Goal: Task Accomplishment & Management: Manage account settings

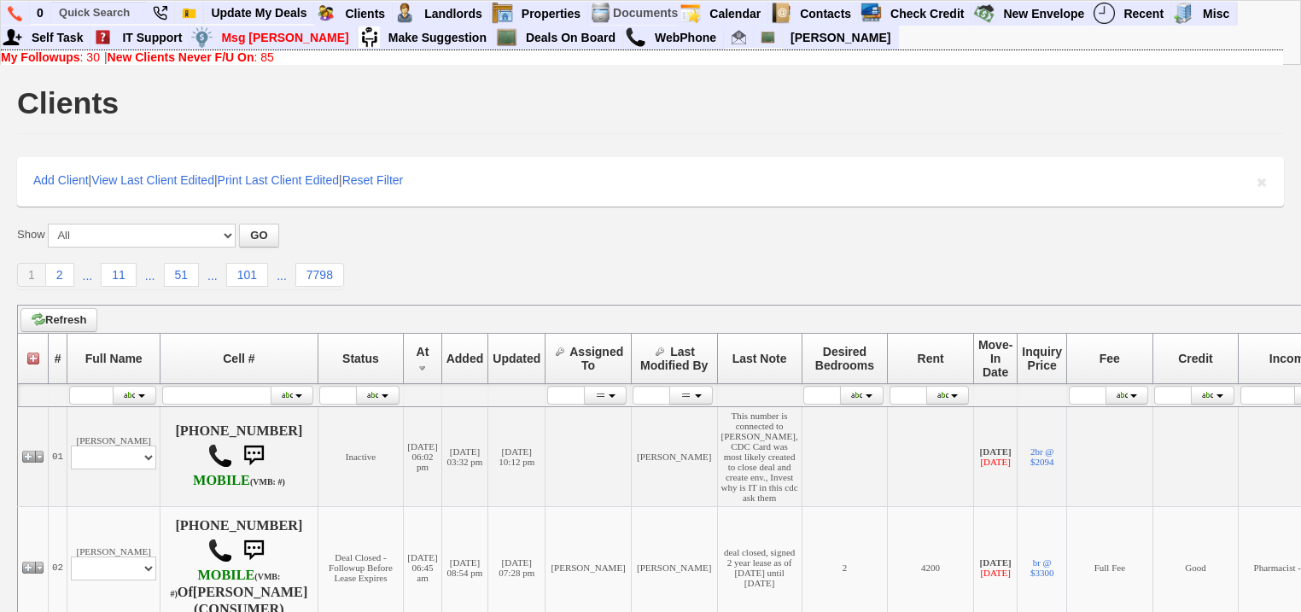
click at [93, 59] on link "My Followups : 30" at bounding box center [50, 57] width 99 height 14
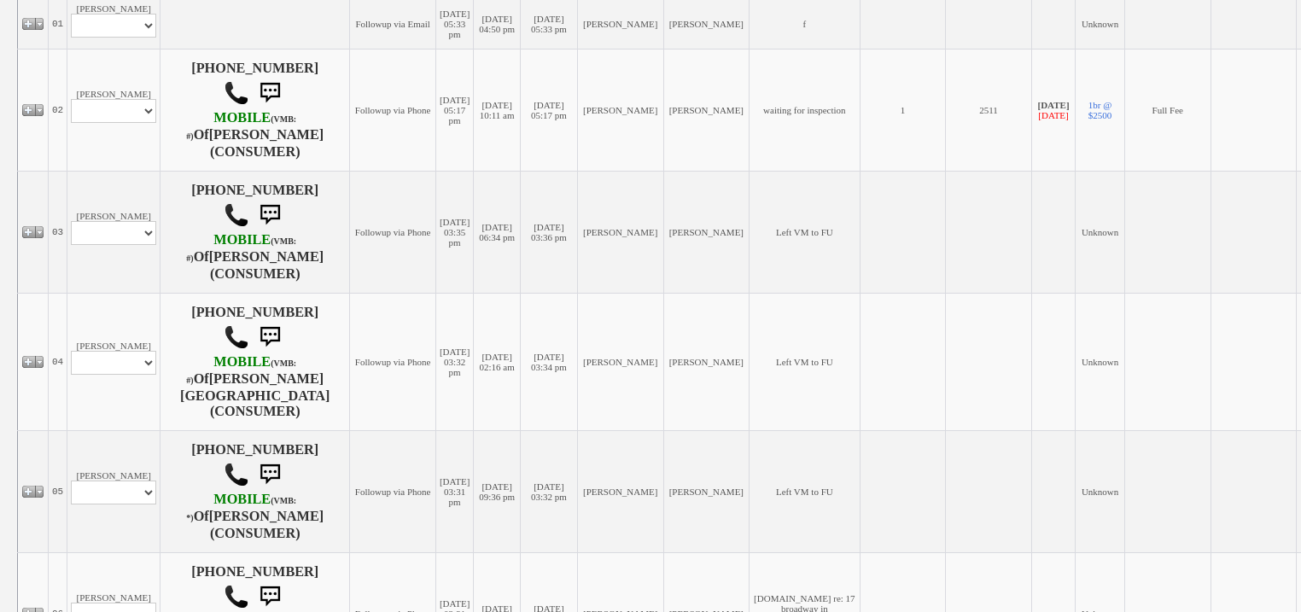
scroll to position [341, 0]
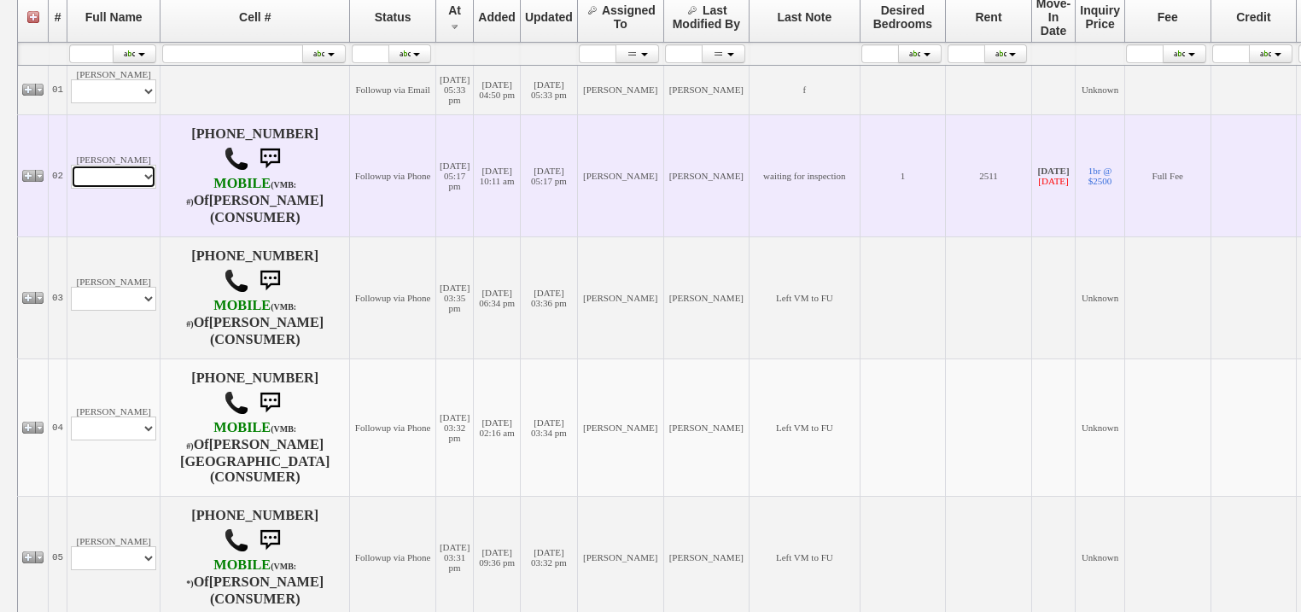
click at [126, 188] on select "Profile Edit Print Email Externally (Will Not Be Tracked In CRM) Closed Deals" at bounding box center [113, 177] width 85 height 24
select select "ChangeURL,/crm/custom/edit_client_form.php?redirect=%2Fcrm%2Fclients.php&id=166…"
click at [71, 167] on select "Profile Edit Print Email Externally (Will Not Be Tracked In CRM) Closed Deals" at bounding box center [113, 177] width 85 height 24
select select
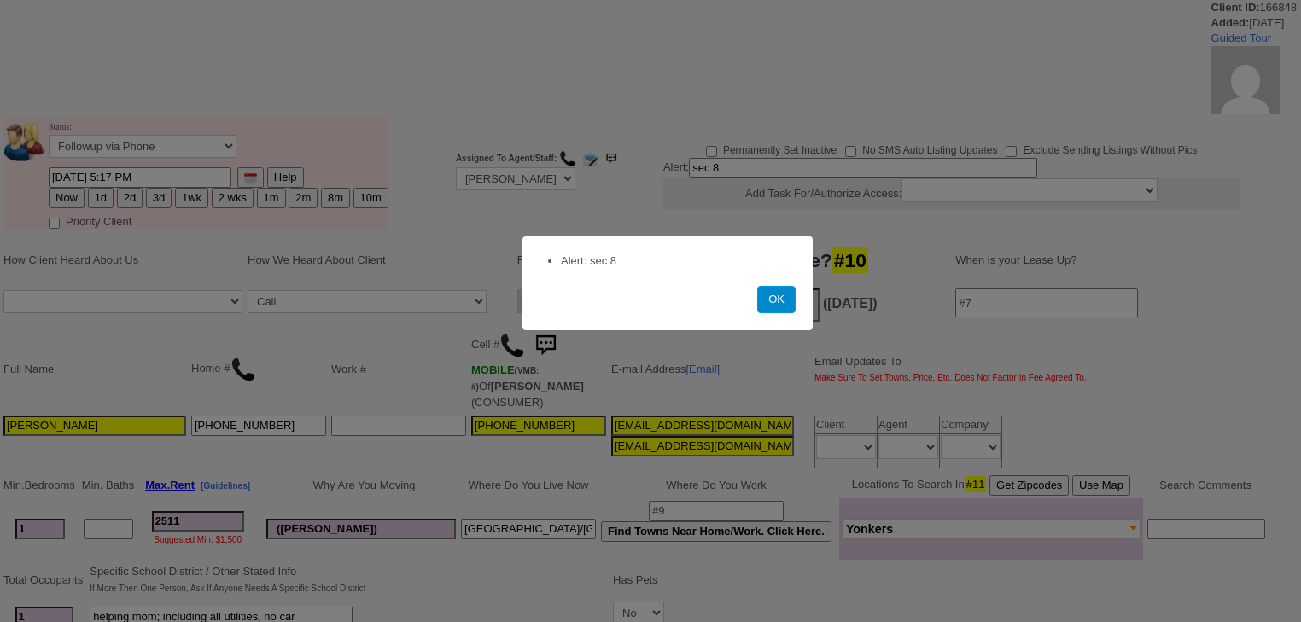
click at [765, 293] on button "OK" at bounding box center [776, 299] width 38 height 27
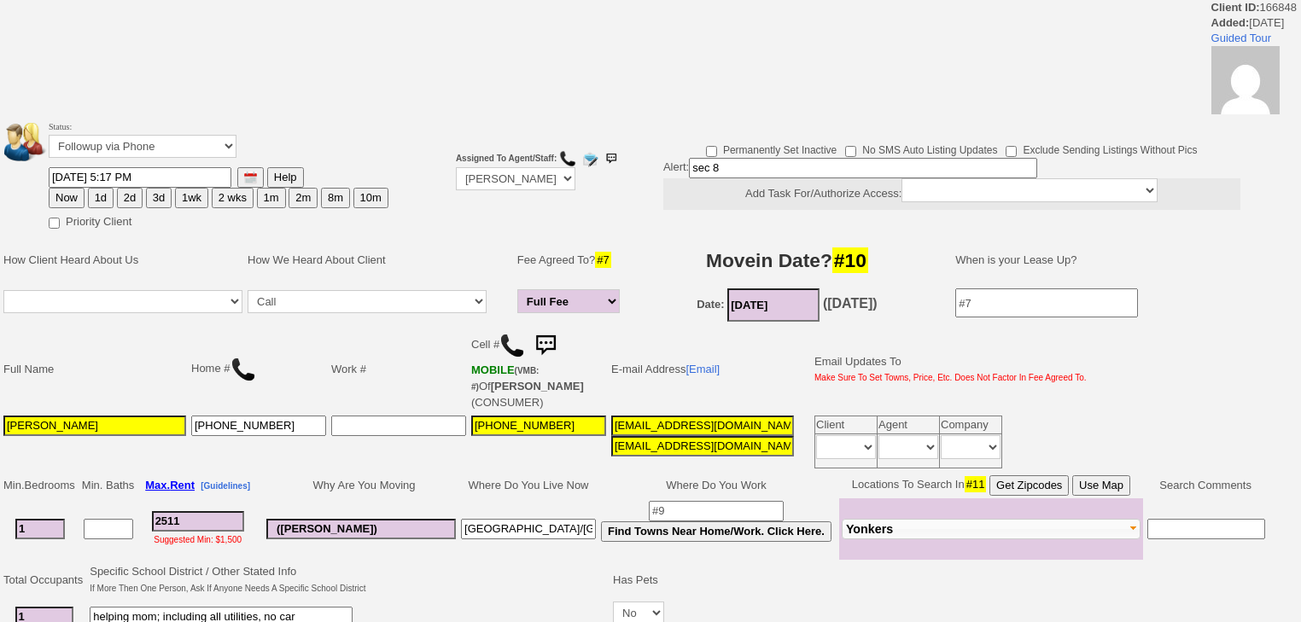
click at [236, 195] on button "2 wks" at bounding box center [233, 198] width 42 height 20
type input "10/23/2025 05:56 AM"
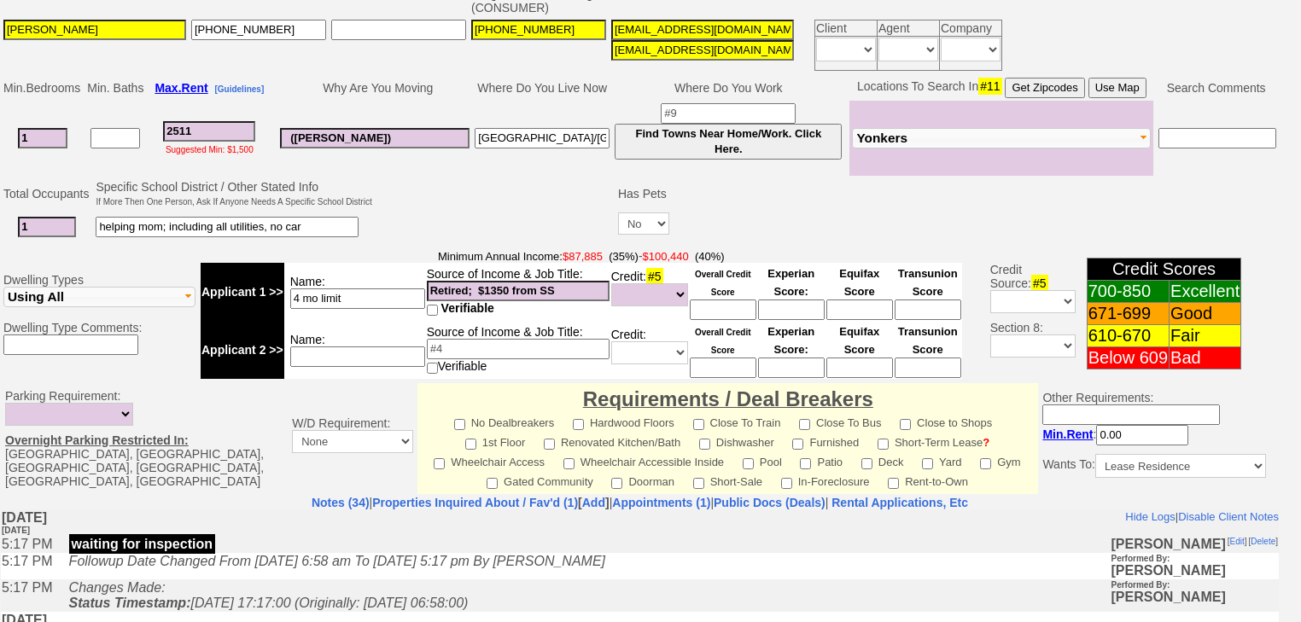
scroll to position [756, 0]
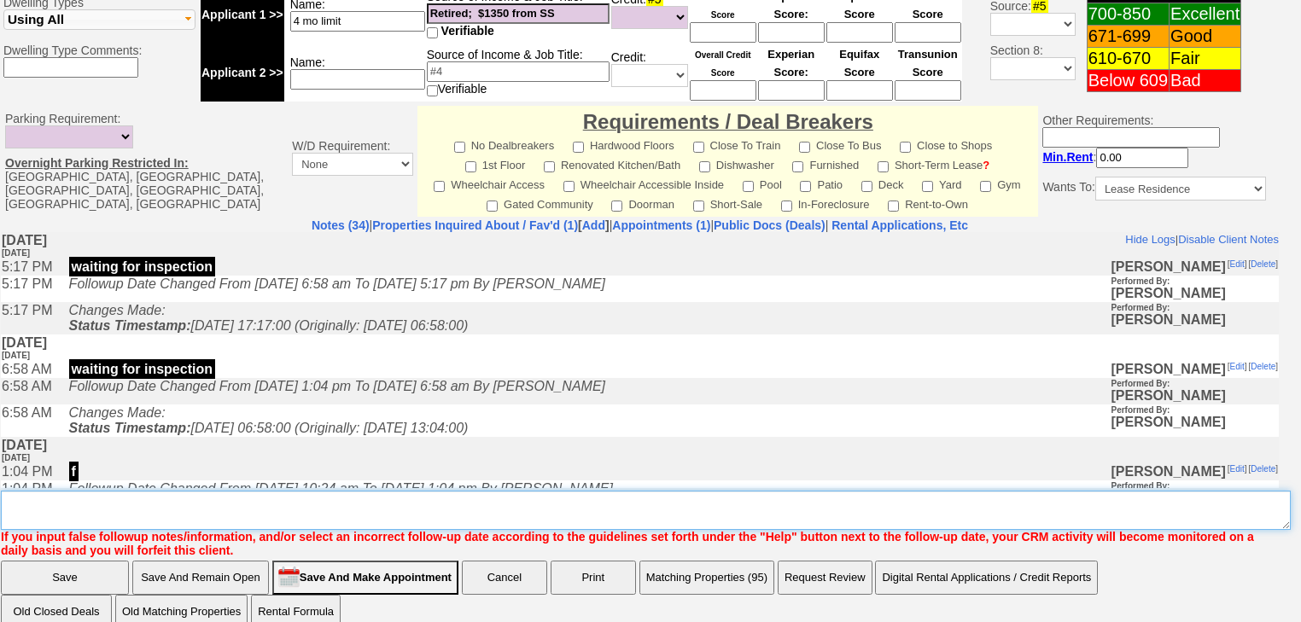
click at [192, 491] on textarea "Insert New Note Here" at bounding box center [646, 510] width 1290 height 39
type textarea "move-in is 11/1"
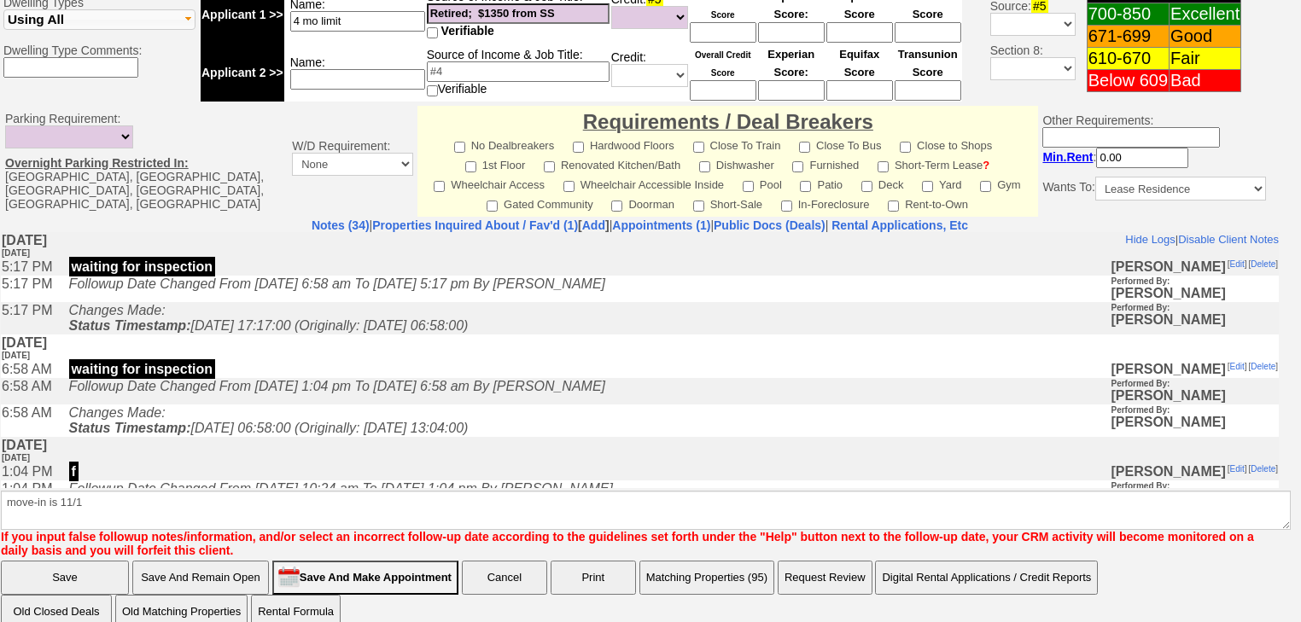
click at [82, 561] on input "Save" at bounding box center [65, 578] width 128 height 34
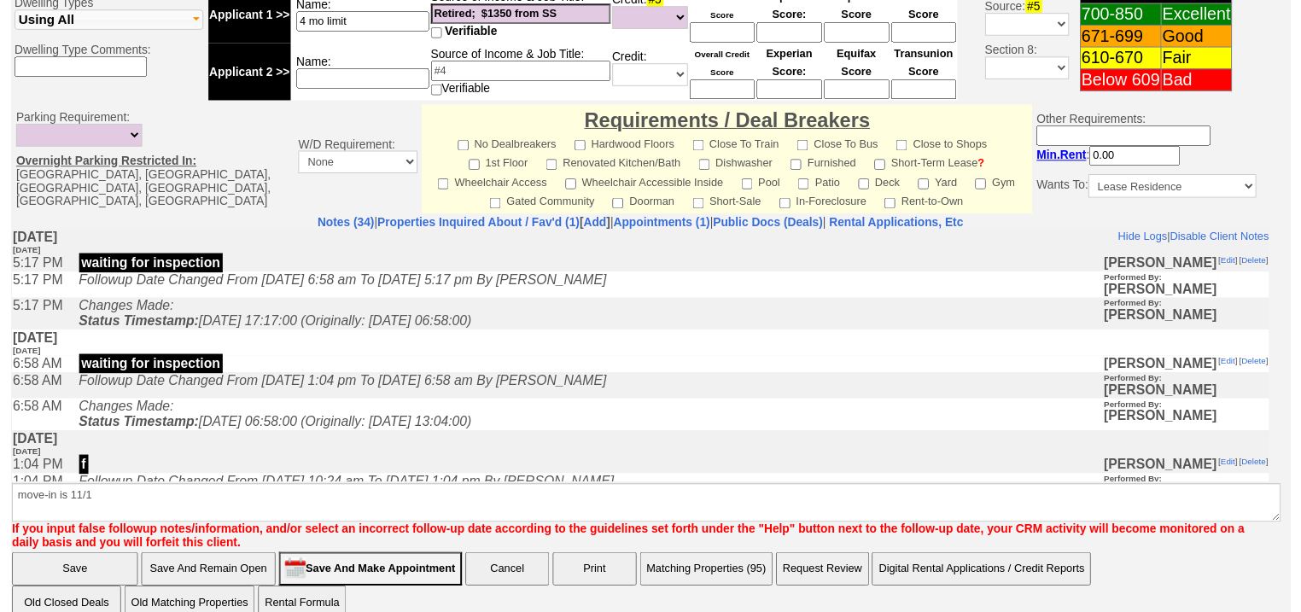
scroll to position [680, 0]
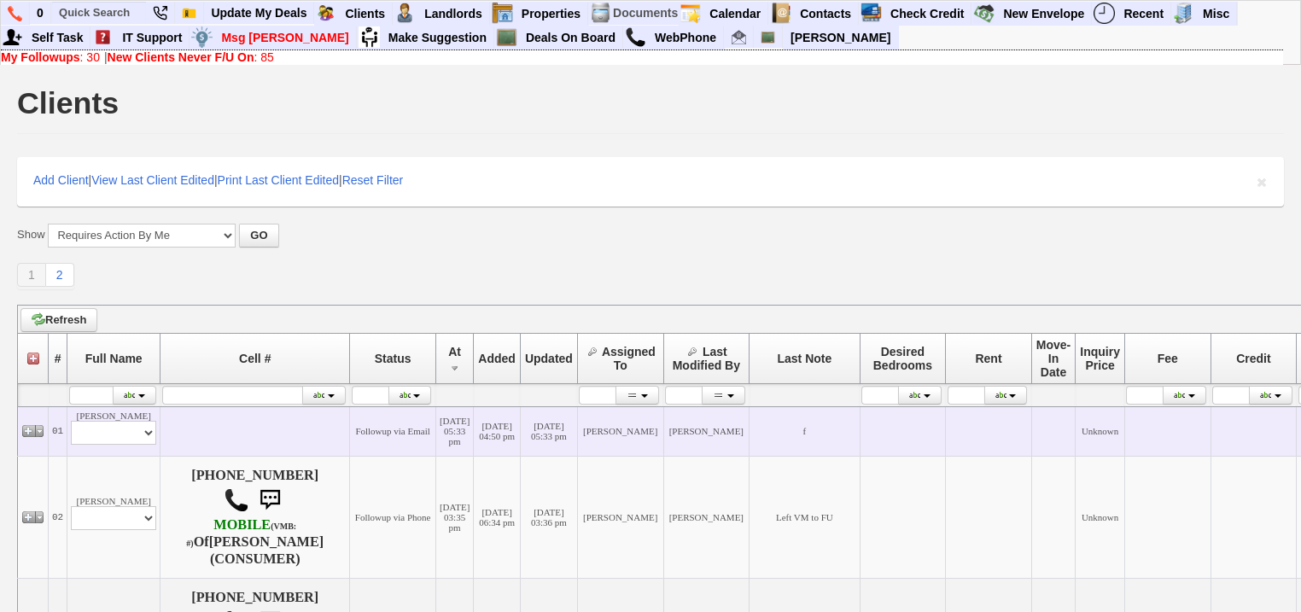
scroll to position [205, 0]
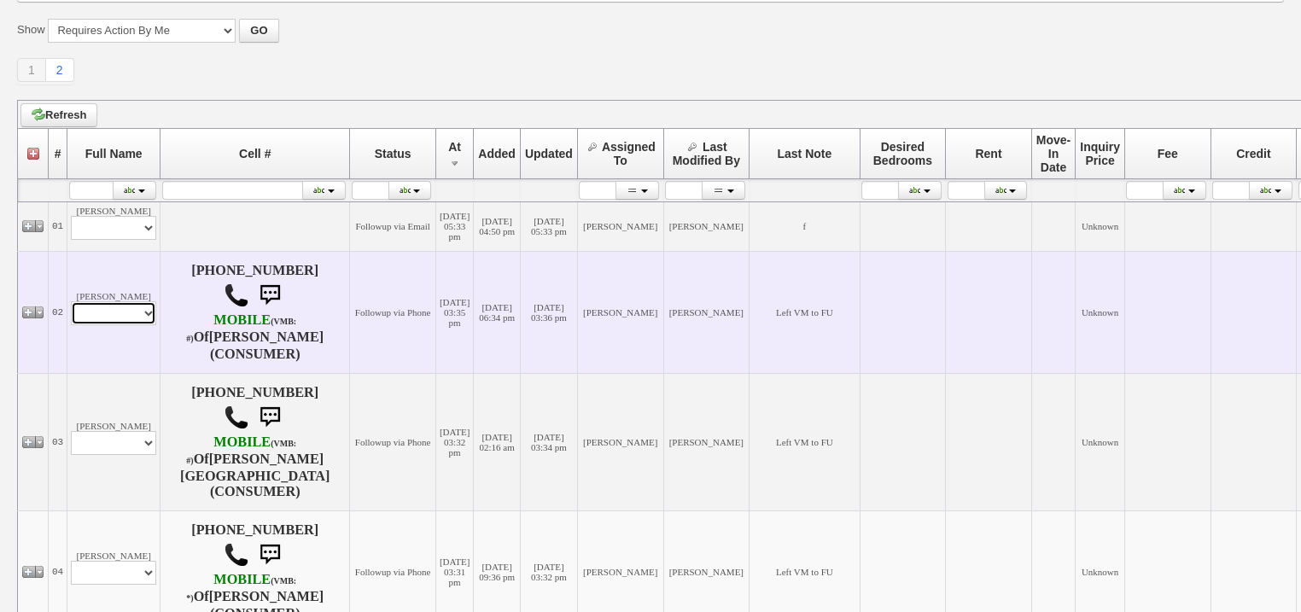
click at [90, 323] on select "Profile Edit Print Email Externally (Will Not Be Tracked In CRM) Closed Deals" at bounding box center [113, 313] width 85 height 24
select select "ChangeURL,/crm/custom/edit_client_form.php?redirect=%2Fcrm%2Fclients.php&id=168…"
click at [71, 304] on select "Profile Edit Print Email Externally (Will Not Be Tracked In CRM) Closed Deals" at bounding box center [113, 313] width 85 height 24
select select
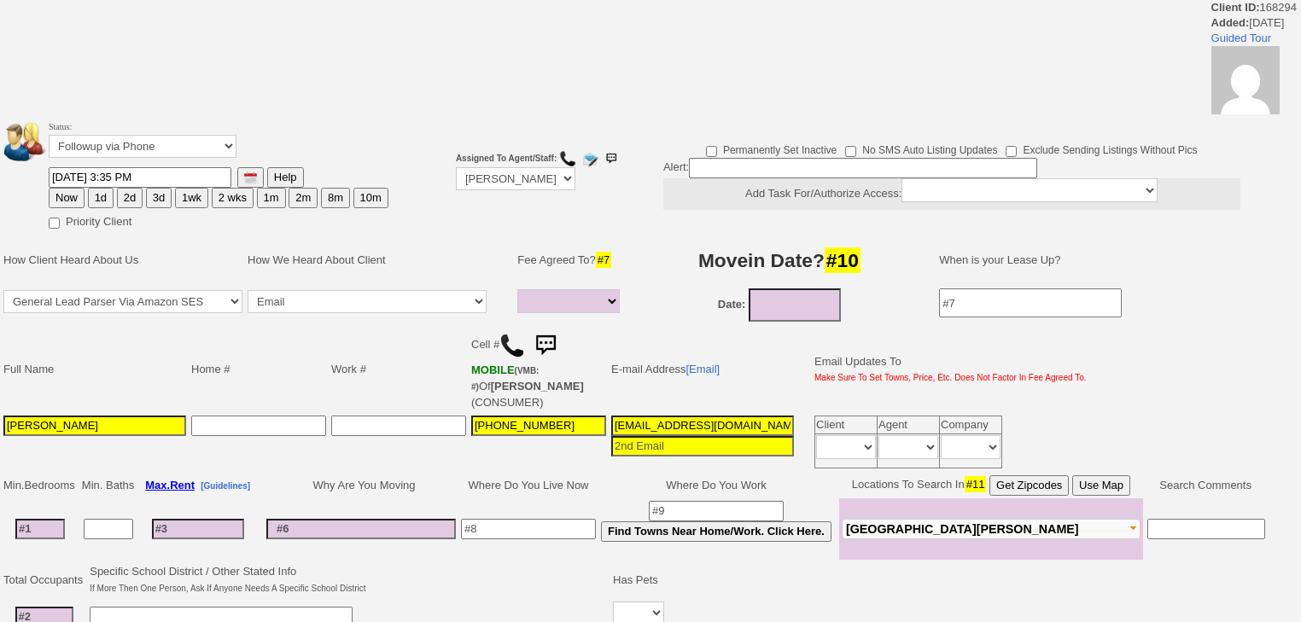
select select
drag, startPoint x: 0, startPoint y: 0, endPoint x: 123, endPoint y: 155, distance: 197.5
click at [123, 155] on select "Followup via Phone Followup via Email Followup When Section 8 Property Found De…" at bounding box center [143, 146] width 188 height 23
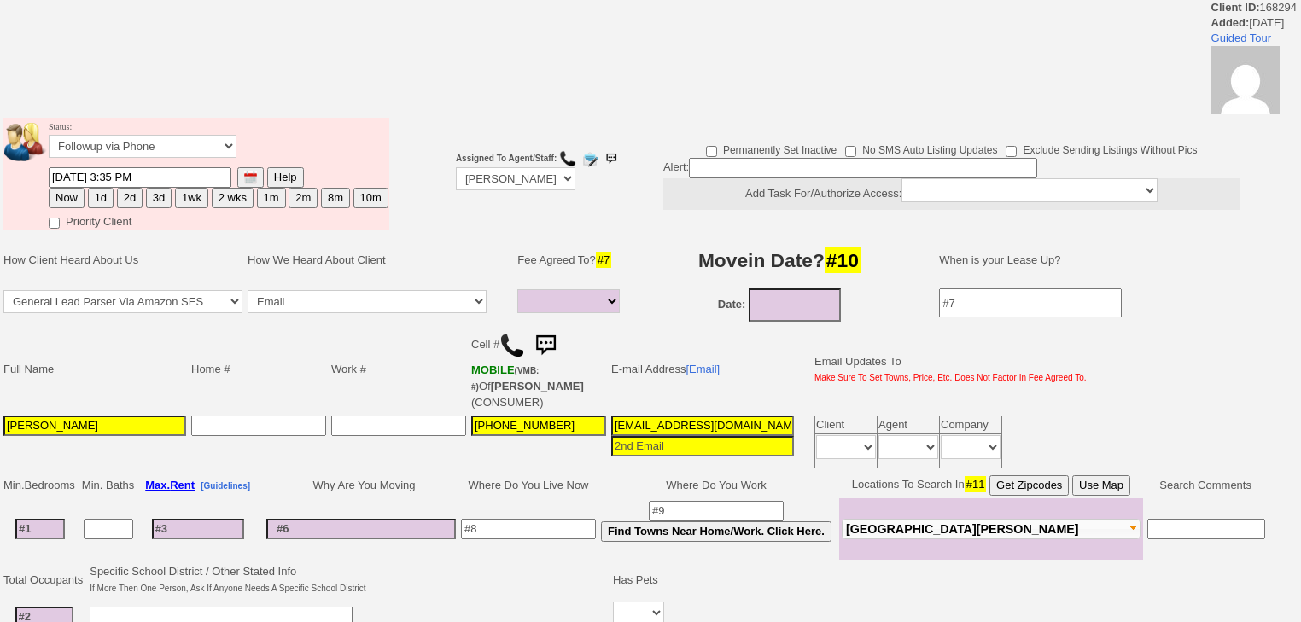
click at [128, 401] on td "Full Name" at bounding box center [95, 369] width 188 height 87
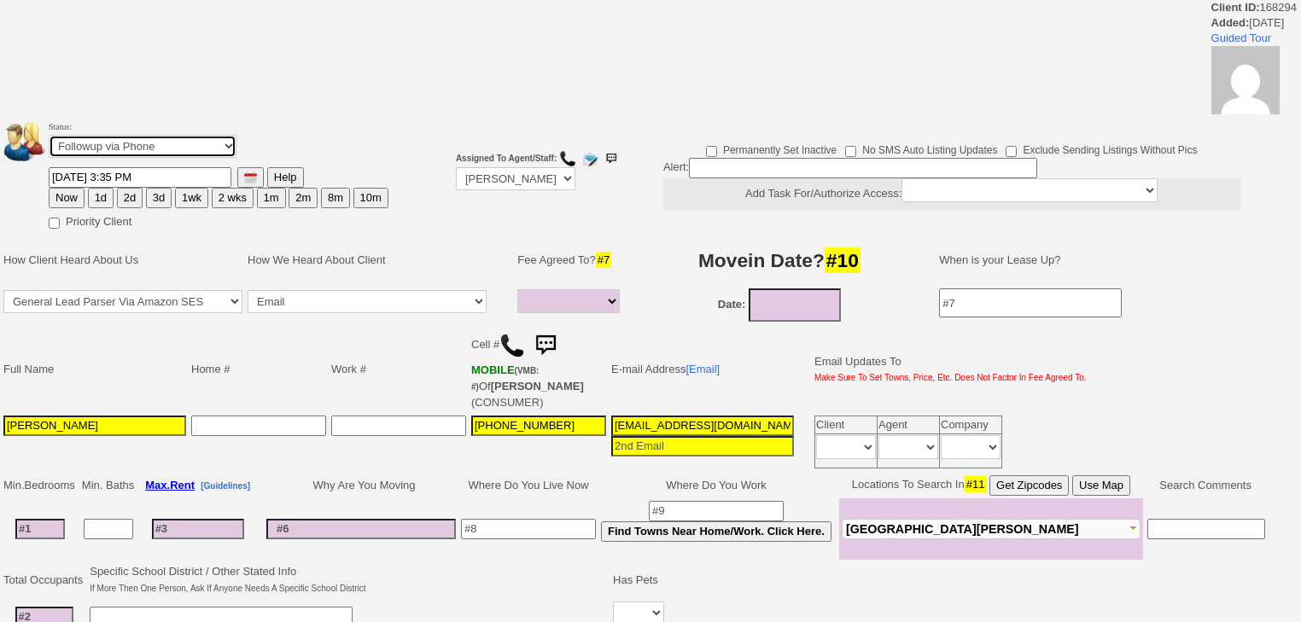
drag, startPoint x: 122, startPoint y: 137, endPoint x: 125, endPoint y: 151, distance: 14.9
click at [122, 140] on select "Followup via Phone Followup via Email Followup When Section 8 Property Found De…" at bounding box center [143, 146] width 188 height 23
select select "Inactive"
click at [49, 140] on select "Followup via Phone Followup via Email Followup When Section 8 Property Found De…" at bounding box center [143, 146] width 188 height 23
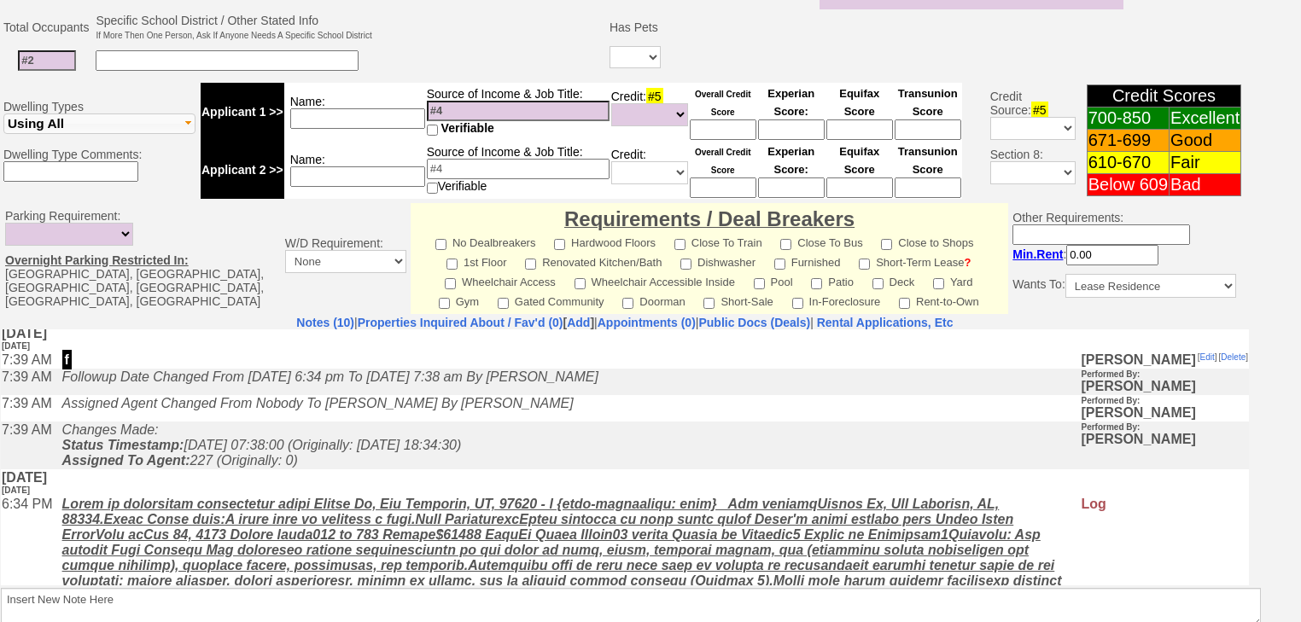
scroll to position [268, 0]
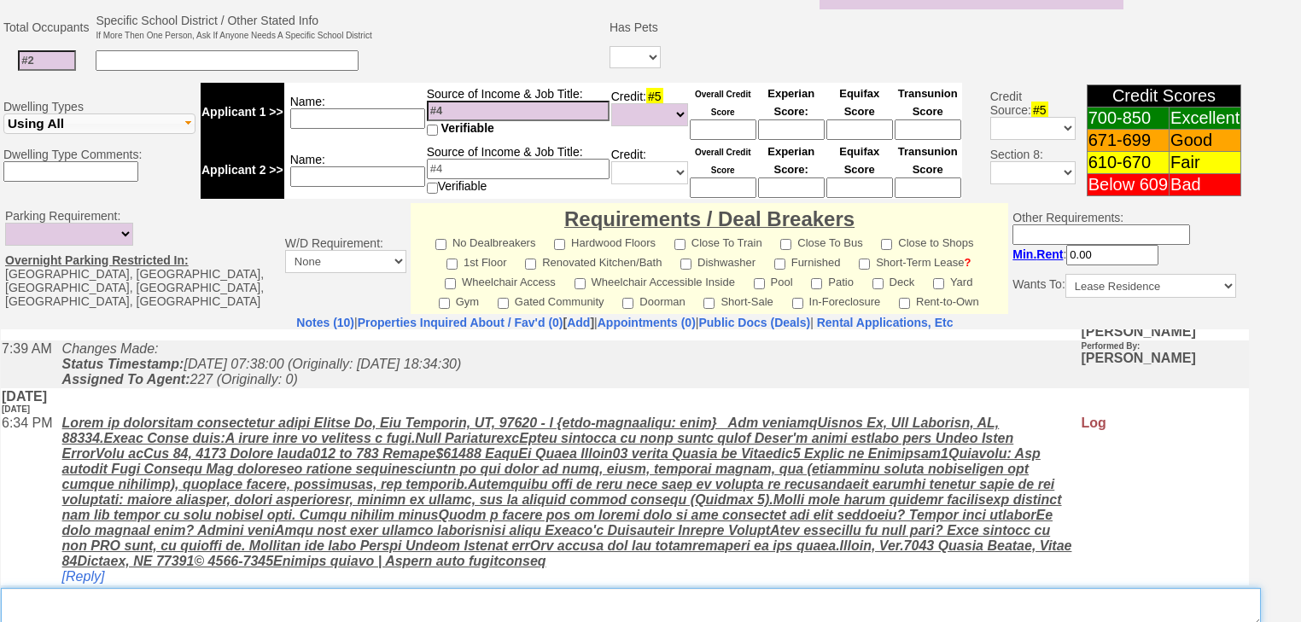
click at [352, 588] on textarea "Insert New Note Here" at bounding box center [631, 607] width 1260 height 39
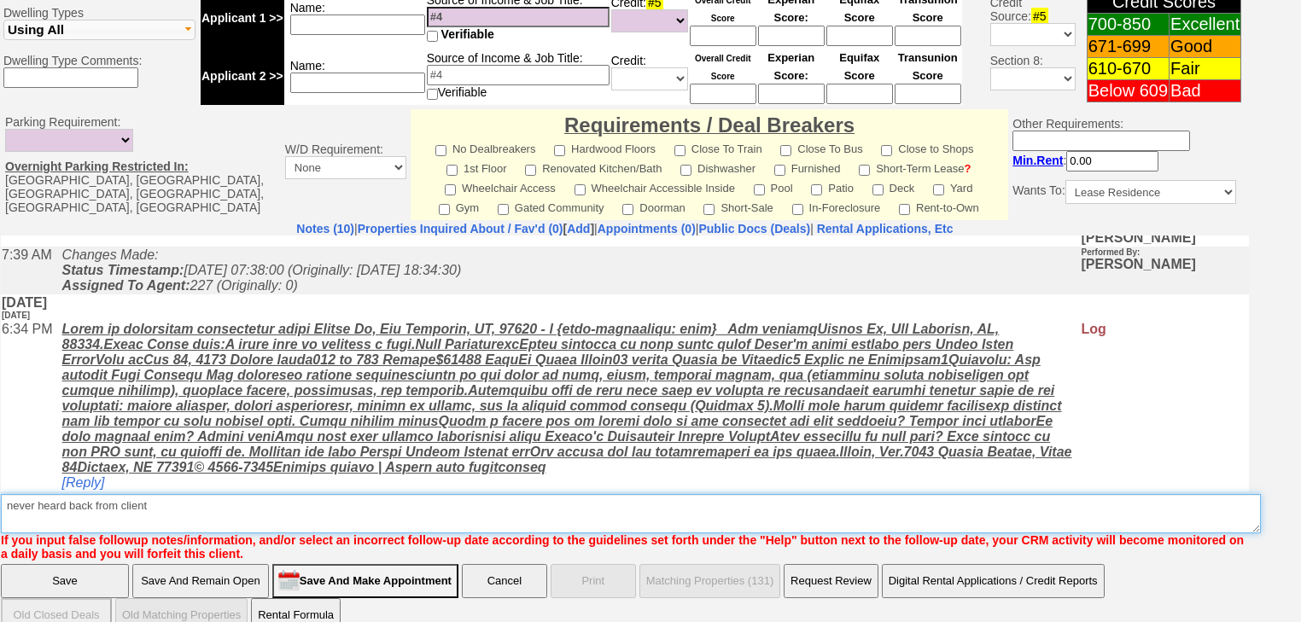
scroll to position [713, 0]
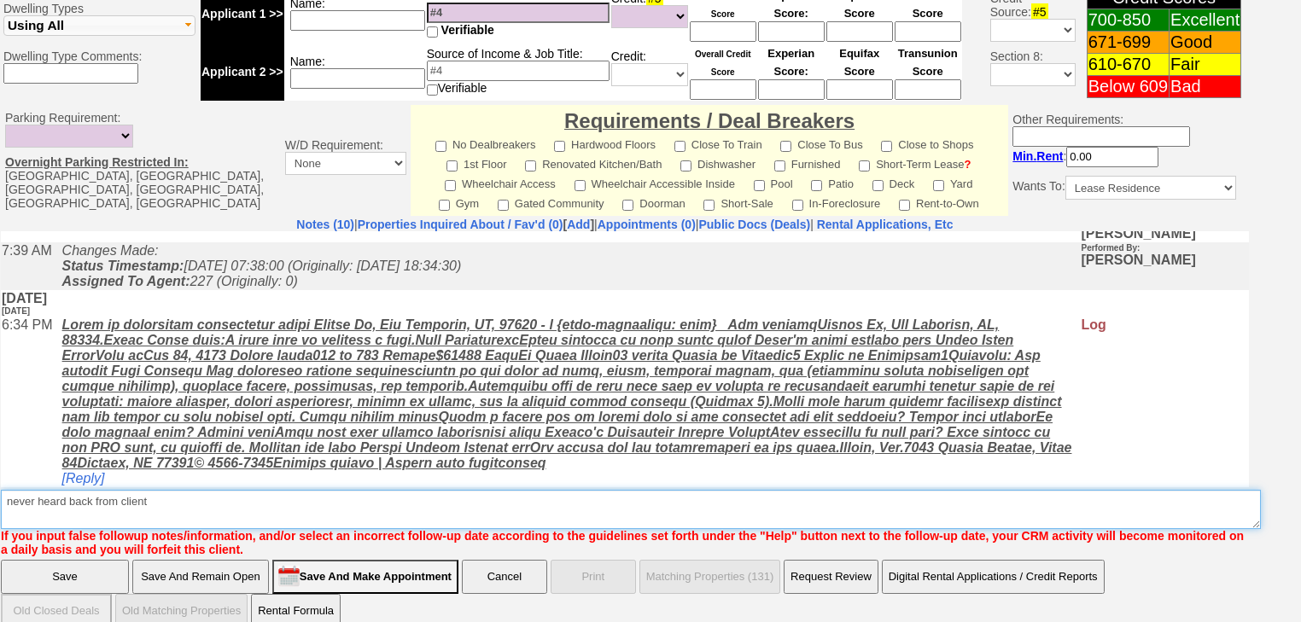
drag, startPoint x: 160, startPoint y: 487, endPoint x: 22, endPoint y: 479, distance: 138.6
click at [7, 490] on textarea "Insert New Note Here" at bounding box center [631, 509] width 1260 height 39
type textarea "never heard back from client"
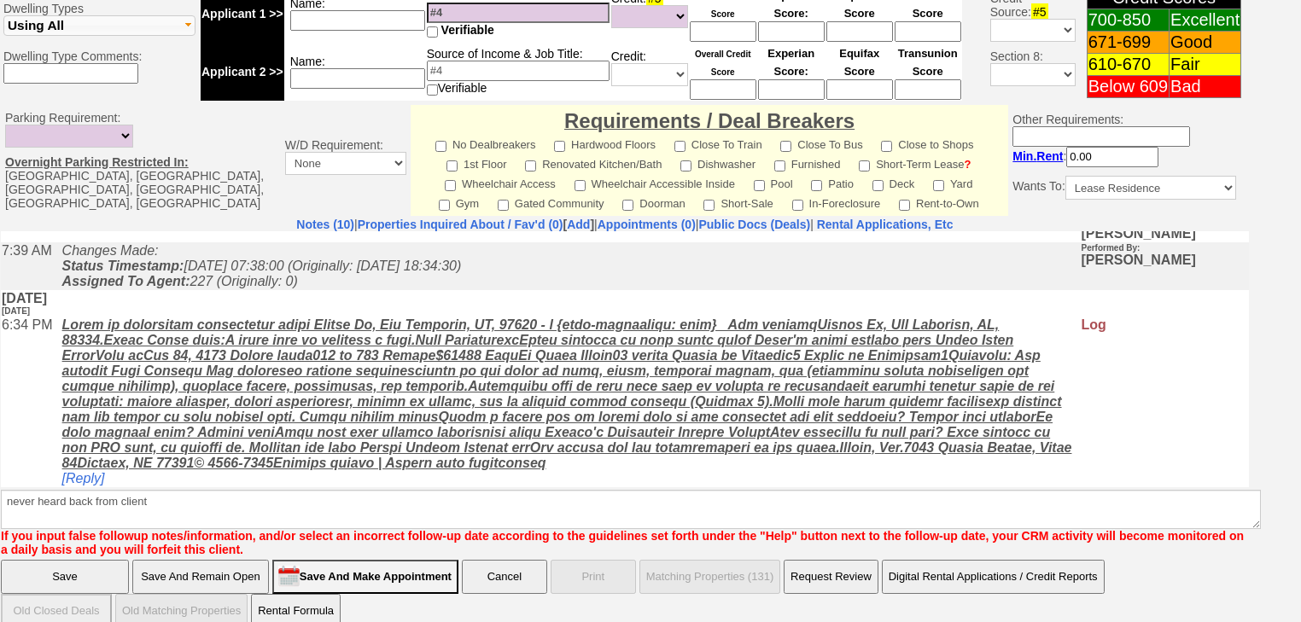
click at [88, 560] on input "Save" at bounding box center [65, 577] width 128 height 34
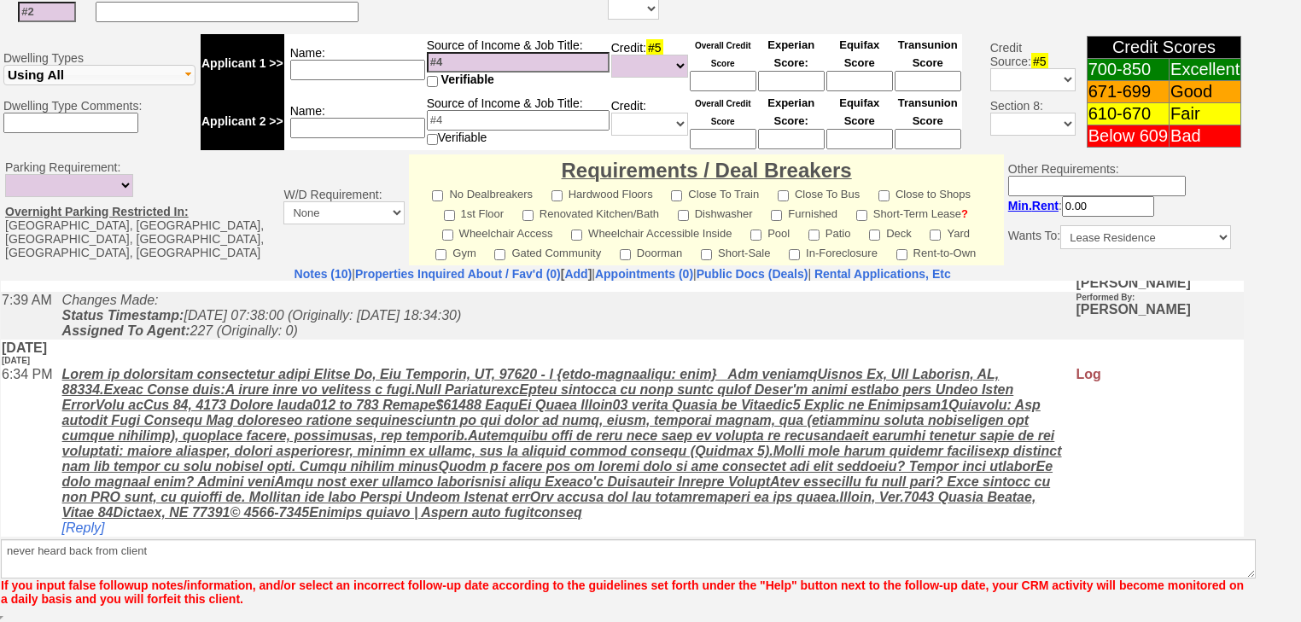
scroll to position [642, 0]
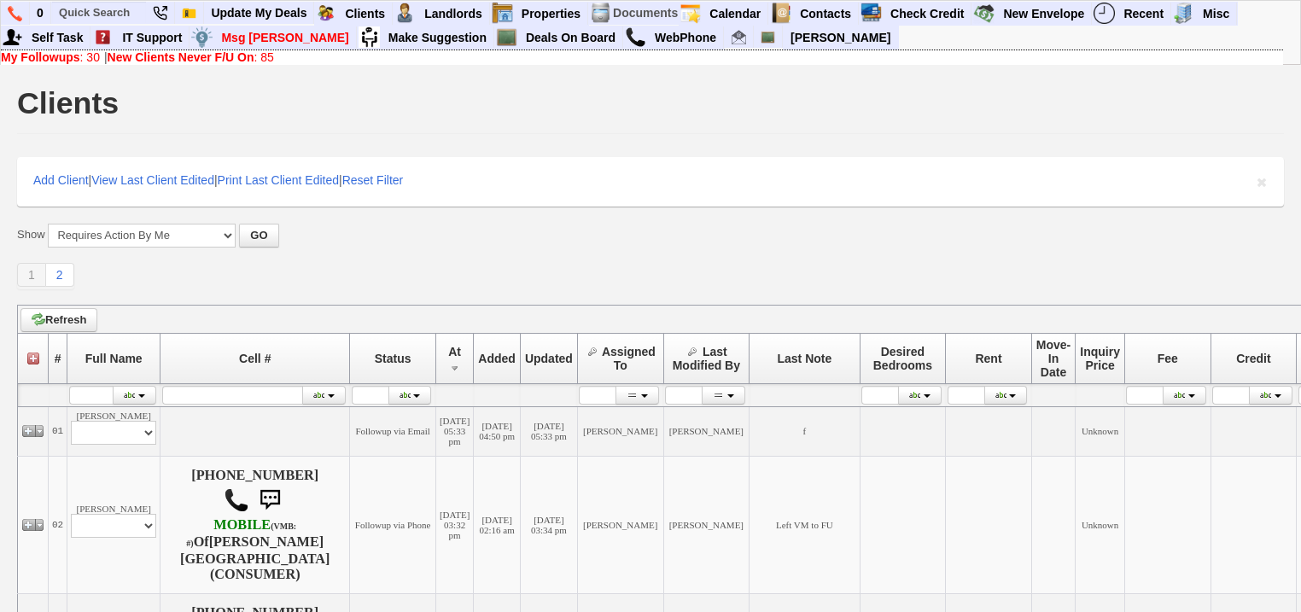
scroll to position [341, 0]
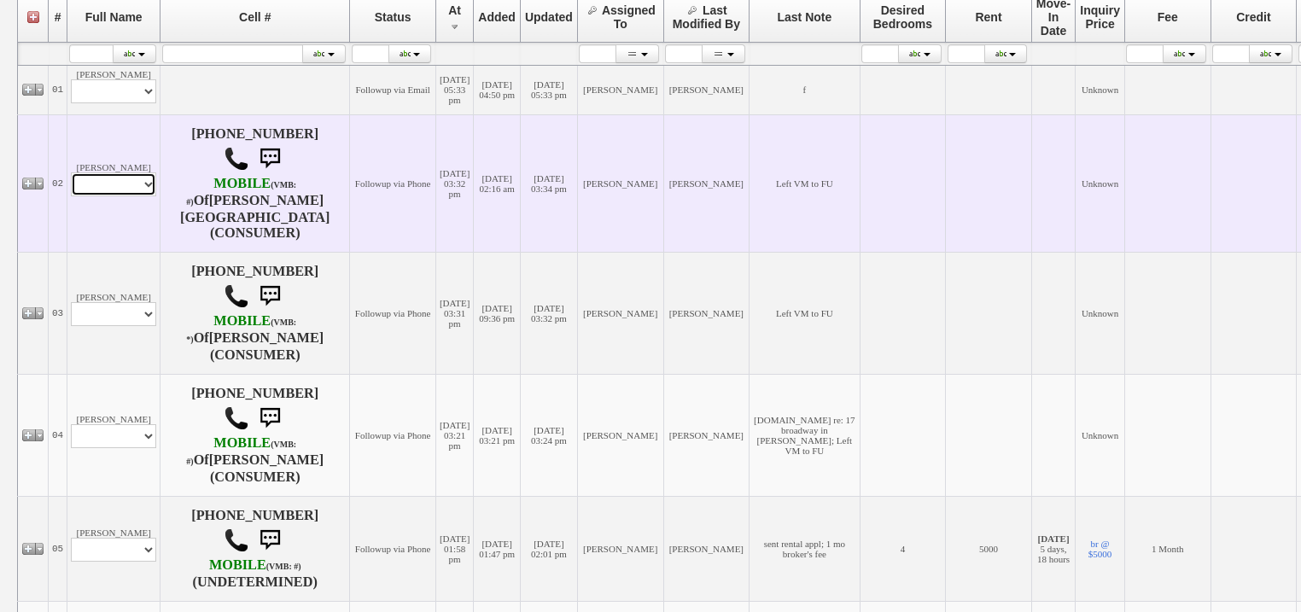
click at [107, 176] on select "Profile Edit Print Email Externally (Will Not Be Tracked In CRM) Closed Deals" at bounding box center [113, 184] width 85 height 24
select select "ChangeURL,/crm/custom/edit_client_form.php?redirect=%2Fcrm%2Fclients.php&id=168…"
click at [71, 172] on select "Profile Edit Print Email Externally (Will Not Be Tracked In CRM) Closed Deals" at bounding box center [113, 184] width 85 height 24
select select
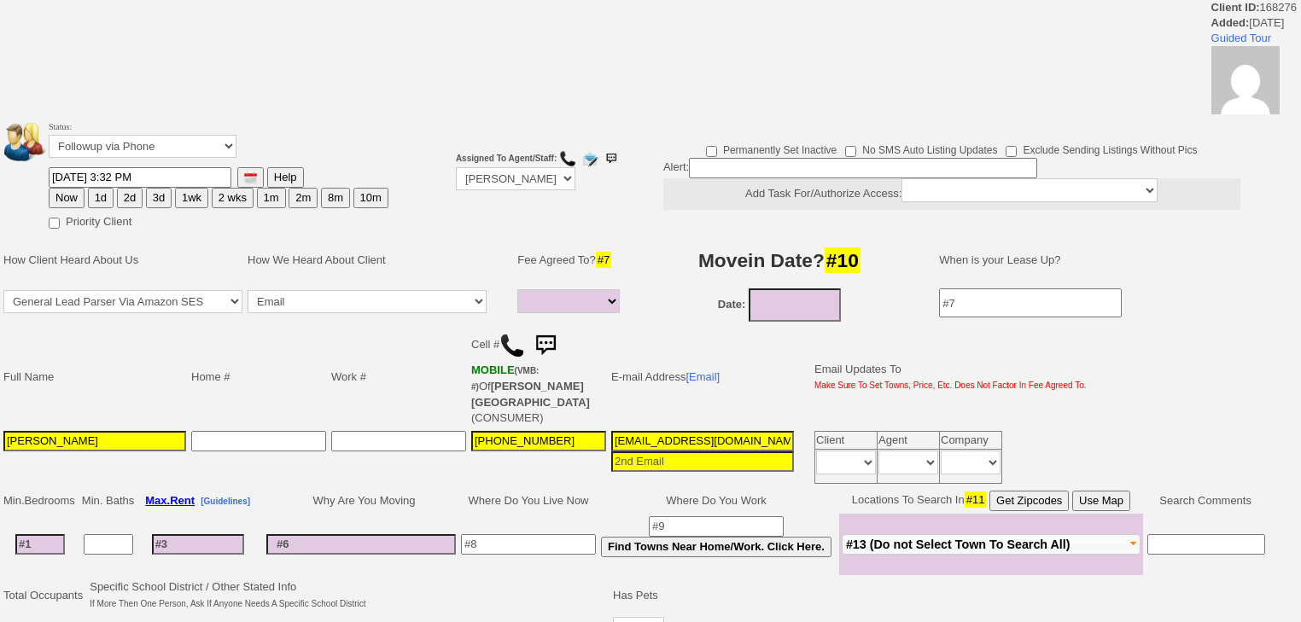
select select
drag, startPoint x: 125, startPoint y: 143, endPoint x: 128, endPoint y: 155, distance: 12.4
click at [125, 143] on select "Followup via Phone Followup via Email Followup When Section 8 Property Found De…" at bounding box center [143, 146] width 188 height 23
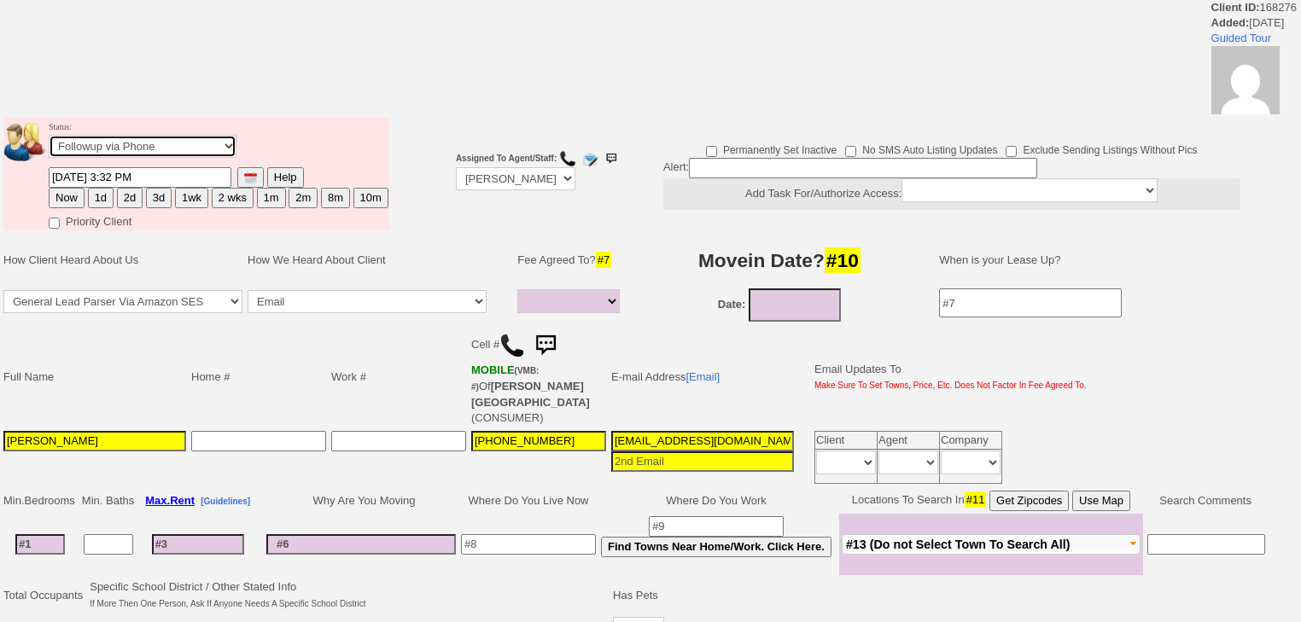
select select "Inactive"
click at [49, 140] on select "Followup via Phone Followup via Email Followup When Section 8 Property Found De…" at bounding box center [143, 146] width 188 height 23
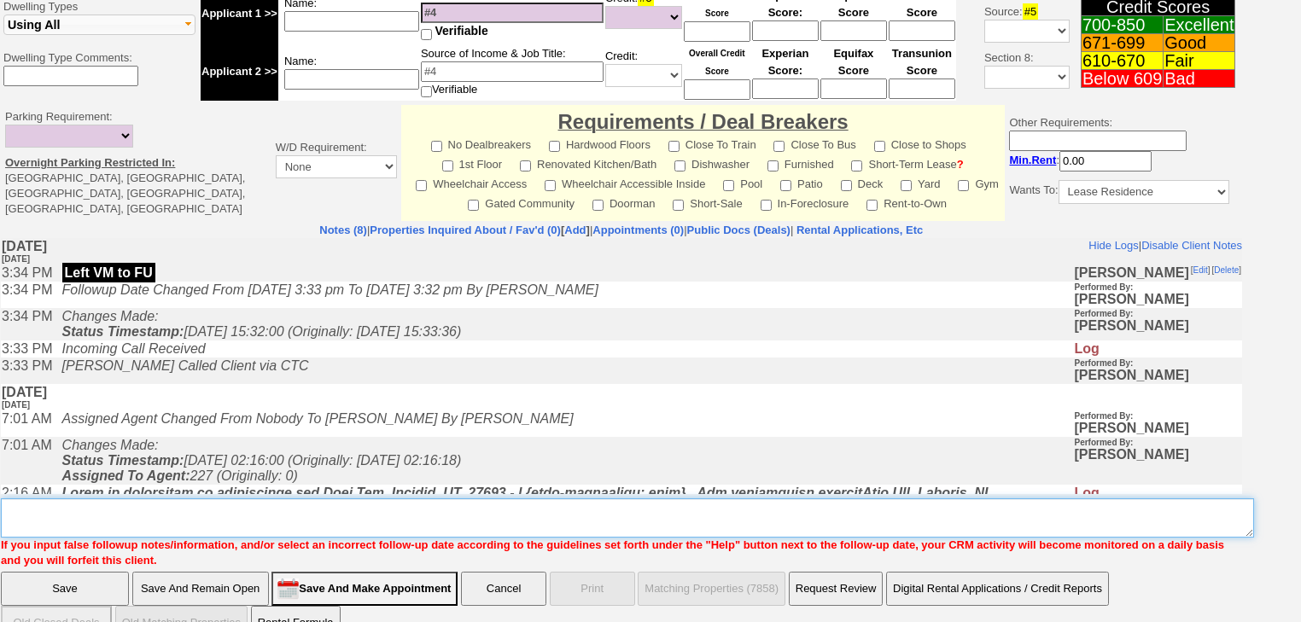
click at [99, 499] on textarea "Insert New Note Here" at bounding box center [627, 518] width 1253 height 39
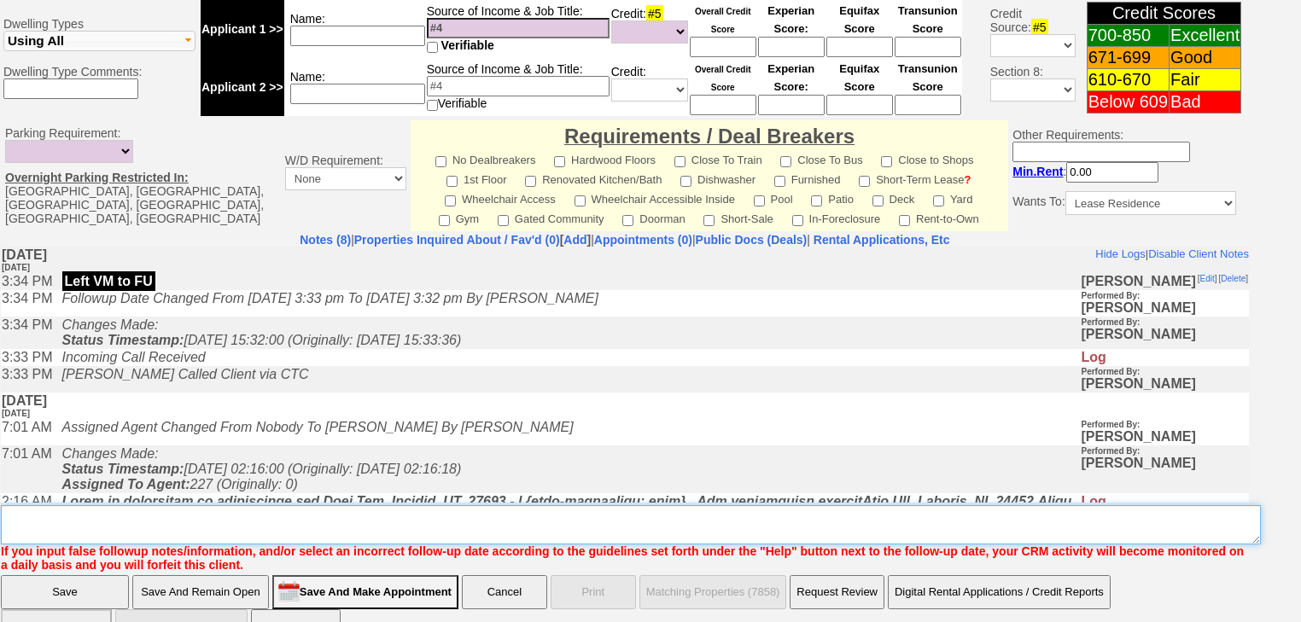
paste textarea "never heard back from client"
type textarea "never heard back from client"
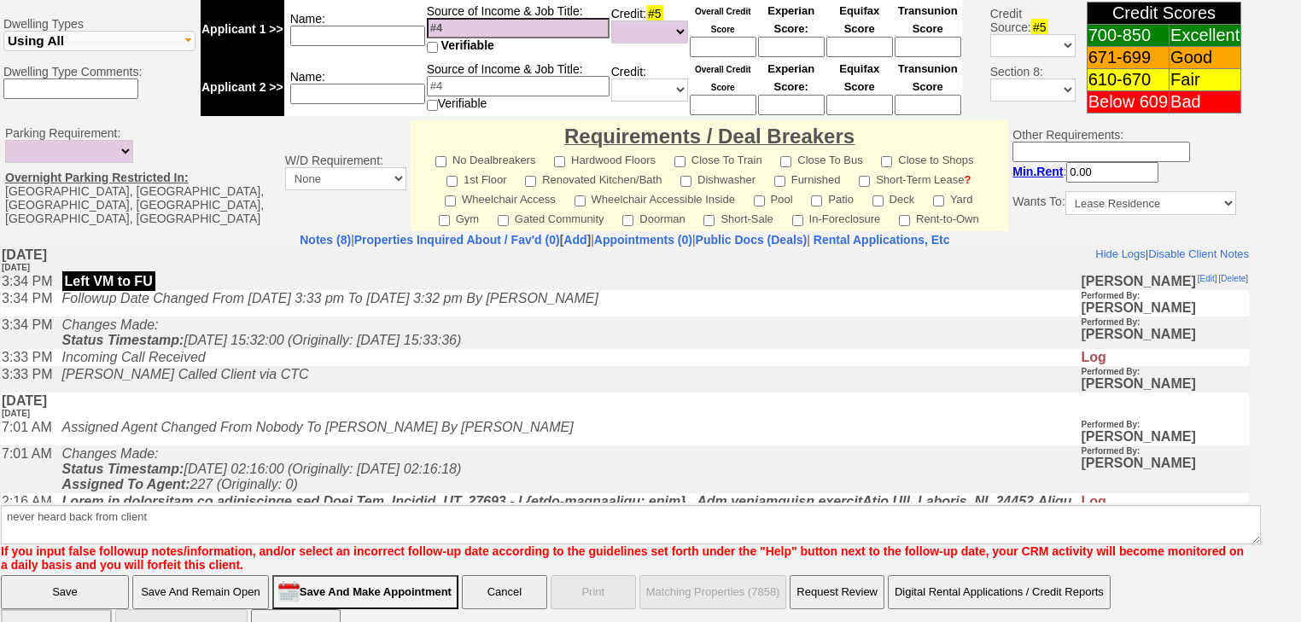
click at [91, 575] on input "Save" at bounding box center [65, 592] width 128 height 34
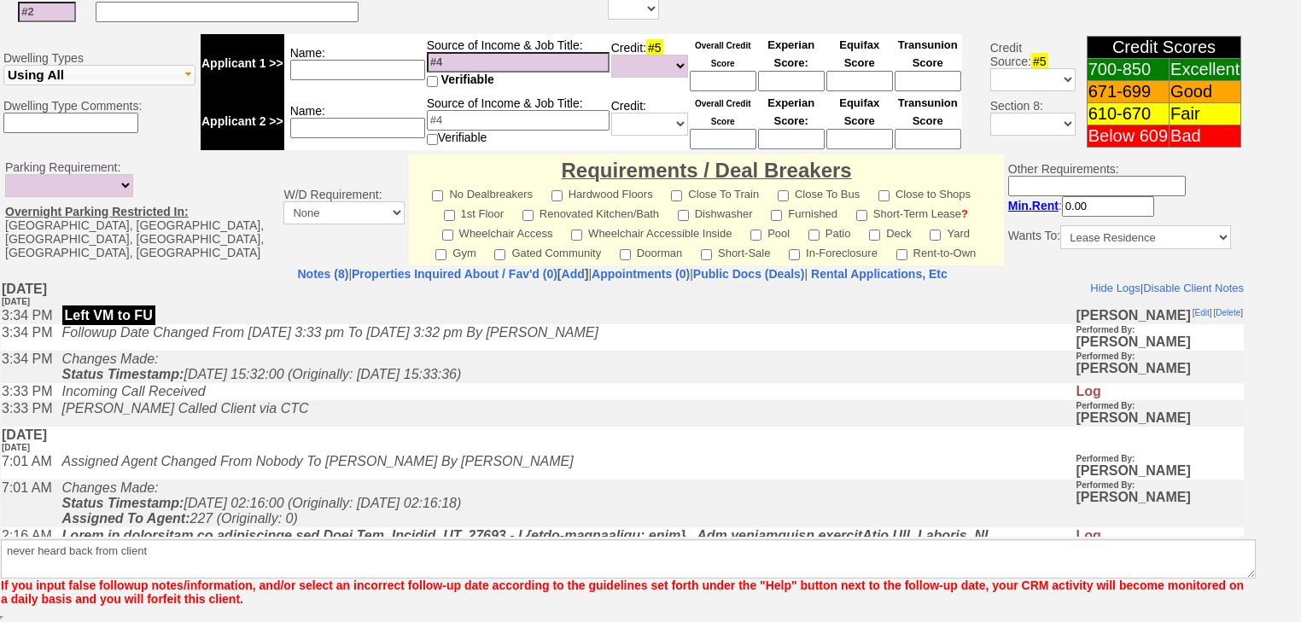
scroll to position [642, 0]
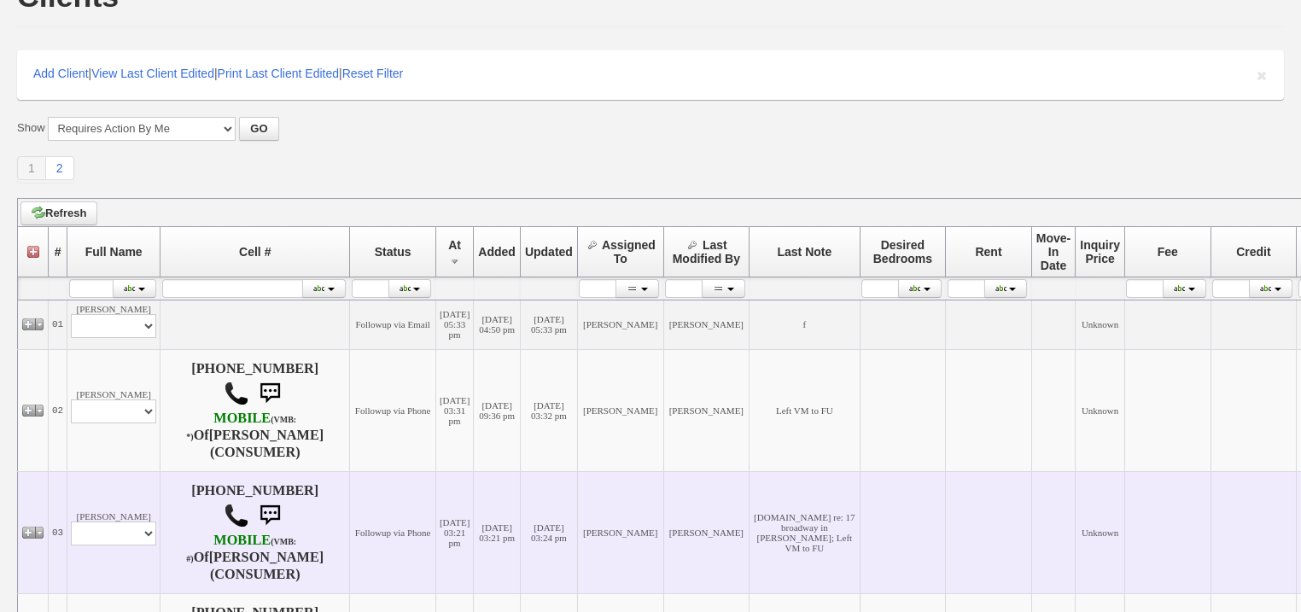
scroll to position [205, 0]
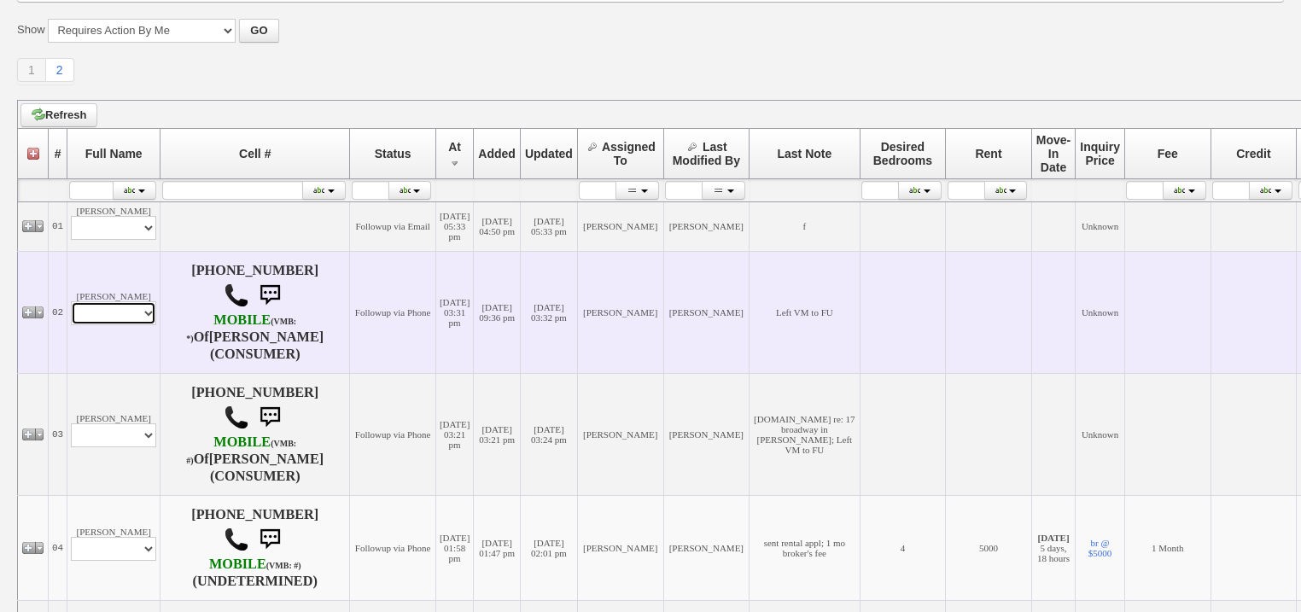
drag, startPoint x: 99, startPoint y: 316, endPoint x: 99, endPoint y: 326, distance: 10.2
click at [99, 324] on select "Profile Edit Print Email Externally (Will Not Be Tracked In CRM) Closed Deals" at bounding box center [113, 313] width 85 height 24
select select "ChangeURL,/crm/custom/edit_client_form.php?redirect=%2Fcrm%2Fclients.php&id=168…"
click at [71, 304] on select "Profile Edit Print Email Externally (Will Not Be Tracked In CRM) Closed Deals" at bounding box center [113, 313] width 85 height 24
select select
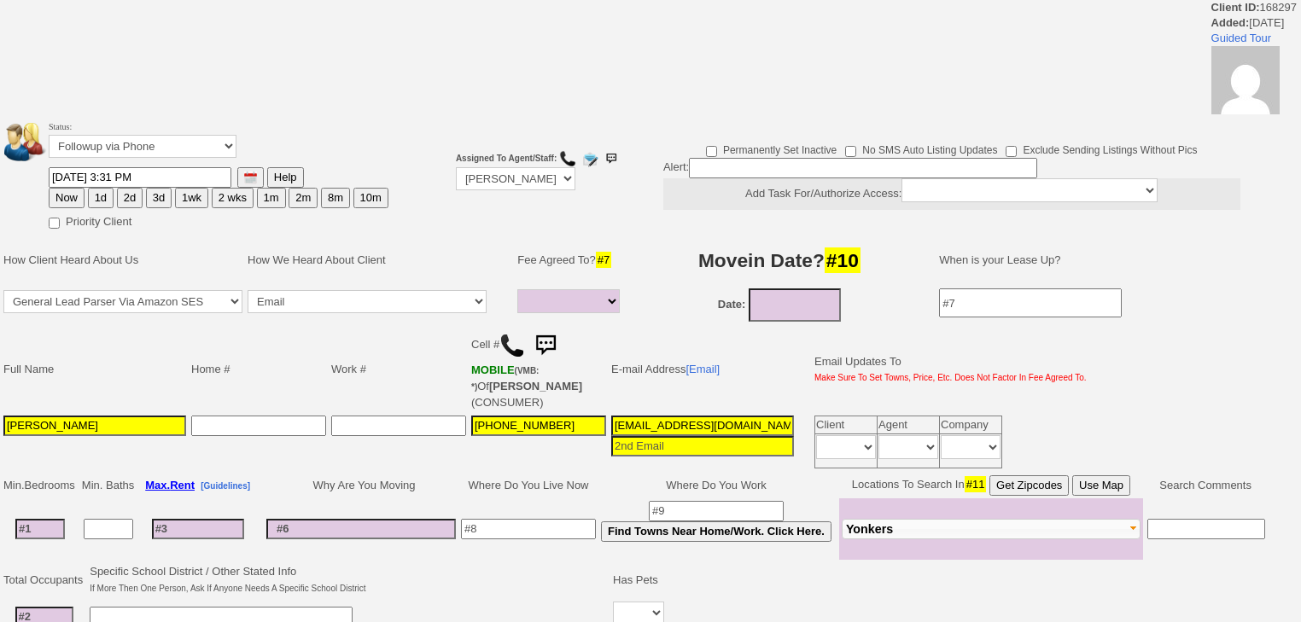
select select
click at [150, 158] on td "Status: Followup via Phone Followup via Email Followup When Section 8 Property …" at bounding box center [218, 142] width 341 height 49
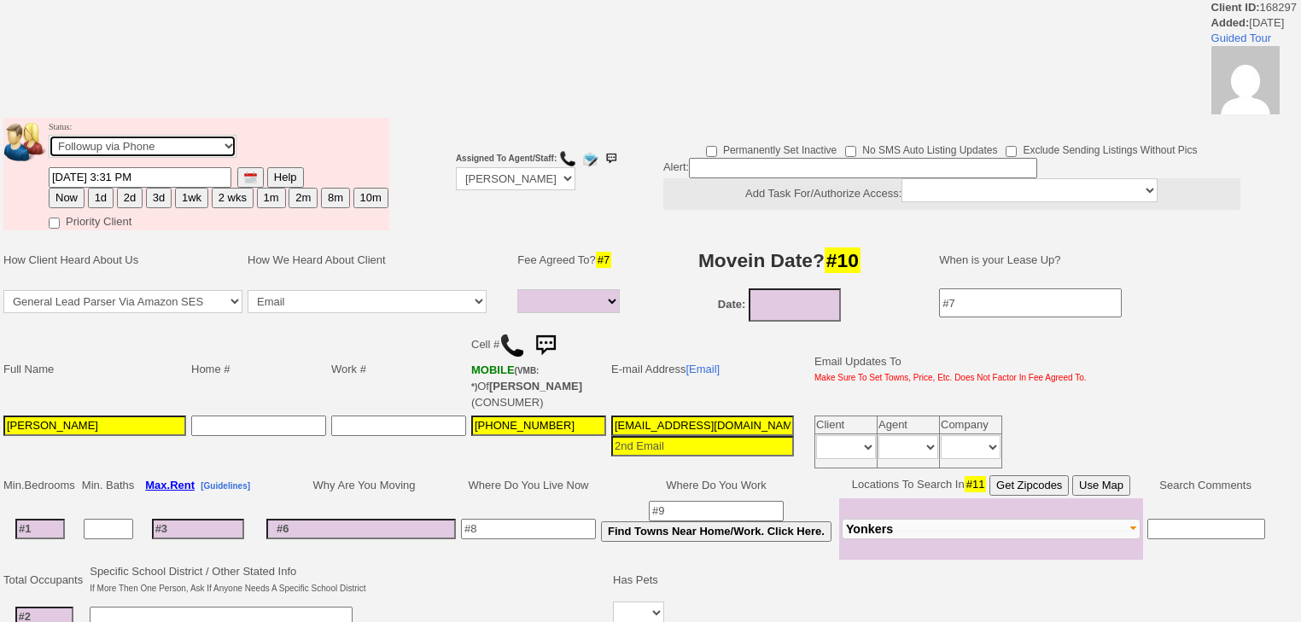
select select "Inactive"
click at [49, 140] on select "Followup via Phone Followup via Email Followup When Section 8 Property Found De…" at bounding box center [143, 146] width 188 height 23
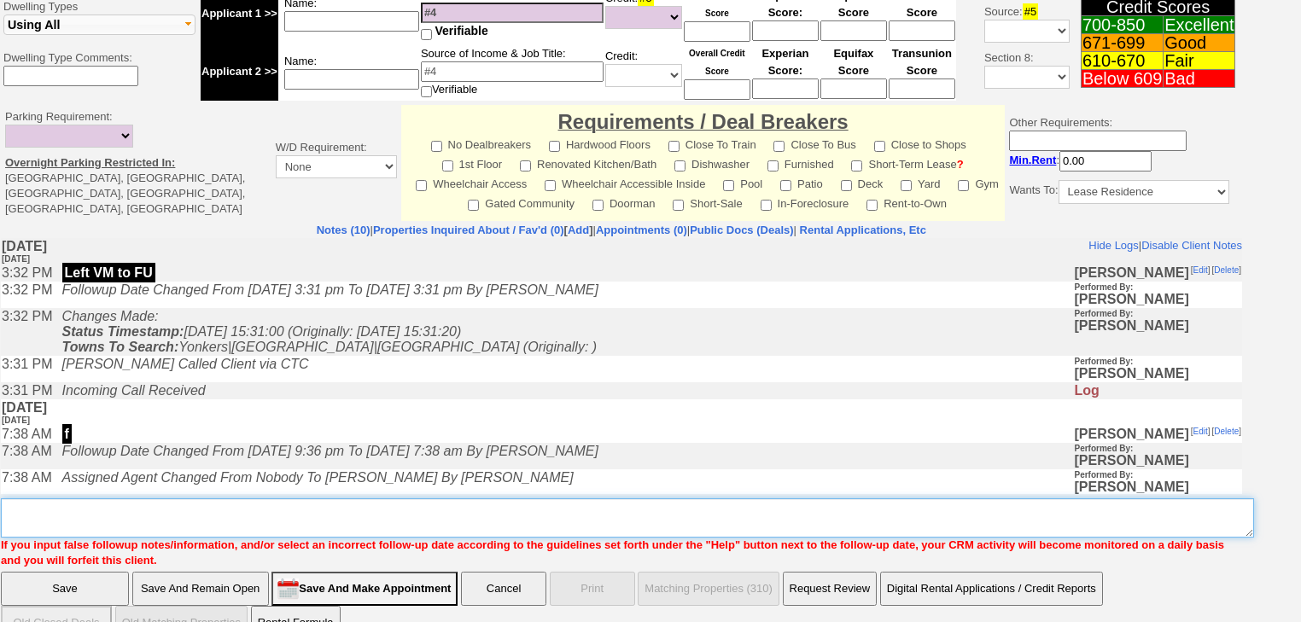
click at [61, 499] on textarea "Insert New Note Here" at bounding box center [627, 518] width 1253 height 39
paste textarea "never heard back from client"
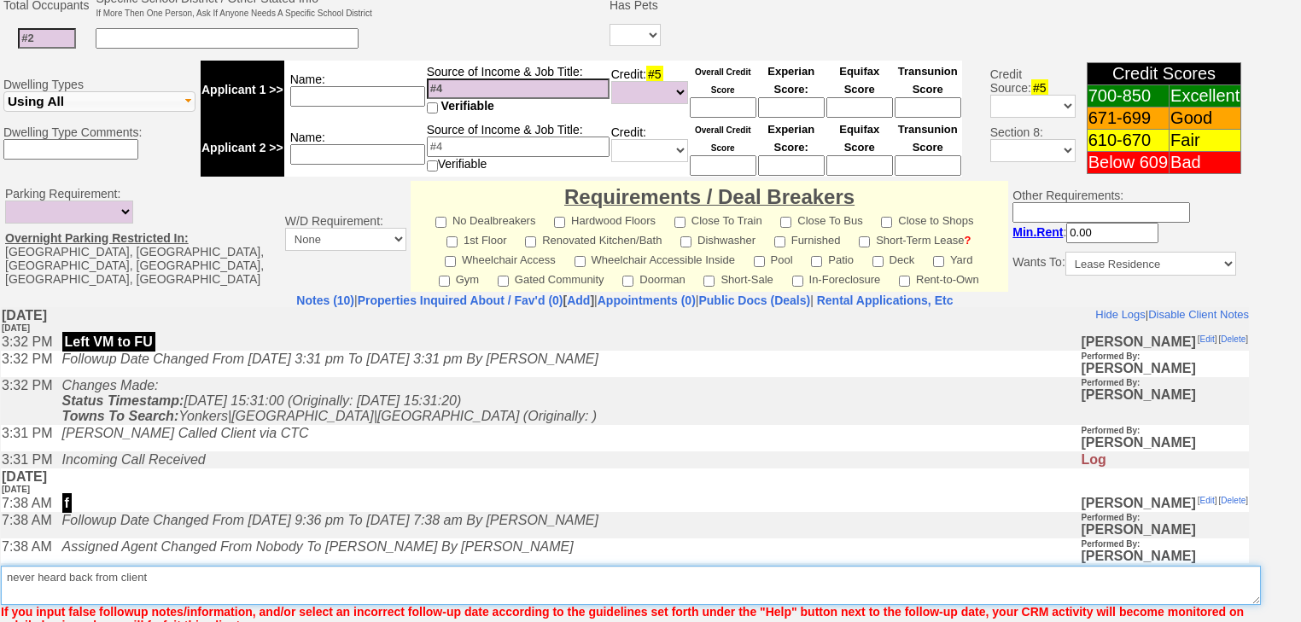
type textarea "never heard back from client"
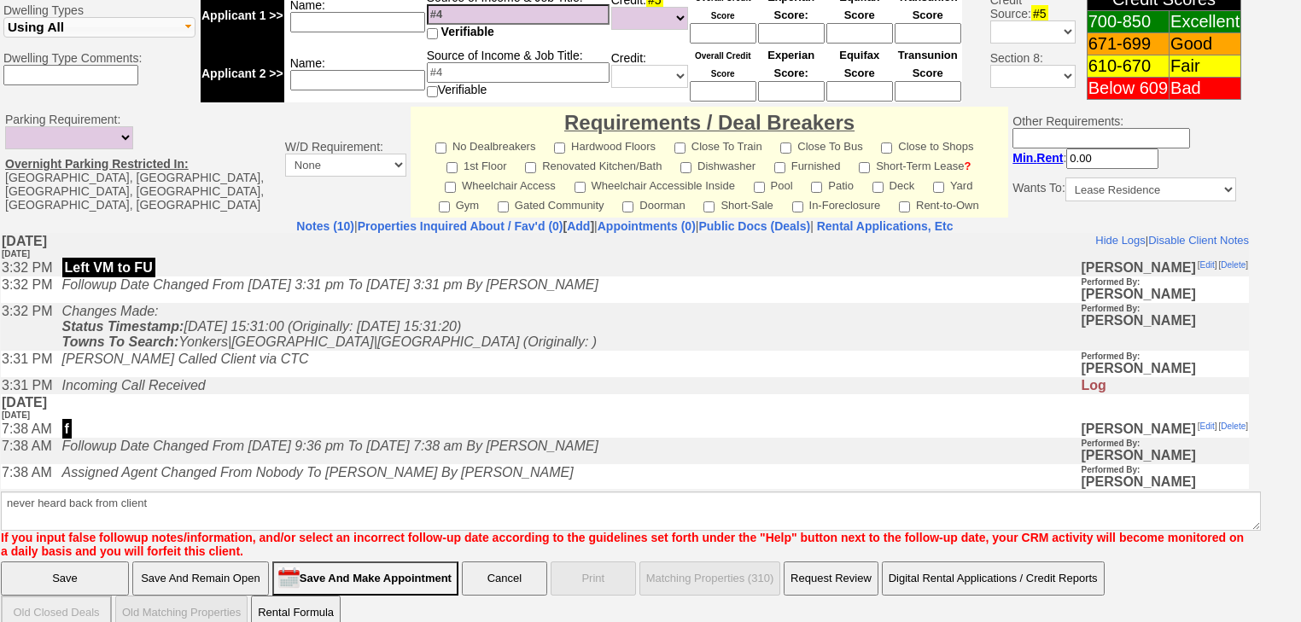
click at [55, 562] on input "Save" at bounding box center [65, 579] width 128 height 34
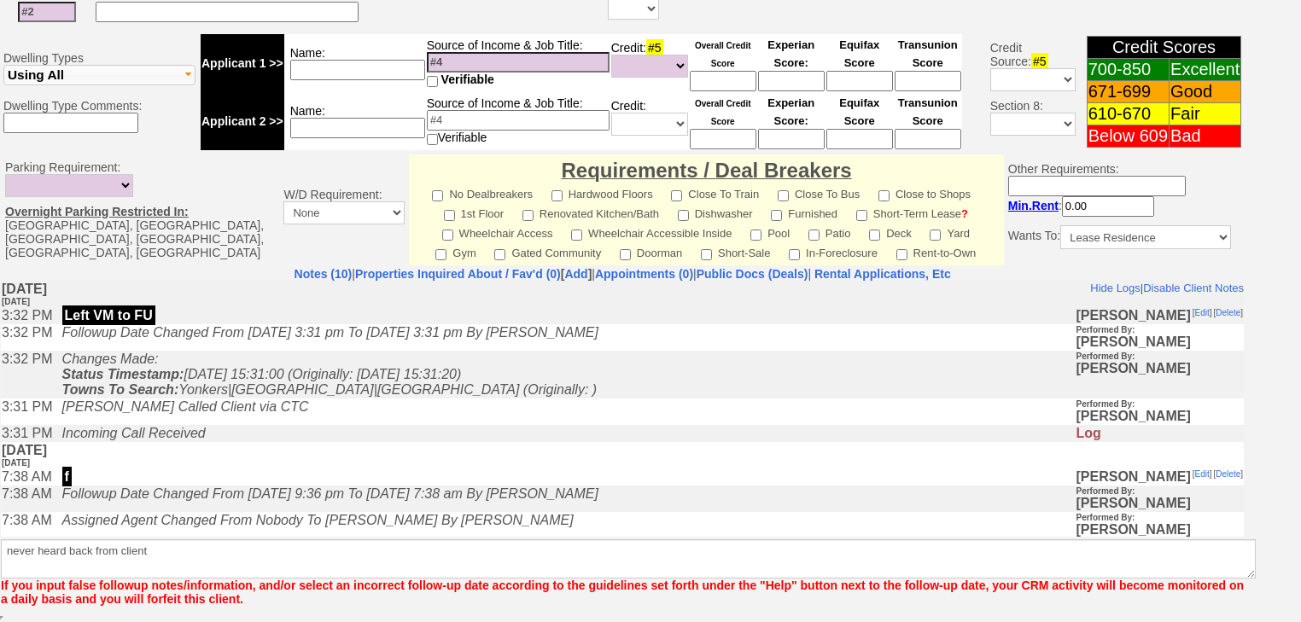
scroll to position [642, 0]
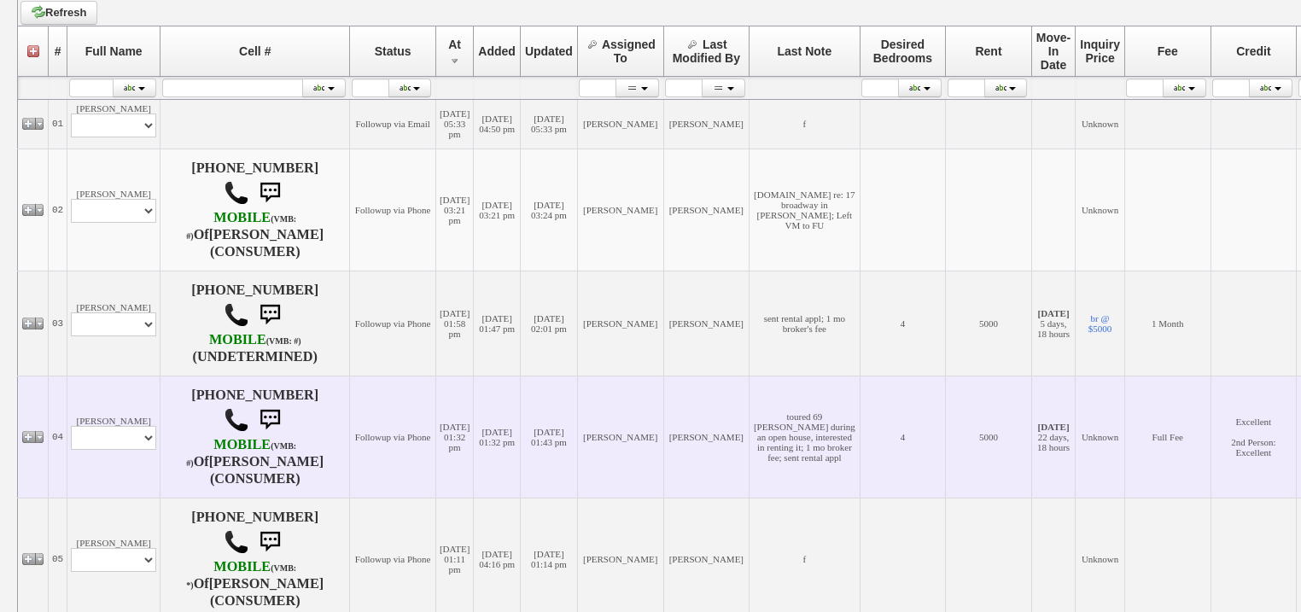
scroll to position [341, 0]
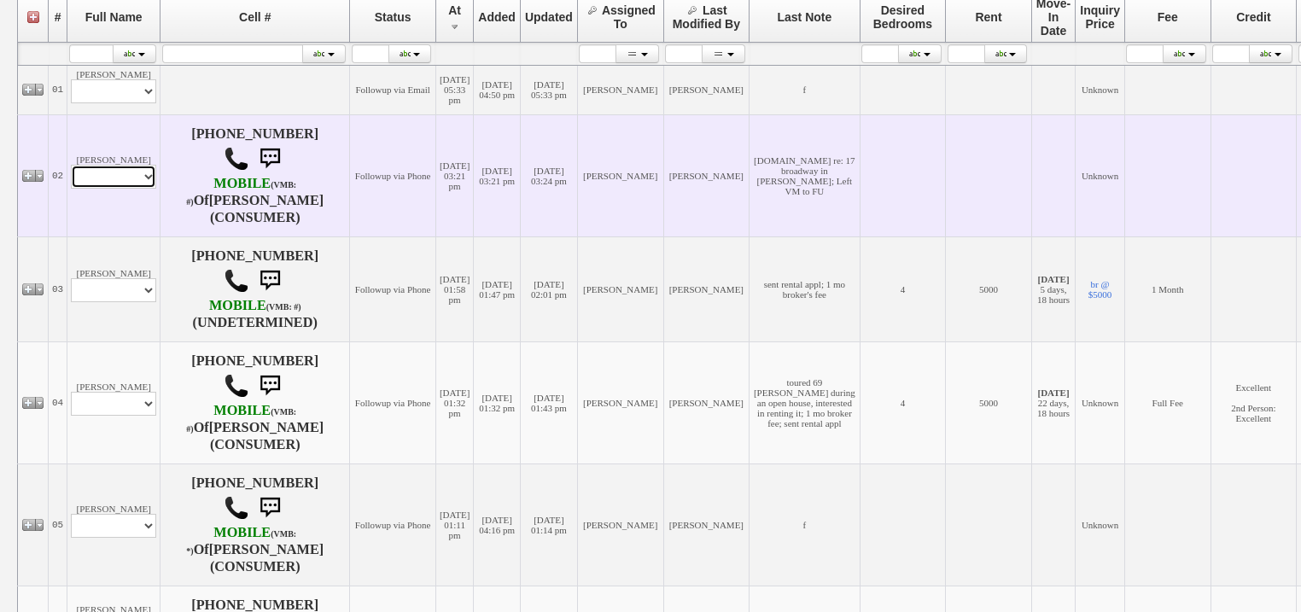
click at [119, 175] on select "Profile Edit Print Email Externally (Will Not Be Tracked In CRM) Closed Deals" at bounding box center [113, 177] width 85 height 24
select select "ChangeURL,/crm/custom/edit_client_form.php?redirect=%2Fcrm%2Fclients.php&id=168…"
click at [71, 167] on select "Profile Edit Print Email Externally (Will Not Be Tracked In CRM) Closed Deals" at bounding box center [113, 177] width 85 height 24
select select
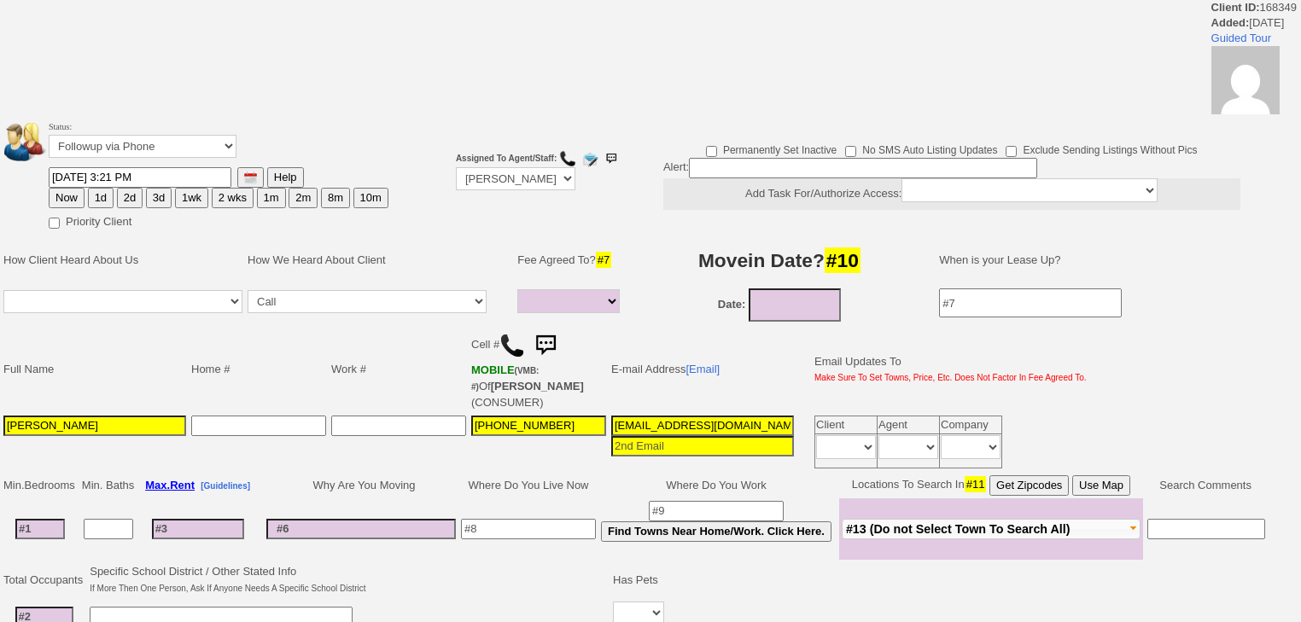
select select
click at [133, 151] on select "Followup via Phone Followup via Email Followup When Section 8 Property Found De…" at bounding box center [143, 146] width 188 height 23
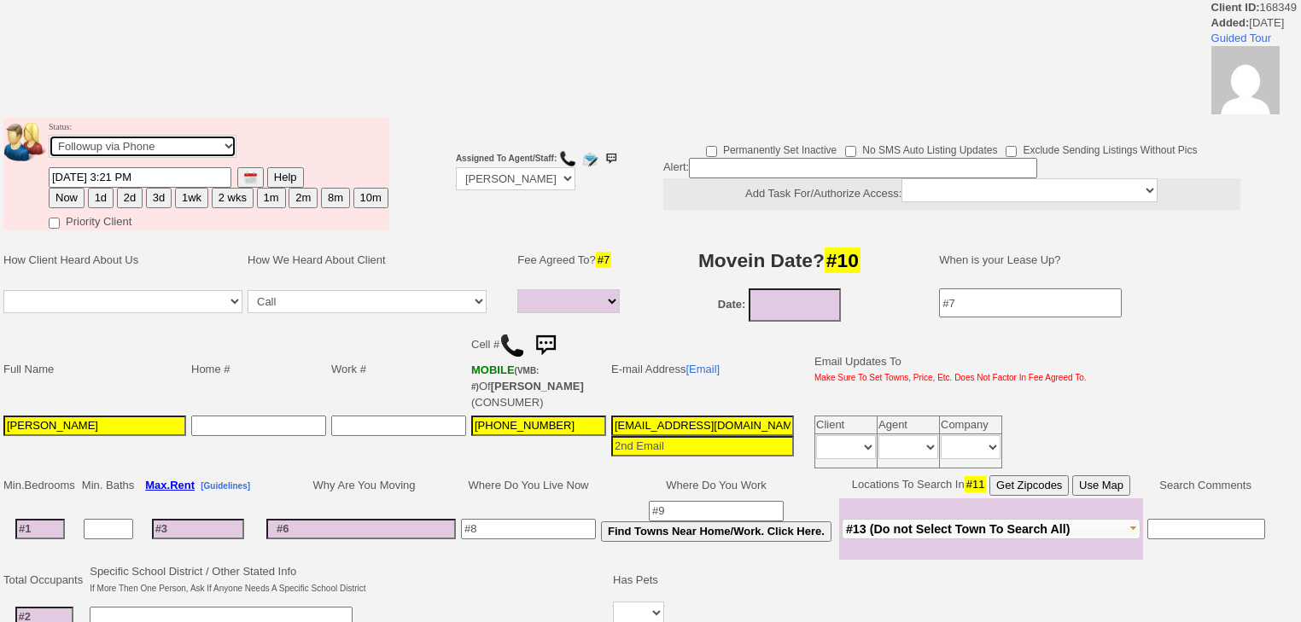
select select "Inactive"
click at [49, 140] on select "Followup via Phone Followup via Email Followup When Section 8 Property Found De…" at bounding box center [143, 146] width 188 height 23
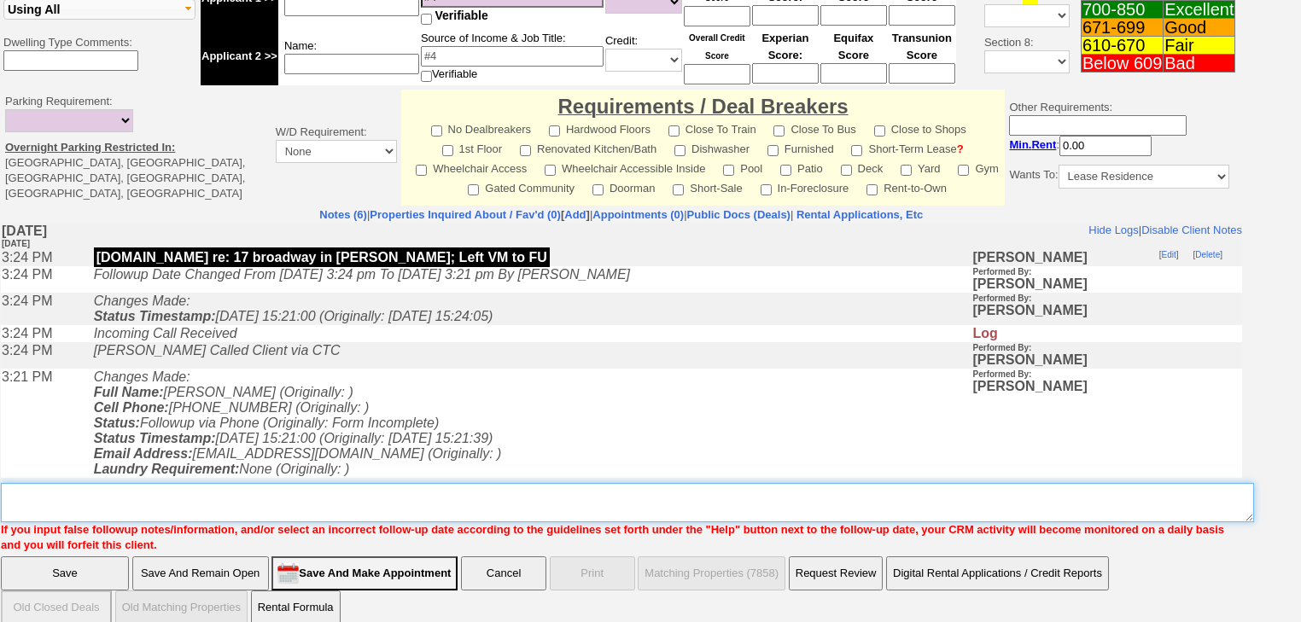
click at [48, 483] on textarea "Insert New Note Here" at bounding box center [627, 502] width 1253 height 39
paste textarea "never heard back from client"
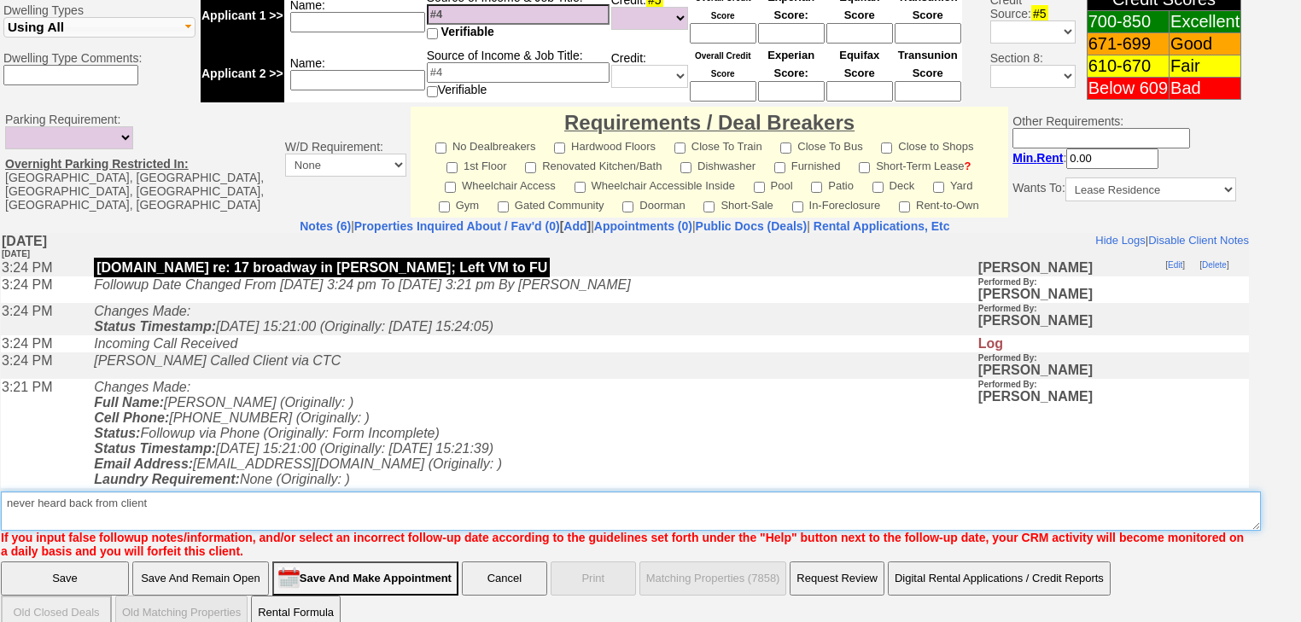
type textarea "never heard back from client"
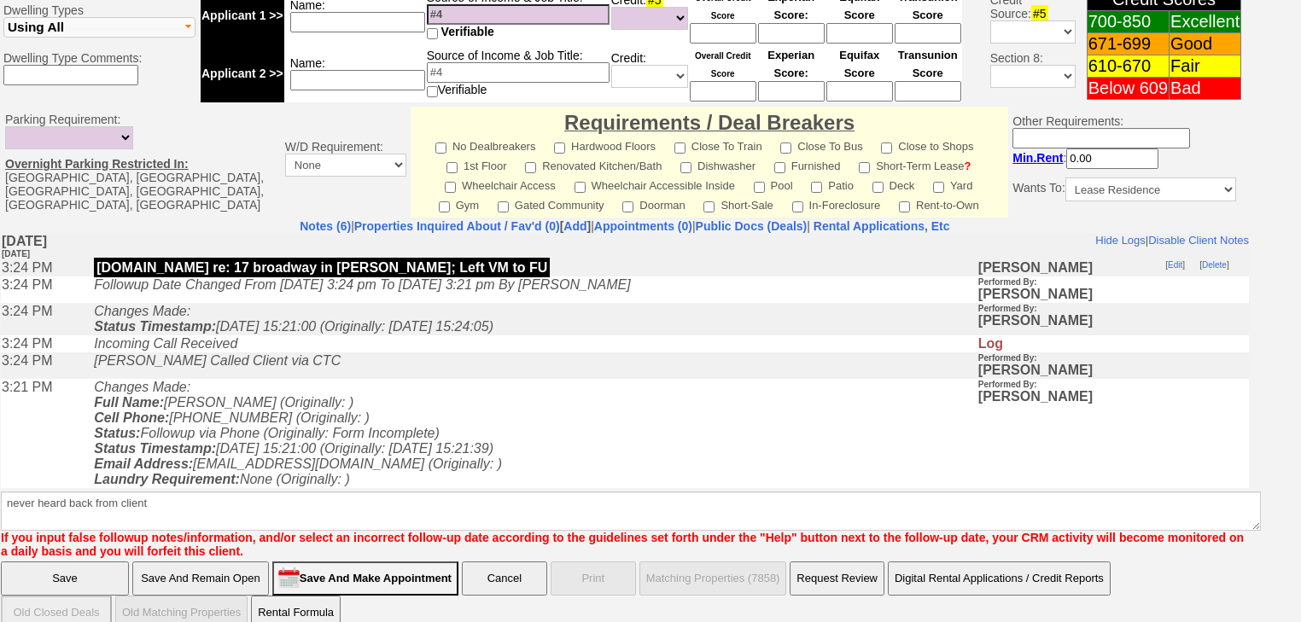
click at [50, 562] on input "Save" at bounding box center [65, 579] width 128 height 34
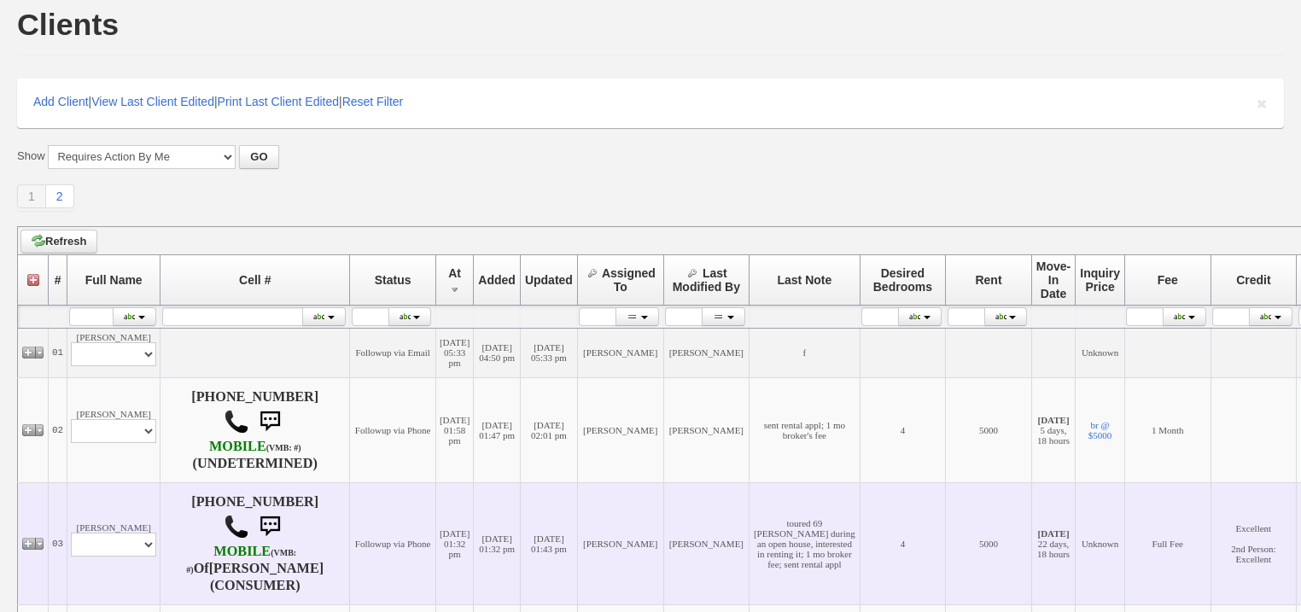
scroll to position [205, 0]
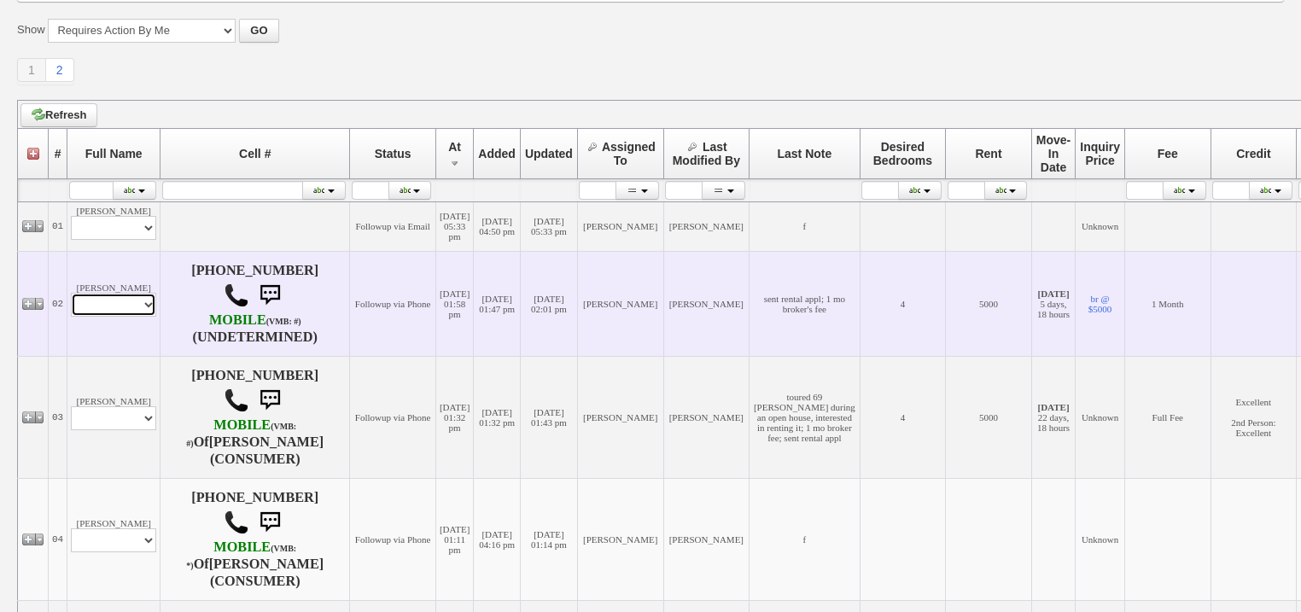
click at [133, 313] on select "Profile Edit Print Email Externally (Will Not Be Tracked In CRM) Closed Deals" at bounding box center [113, 305] width 85 height 24
select select "ChangeURL,/crm/custom/edit_client_form.php?redirect=%2Fcrm%2Fclients.php&id=168…"
click at [71, 296] on select "Profile Edit Print Email Externally (Will Not Be Tracked In CRM) Closed Deals" at bounding box center [113, 305] width 85 height 24
select select
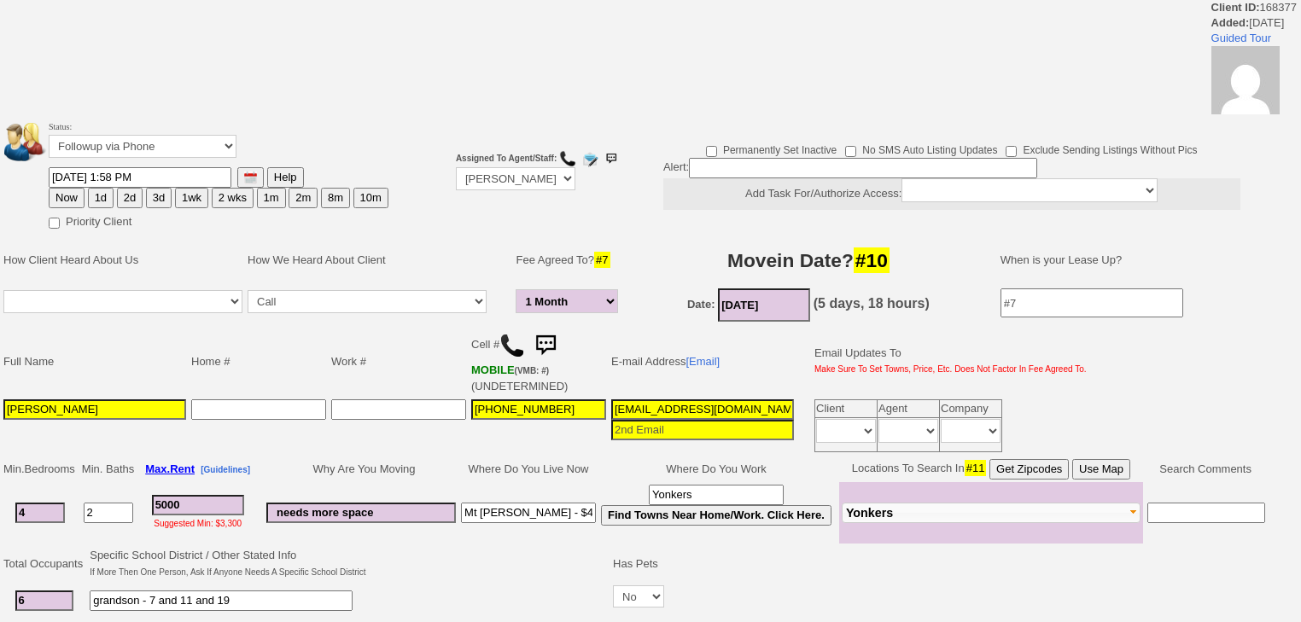
select select "1 Month"
click at [166, 154] on select "Followup via Phone Followup via Email Followup When Section 8 Property Found De…" at bounding box center [143, 146] width 188 height 23
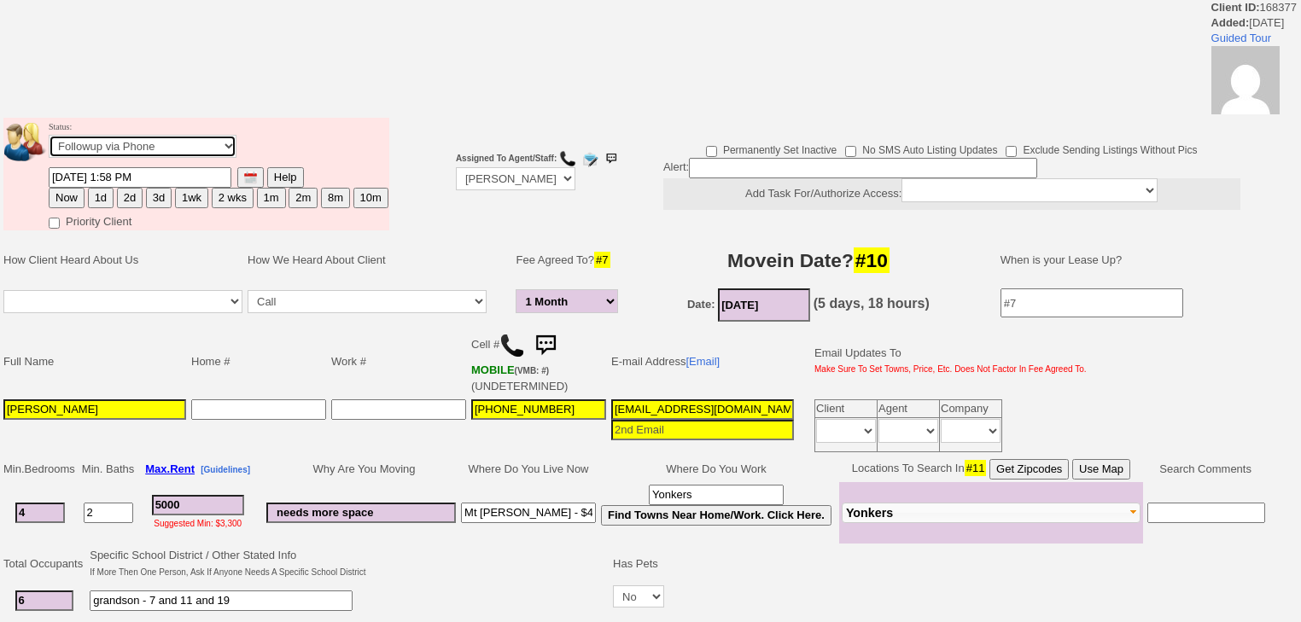
select select "Inactive"
click at [49, 140] on select "Followup via Phone Followup via Email Followup When Section 8 Property Found De…" at bounding box center [143, 146] width 188 height 23
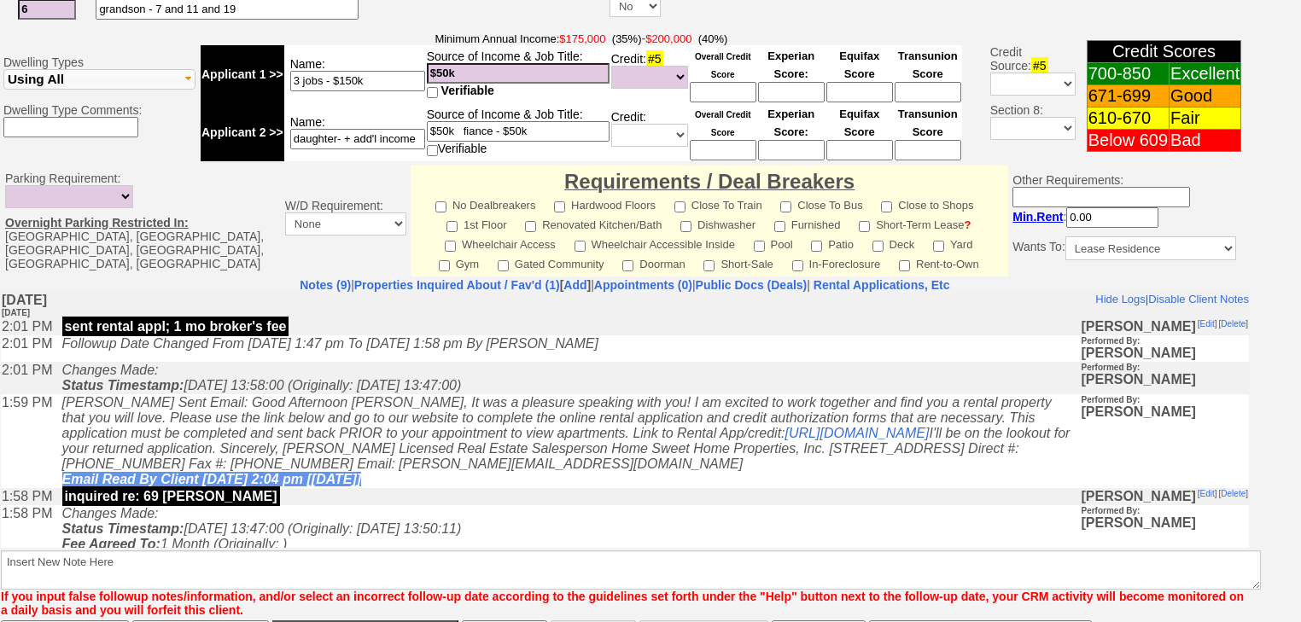
scroll to position [712, 0]
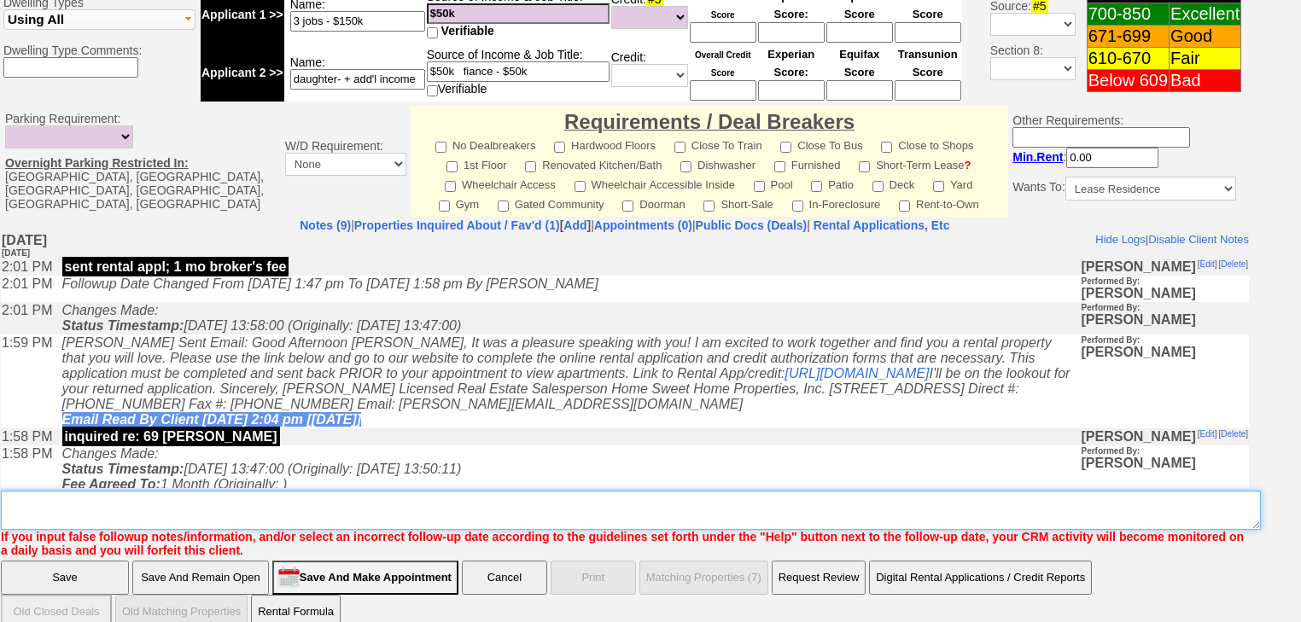
click at [95, 491] on textarea "Insert New Note Here" at bounding box center [631, 510] width 1260 height 39
paste textarea "never heard back from client"
type textarea "never heard back from client"
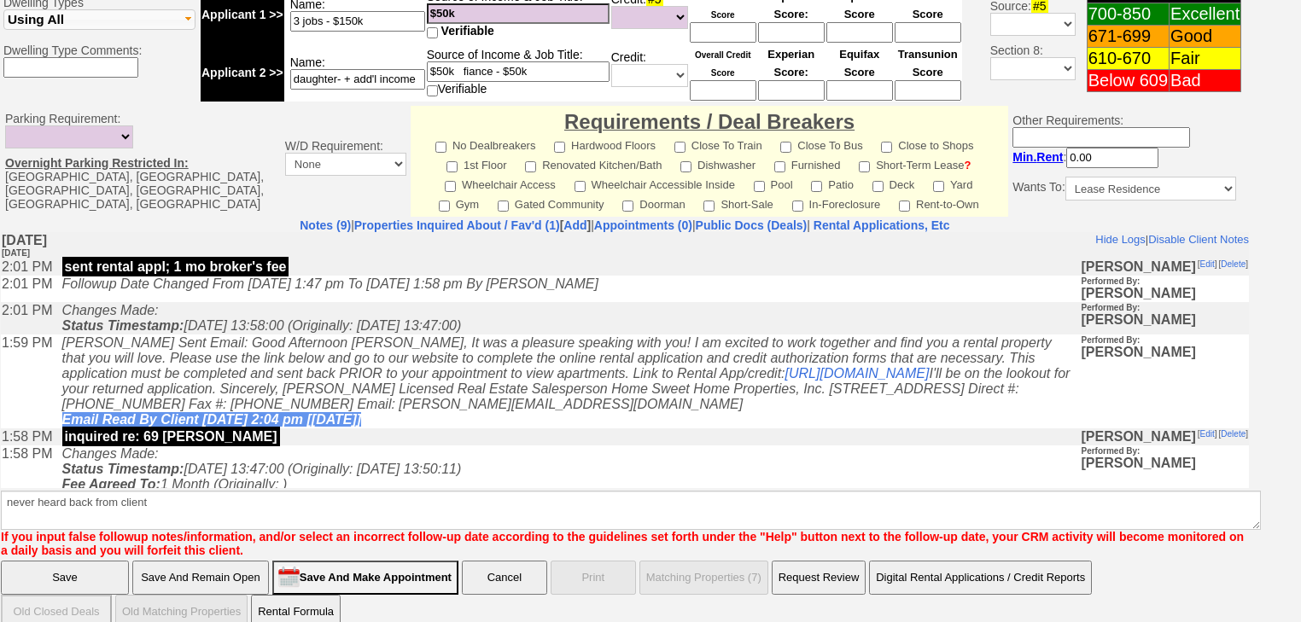
click at [61, 561] on input "Save" at bounding box center [65, 578] width 128 height 34
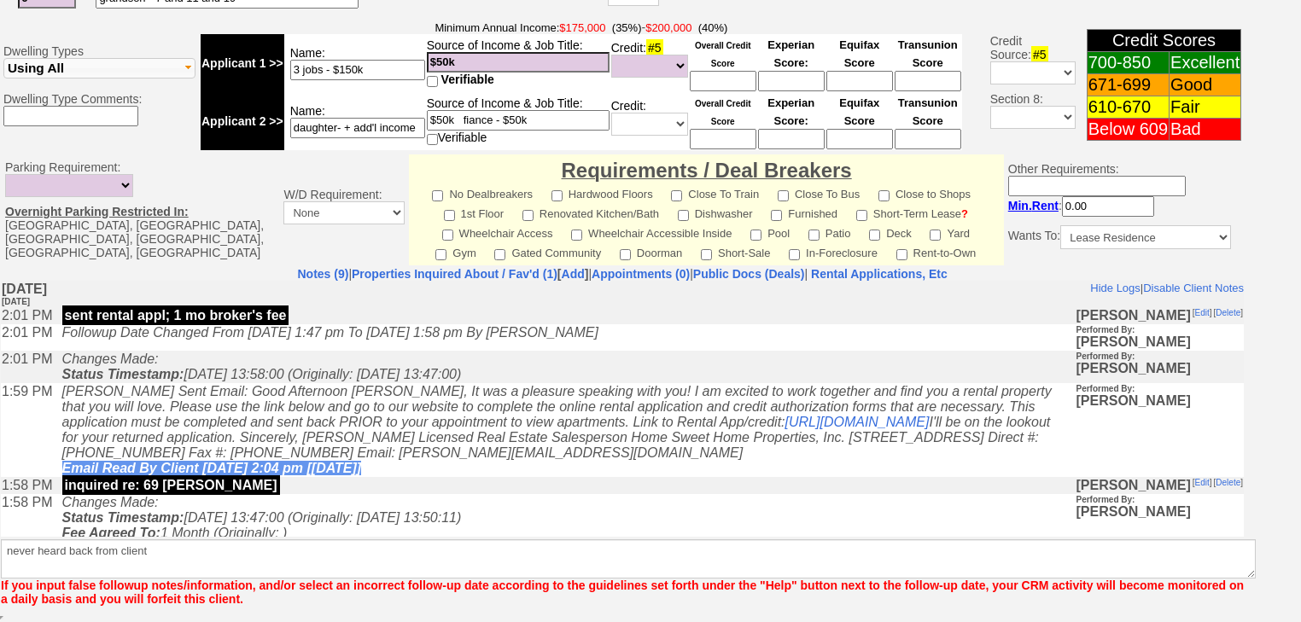
scroll to position [642, 0]
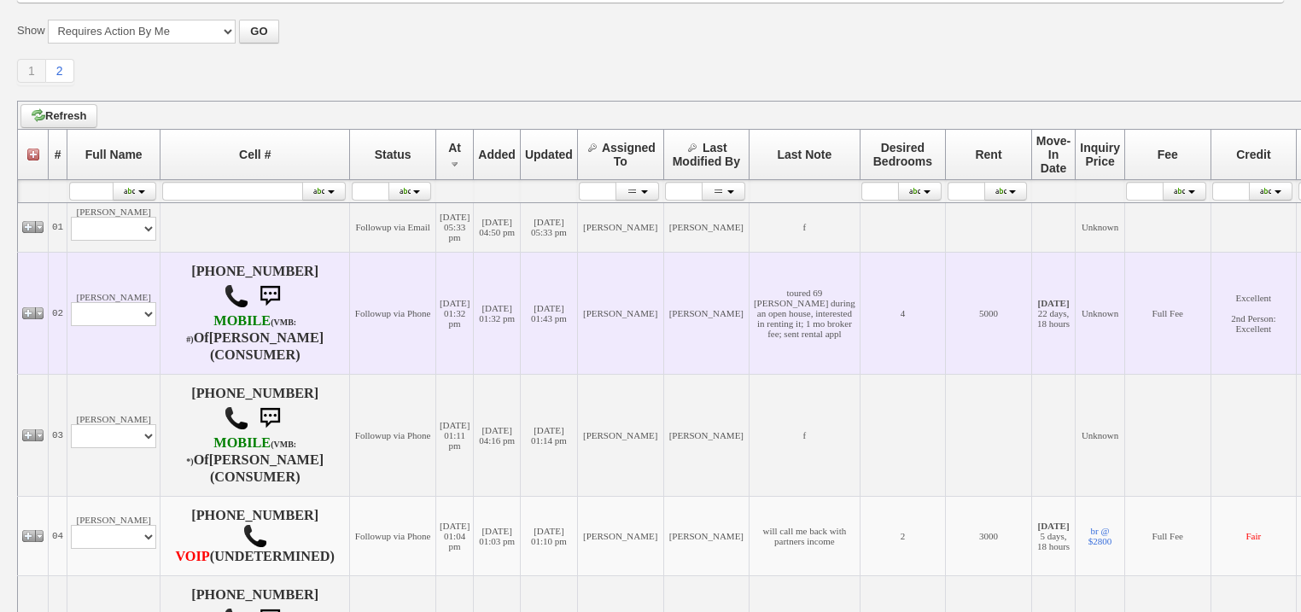
scroll to position [205, 0]
click at [100, 317] on select "Profile Edit Print Email Externally (Will Not Be Tracked In CRM) Closed Deals" at bounding box center [113, 313] width 85 height 24
select select "ChangeURL,/crm/custom/edit_client_form.php?redirect=%2Fcrm%2Fclients.php&id=168…"
click at [71, 304] on select "Profile Edit Print Email Externally (Will Not Be Tracked In CRM) Closed Deals" at bounding box center [113, 313] width 85 height 24
select select
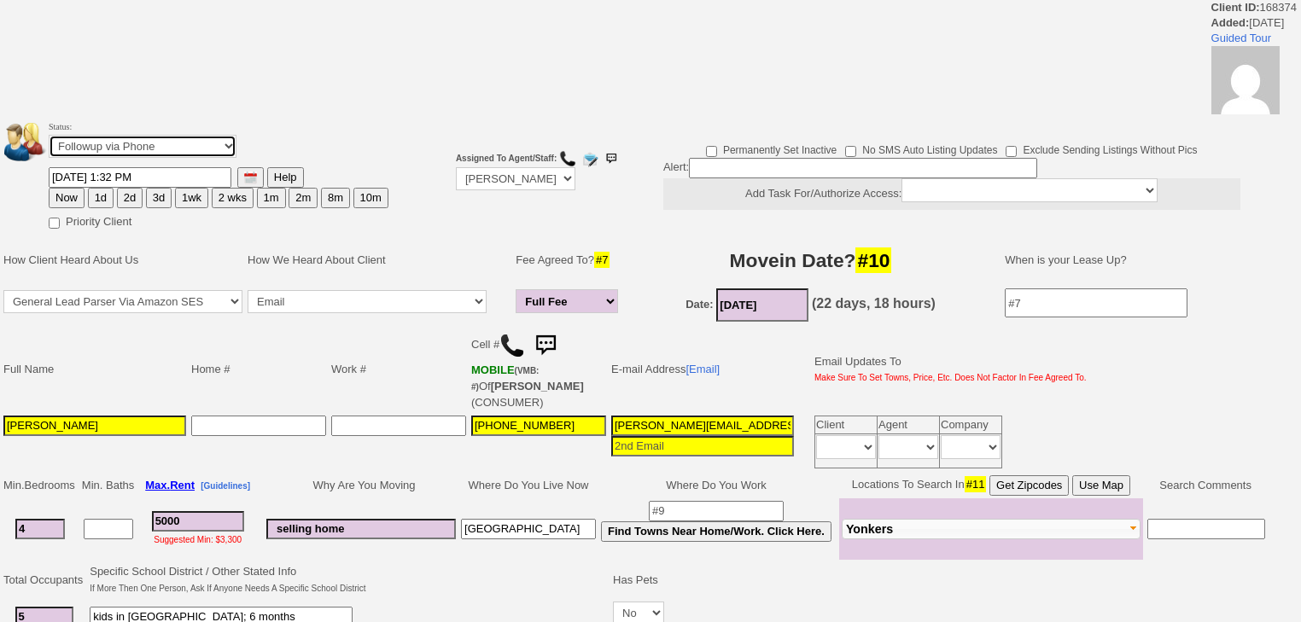
drag, startPoint x: 0, startPoint y: 0, endPoint x: 147, endPoint y: 161, distance: 218.2
click at [147, 161] on td "Status: Followup via Phone Followup via Email Followup When Section 8 Property …" at bounding box center [218, 142] width 341 height 49
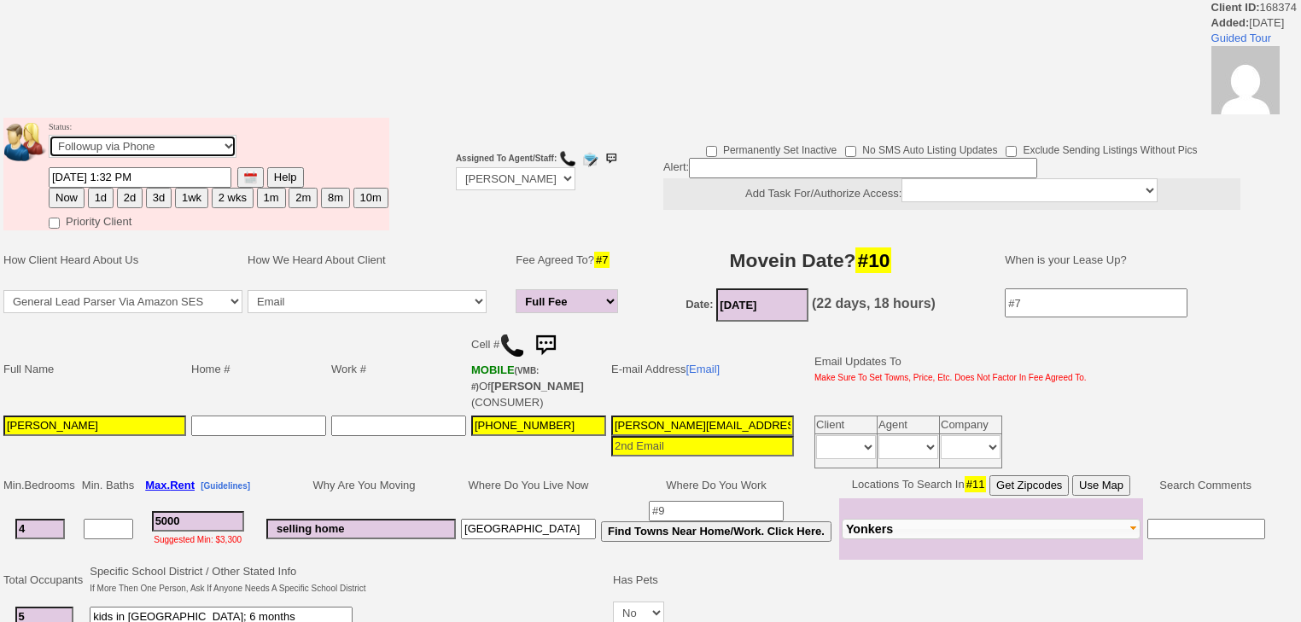
select select "Inactive"
click at [49, 140] on select "Followup via Phone Followup via Email Followup When Section 8 Property Found De…" at bounding box center [143, 146] width 188 height 23
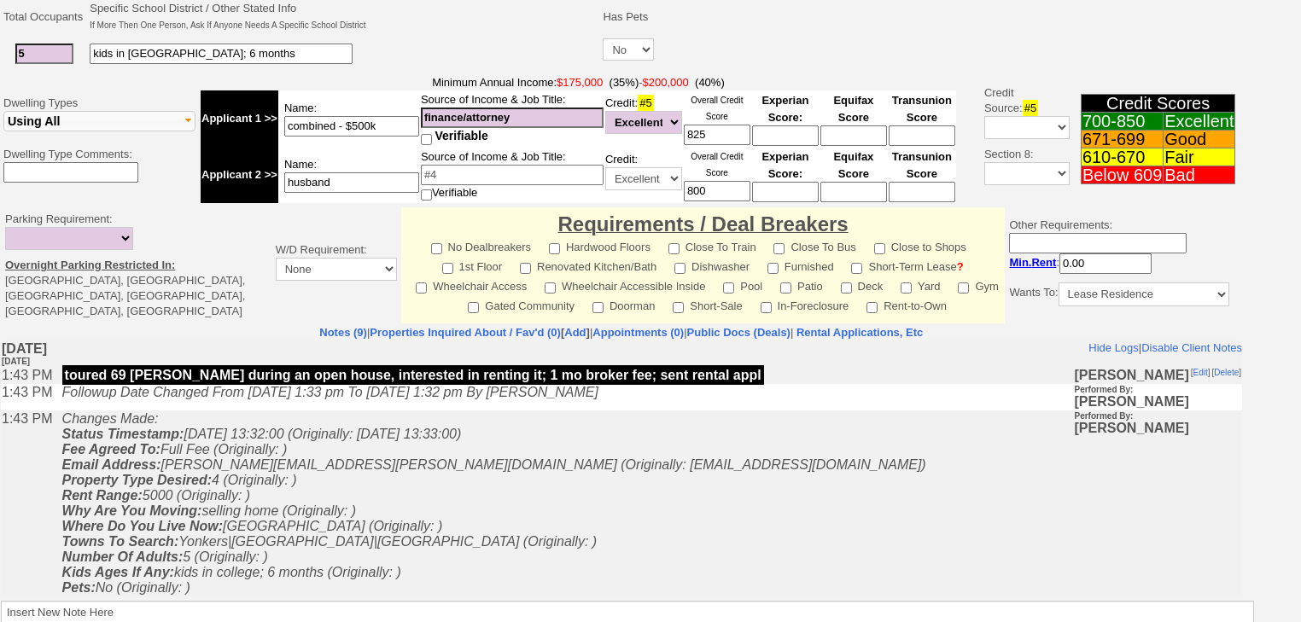
scroll to position [665, 0]
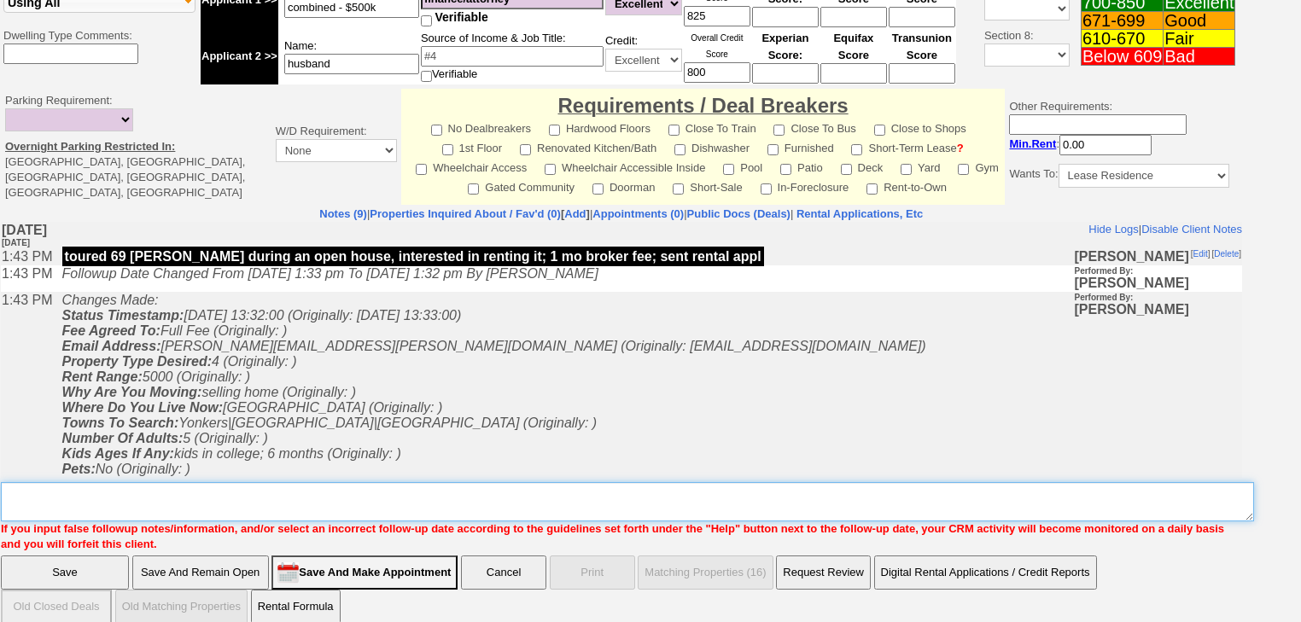
click at [148, 502] on textarea "Insert New Note Here" at bounding box center [627, 501] width 1253 height 39
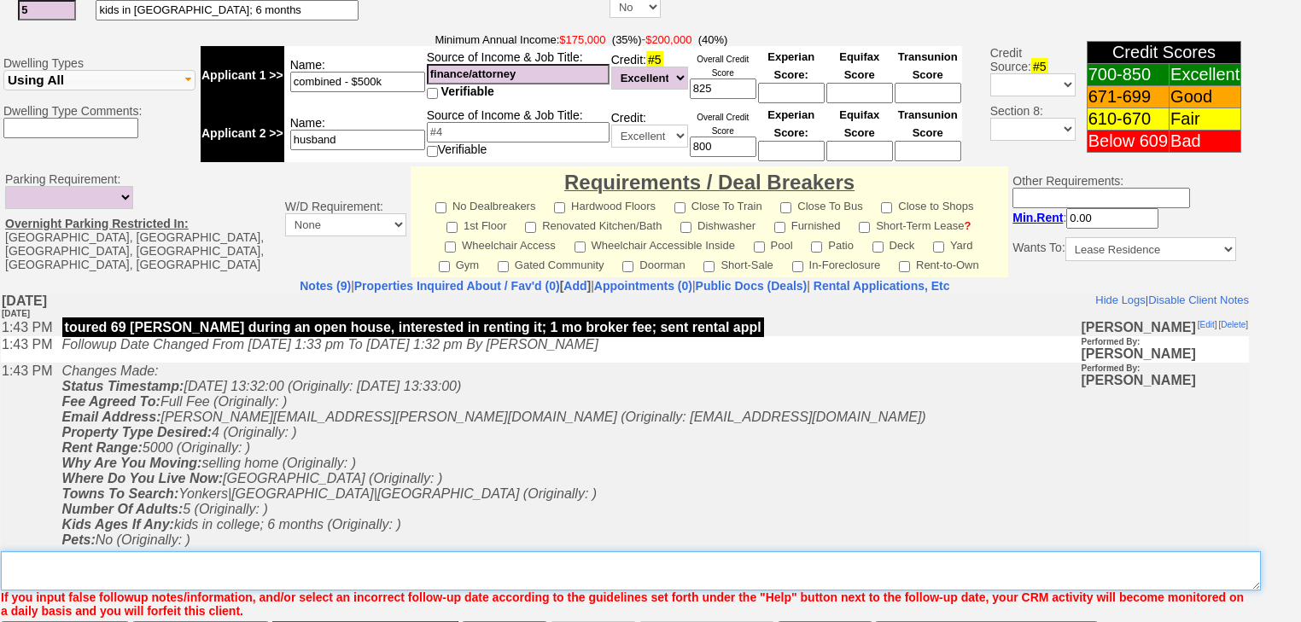
scroll to position [725, 0]
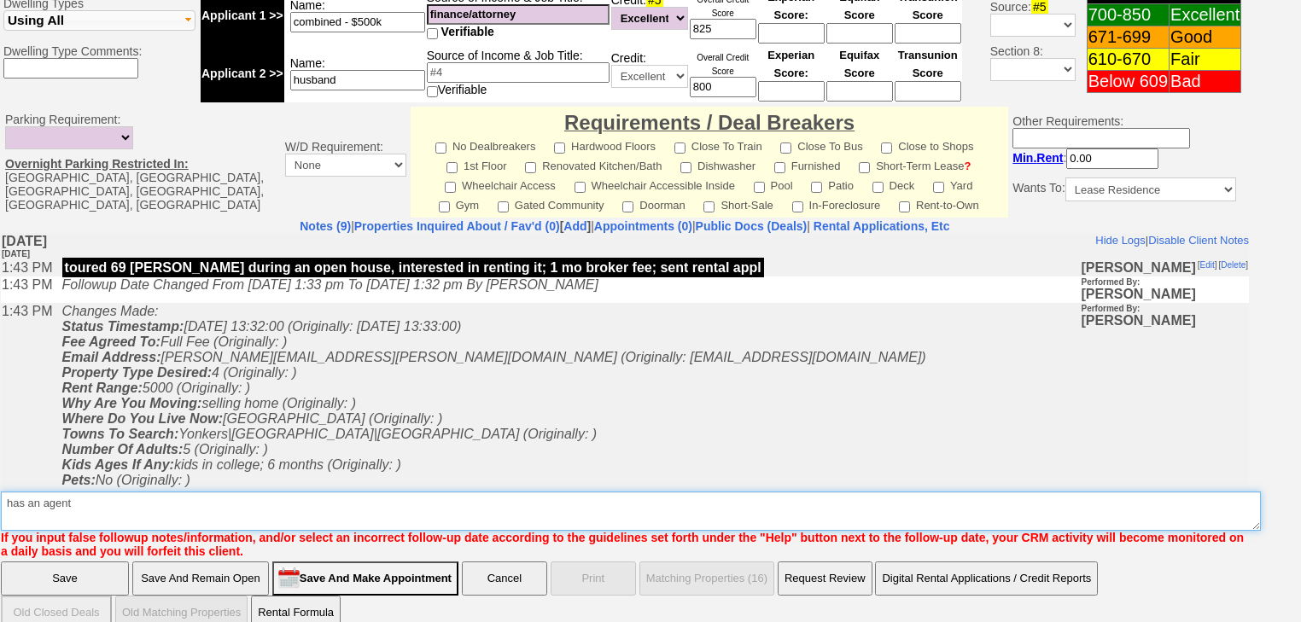
type textarea "has an agent"
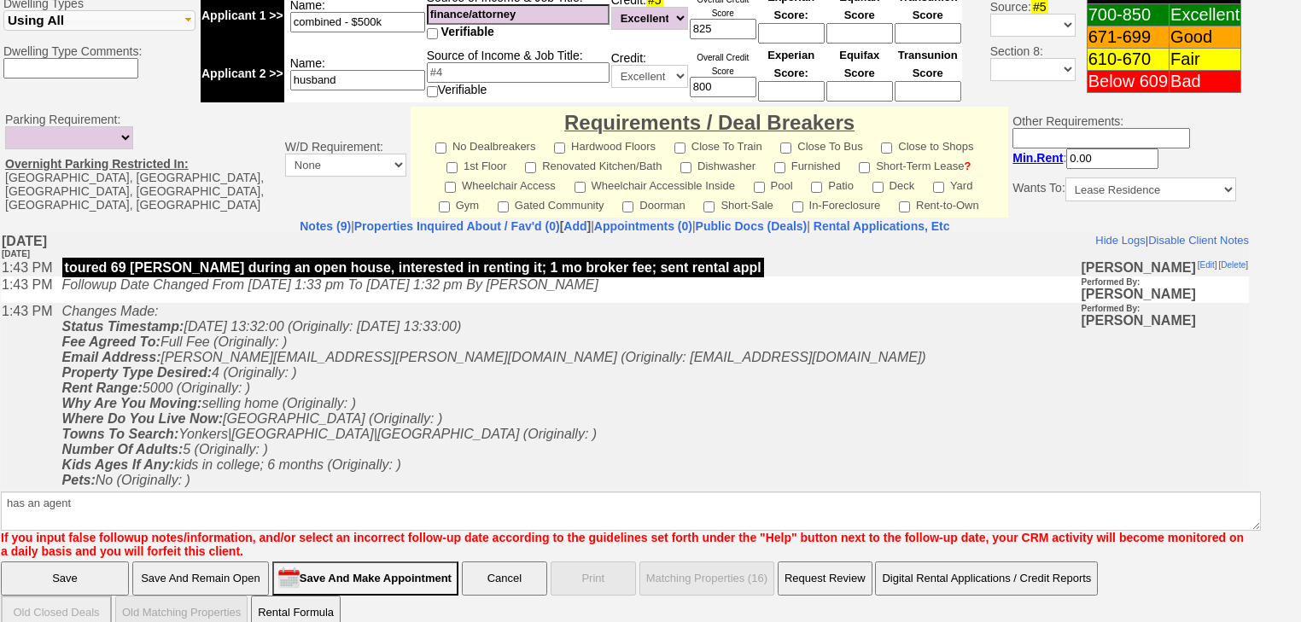
click at [55, 562] on input "Save" at bounding box center [65, 579] width 128 height 34
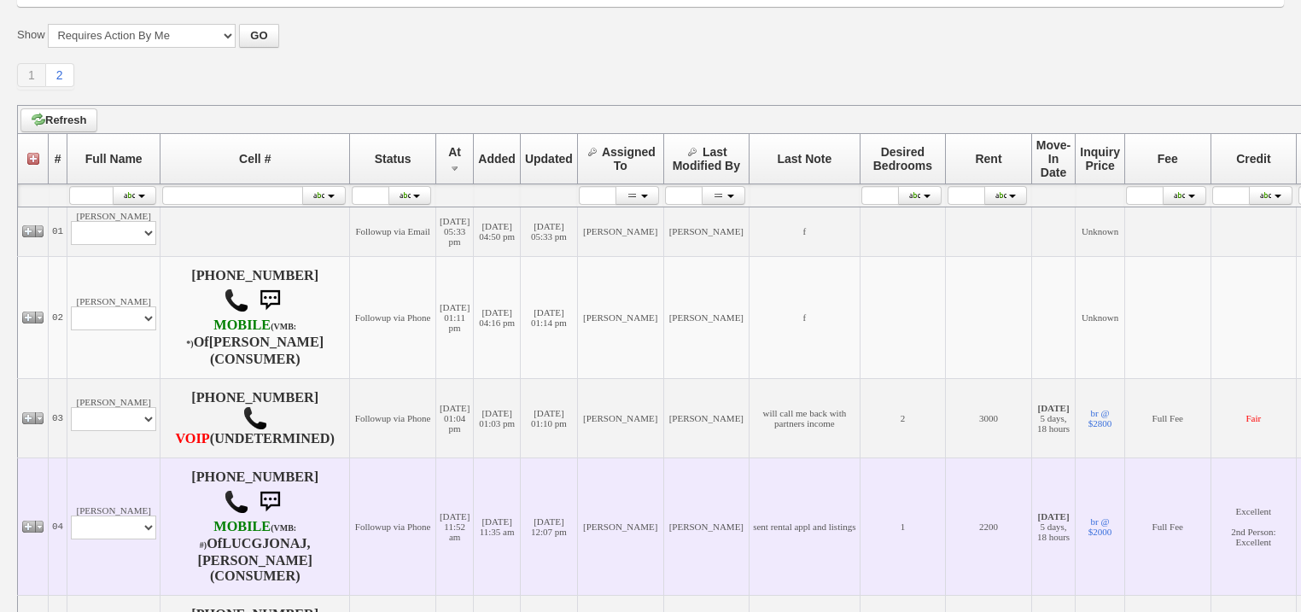
scroll to position [341, 0]
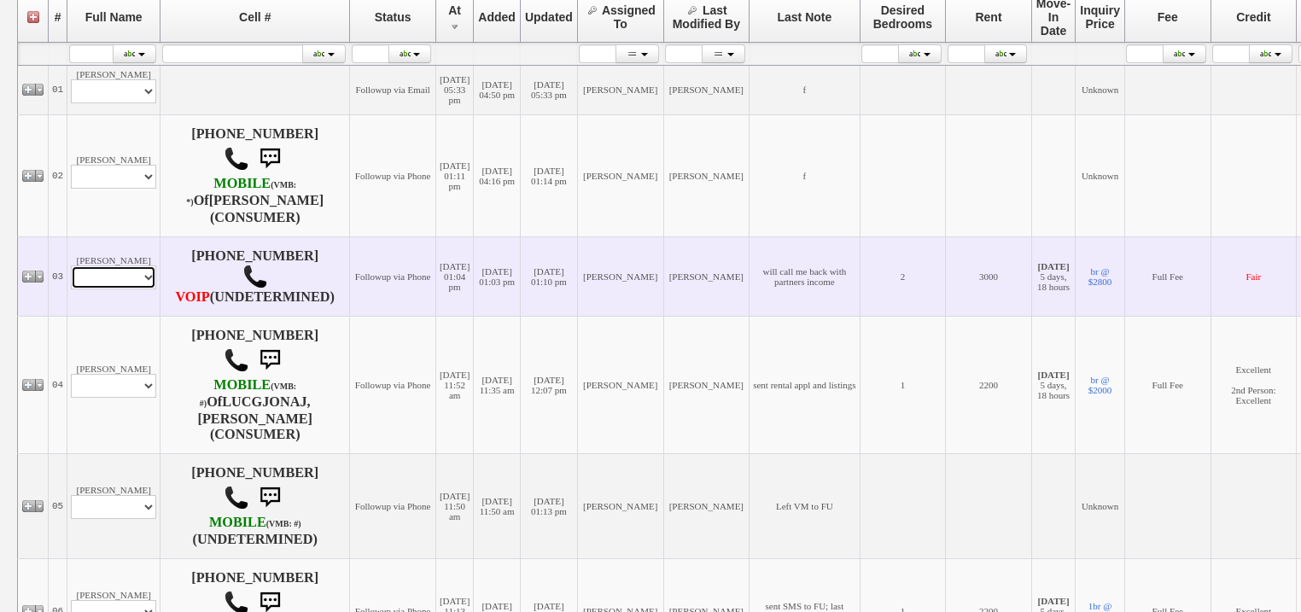
click at [116, 289] on select "Profile Edit Print Closed Deals" at bounding box center [113, 277] width 85 height 24
select select "ChangeURL,/crm/custom/edit_client_form.php?redirect=%2Fcrm%2Fclients.php&id=168…"
click at [71, 275] on select "Profile Edit Print Closed Deals" at bounding box center [113, 277] width 85 height 24
select select
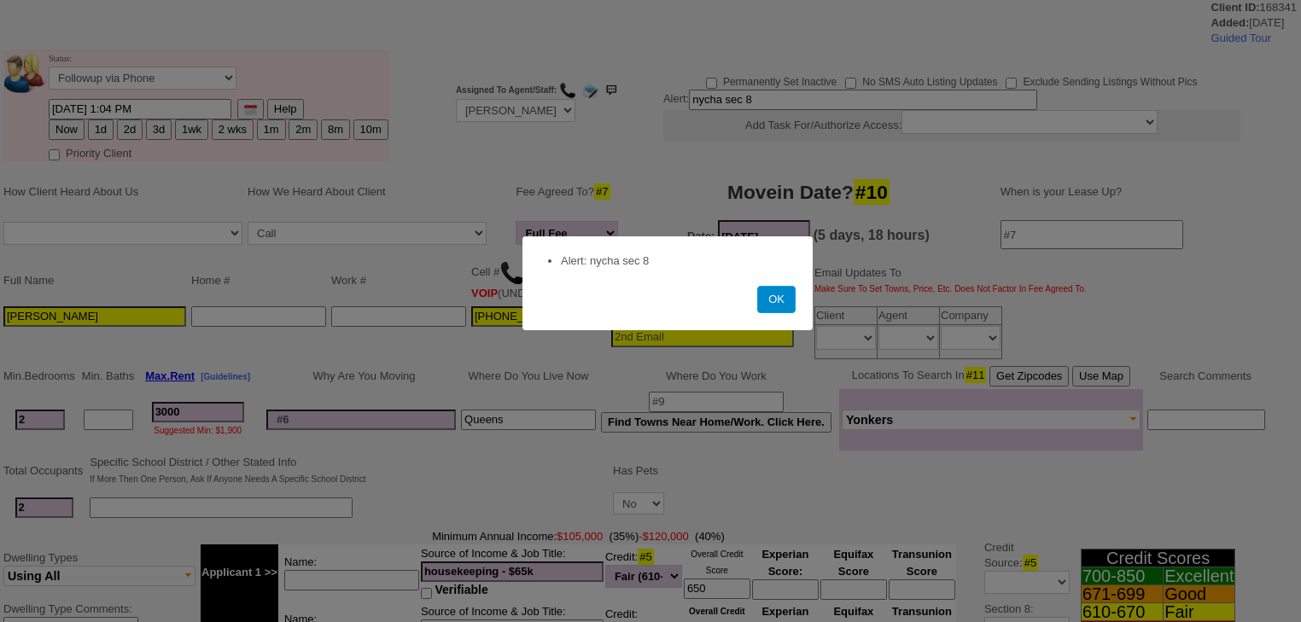
click at [764, 295] on button "OK" at bounding box center [776, 299] width 38 height 27
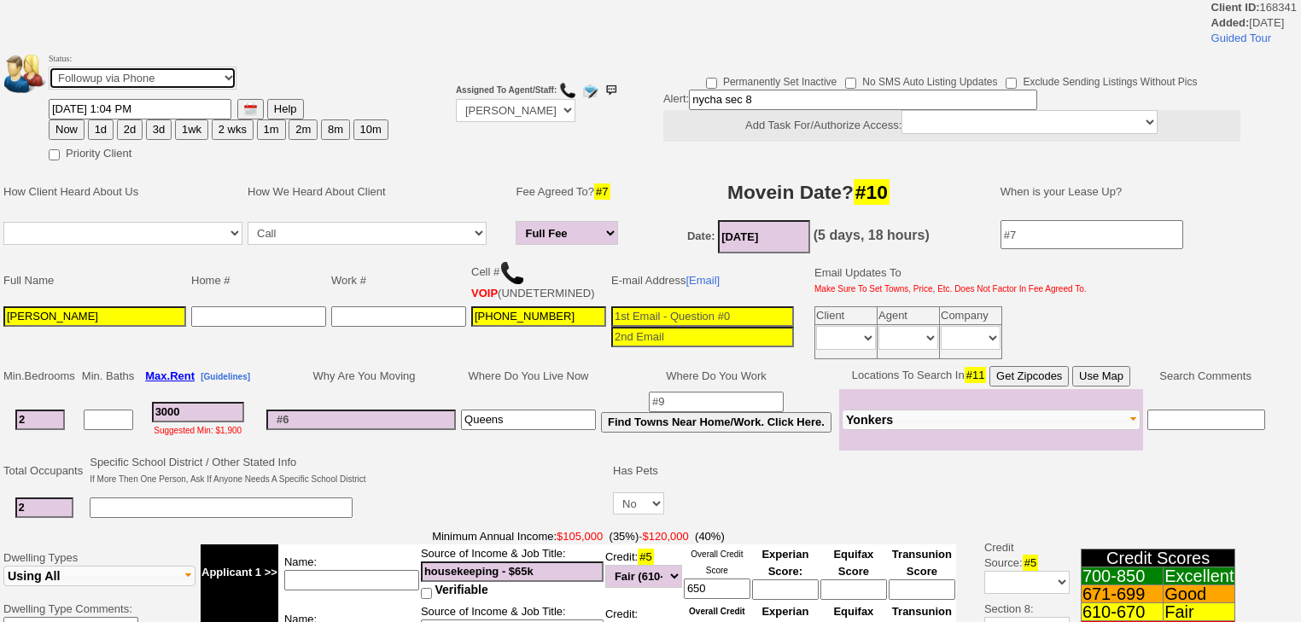
drag, startPoint x: 195, startPoint y: 73, endPoint x: 195, endPoint y: 83, distance: 10.2
click at [195, 79] on select "Followup via Phone Followup via Email Followup When Section 8 Property Found De…" at bounding box center [143, 78] width 188 height 23
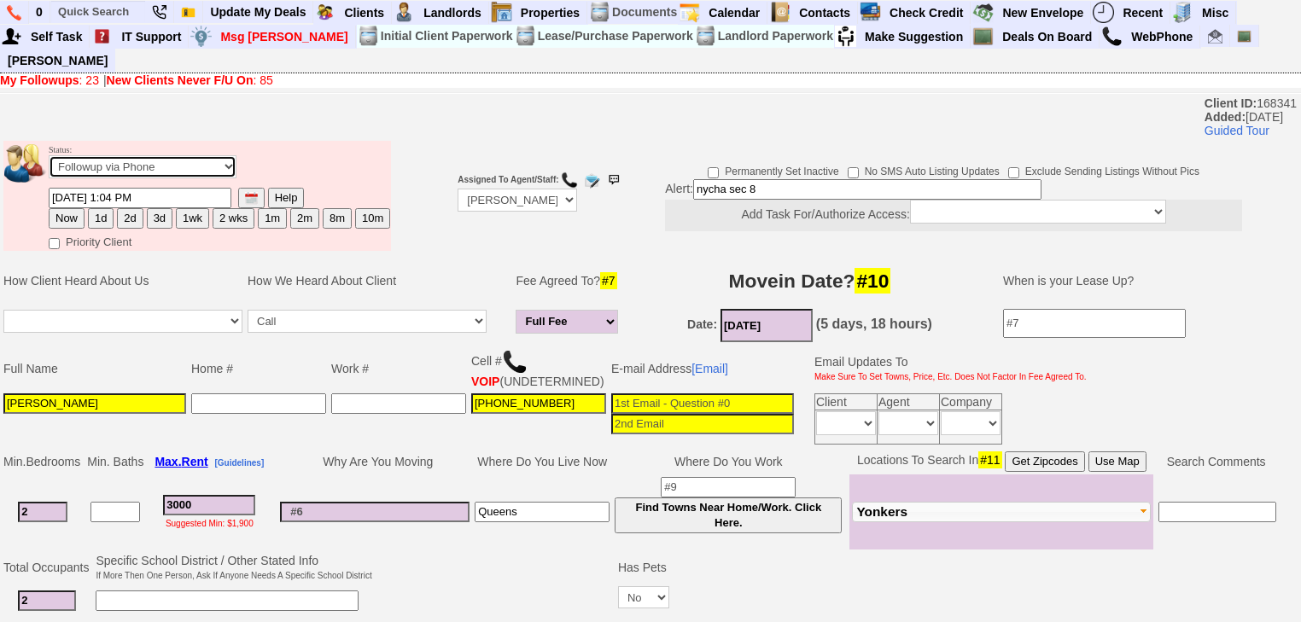
select select
click at [49, 155] on select "Followup via Phone Followup via Email Followup When Section 8 Property Found De…" at bounding box center [143, 166] width 188 height 23
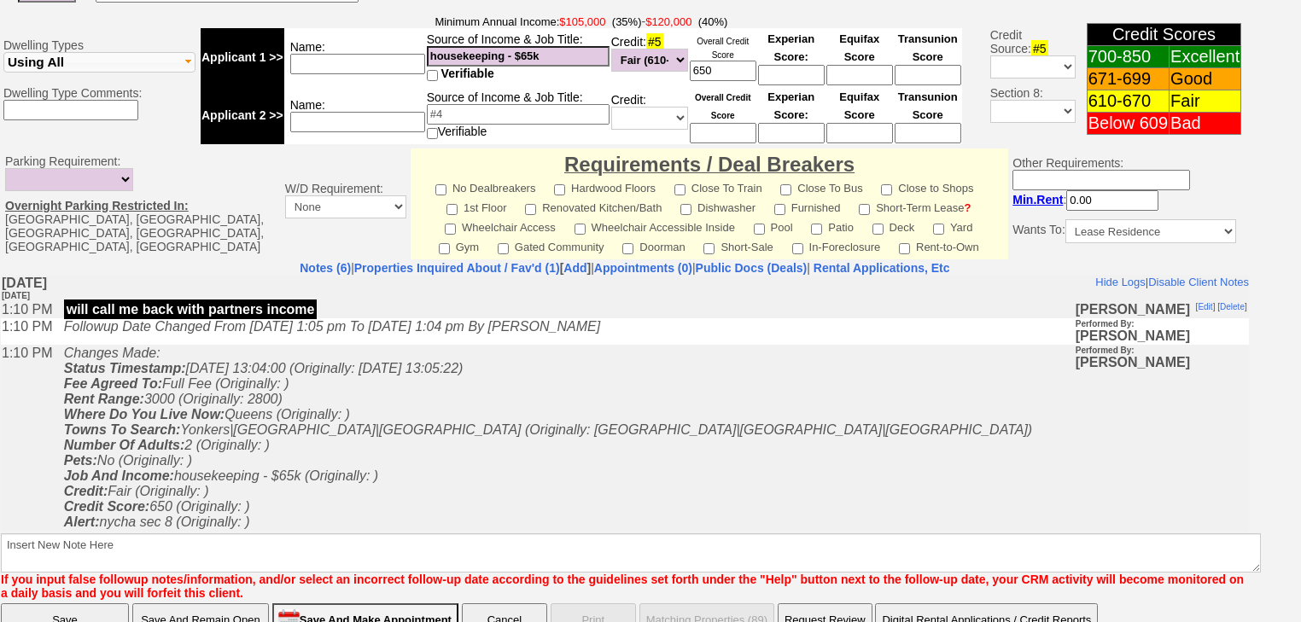
scroll to position [635, 0]
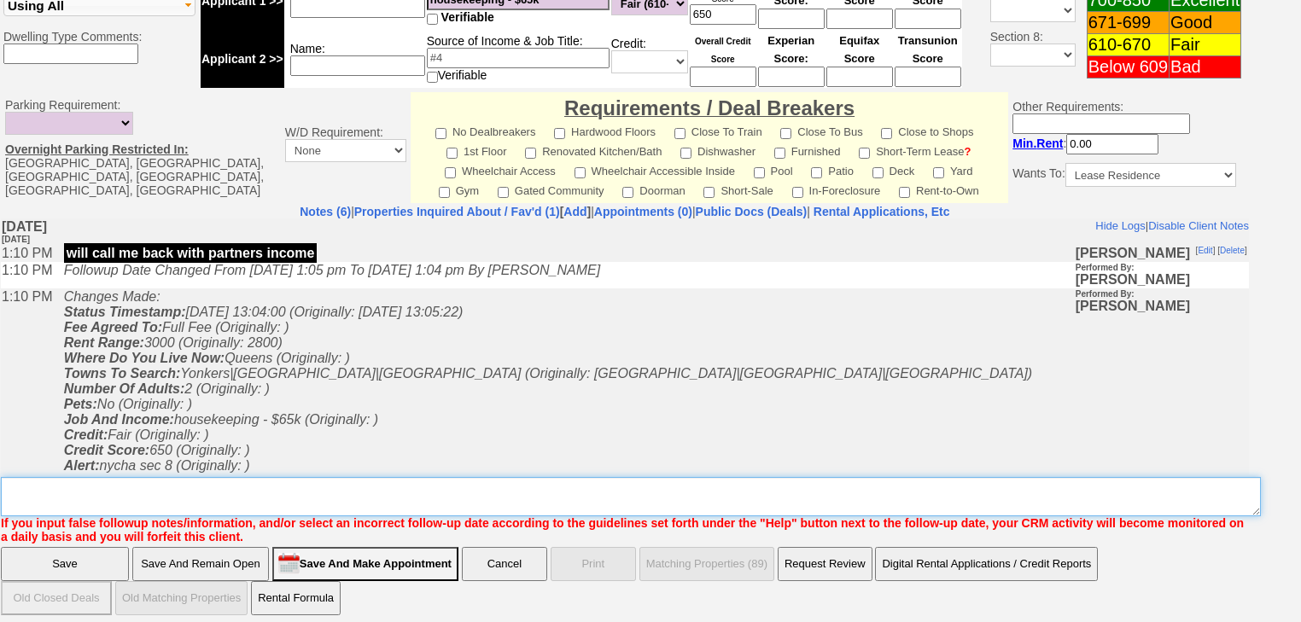
click at [75, 486] on textarea "Insert New Note Here" at bounding box center [631, 496] width 1260 height 39
paste textarea "never heard back from client"
type textarea "never heard back from client"
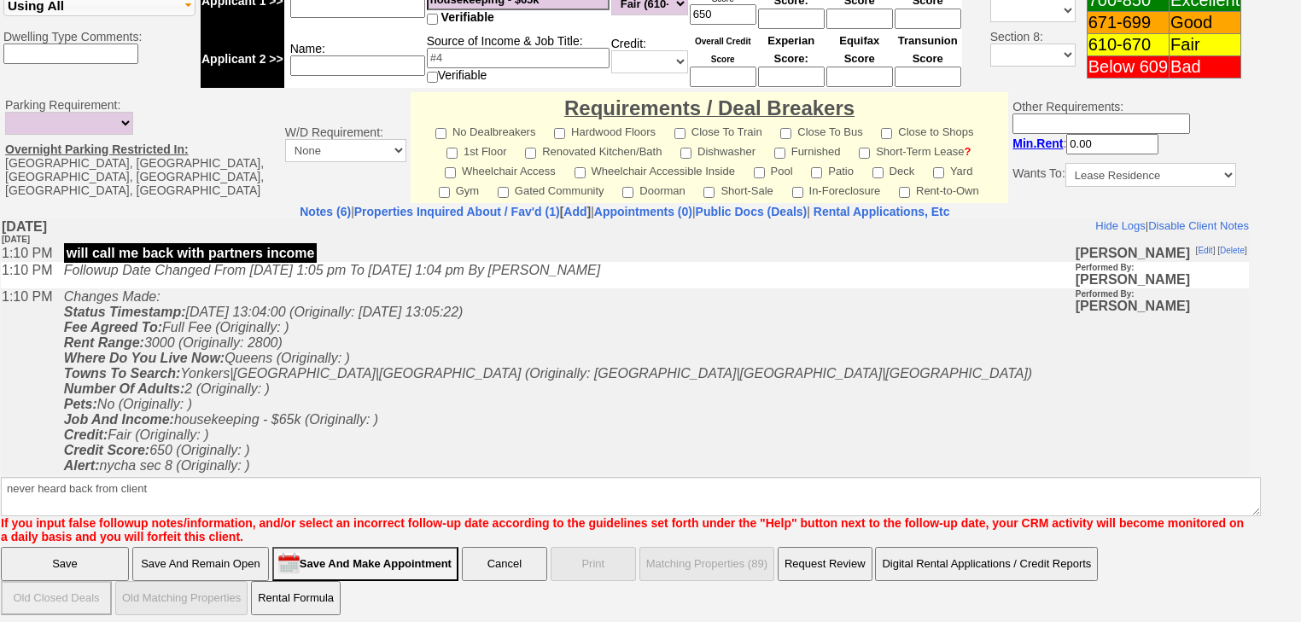
click at [72, 554] on input "Save" at bounding box center [65, 564] width 128 height 34
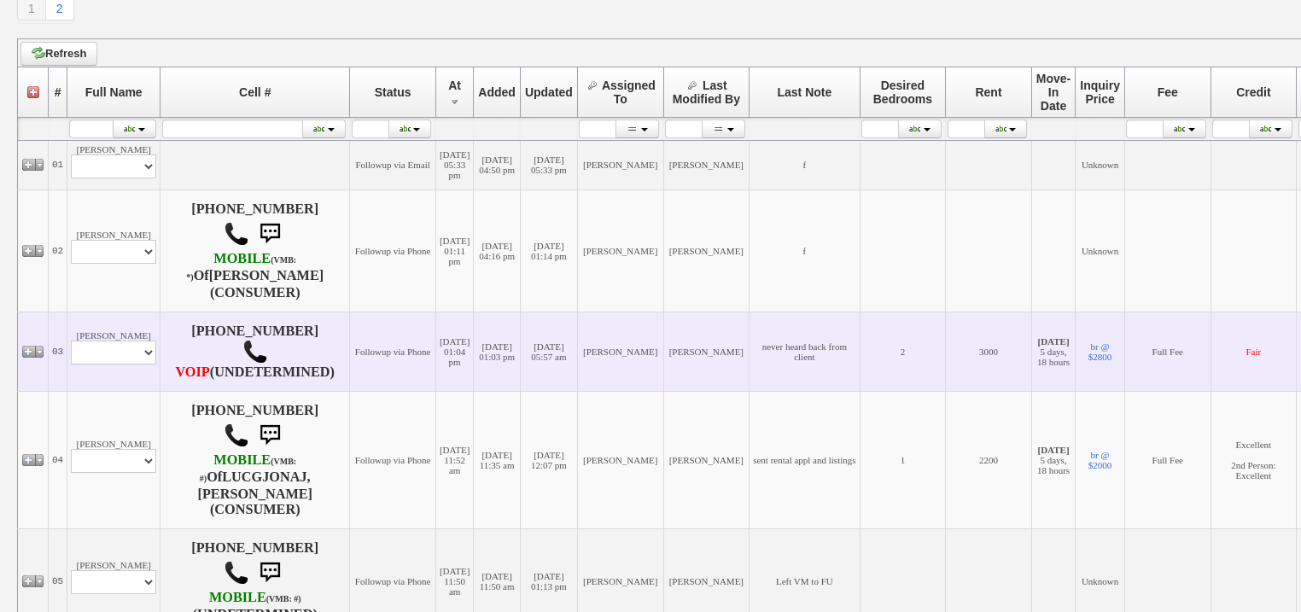
scroll to position [273, 0]
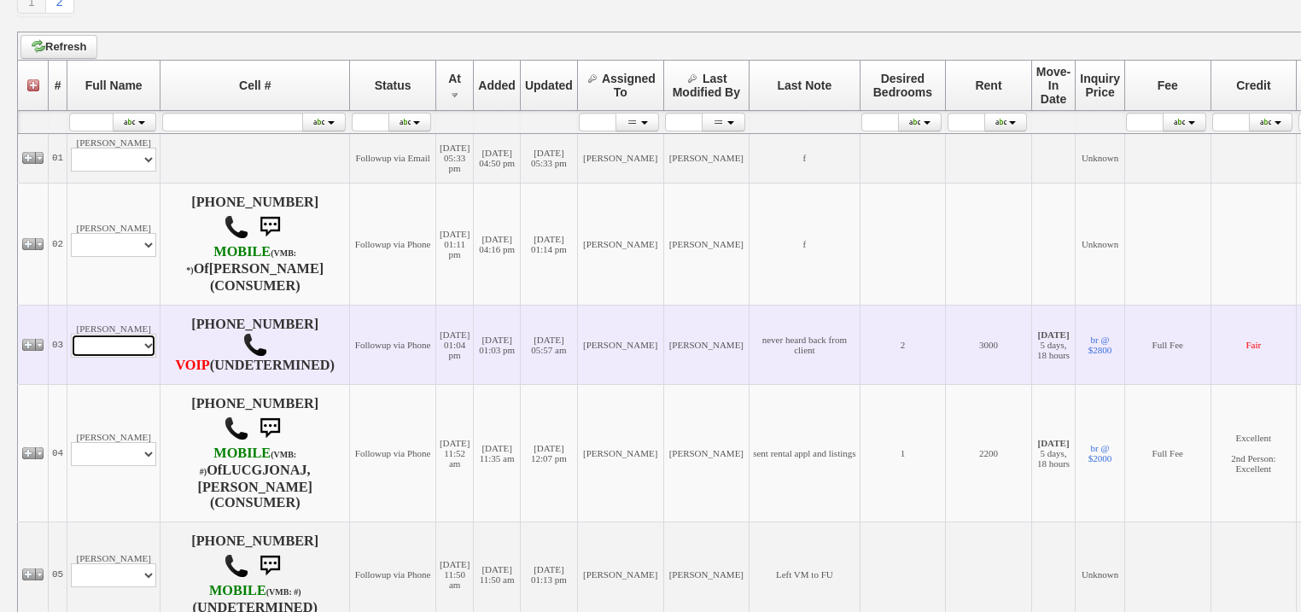
click at [112, 343] on select "Profile Edit Print Closed Deals" at bounding box center [113, 346] width 85 height 24
select select "ChangeURL,/crm/custom/edit_client_form.php?redirect=%2Fcrm%2Fclients.php&id=168…"
click at [71, 343] on select "Profile Edit Print Closed Deals" at bounding box center [113, 346] width 85 height 24
select select
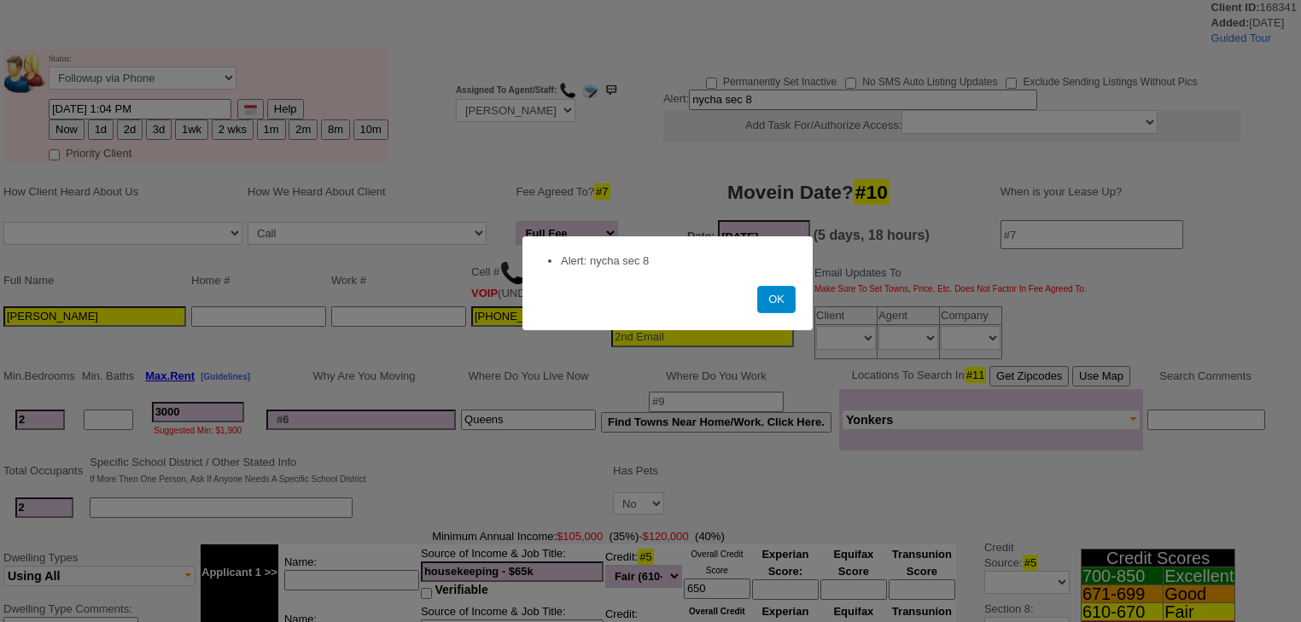
click at [767, 301] on button "OK" at bounding box center [776, 299] width 38 height 27
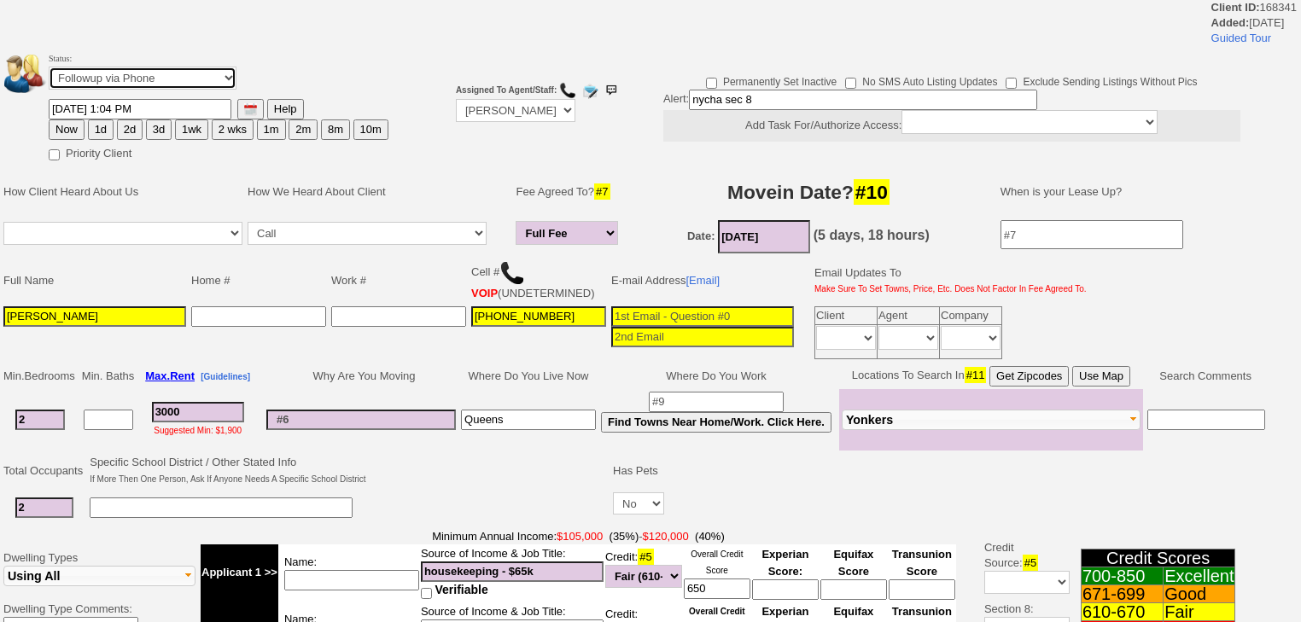
drag, startPoint x: 199, startPoint y: 73, endPoint x: 200, endPoint y: 85, distance: 12.8
click at [199, 75] on select "Followup via Phone Followup via Email Followup When Section 8 Property Found De…" at bounding box center [143, 78] width 188 height 23
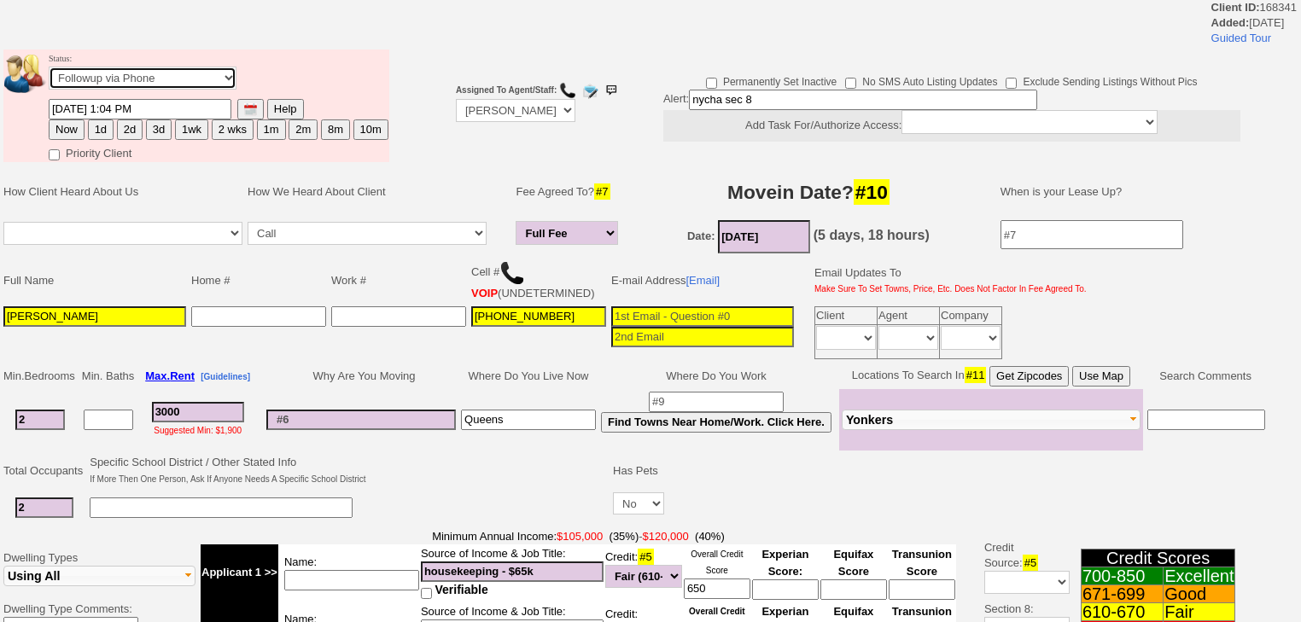
select select "Inactive"
click at [49, 90] on select "Followup via Phone Followup via Email Followup When Section 8 Property Found De…" at bounding box center [143, 78] width 188 height 23
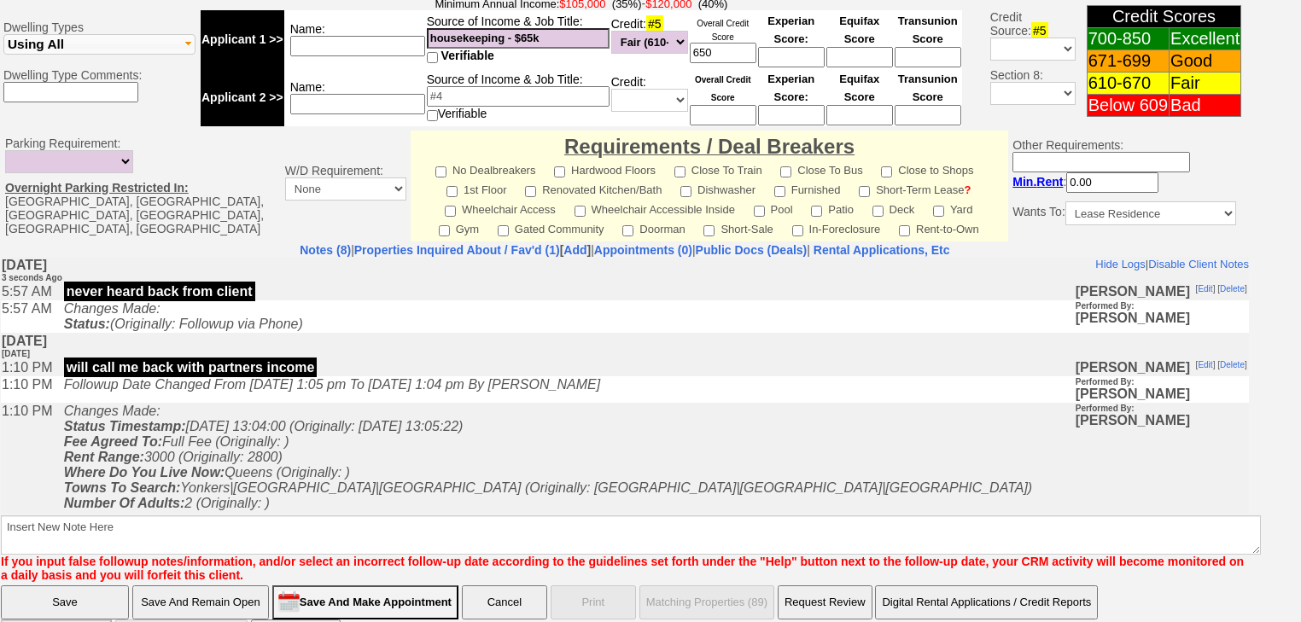
scroll to position [635, 0]
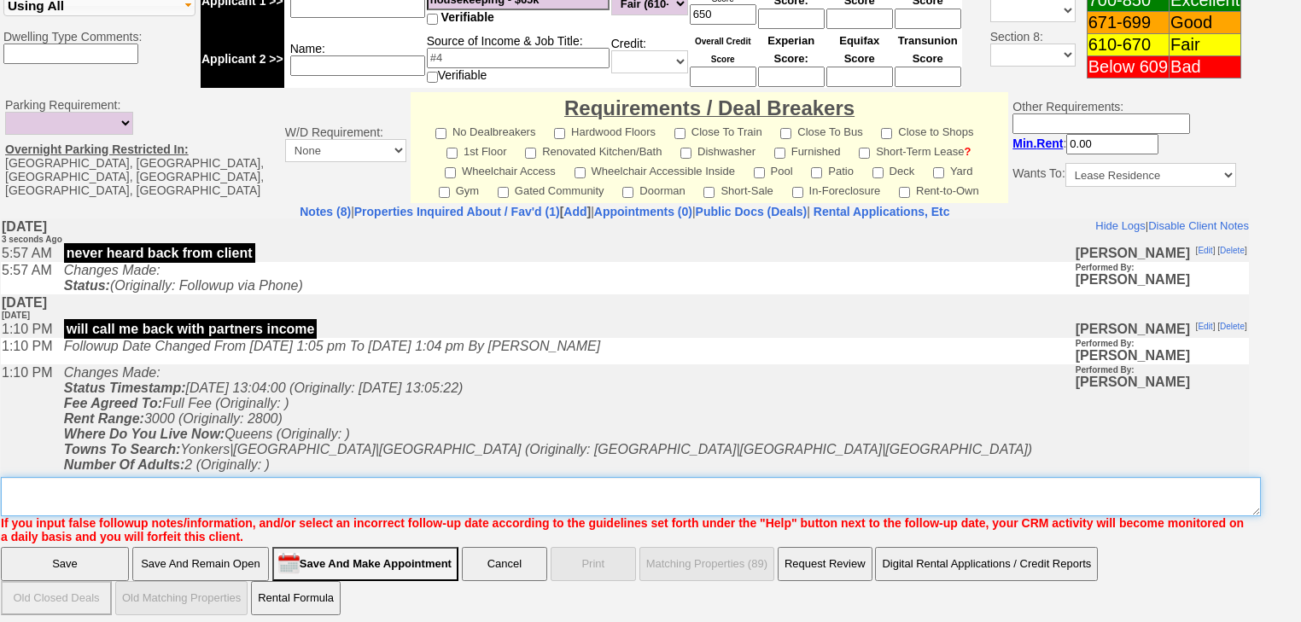
click at [92, 477] on textarea "Insert New Note Here" at bounding box center [631, 496] width 1260 height 39
paste textarea "never heard back from client"
type textarea "never heard back from client"
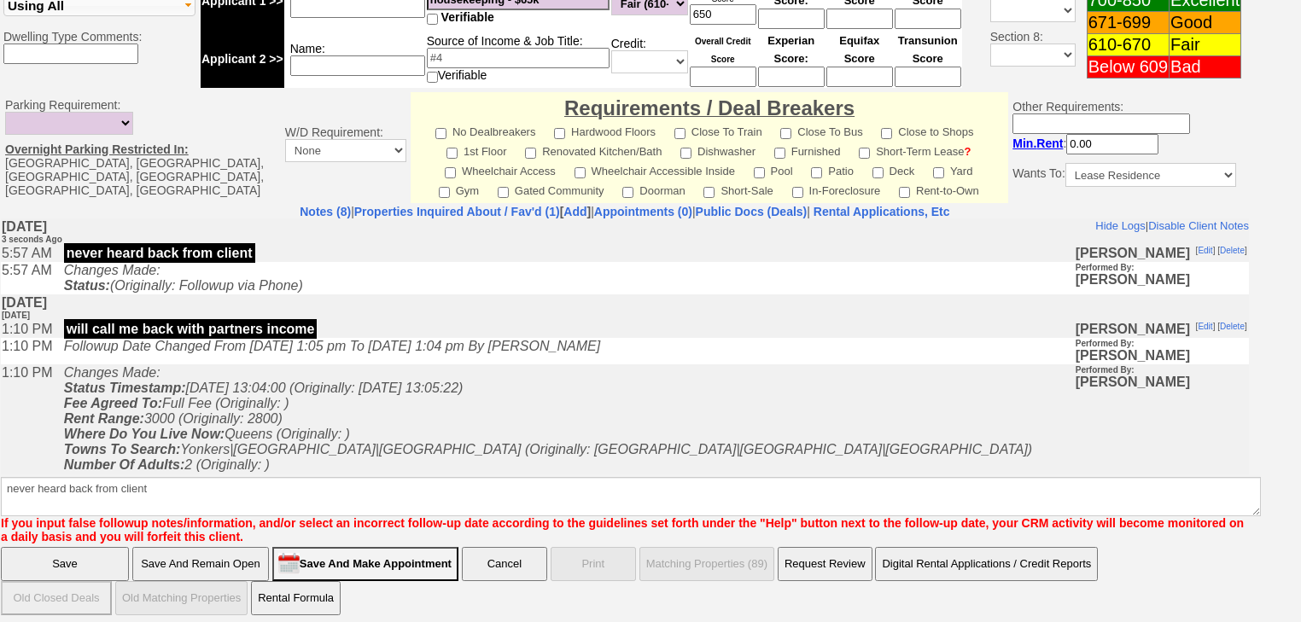
click at [68, 554] on input "Save" at bounding box center [65, 564] width 128 height 34
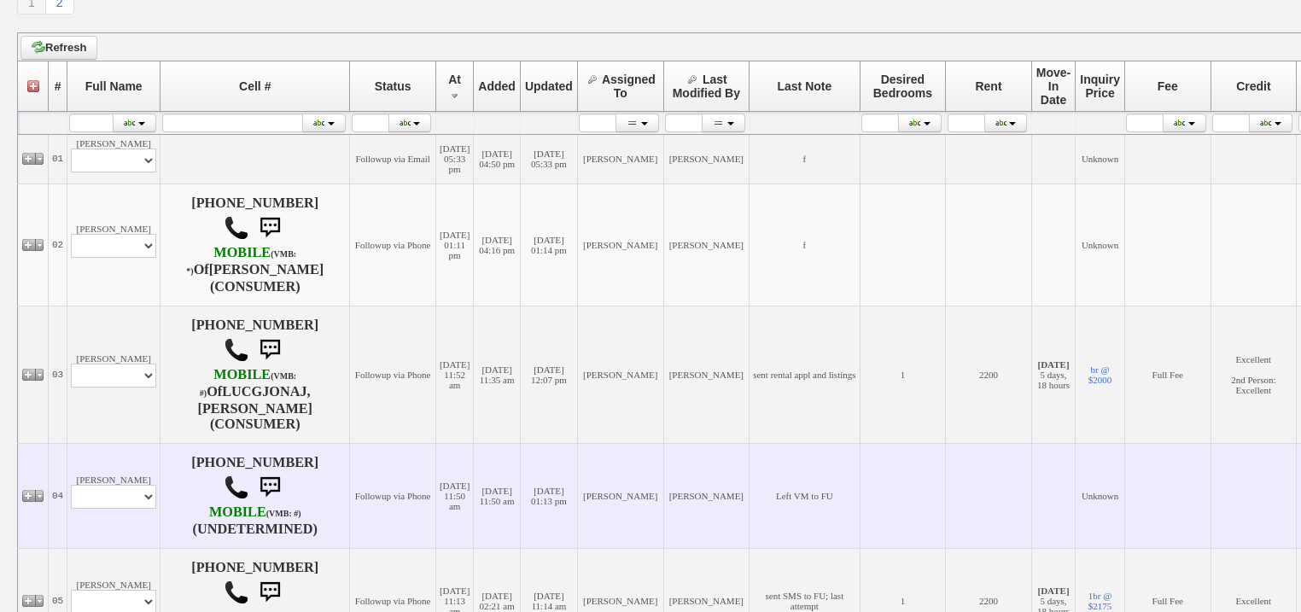
scroll to position [273, 0]
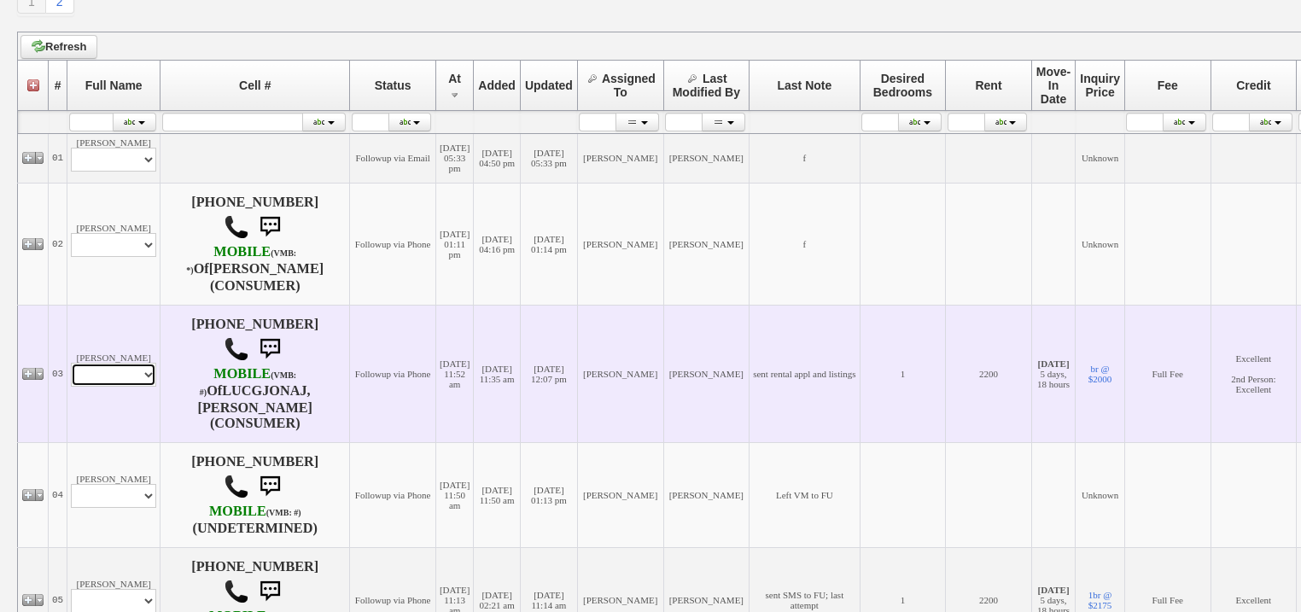
click at [79, 377] on select "Profile Edit Print Email Externally (Will Not Be Tracked In CRM) Closed Deals" at bounding box center [113, 375] width 85 height 24
select select "ChangeURL,/crm/custom/edit_client_form.php?redirect=%2Fcrm%2Fclients.php&id=168…"
click at [71, 363] on select "Profile Edit Print Email Externally (Will Not Be Tracked In CRM) Closed Deals" at bounding box center [113, 375] width 85 height 24
select select
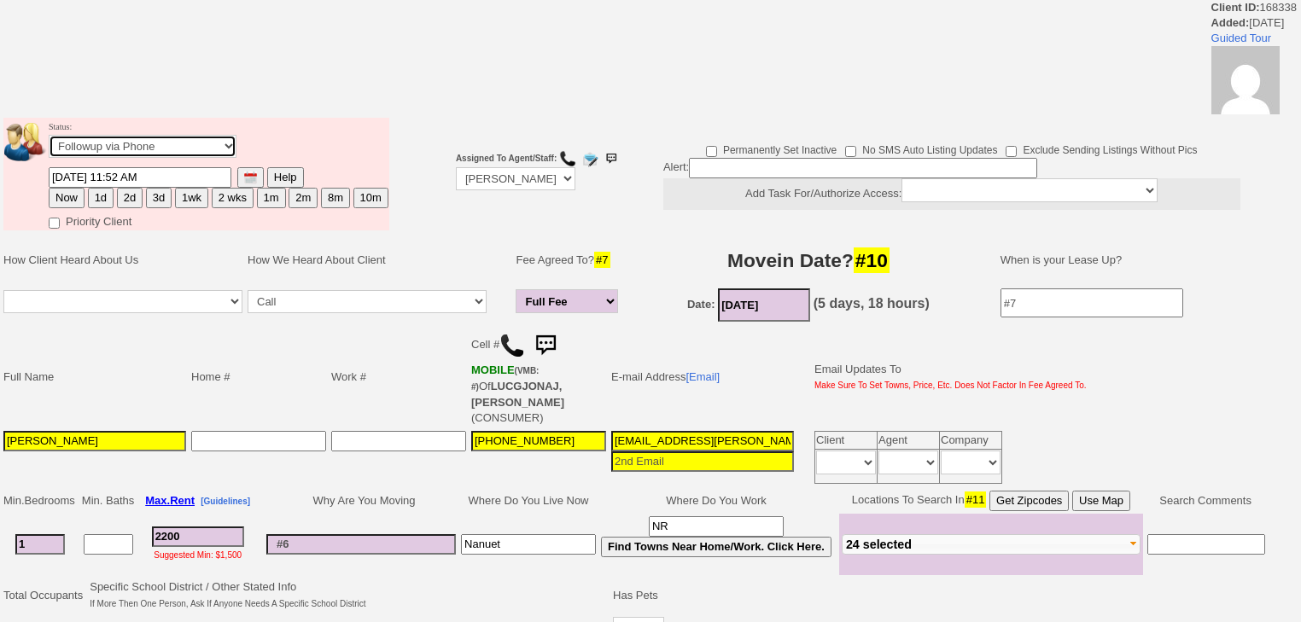
click at [146, 153] on select "Followup via Phone Followup via Email Followup When Section 8 Property Found De…" at bounding box center [143, 146] width 188 height 23
select select "Inactive"
click at [49, 140] on select "Followup via Phone Followup via Email Followup When Section 8 Property Found De…" at bounding box center [143, 146] width 188 height 23
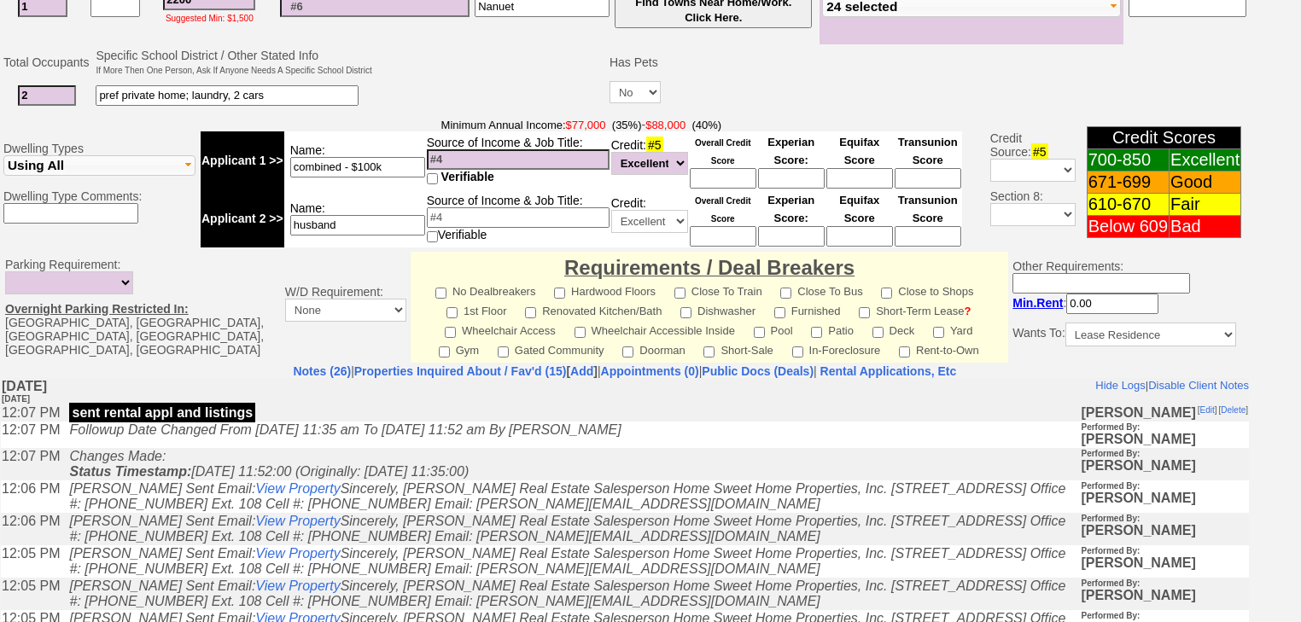
scroll to position [726, 0]
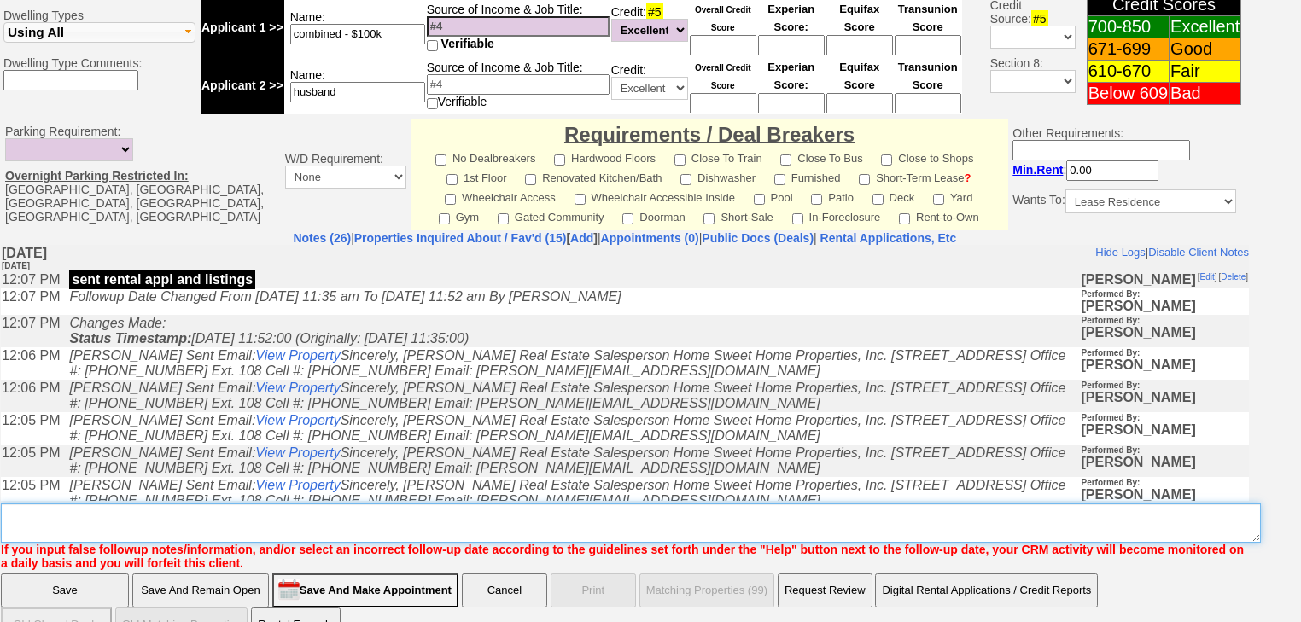
click at [68, 504] on textarea "Insert New Note Here" at bounding box center [631, 523] width 1260 height 39
paste textarea "never heard back from client"
type textarea "never heard back from client"
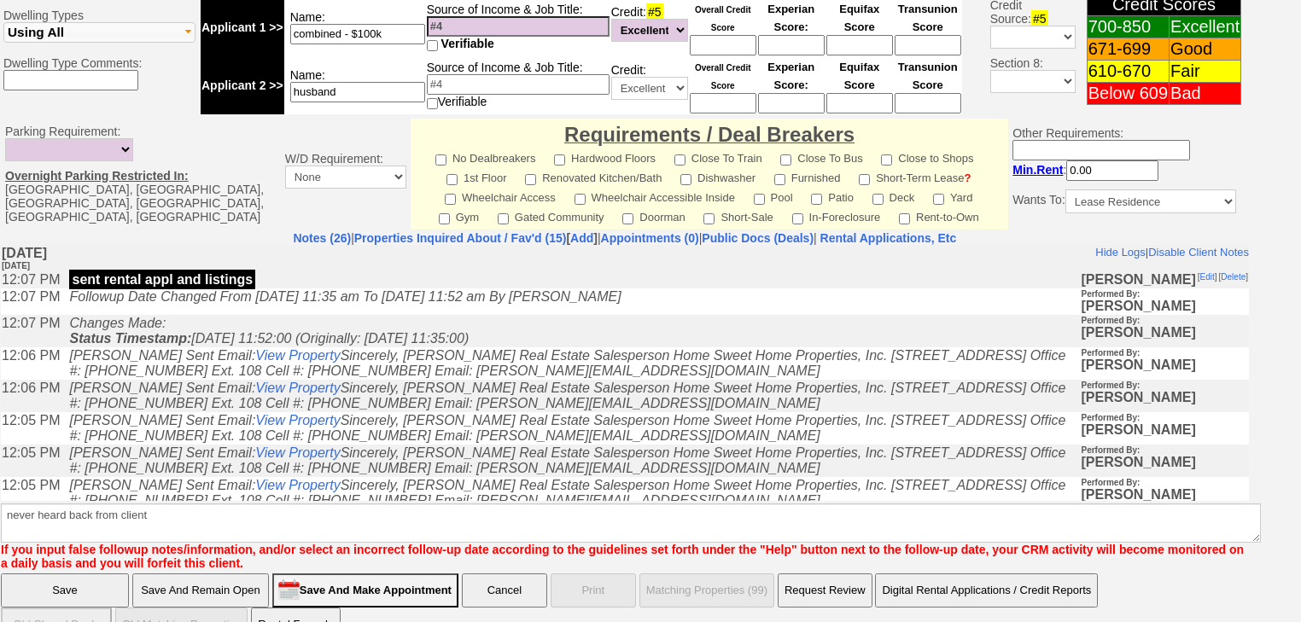
click at [72, 574] on input "Save" at bounding box center [65, 591] width 128 height 34
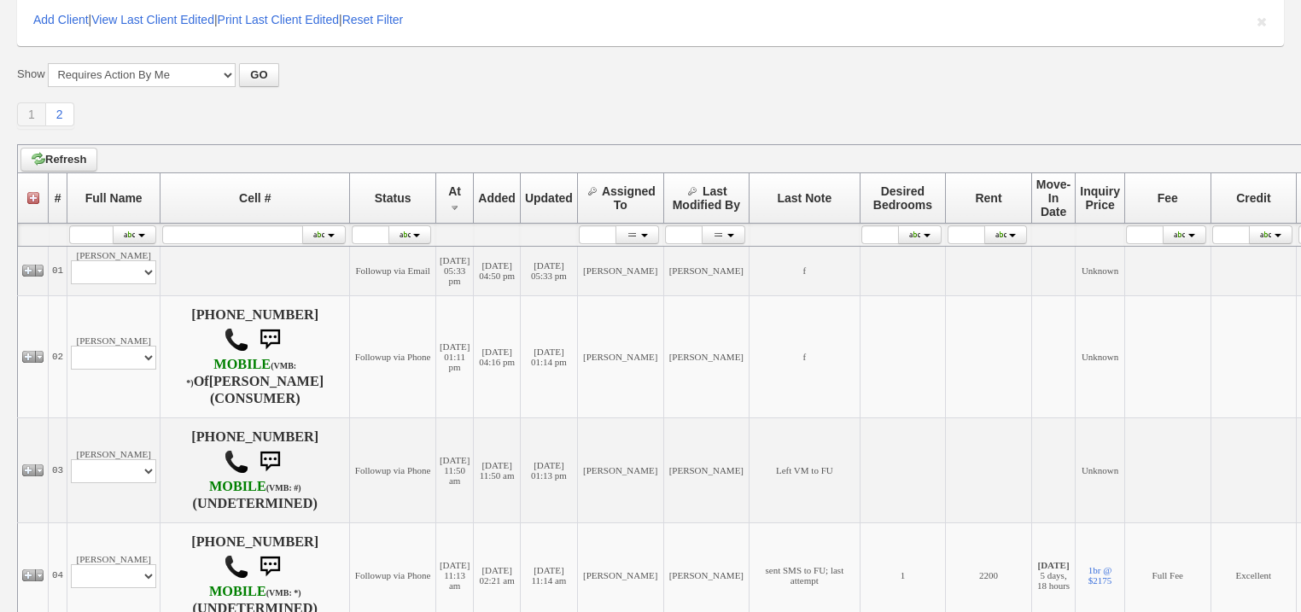
scroll to position [341, 0]
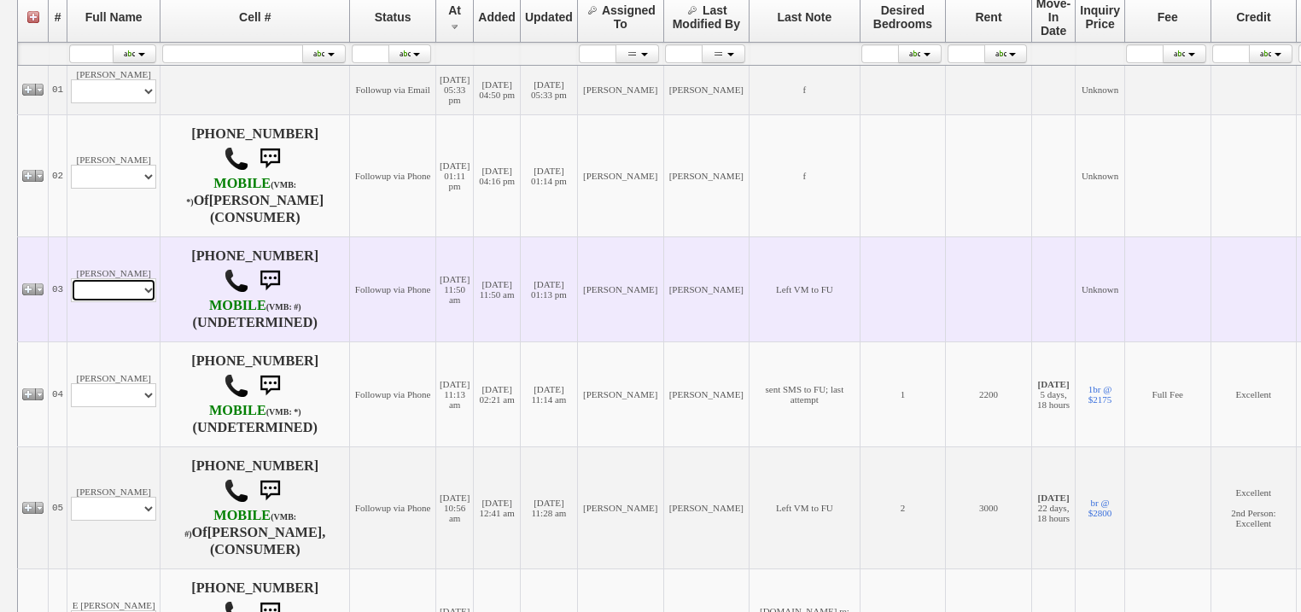
click at [135, 299] on select "Profile Edit Print Closed Deals" at bounding box center [113, 290] width 85 height 24
select select "ChangeURL,/crm/custom/edit_client_form.php?redirect=%2Fcrm%2Fclients.php&id=168…"
click at [71, 280] on select "Profile Edit Print Closed Deals" at bounding box center [113, 290] width 85 height 24
select select
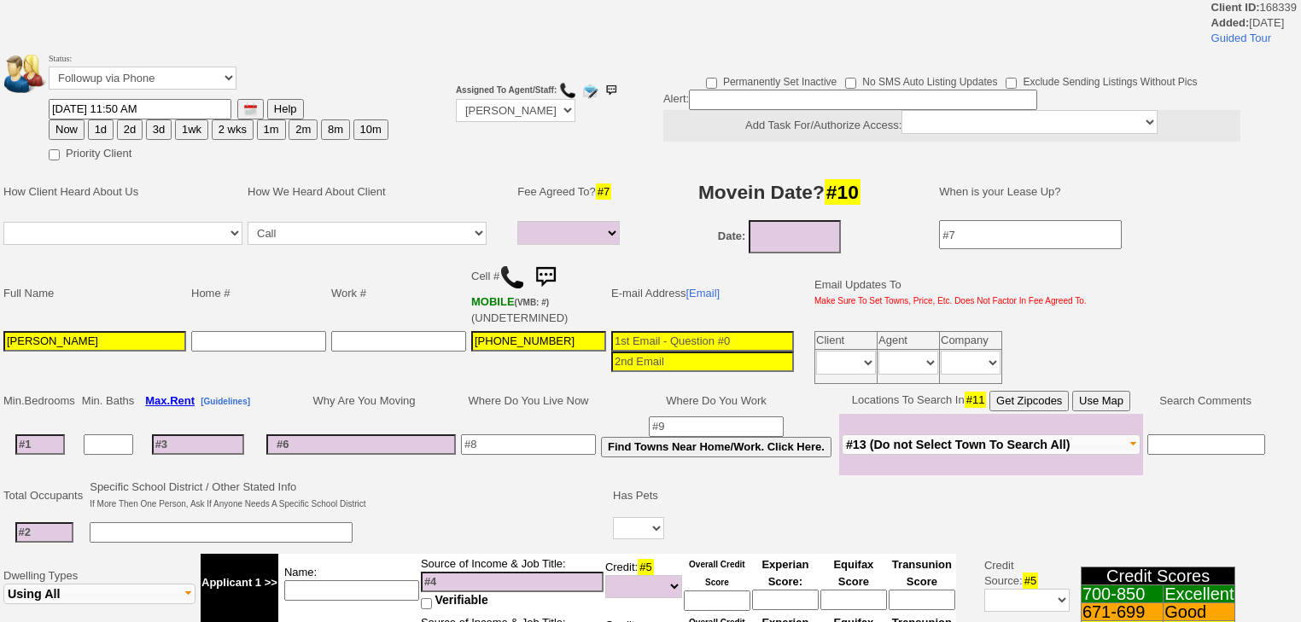
select select
drag, startPoint x: 173, startPoint y: 75, endPoint x: 174, endPoint y: 85, distance: 9.4
click at [174, 79] on select "Followup via Phone Followup via Email Followup When Section 8 Property Found De…" at bounding box center [143, 78] width 188 height 23
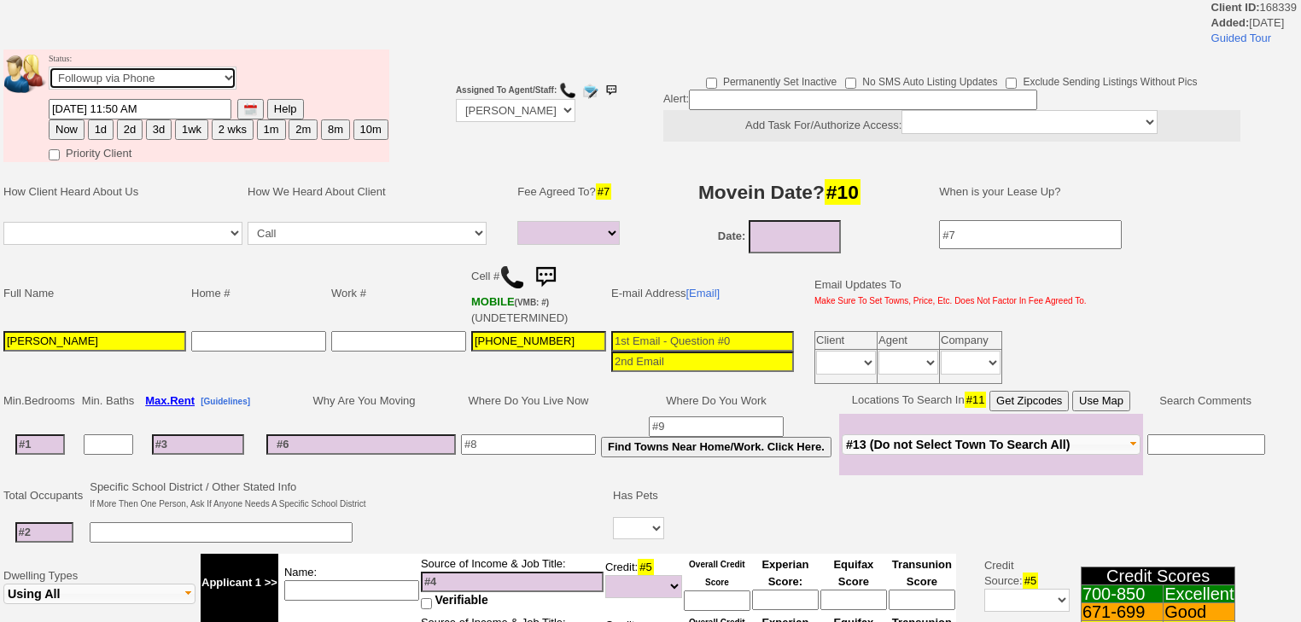
select select "Inactive"
click at [49, 72] on select "Followup via Phone Followup via Email Followup When Section 8 Property Found De…" at bounding box center [143, 78] width 188 height 23
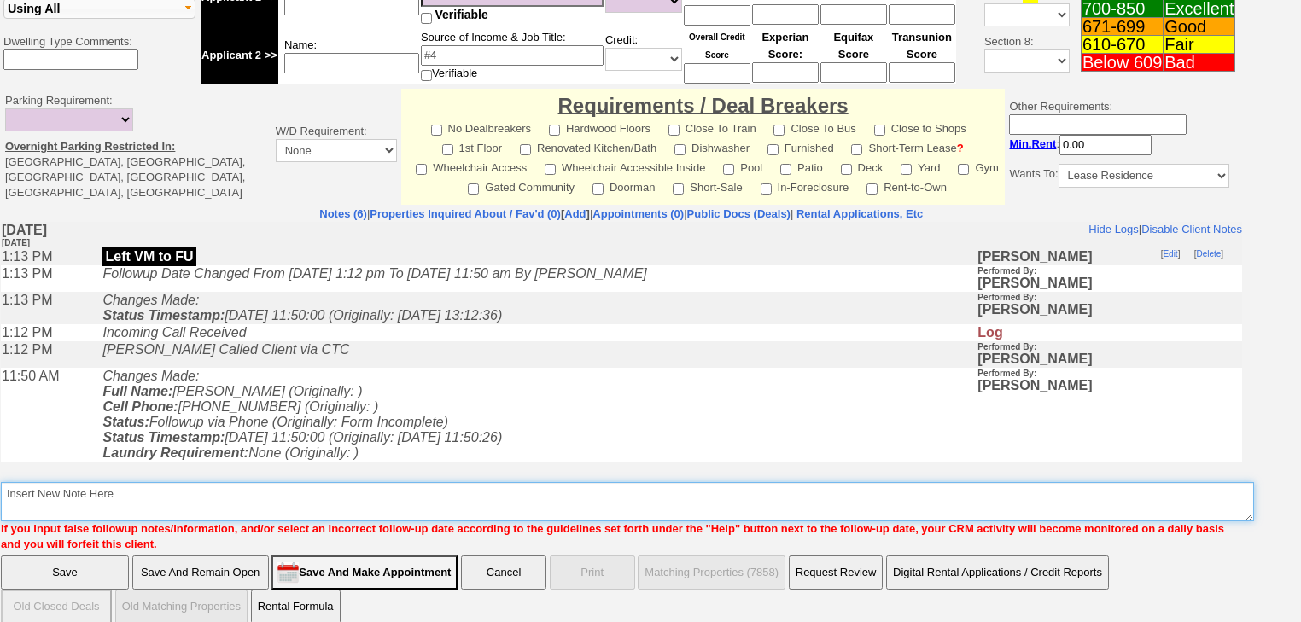
click at [102, 484] on textarea "Insert New Note Here" at bounding box center [627, 501] width 1253 height 39
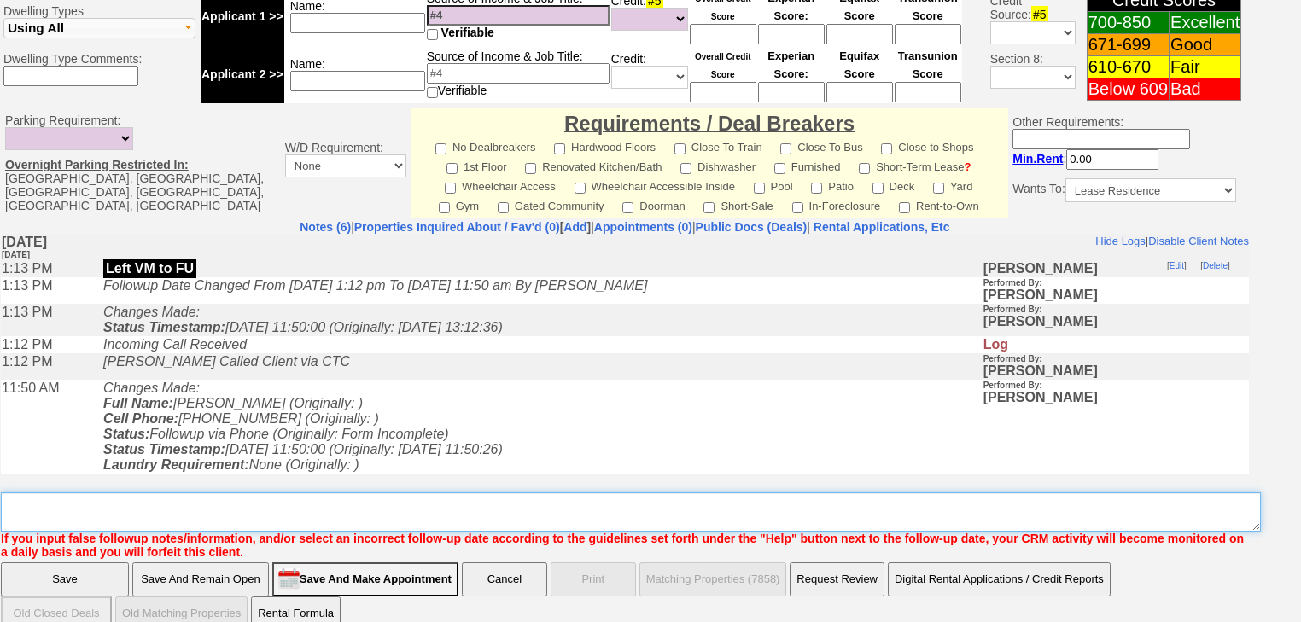
paste textarea "never heard back from client"
type textarea "never heard back from client"
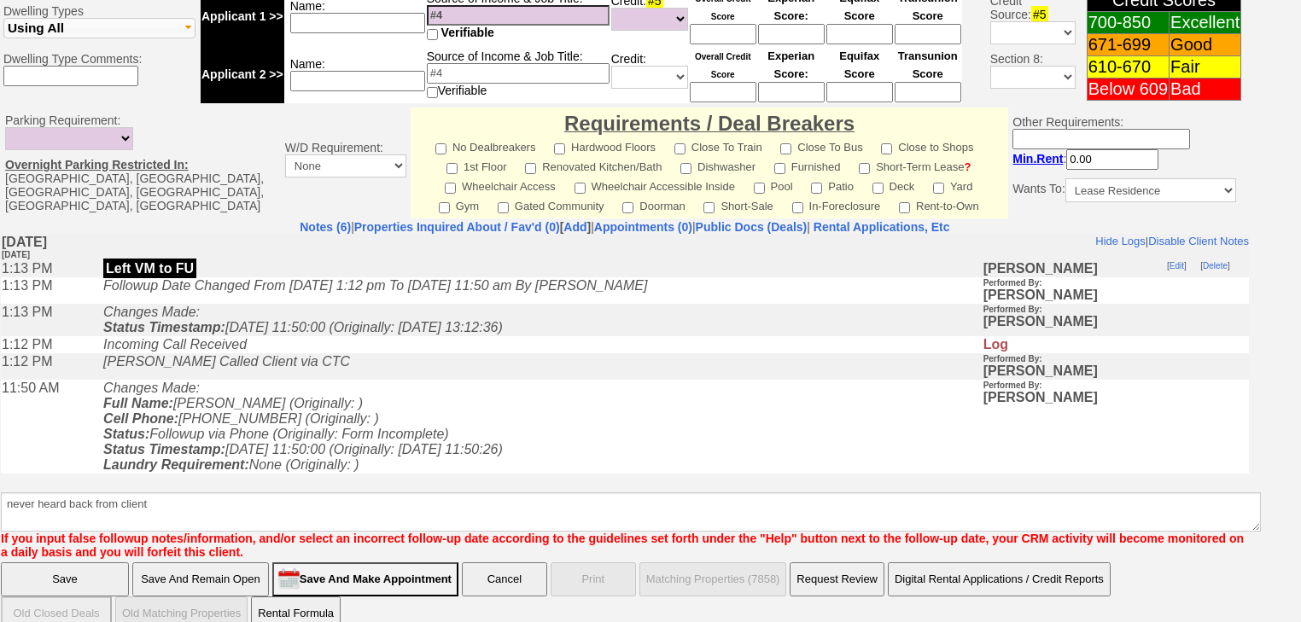
click at [78, 563] on input "Save" at bounding box center [65, 580] width 128 height 34
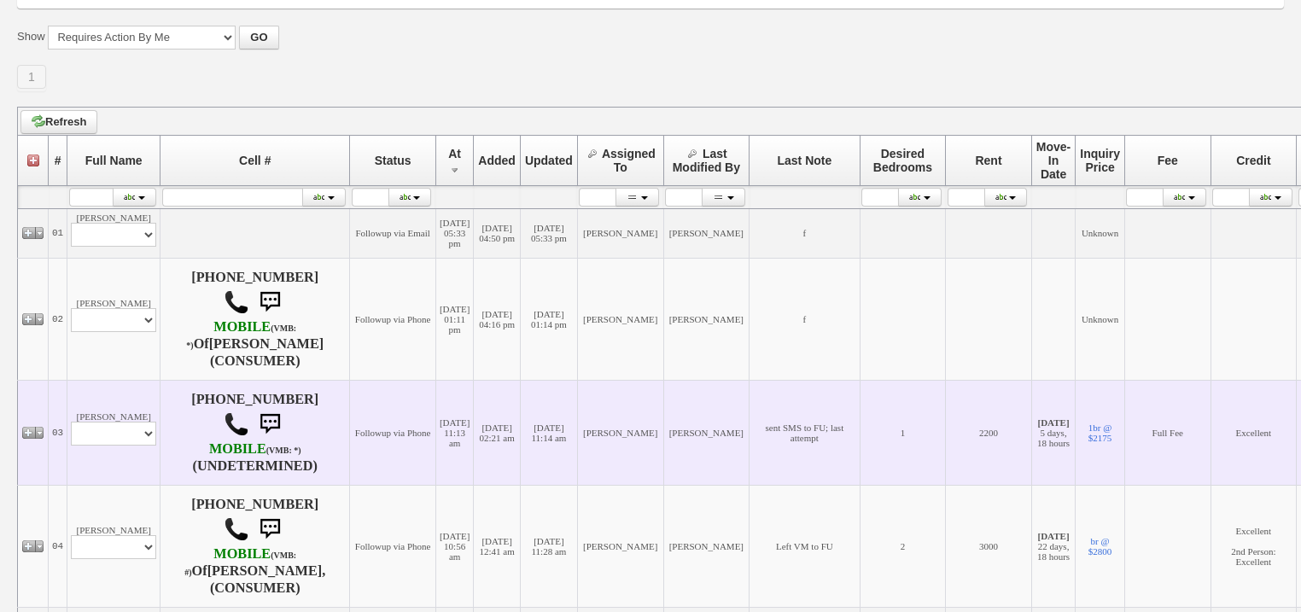
scroll to position [205, 0]
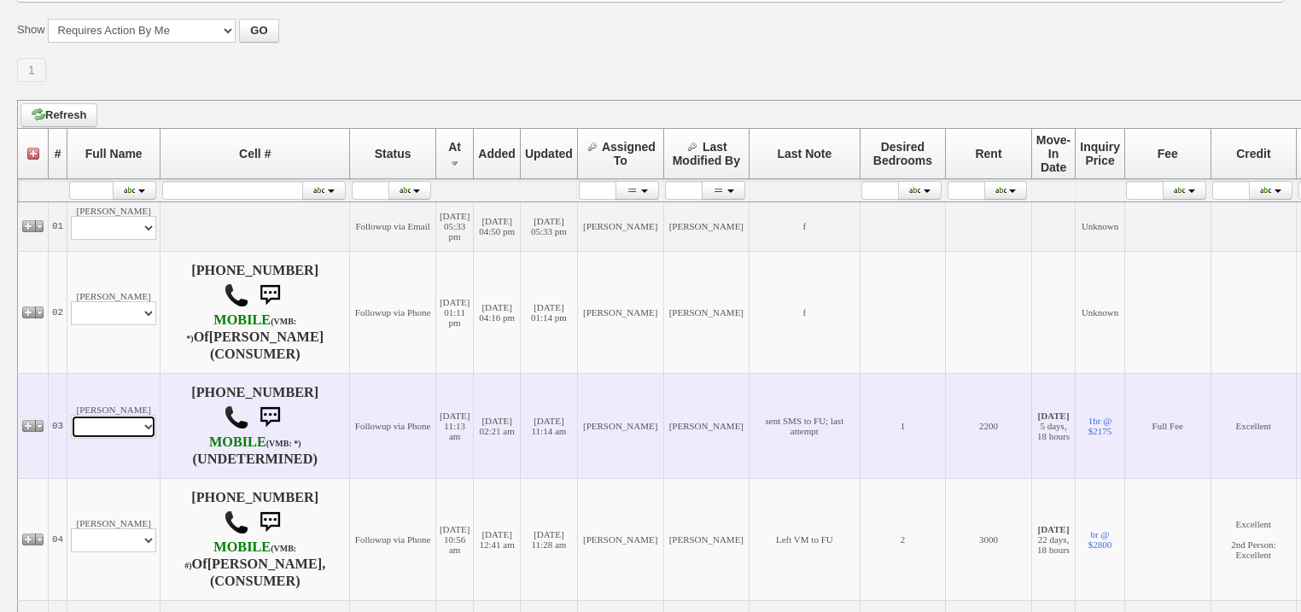
click at [128, 436] on select "Profile Edit Print Email Externally (Will Not Be Tracked In CRM) Closed Deals" at bounding box center [113, 427] width 85 height 24
select select "ChangeURL,/crm/custom/edit_client_form.php?redirect=%2Fcrm%2Fclients.php&id=167…"
click at [71, 417] on select "Profile Edit Print Email Externally (Will Not Be Tracked In CRM) Closed Deals" at bounding box center [113, 427] width 85 height 24
select select
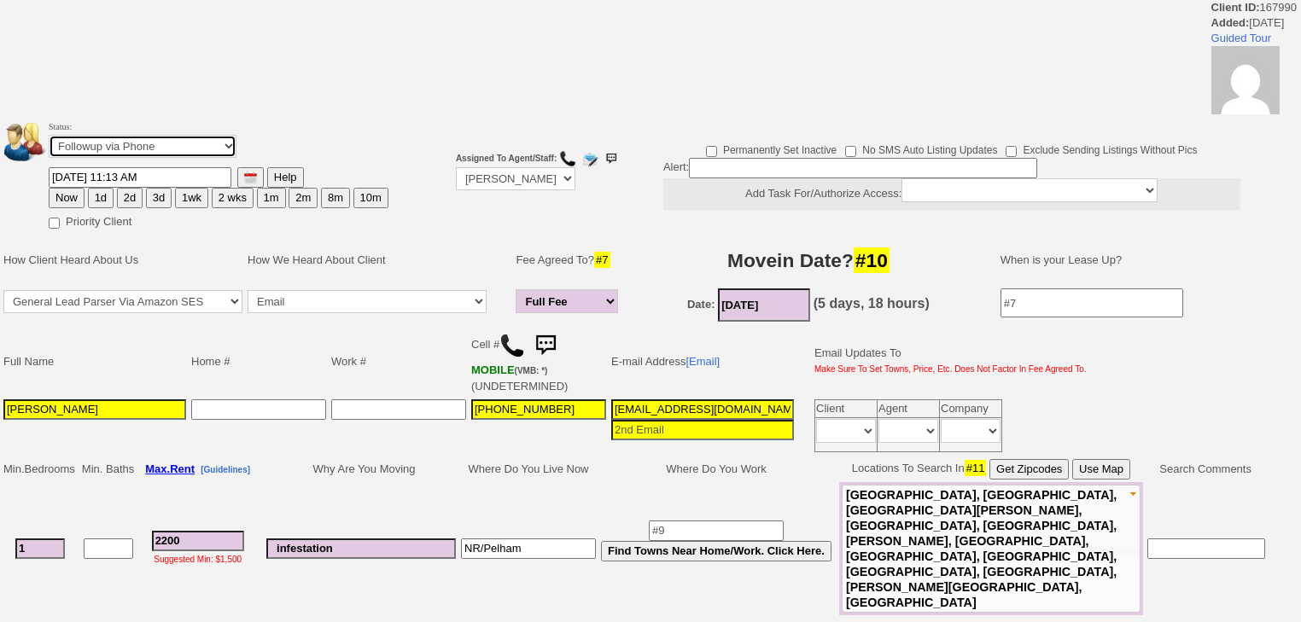
click at [168, 146] on select "Followup via Phone Followup via Email Followup When Section 8 Property Found De…" at bounding box center [143, 146] width 188 height 23
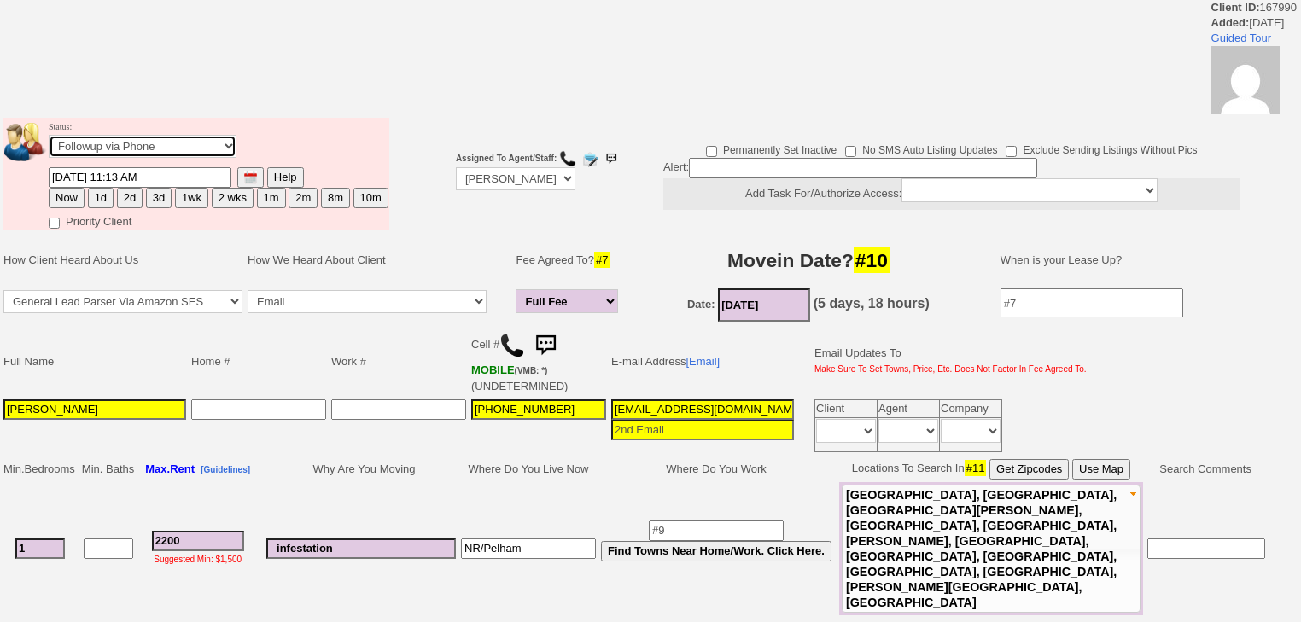
select select "Inactive"
click at [49, 140] on select "Followup via Phone Followup via Email Followup When Section 8 Property Found De…" at bounding box center [143, 146] width 188 height 23
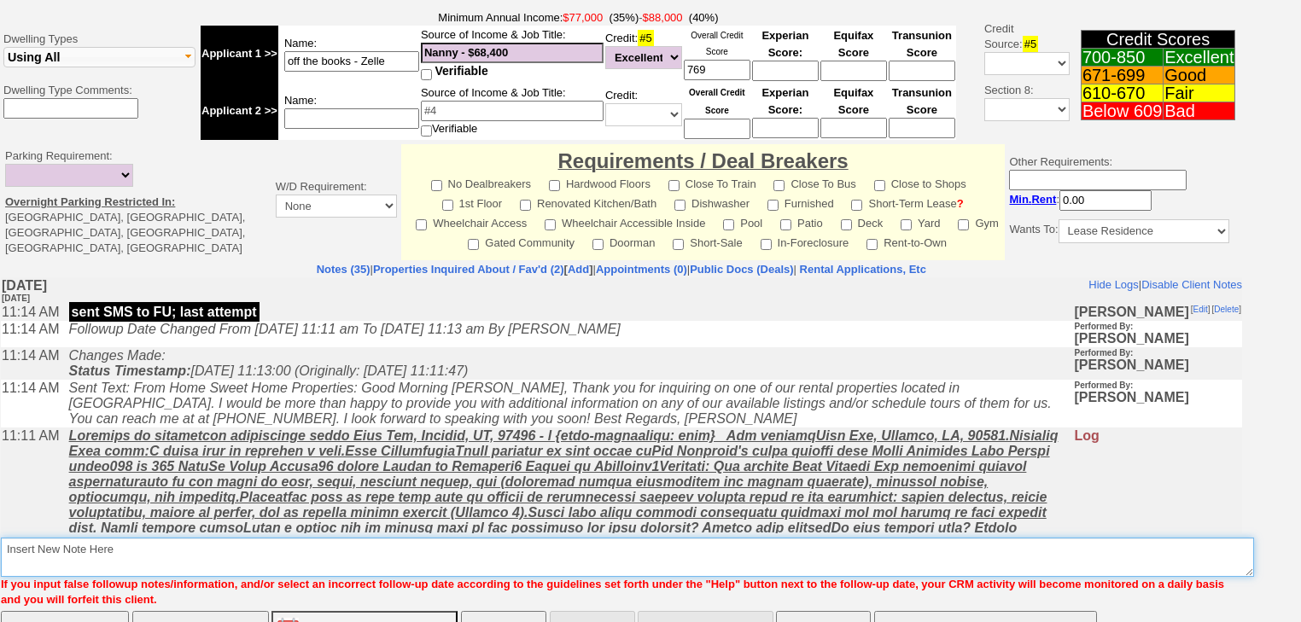
scroll to position [711, 0]
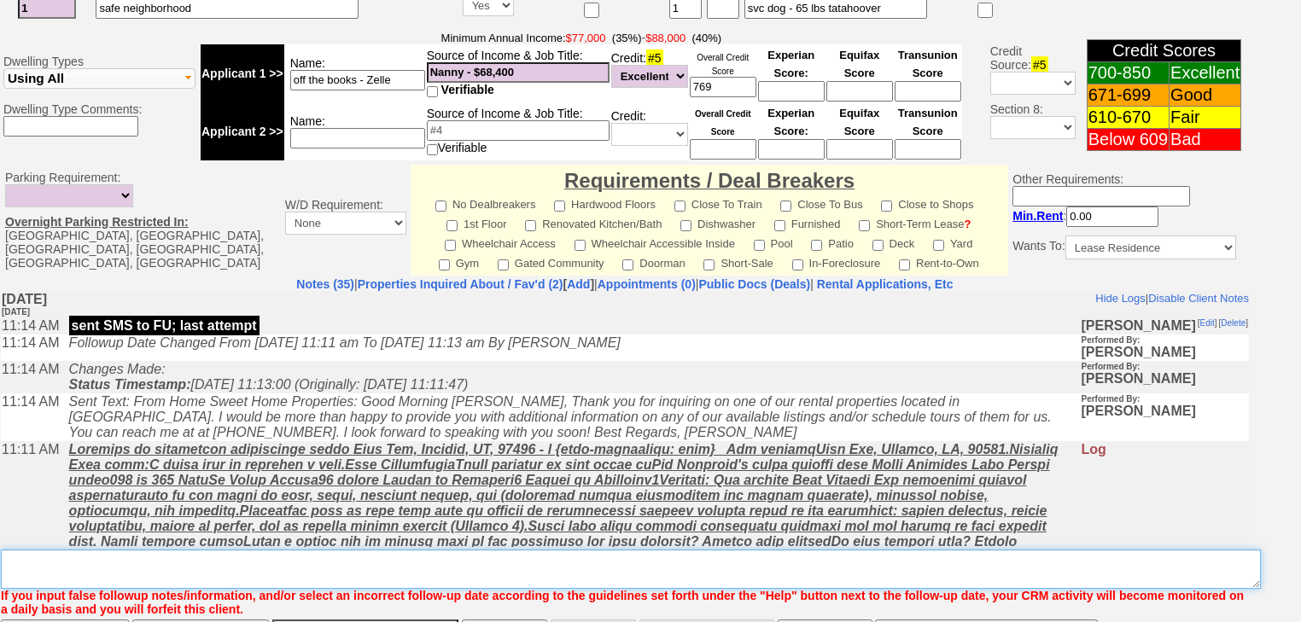
click at [96, 550] on textarea "Insert New Note Here" at bounding box center [631, 569] width 1260 height 39
paste textarea "never heard back from client"
type textarea "never heard back from client"
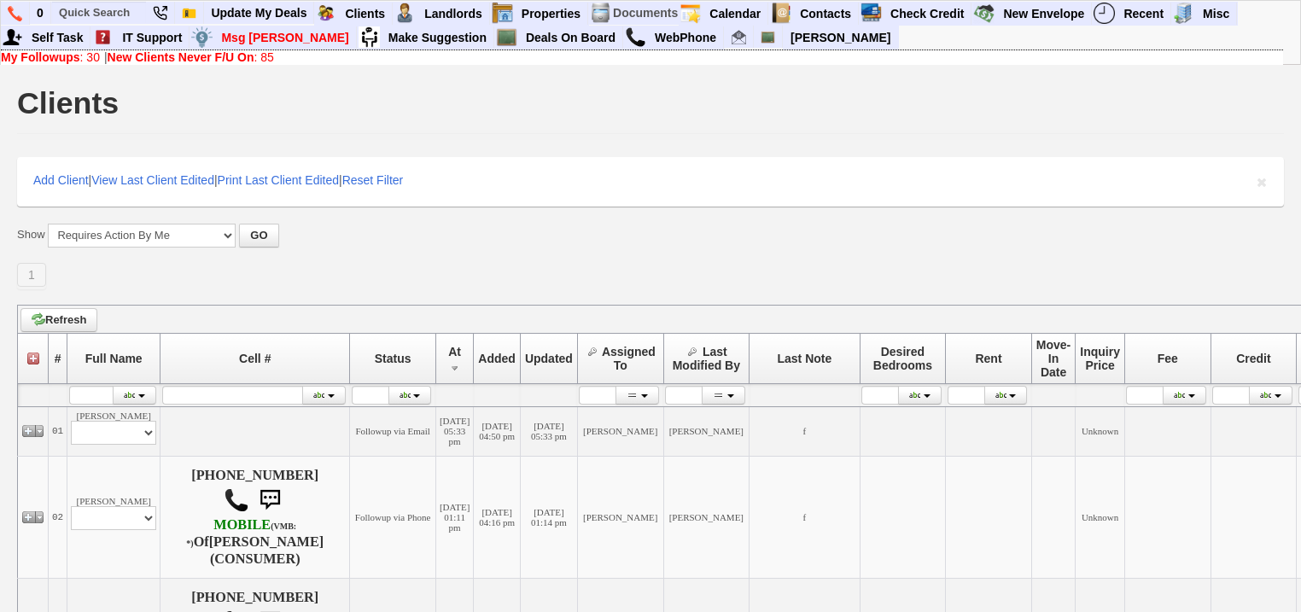
scroll to position [478, 0]
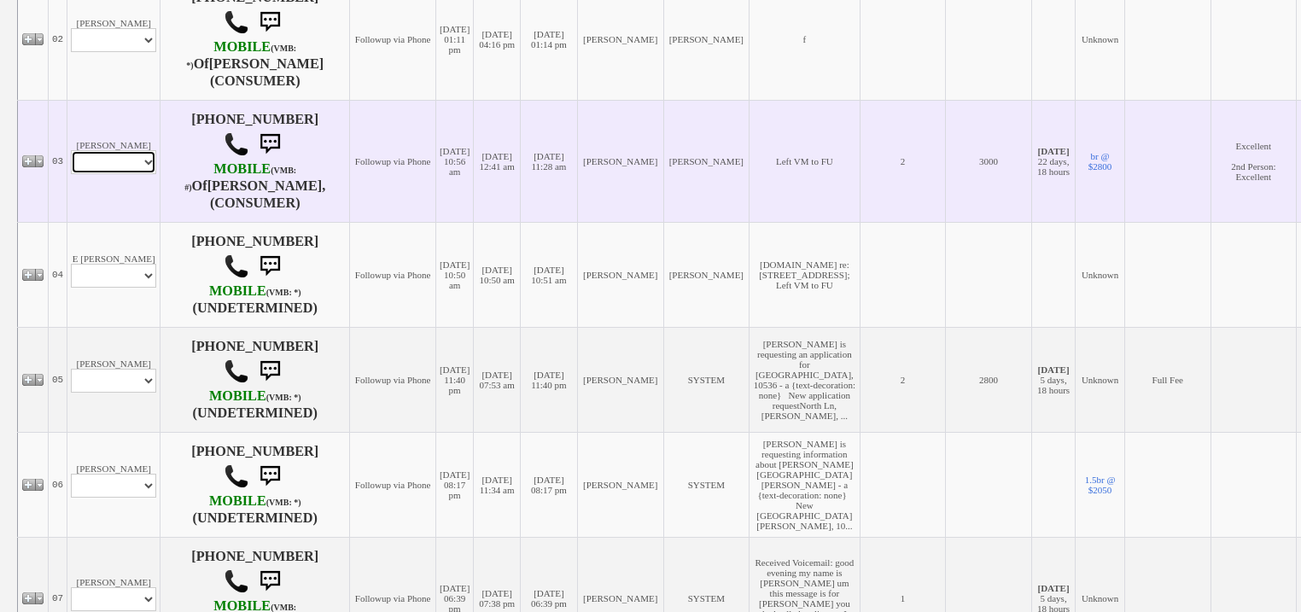
click at [126, 172] on select "Profile Edit Print Email Externally (Will Not Be Tracked In CRM) Closed Deals" at bounding box center [113, 162] width 85 height 24
select select "ChangeURL,/crm/custom/edit_client_form.php?redirect=%2Fcrm%2Fclients.php&id=168…"
click at [71, 151] on select "Profile Edit Print Email Externally (Will Not Be Tracked In CRM) Closed Deals" at bounding box center [113, 162] width 85 height 24
select select
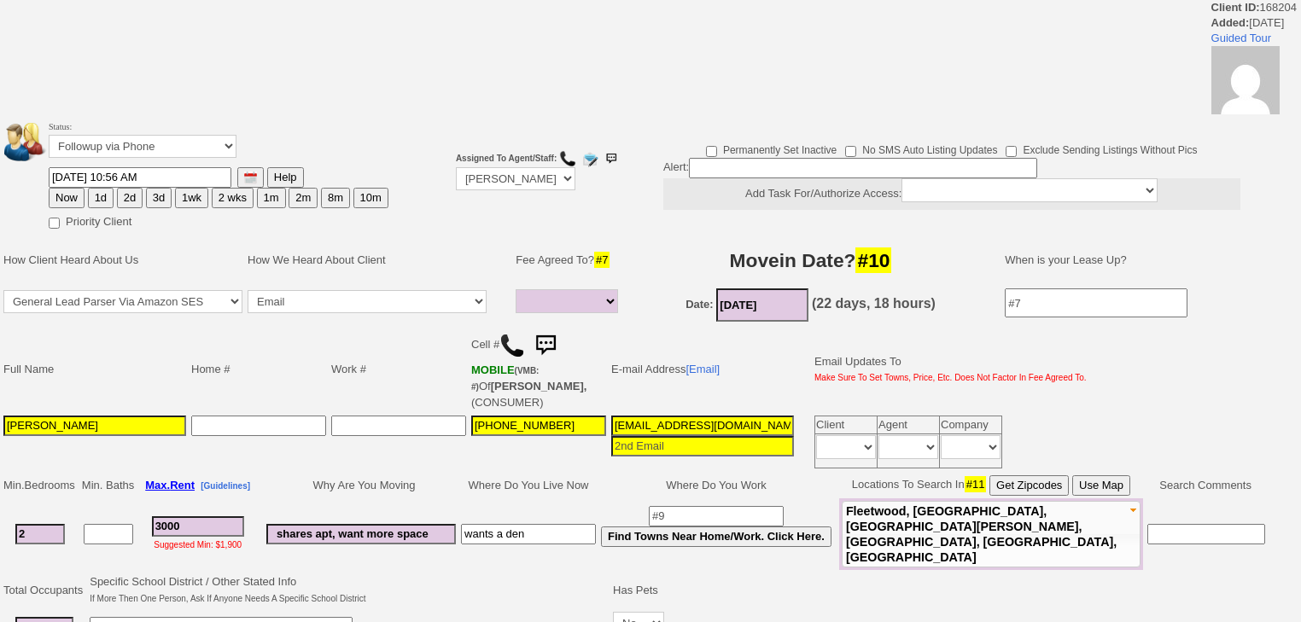
select select
click at [185, 140] on select "Followup via Phone Followup via Email Followup When Section 8 Property Found De…" at bounding box center [143, 146] width 188 height 23
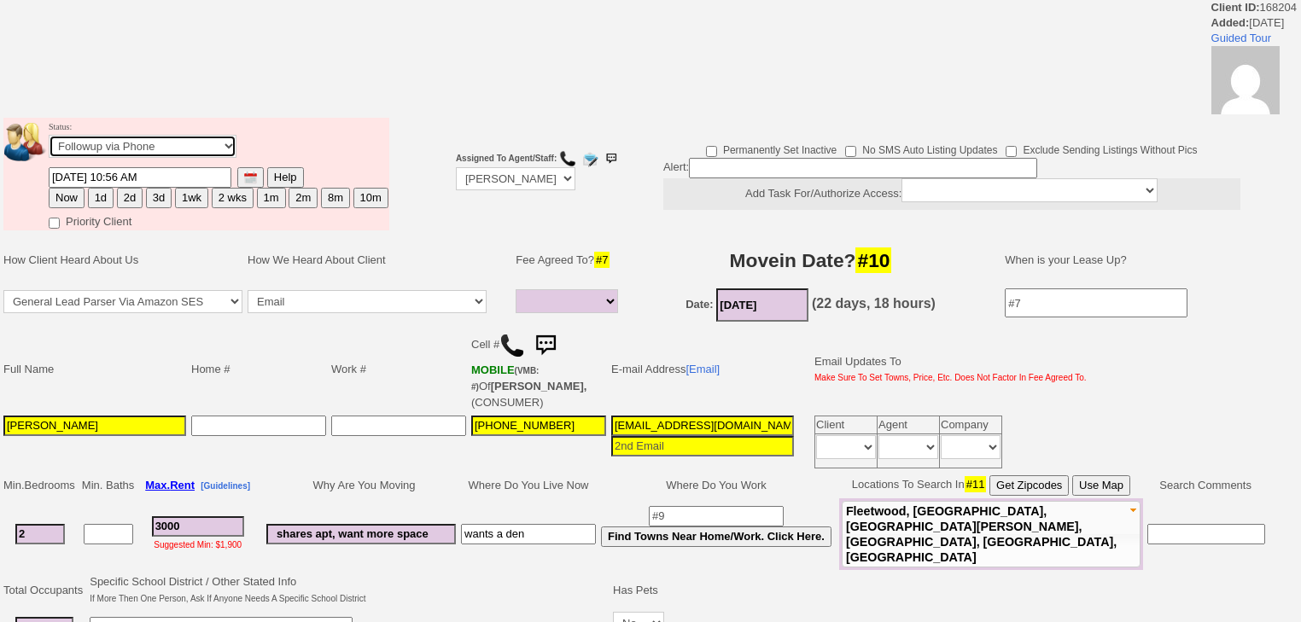
select select "Inactive"
click at [49, 140] on select "Followup via Phone Followup via Email Followup When Section 8 Property Found De…" at bounding box center [143, 146] width 188 height 23
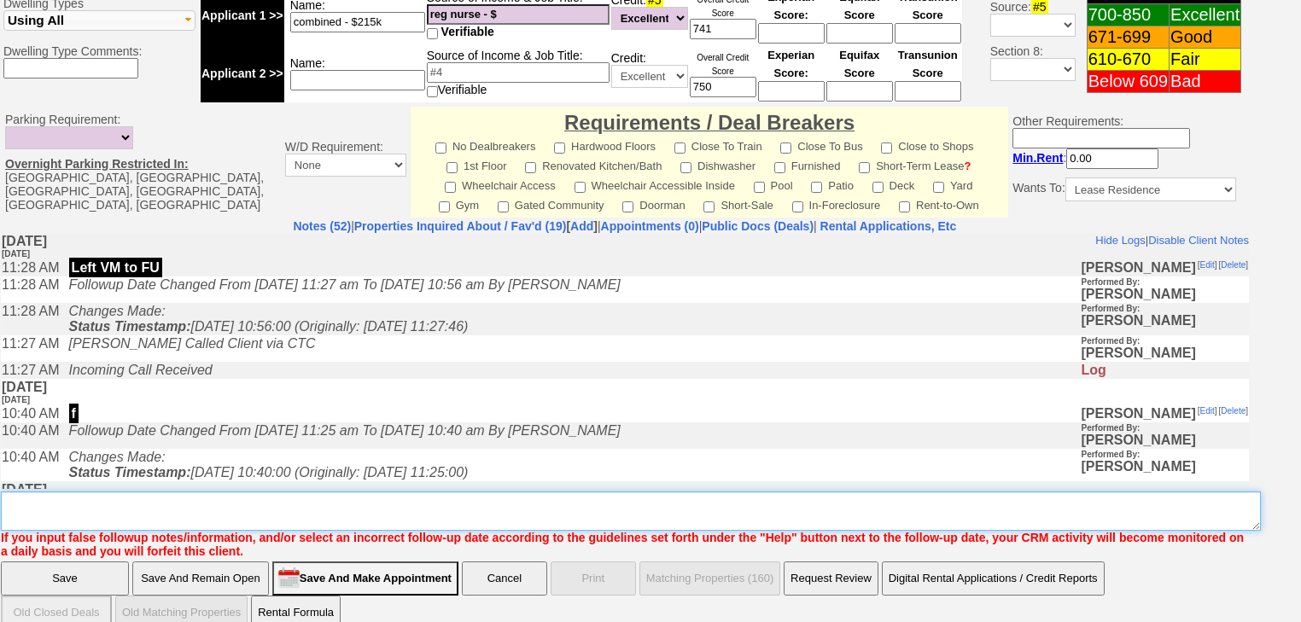
click at [82, 492] on textarea "Insert New Note Here" at bounding box center [631, 511] width 1260 height 39
paste textarea "never heard back from client"
type textarea "never heard back from client"
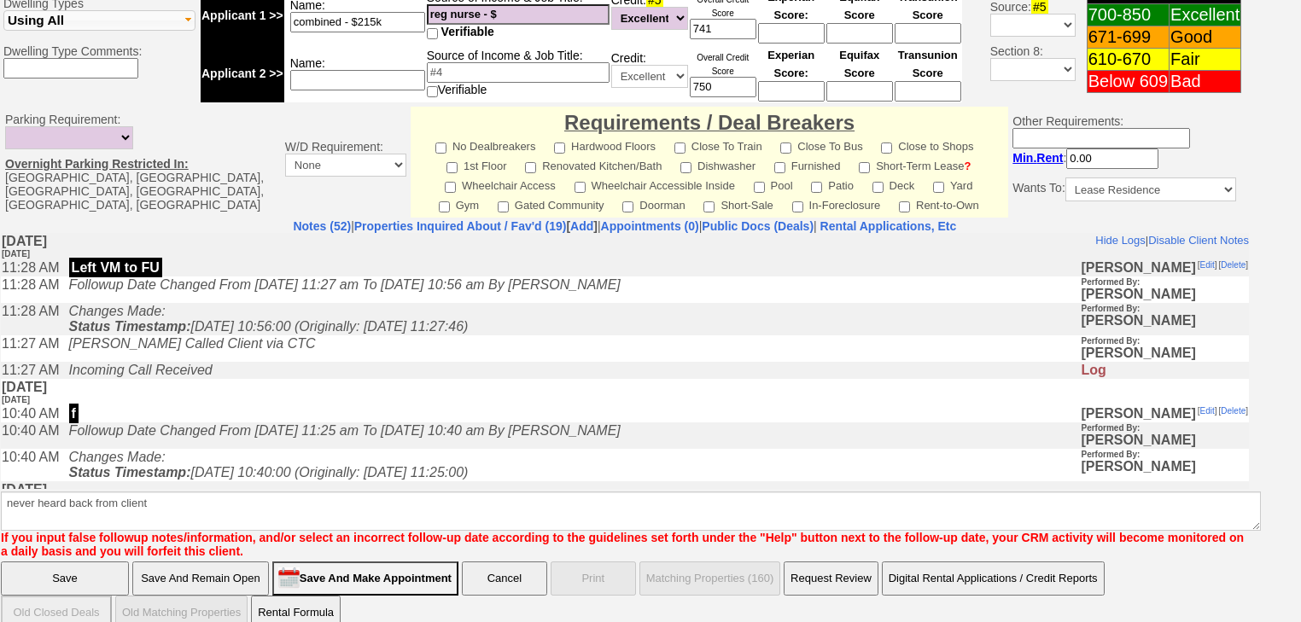
click at [68, 562] on input "Save" at bounding box center [65, 579] width 128 height 34
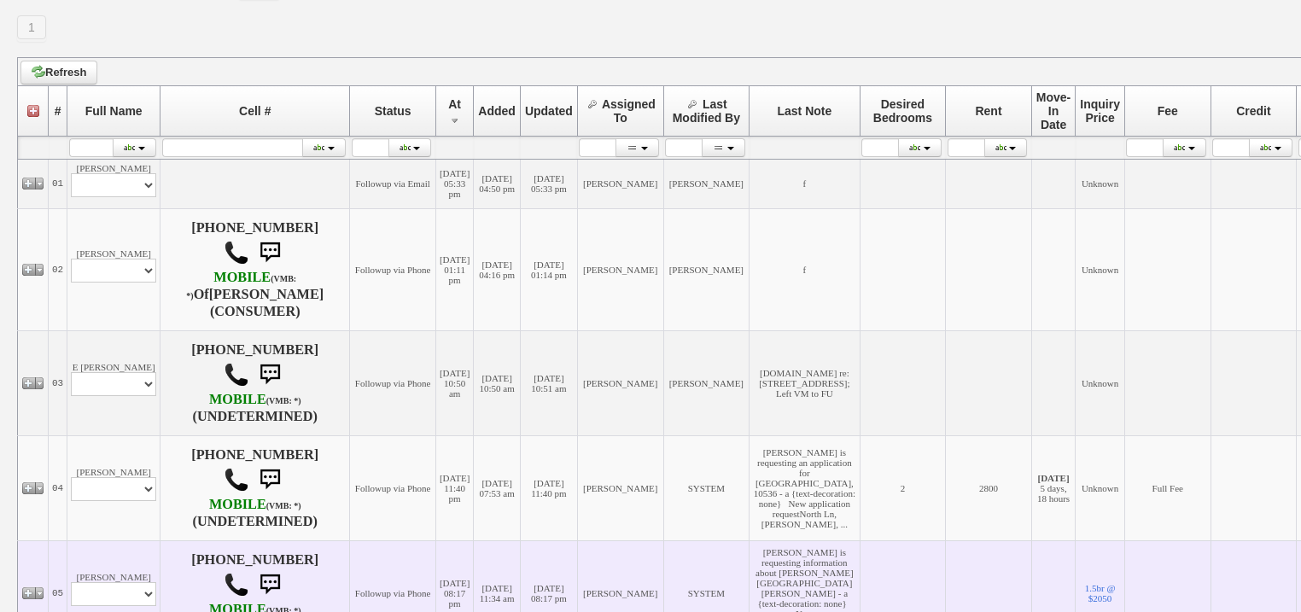
scroll to position [478, 0]
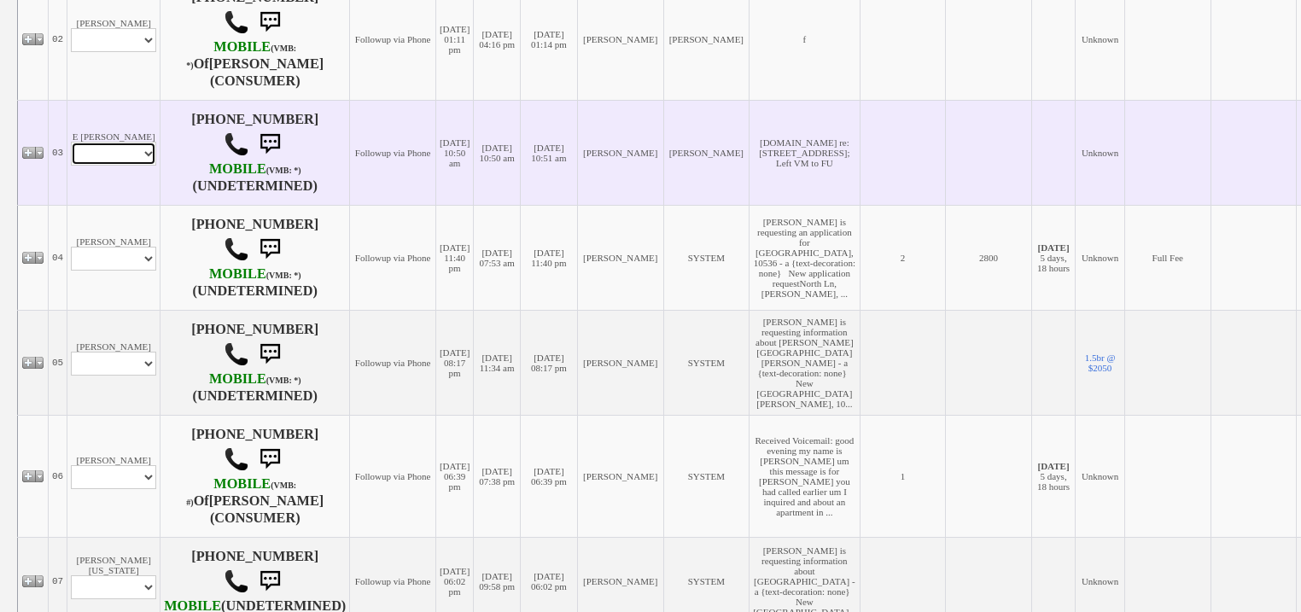
click at [143, 170] on td "E [PERSON_NAME] Profile Edit Print Email Externally (Will Not Be Tracked In CRM…" at bounding box center [113, 152] width 93 height 105
select select "ChangeURL,/crm/custom/edit_client_form.php?redirect=%2Fcrm%2Fclients.php&id=168…"
click at [71, 143] on select "Profile Edit Print Email Externally (Will Not Be Tracked In CRM) Closed Deals" at bounding box center [113, 154] width 85 height 24
select select
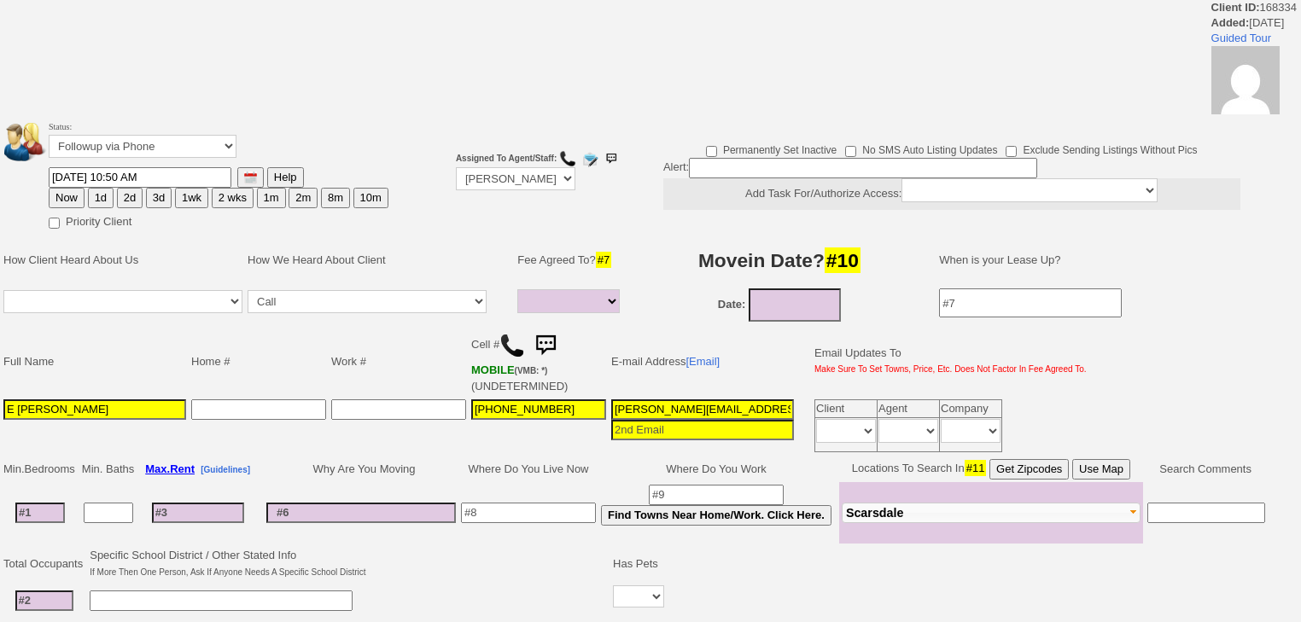
select select
click at [178, 143] on select "Followup via Phone Followup via Email Followup When Section 8 Property Found De…" at bounding box center [143, 146] width 188 height 23
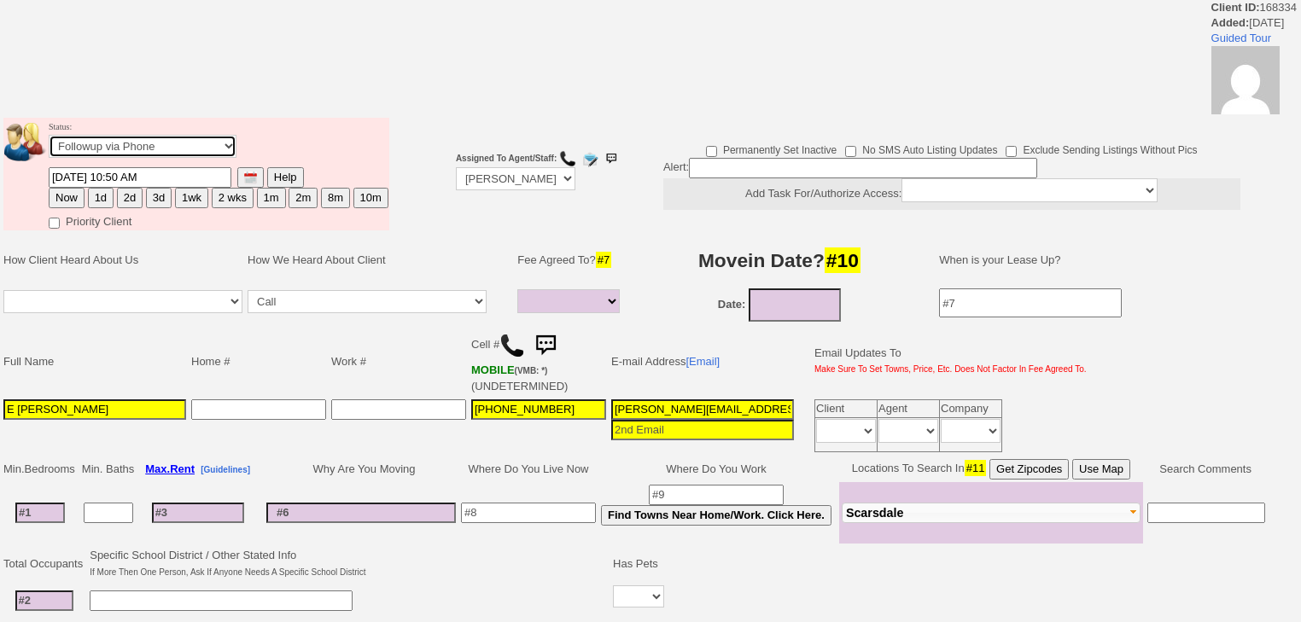
select select "Inactive"
click at [49, 140] on select "Followup via Phone Followup via Email Followup When Section 8 Property Found De…" at bounding box center [143, 146] width 188 height 23
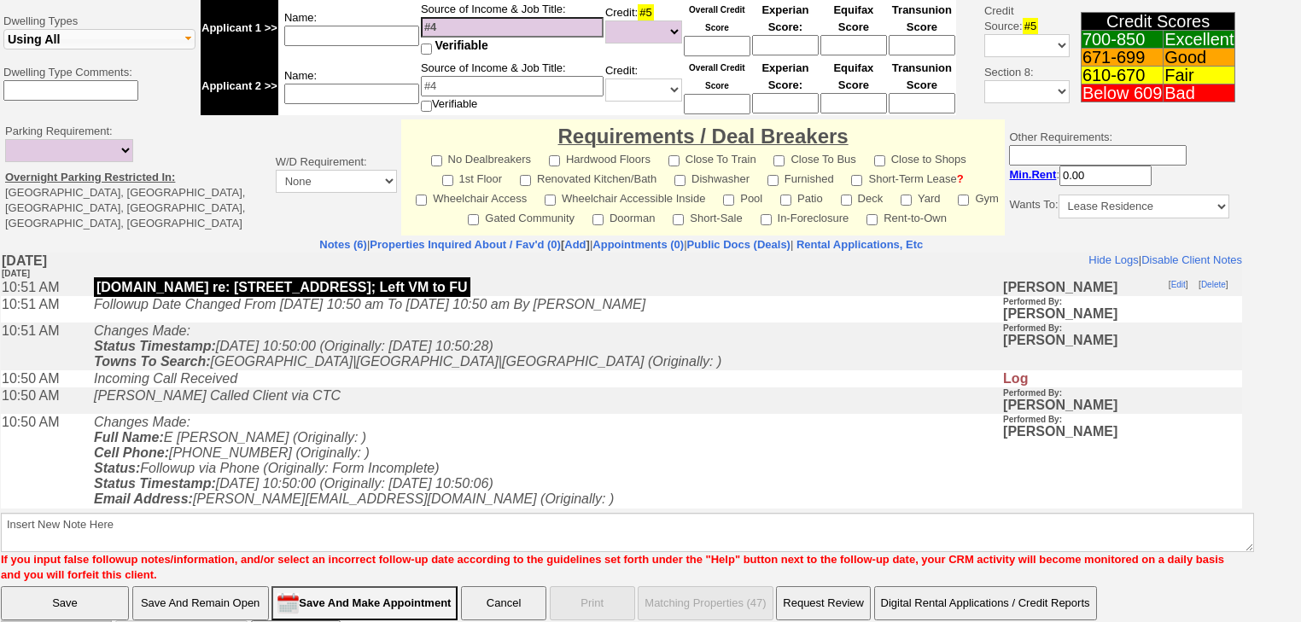
scroll to position [637, 0]
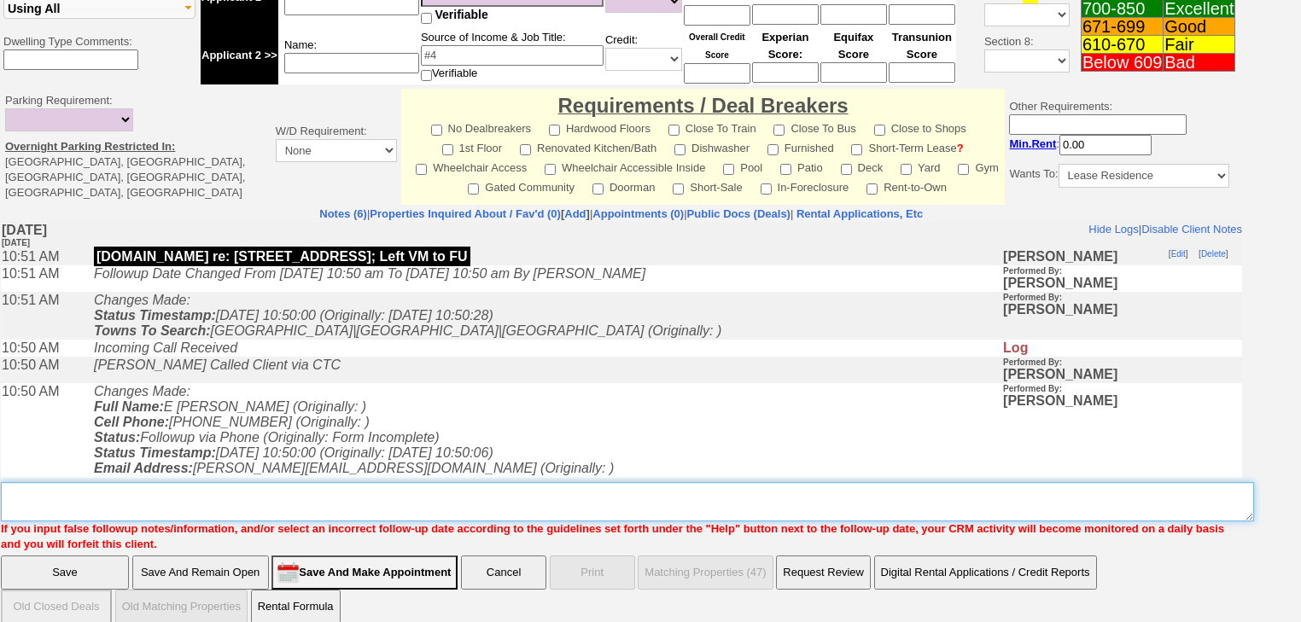
click at [78, 493] on textarea "Insert New Note Here" at bounding box center [627, 501] width 1253 height 39
paste textarea "never heard back from client"
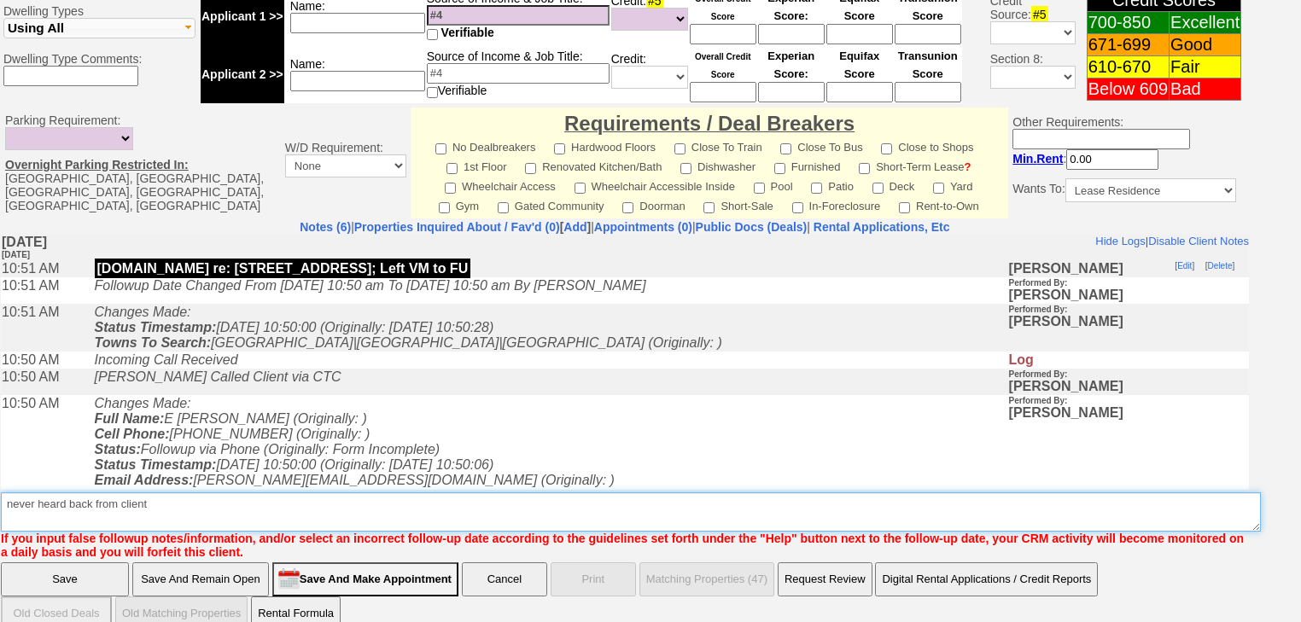
type textarea "never heard back from client"
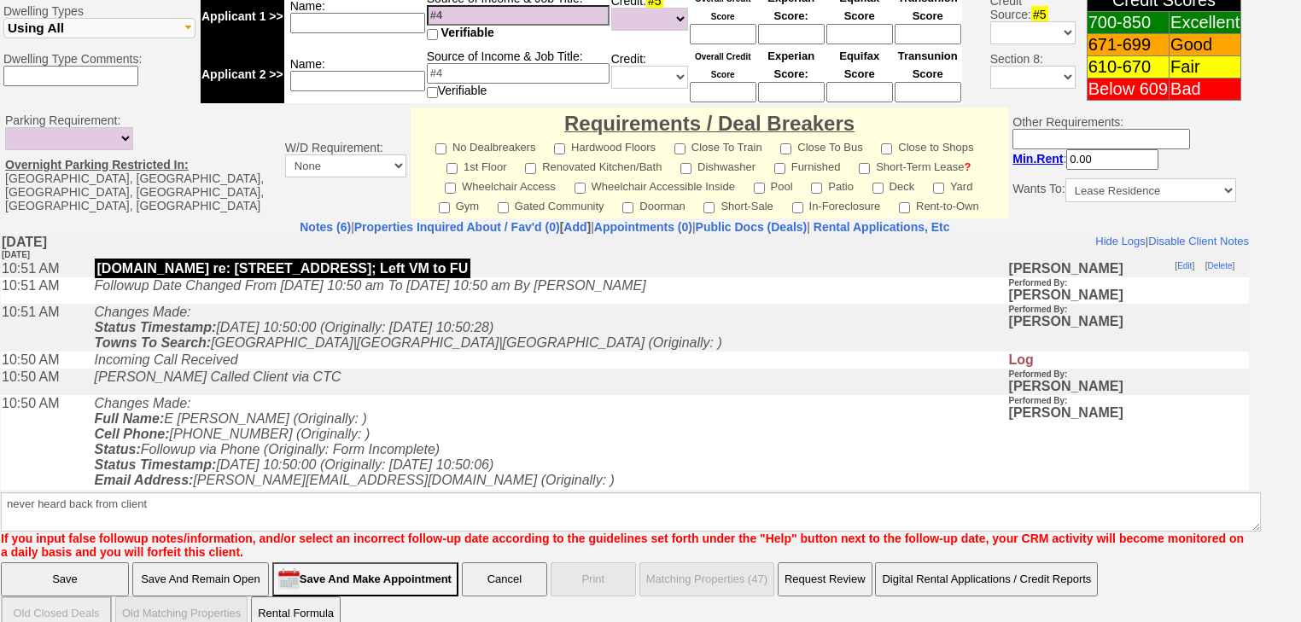
click at [67, 563] on input "Save" at bounding box center [65, 580] width 128 height 34
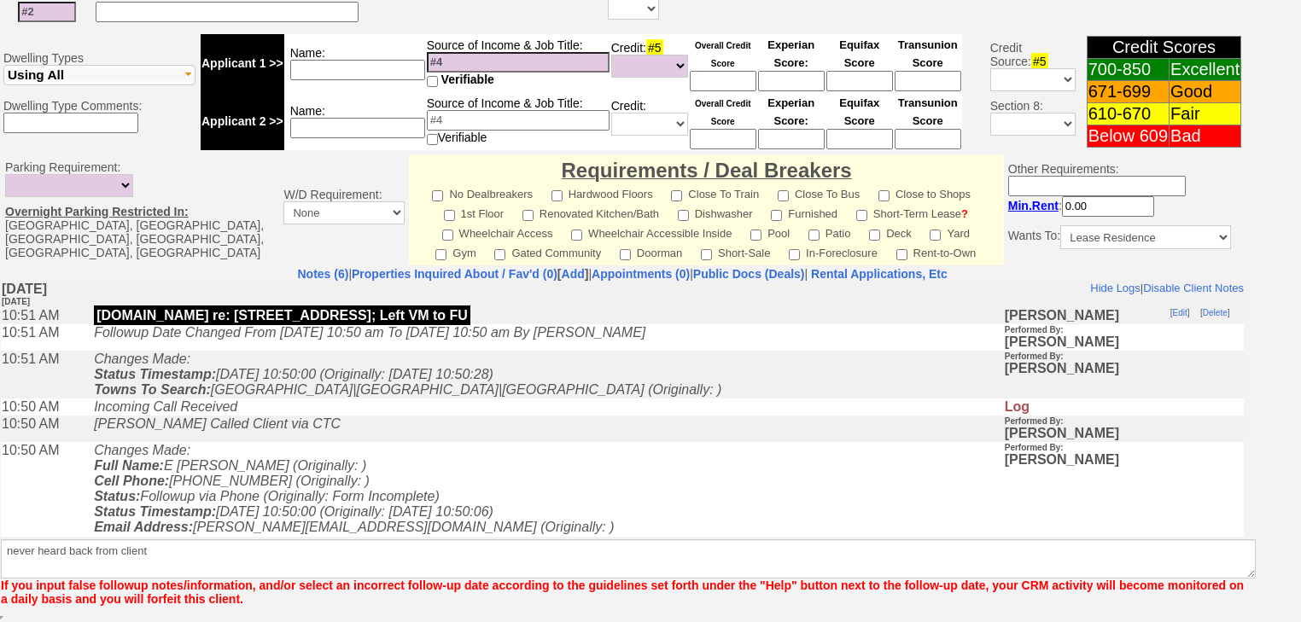
scroll to position [628, 0]
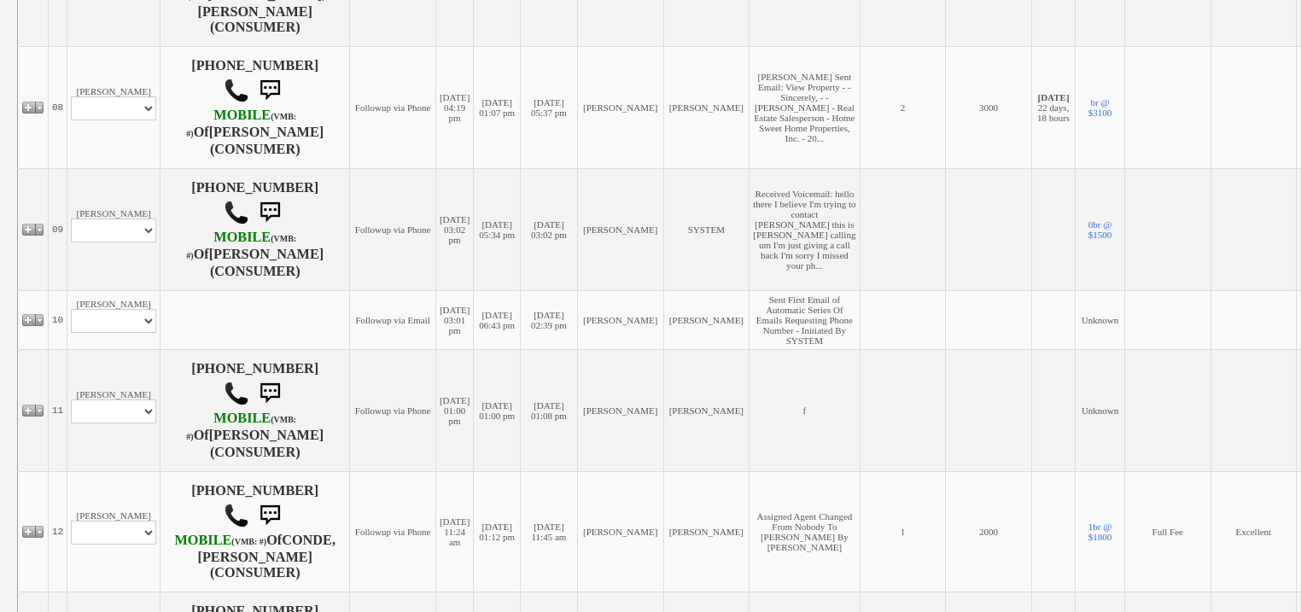
scroll to position [1093, 0]
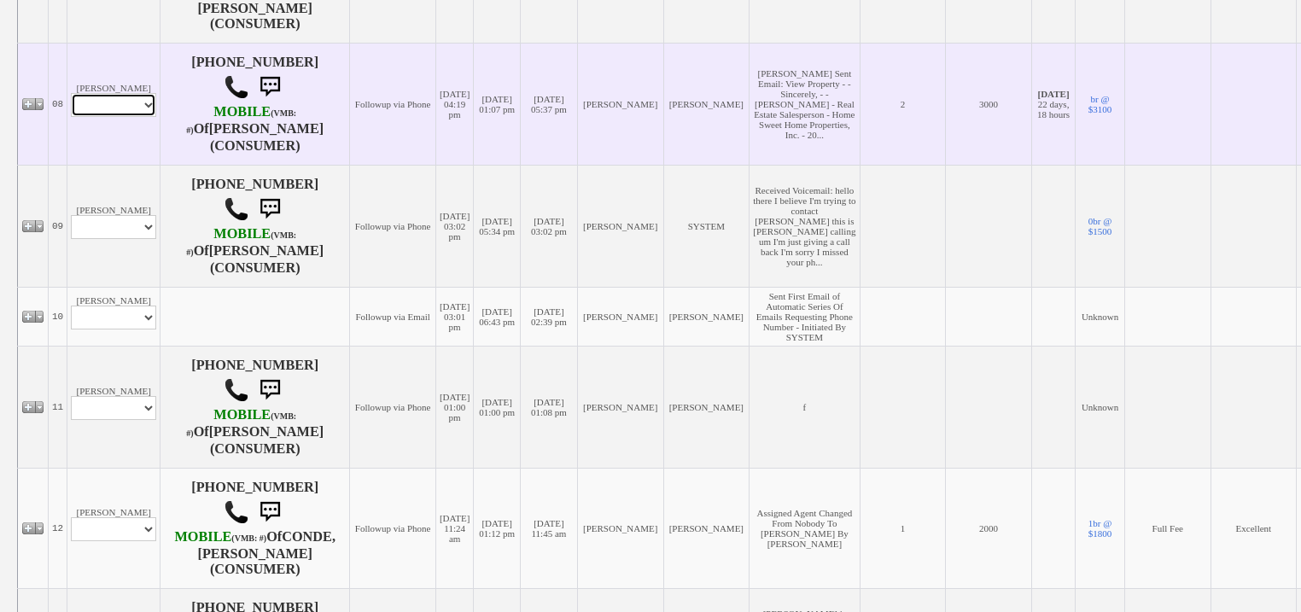
drag, startPoint x: 114, startPoint y: 238, endPoint x: 113, endPoint y: 252, distance: 13.8
click at [114, 117] on select "Profile Edit Print Email Externally (Will Not Be Tracked In CRM) Closed Deals" at bounding box center [113, 105] width 85 height 24
select select "ChangeURL,/crm/custom/edit_client_form.php?redirect=%2Fcrm%2Fclients.php&id=168…"
click at [71, 117] on select "Profile Edit Print Email Externally (Will Not Be Tracked In CRM) Closed Deals" at bounding box center [113, 105] width 85 height 24
select select
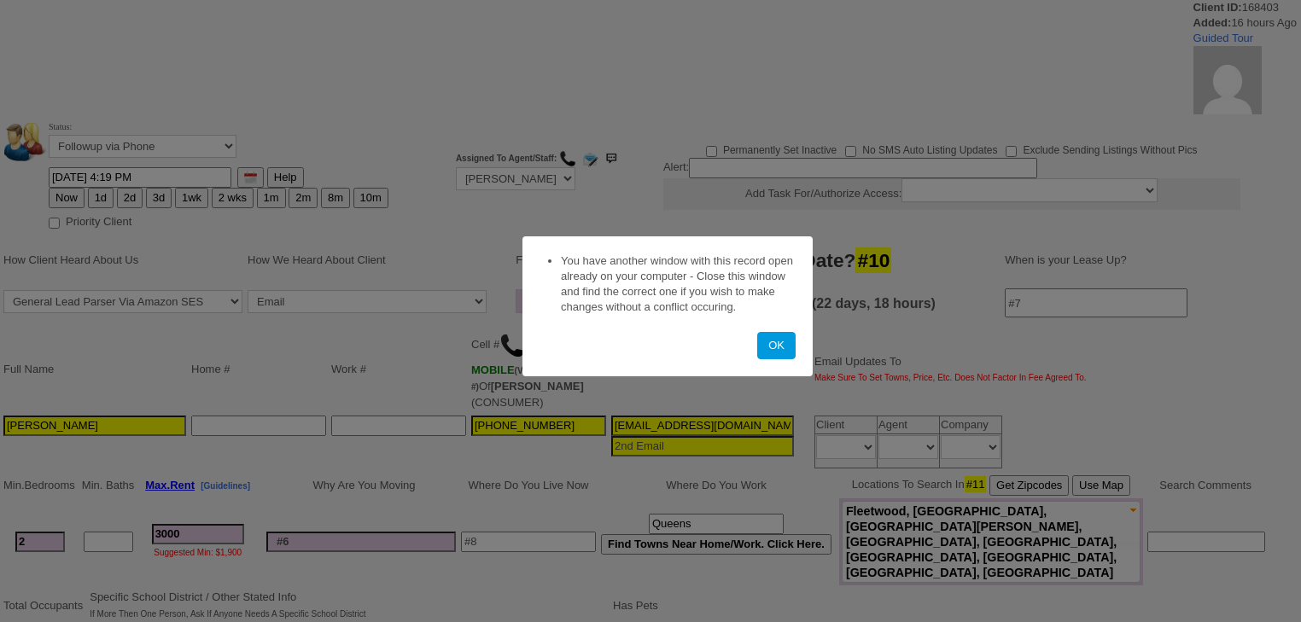
select select
drag, startPoint x: 770, startPoint y: 346, endPoint x: 246, endPoint y: 329, distance: 524.4
click at [768, 346] on button "OK" at bounding box center [776, 345] width 38 height 27
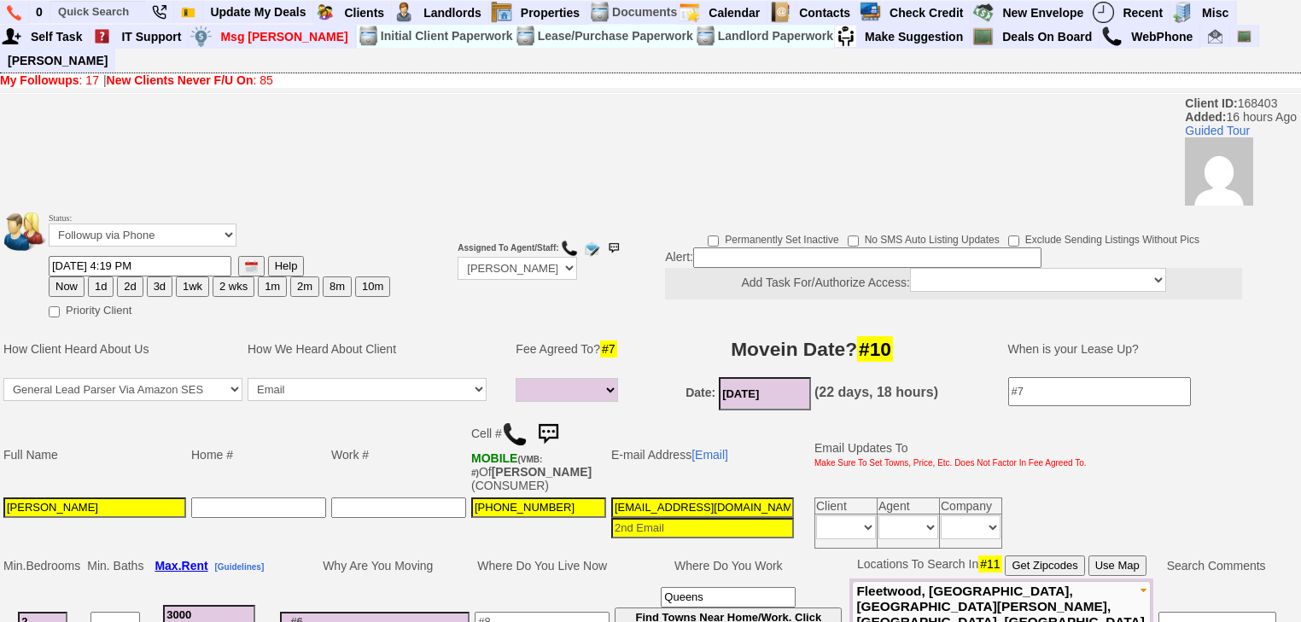
click at [130, 277] on button "2d" at bounding box center [130, 287] width 26 height 20
type input "10/11/2025 05:58 AM"
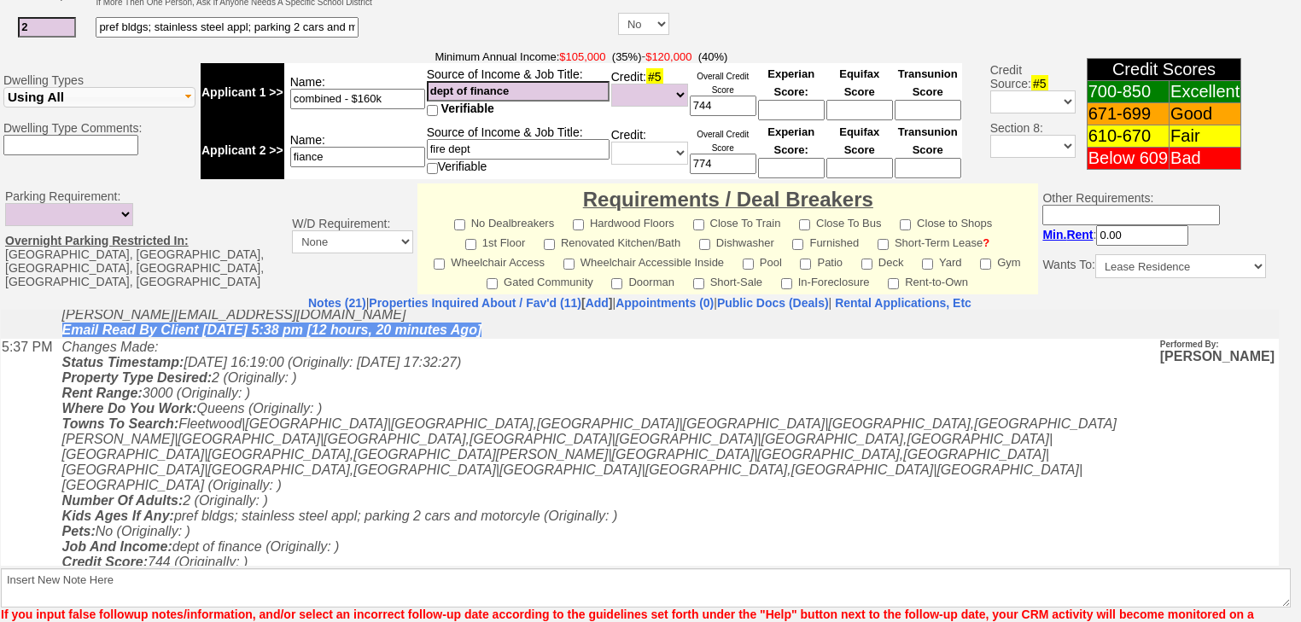
scroll to position [756, 0]
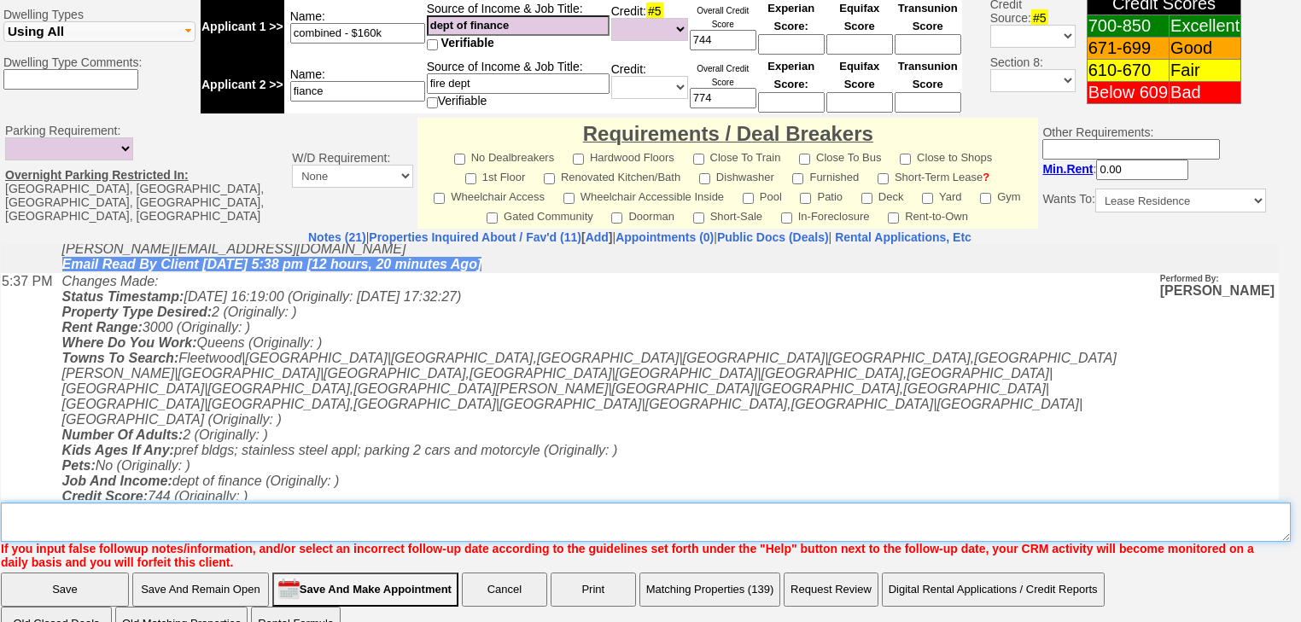
click at [150, 503] on textarea "Insert New Note Here" at bounding box center [646, 522] width 1290 height 39
type textarea "sent rental appl and listings"
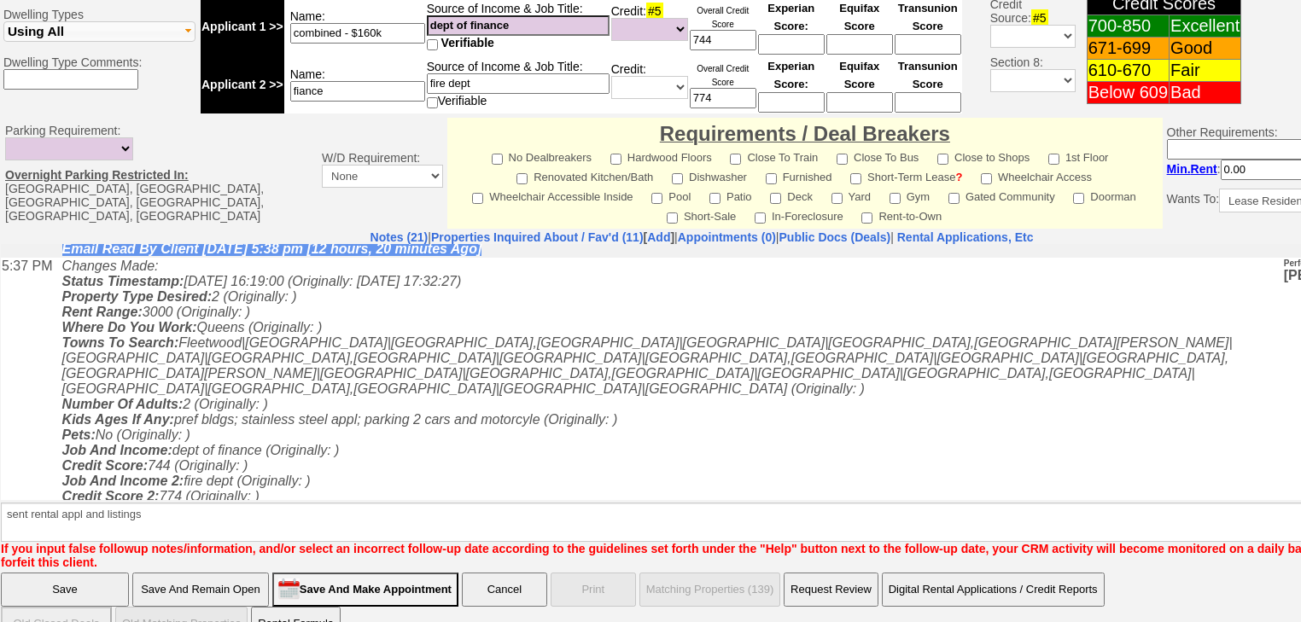
click at [93, 573] on input "Save" at bounding box center [65, 590] width 128 height 34
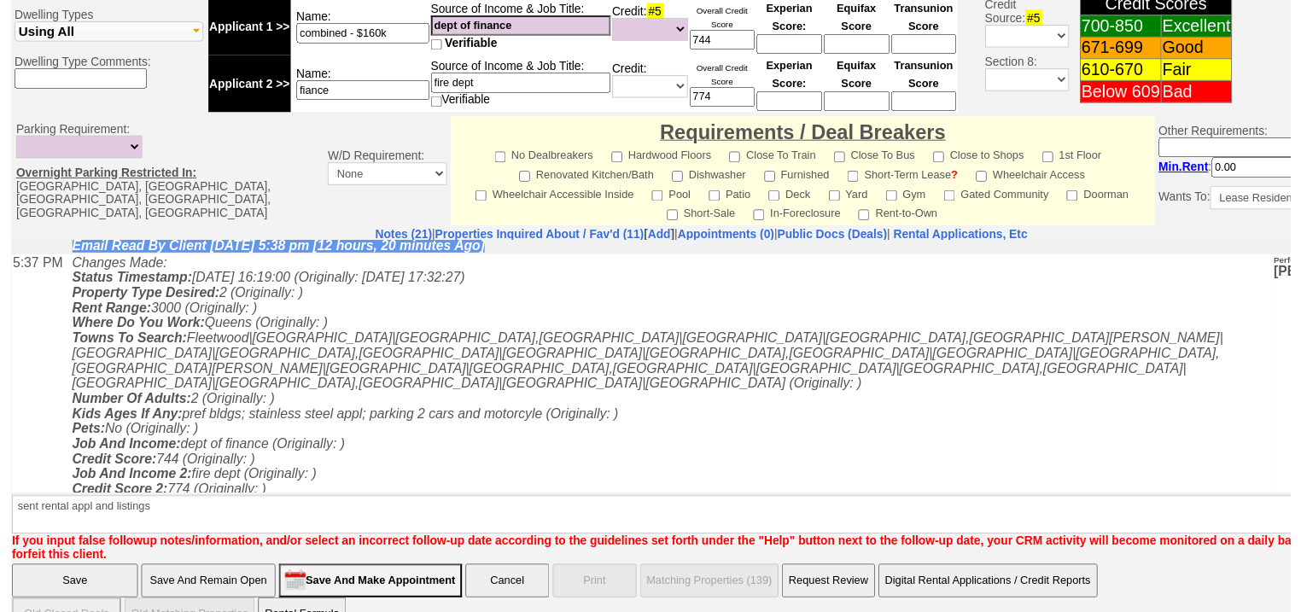
scroll to position [680, 0]
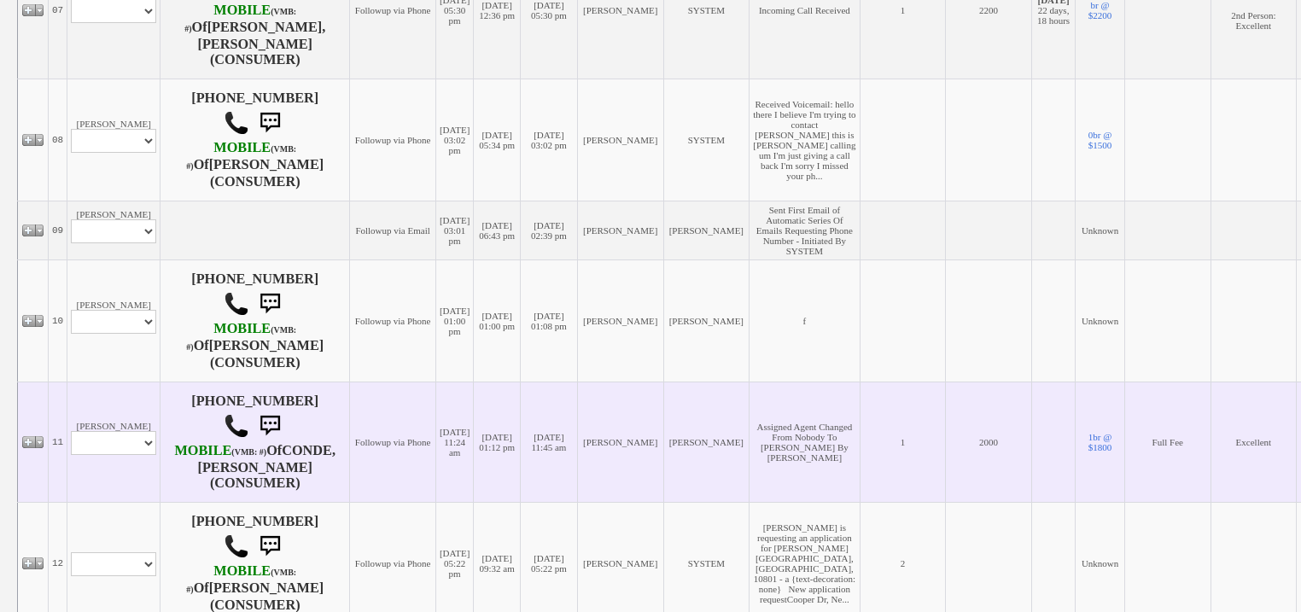
scroll to position [1055, 0]
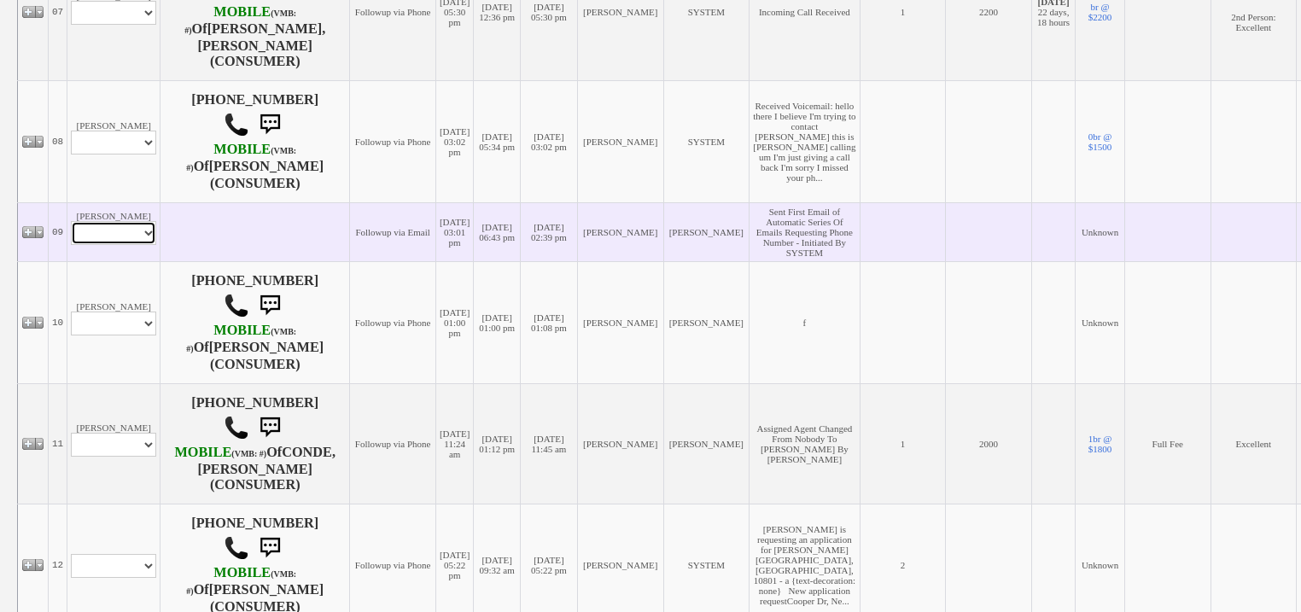
drag, startPoint x: 135, startPoint y: 376, endPoint x: 135, endPoint y: 388, distance: 12.8
click at [135, 245] on select "Profile Edit Print Email Externally (Will Not Be Tracked In CRM) Closed Deals" at bounding box center [113, 233] width 85 height 24
select select "ChangeURL,/crm/custom/edit_client_form.php?redirect=%2Fcrm%2Fclients.php&id=168…"
click at [71, 245] on select "Profile Edit Print Email Externally (Will Not Be Tracked In CRM) Closed Deals" at bounding box center [113, 233] width 85 height 24
select select
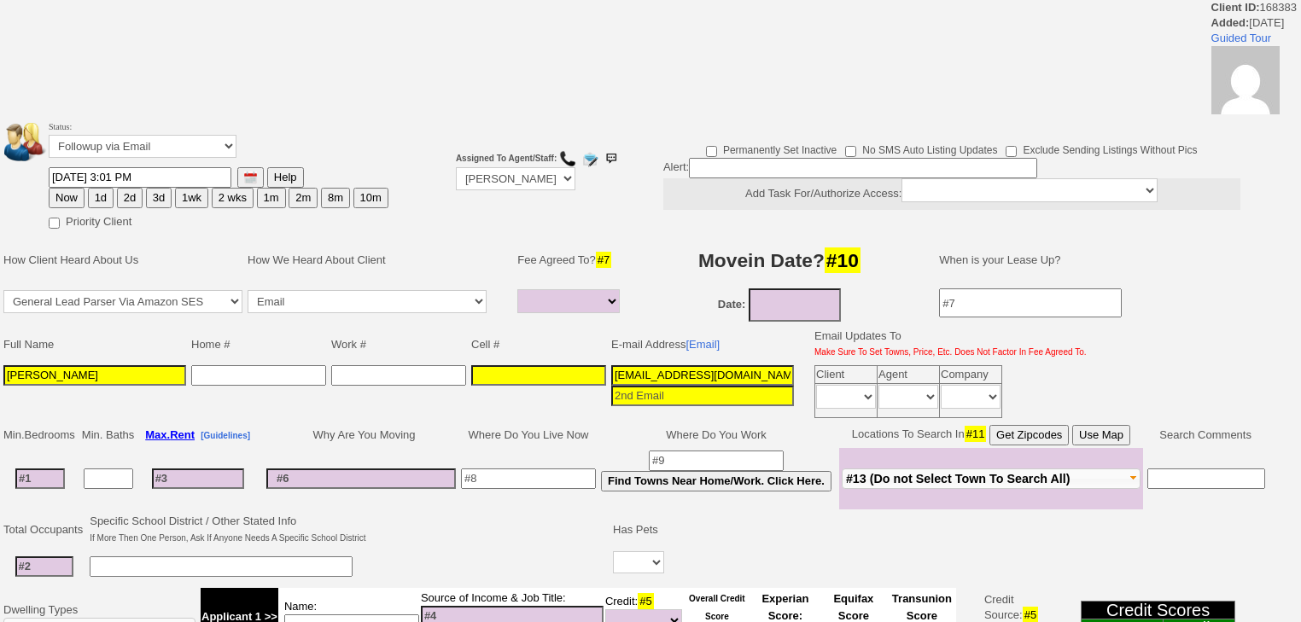
select select
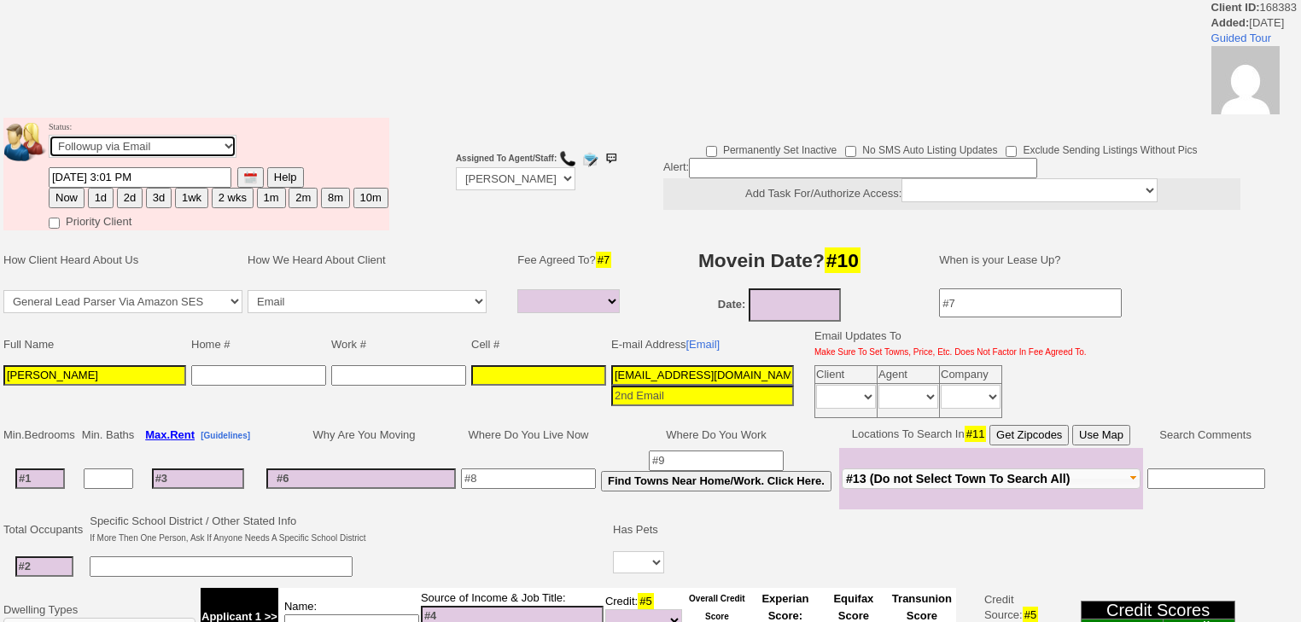
drag, startPoint x: 140, startPoint y: 143, endPoint x: 140, endPoint y: 155, distance: 11.1
click at [140, 147] on select "Followup via Phone Followup via Email Followup When Section 8 Property Found De…" at bounding box center [143, 146] width 188 height 23
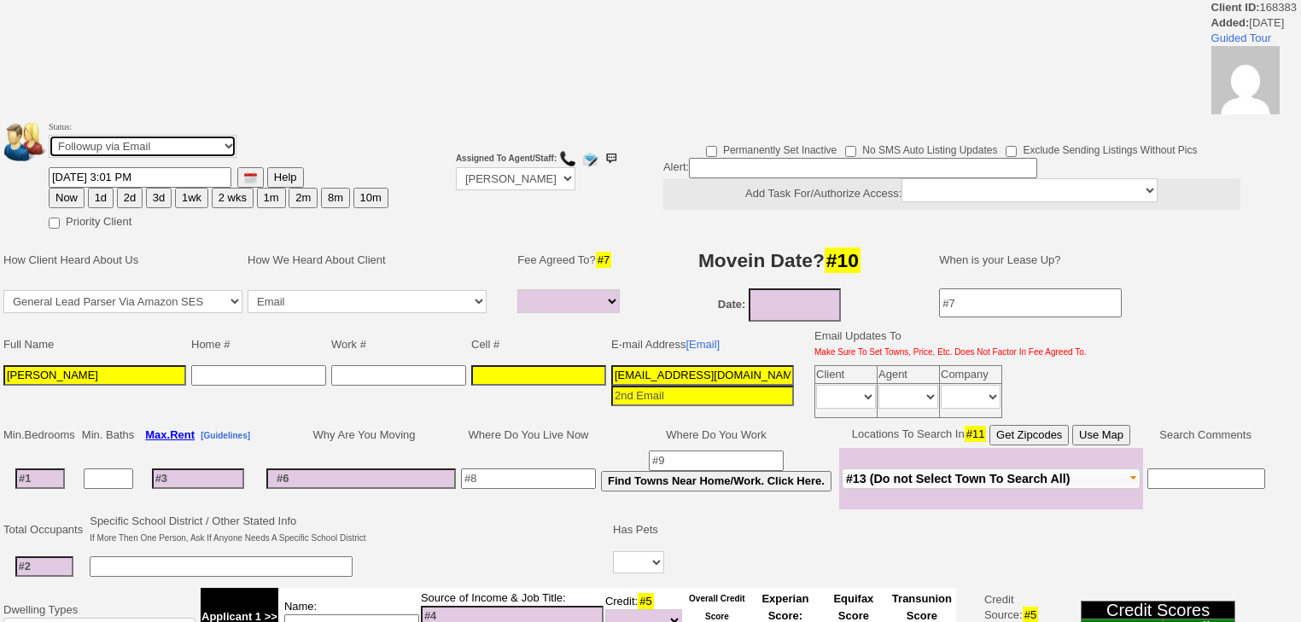
select select "Inactive"
click at [49, 140] on select "Followup via Phone Followup via Email Followup When Section 8 Property Found De…" at bounding box center [143, 146] width 188 height 23
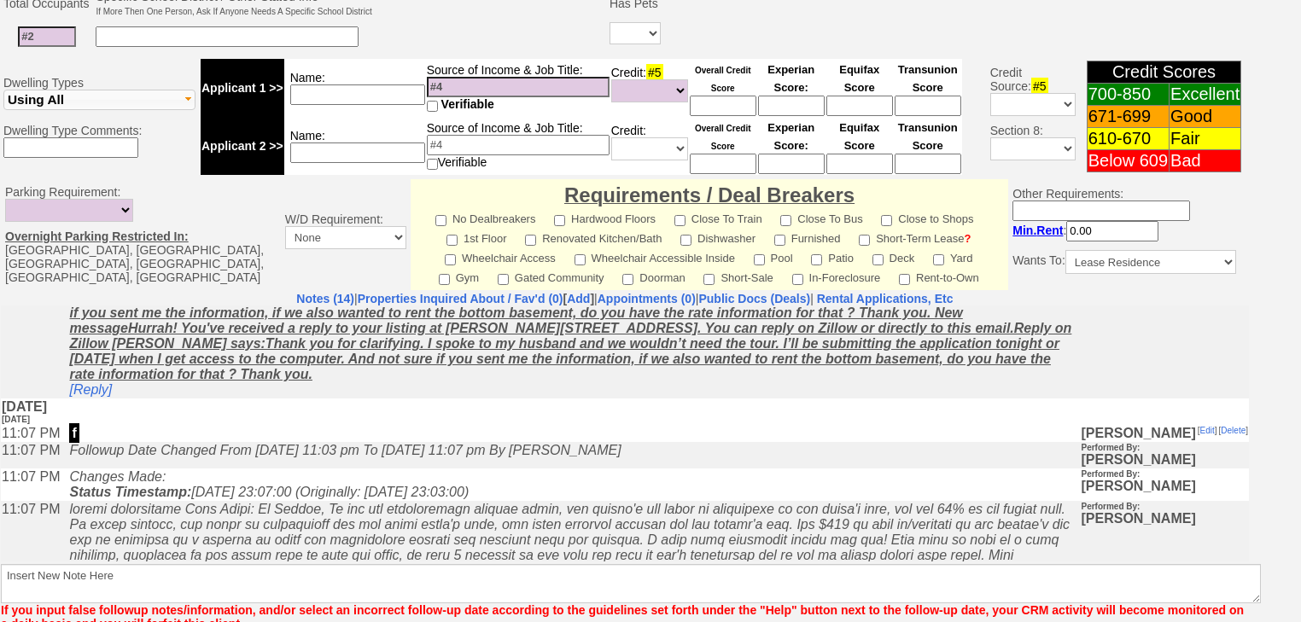
scroll to position [664, 0]
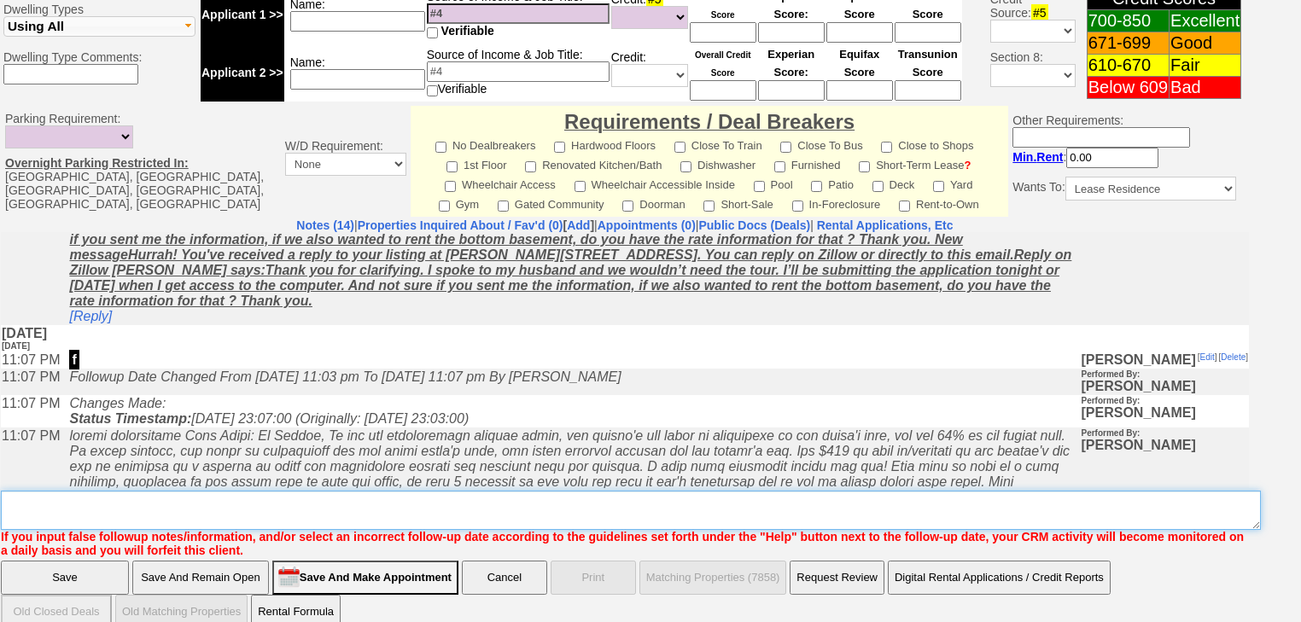
click at [188, 493] on textarea "Insert New Note Here" at bounding box center [631, 510] width 1260 height 39
type textarea "dup cc"
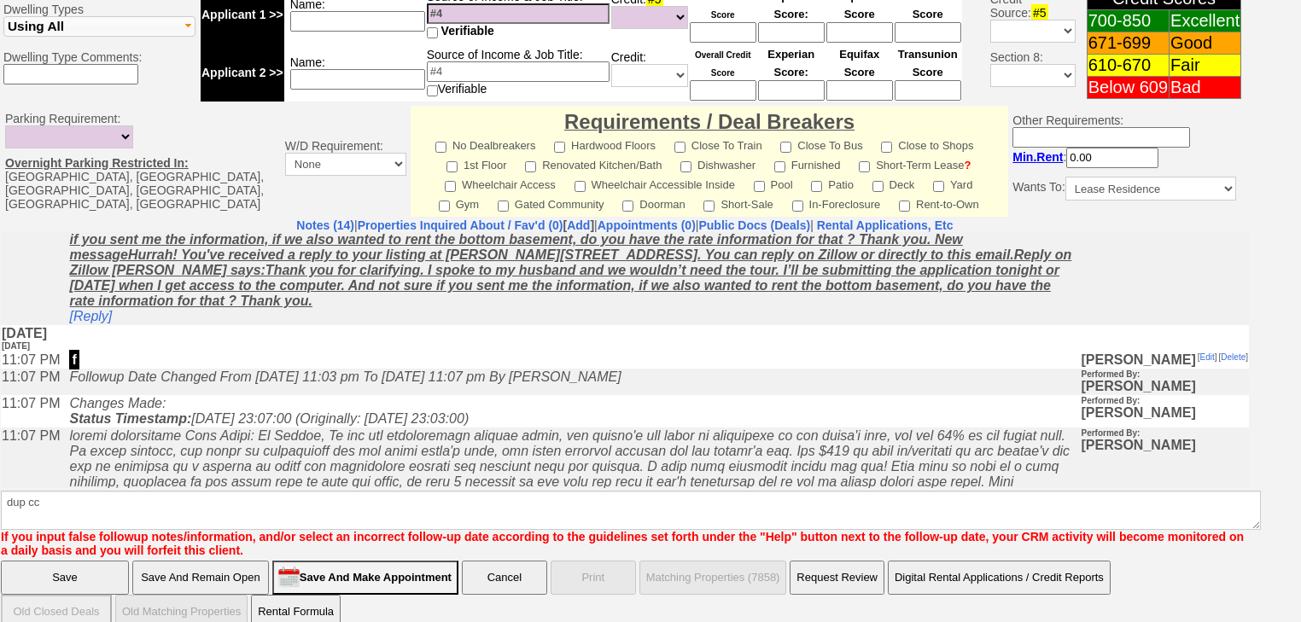
click at [89, 561] on input "Save" at bounding box center [65, 578] width 128 height 34
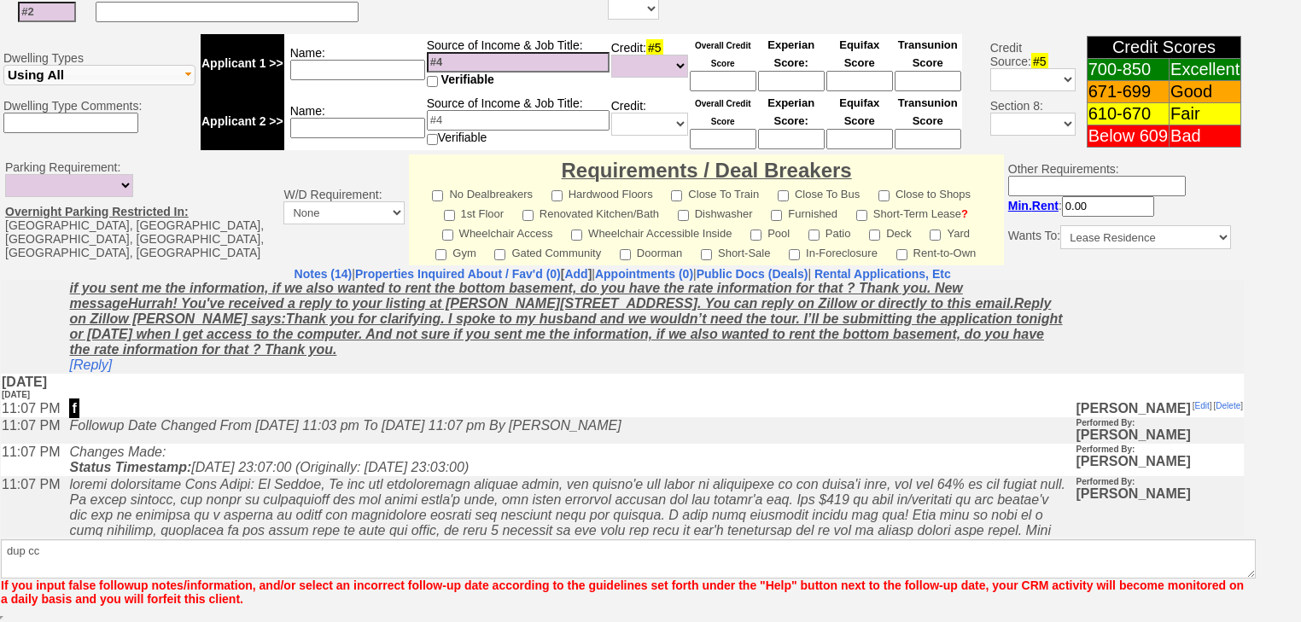
scroll to position [594, 0]
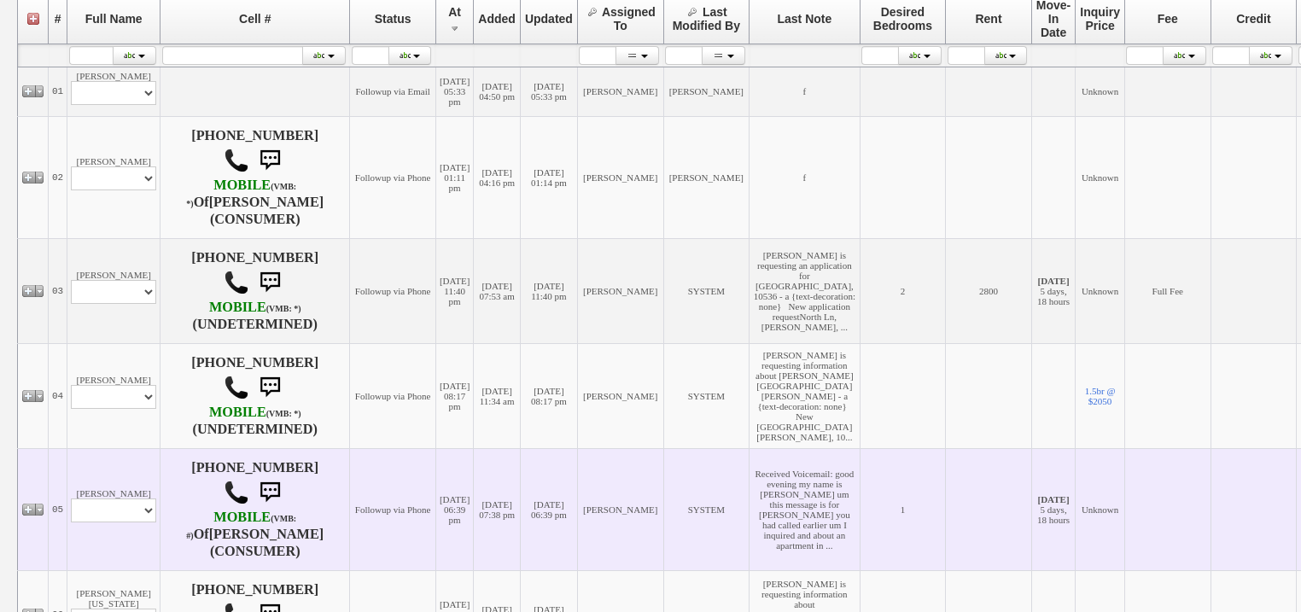
scroll to position [546, 0]
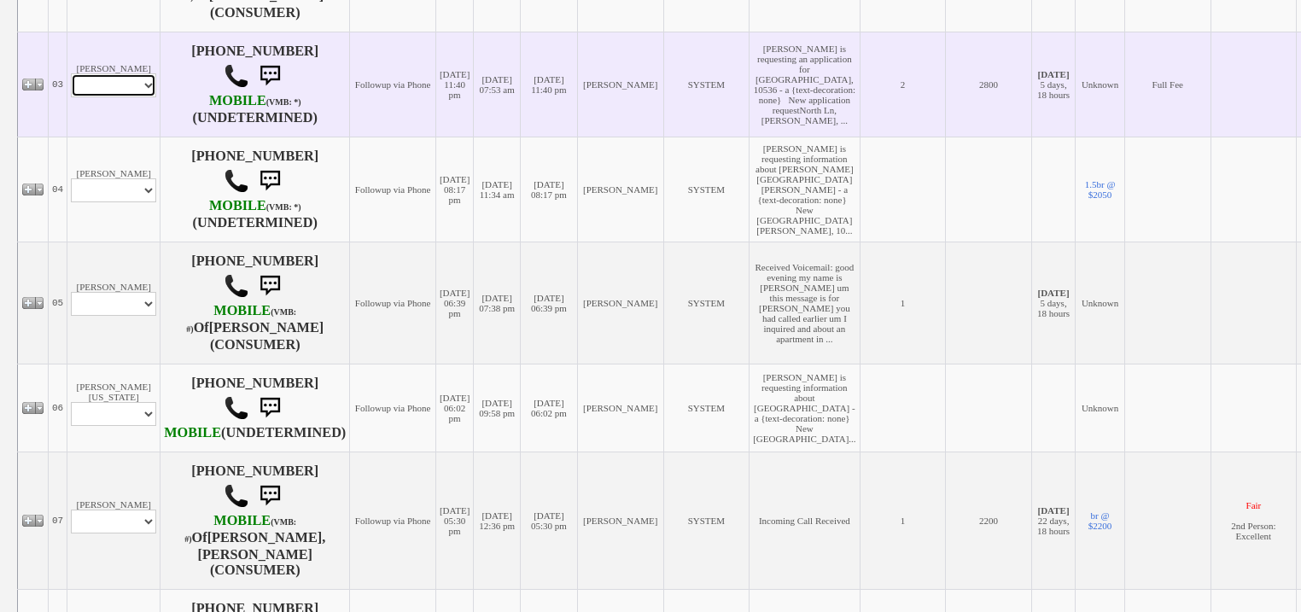
click at [144, 97] on select "Profile Edit Print Email Externally (Will Not Be Tracked In CRM) Closed Deals" at bounding box center [113, 85] width 85 height 24
select select "ChangeURL,/crm/custom/edit_client_form.php?redirect=%2Fcrm%2Fclients.php&id=168…"
click at [71, 90] on select "Profile Edit Print Email Externally (Will Not Be Tracked In CRM) Closed Deals" at bounding box center [113, 85] width 85 height 24
select select
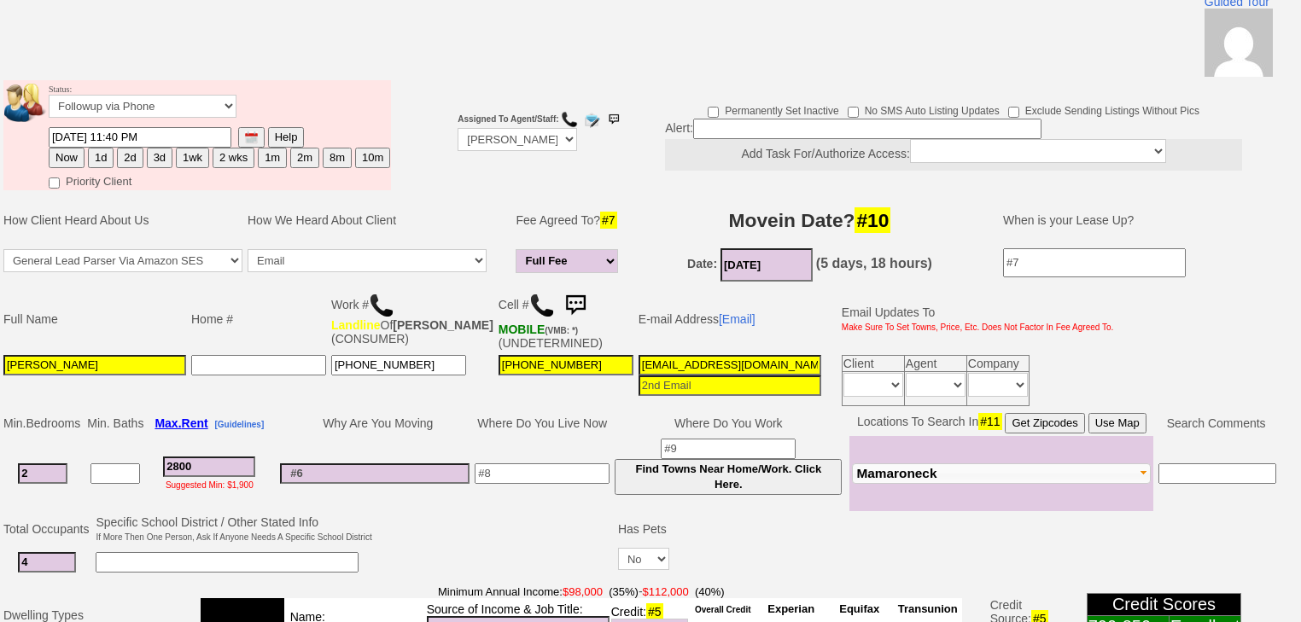
scroll to position [126, 0]
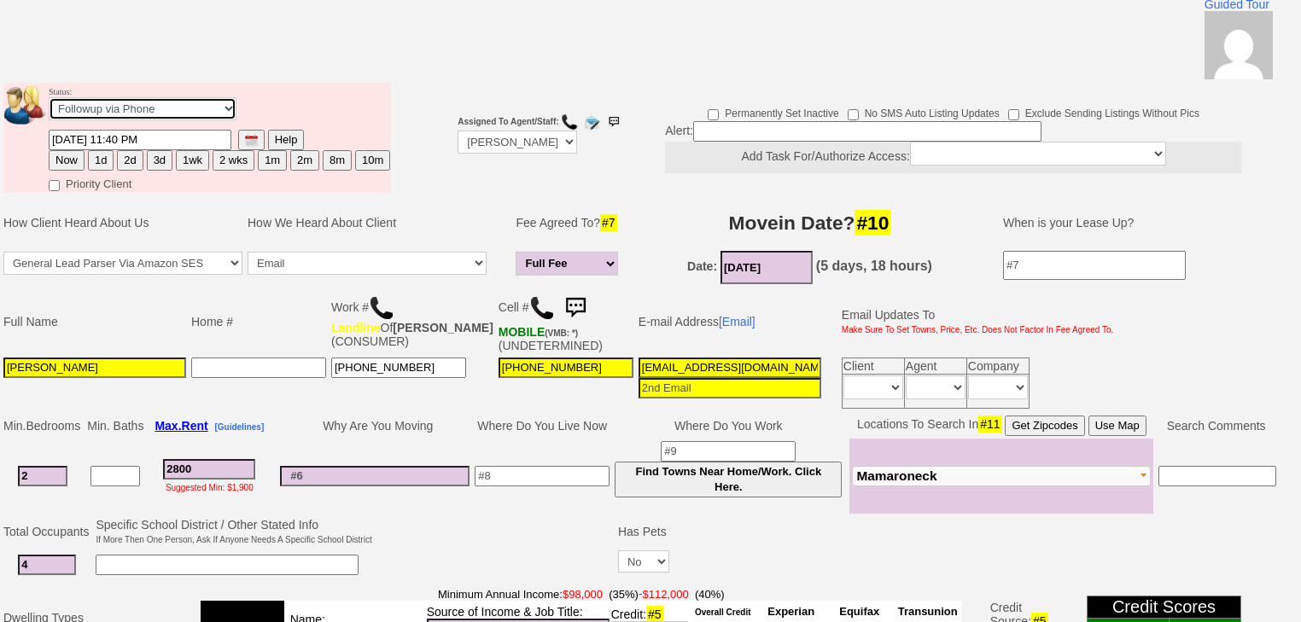
click at [131, 97] on select "Followup via Phone Followup via Email Followup When Section 8 Property Found De…" at bounding box center [143, 108] width 188 height 23
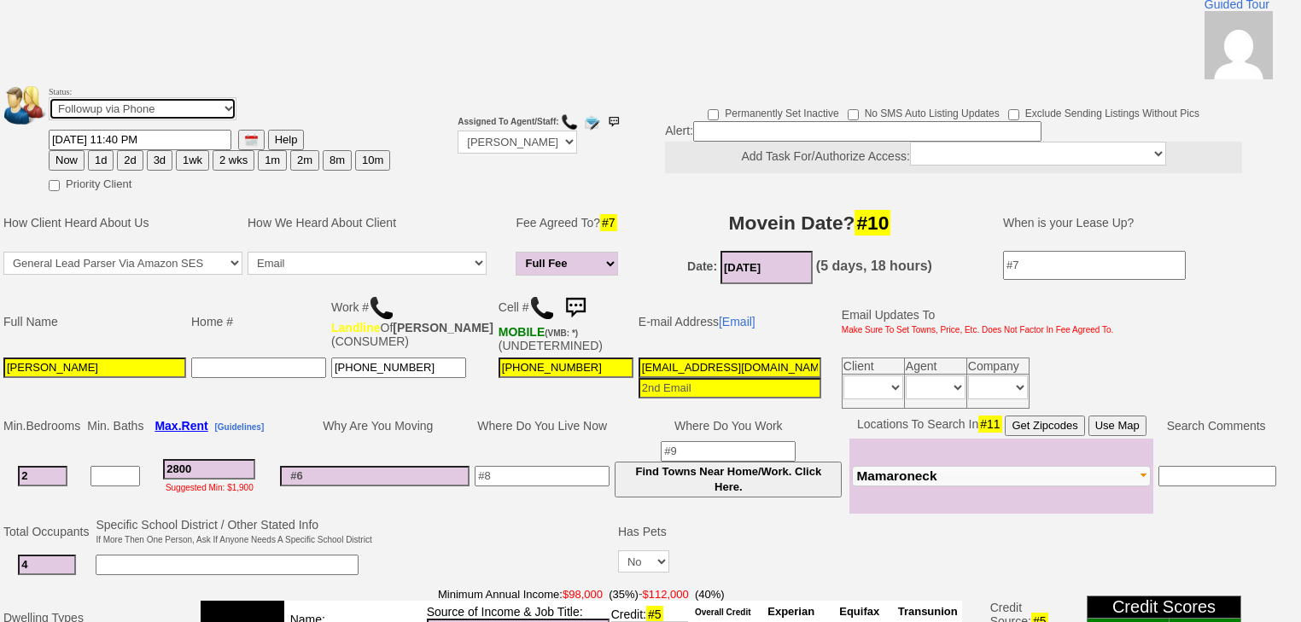
select select "Inactive"
click at [49, 97] on select "Followup via Phone Followup via Email Followup When Section 8 Property Found De…" at bounding box center [143, 108] width 188 height 23
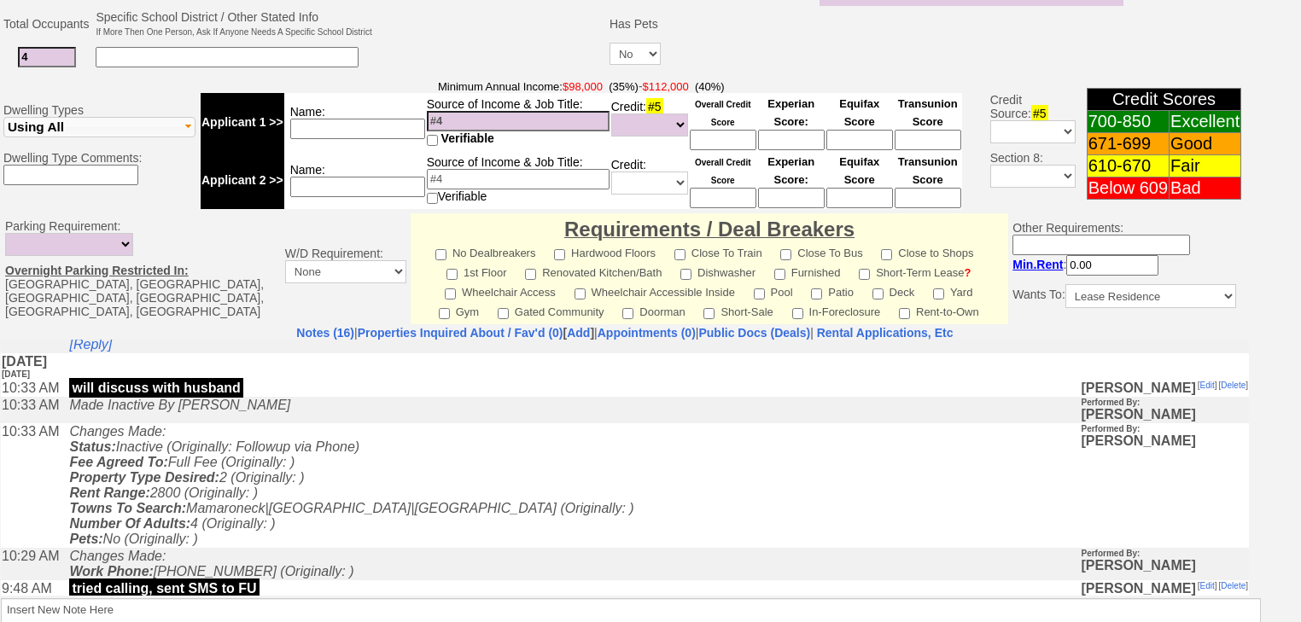
scroll to position [341, 0]
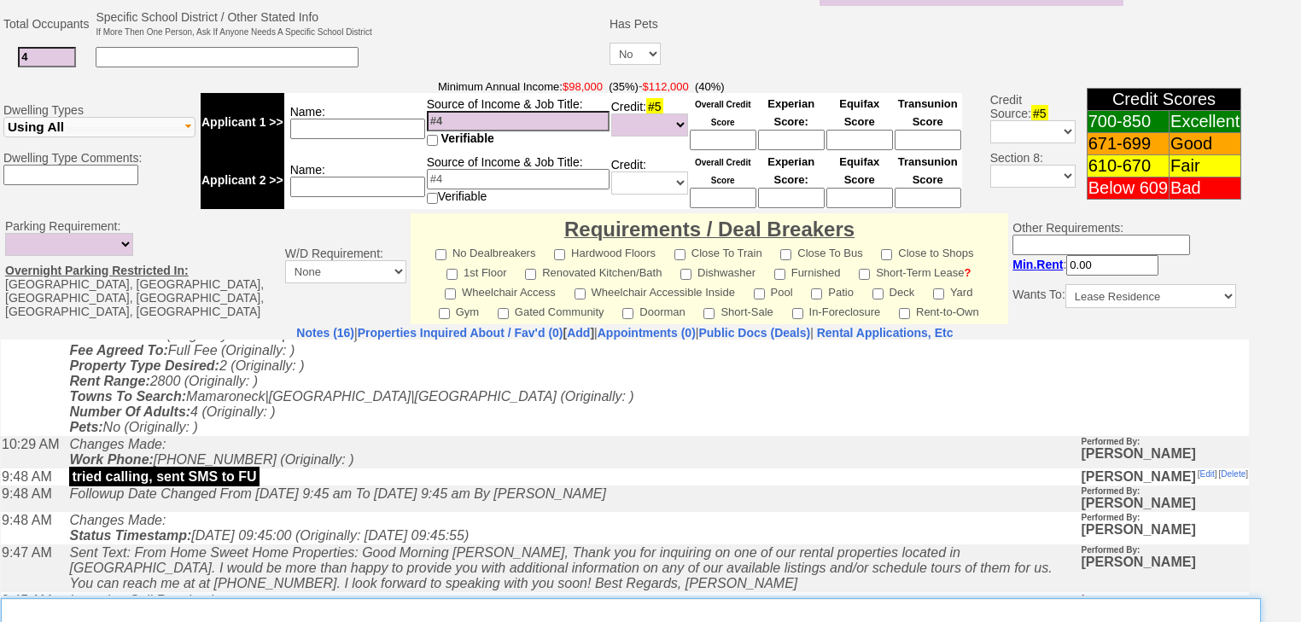
click at [207, 598] on textarea "Insert New Note Here" at bounding box center [631, 617] width 1260 height 39
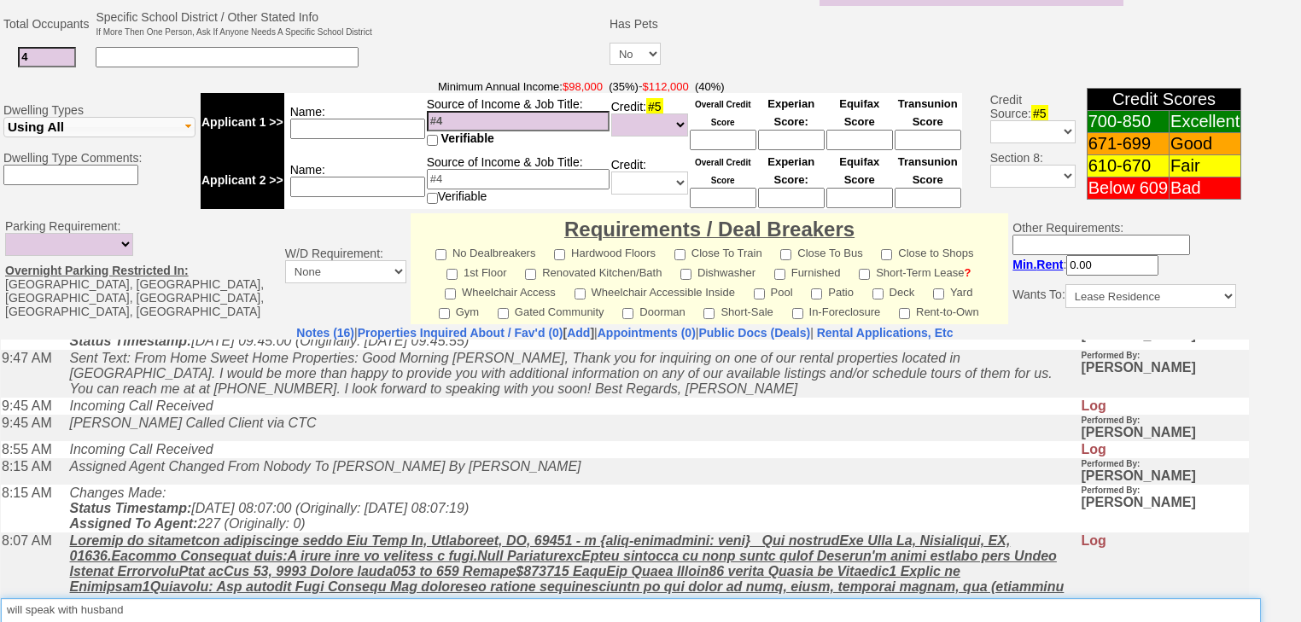
scroll to position [820, 0]
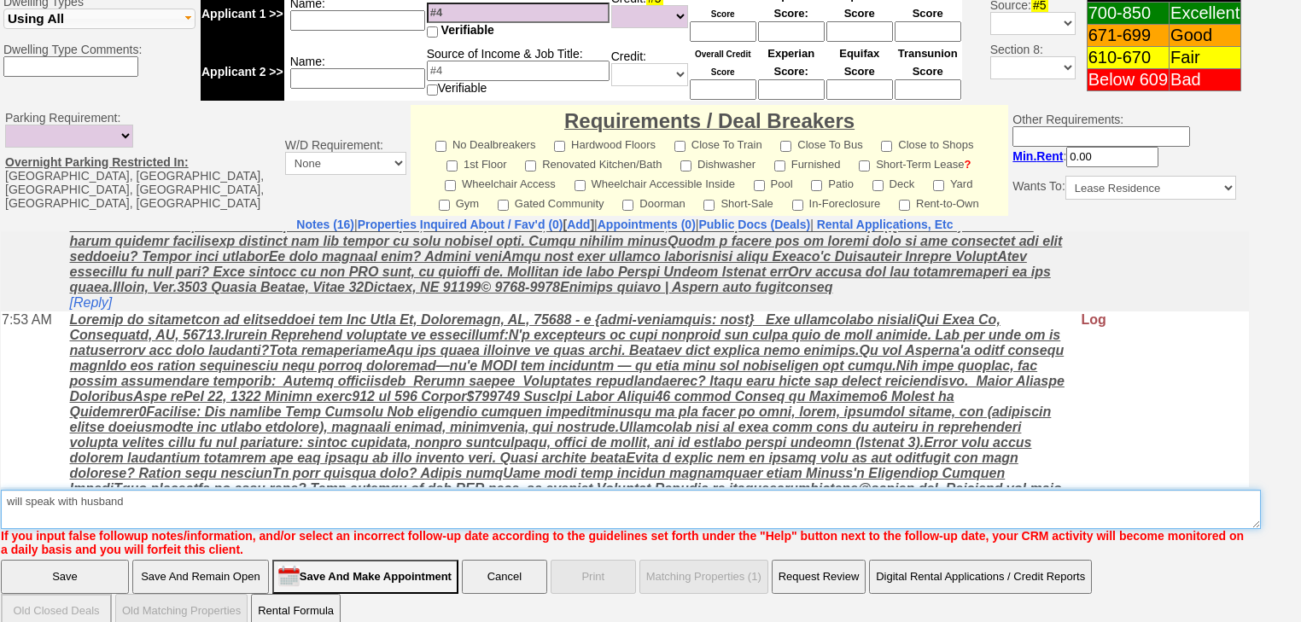
type textarea "will speak with husband"
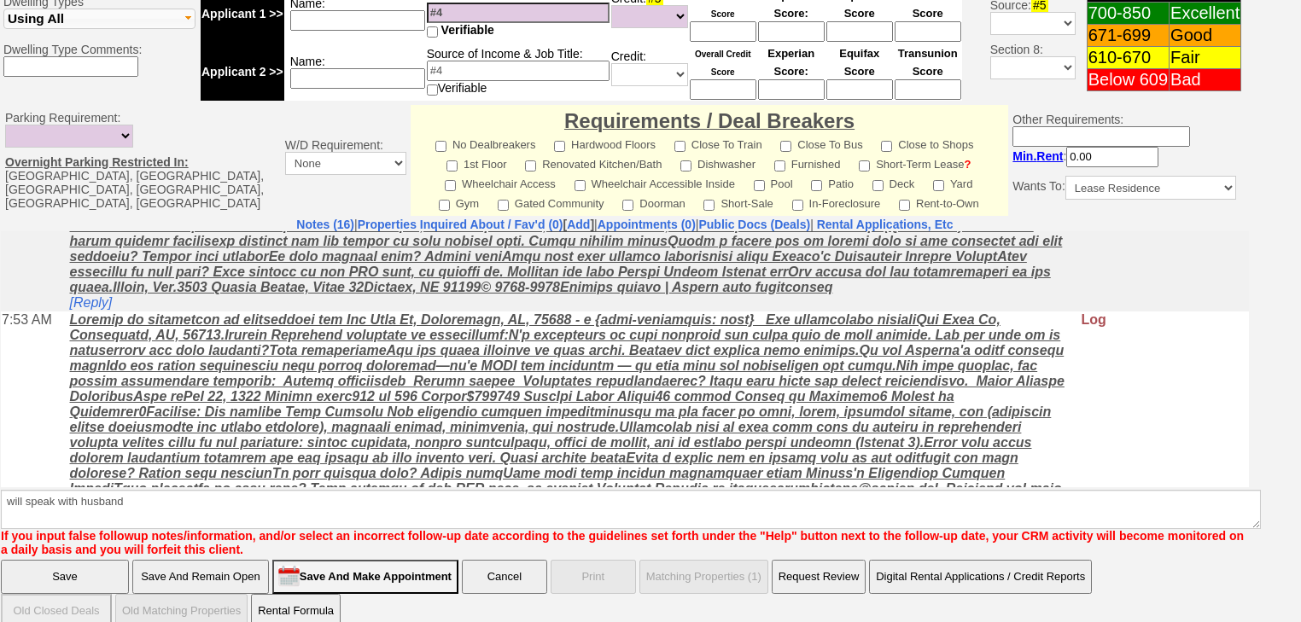
click at [25, 560] on input "Save" at bounding box center [65, 577] width 128 height 34
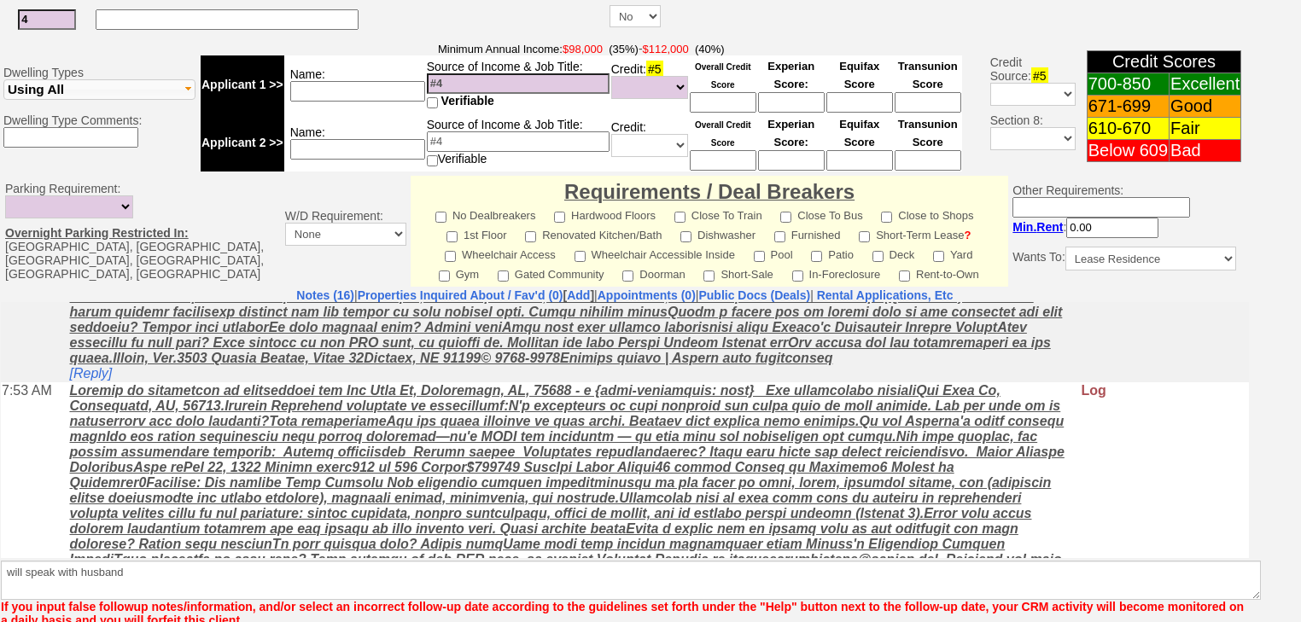
scroll to position [835, 0]
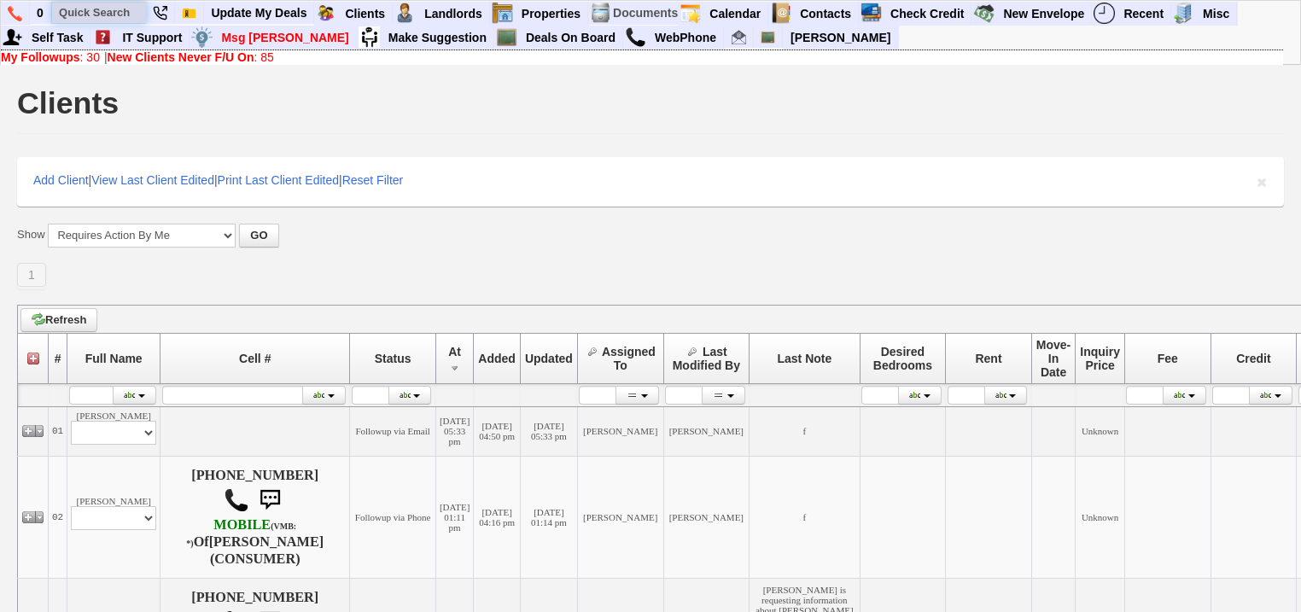
click at [96, 18] on input "text" at bounding box center [99, 12] width 94 height 21
paste input "[PHONE_NUMBER]"
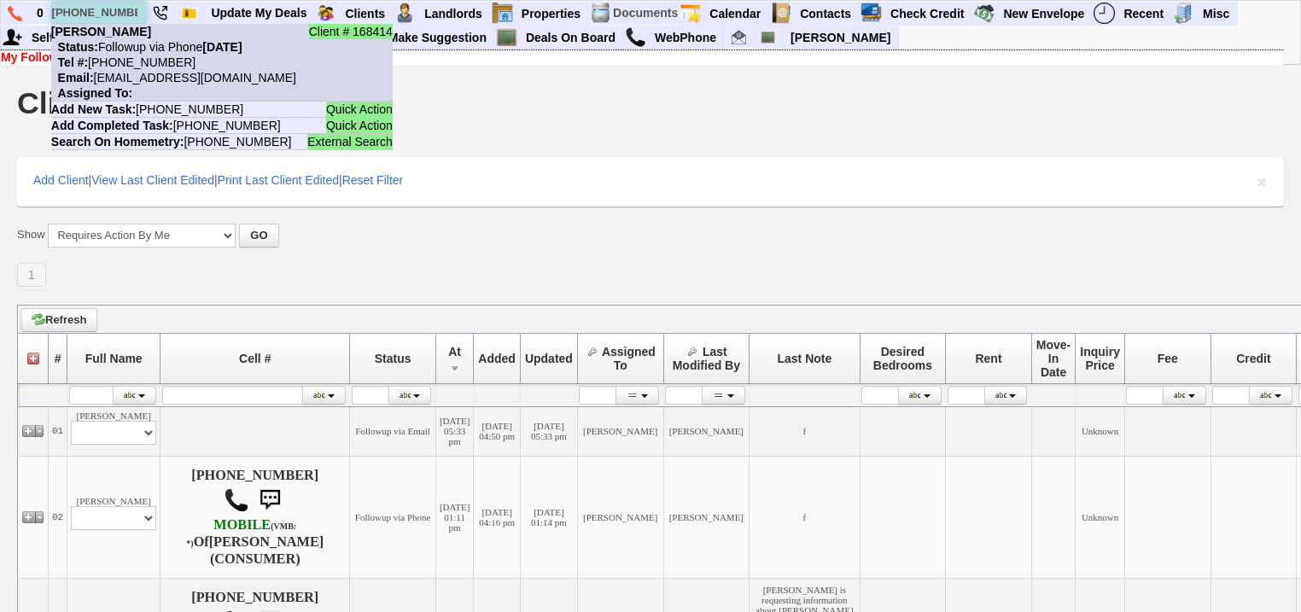
type input "[PHONE_NUMBER]"
click at [139, 45] on nobr "Status: Followup via Phone Thursday, October 9th, 2025" at bounding box center [146, 47] width 191 height 14
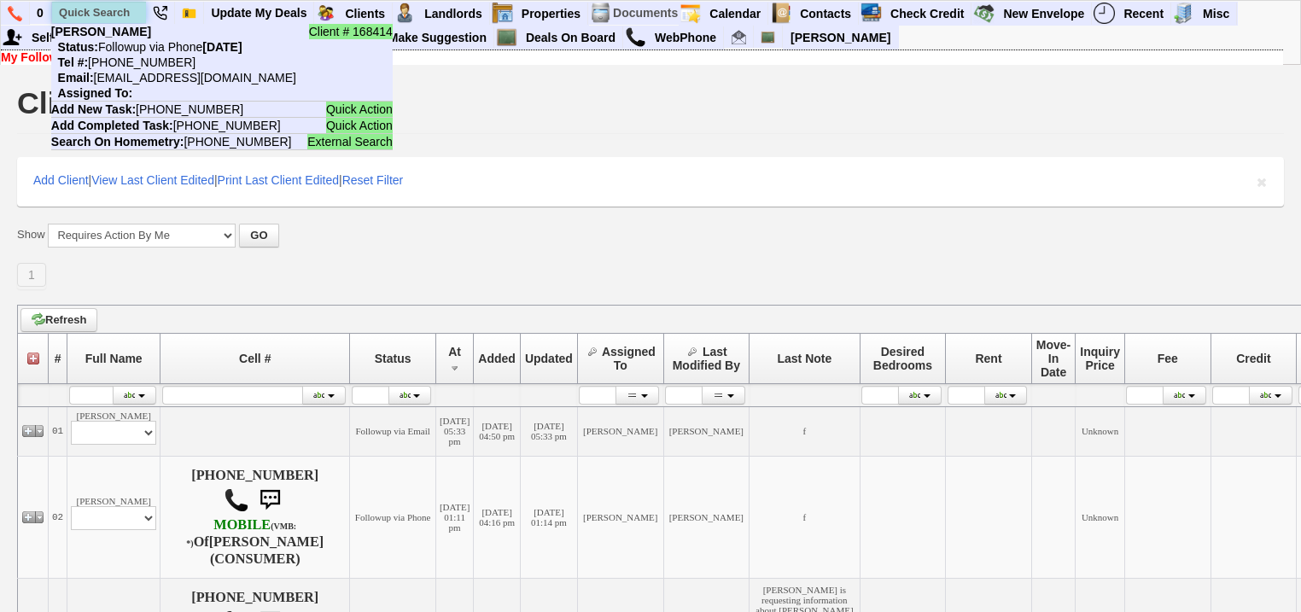
click at [121, 14] on input "text" at bounding box center [99, 12] width 94 height 21
paste input "[PHONE_NUMBER]"
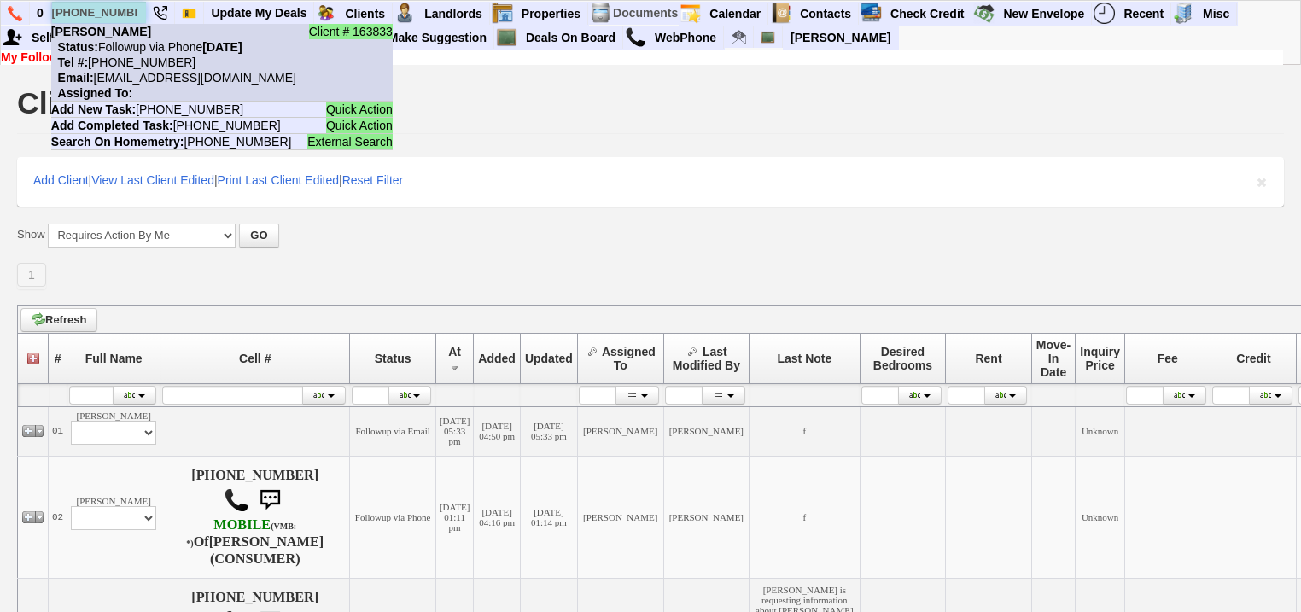
type input "[PHONE_NUMBER]"
click at [143, 62] on nobr "Tel #: 929-922-0206" at bounding box center [123, 62] width 144 height 14
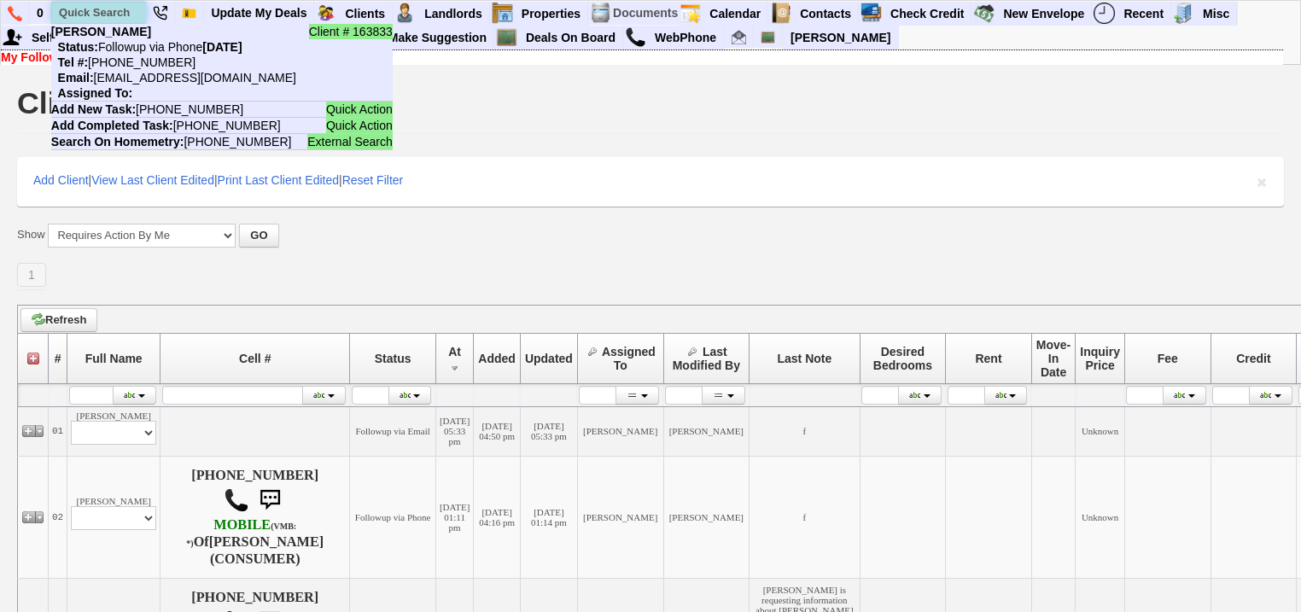
click at [120, 14] on input "text" at bounding box center [99, 12] width 94 height 21
paste input "[PHONE_NUMBER]"
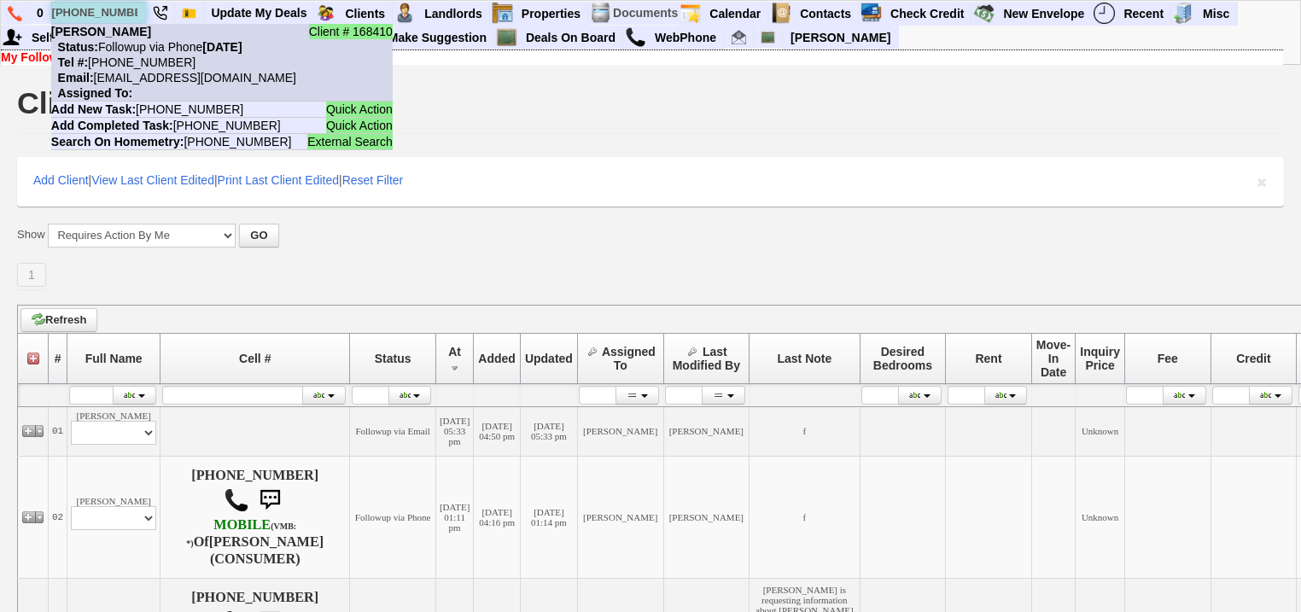
type input "[PHONE_NUMBER]"
click at [131, 51] on nobr "Status: Followup via Phone Wednesday, October 8th, 2025" at bounding box center [146, 47] width 191 height 14
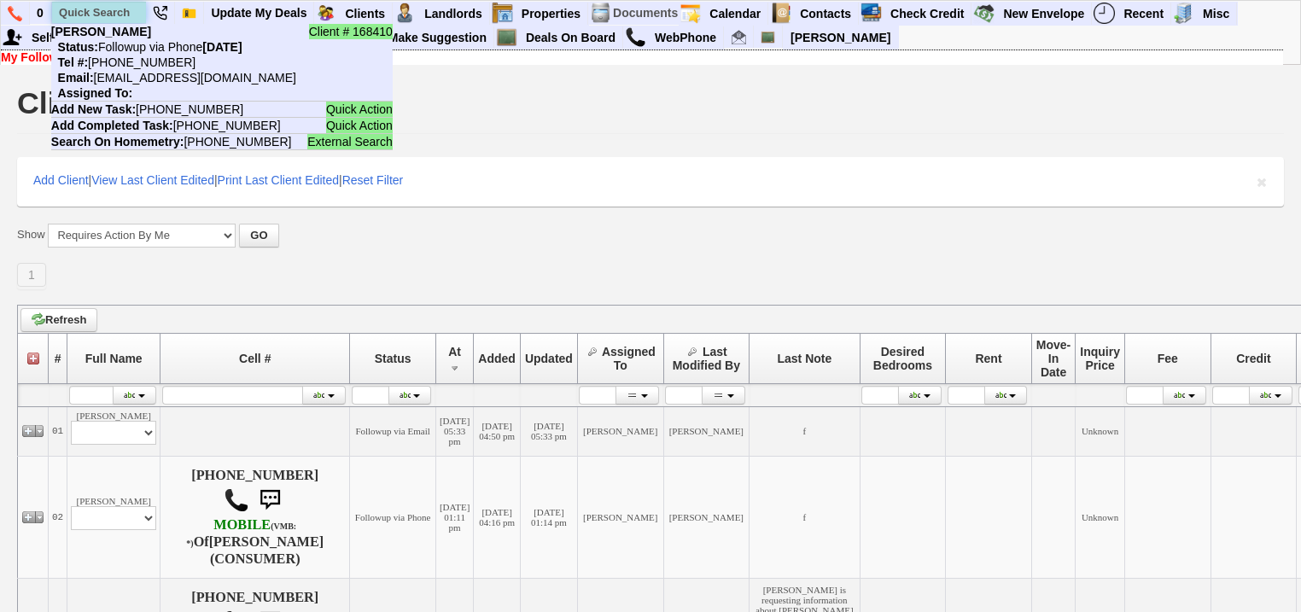
click at [92, 9] on input "text" at bounding box center [99, 12] width 94 height 21
paste input "914-447-4363"
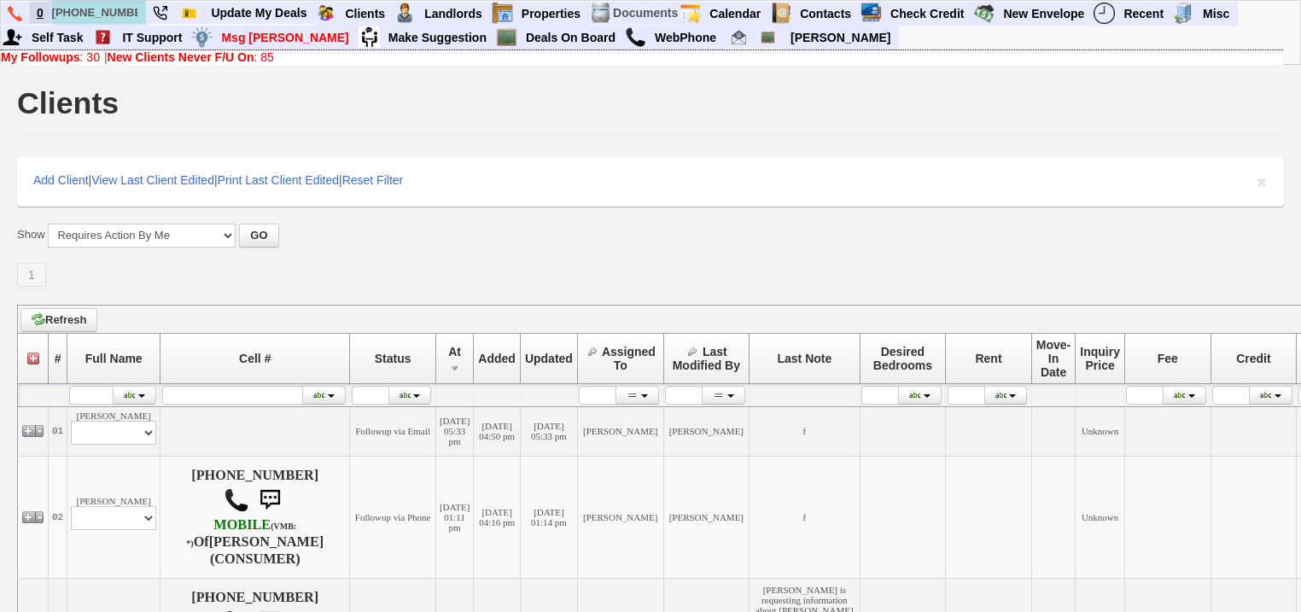
drag, startPoint x: 142, startPoint y: 15, endPoint x: 48, endPoint y: 6, distance: 94.3
click at [1238, 2] on ul "0 914-447-4363 Client # 168411 John SchulerIII Status: Followup via Phone Thurs…" at bounding box center [1238, 2] width 0 height 0
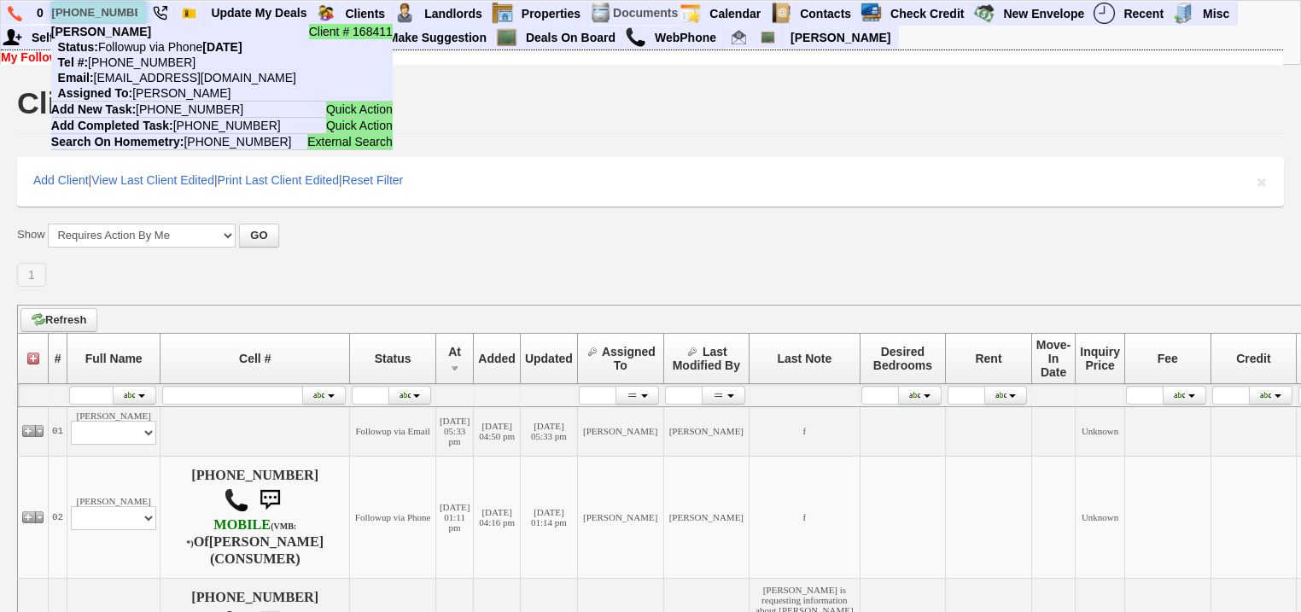
paste input "602-7020"
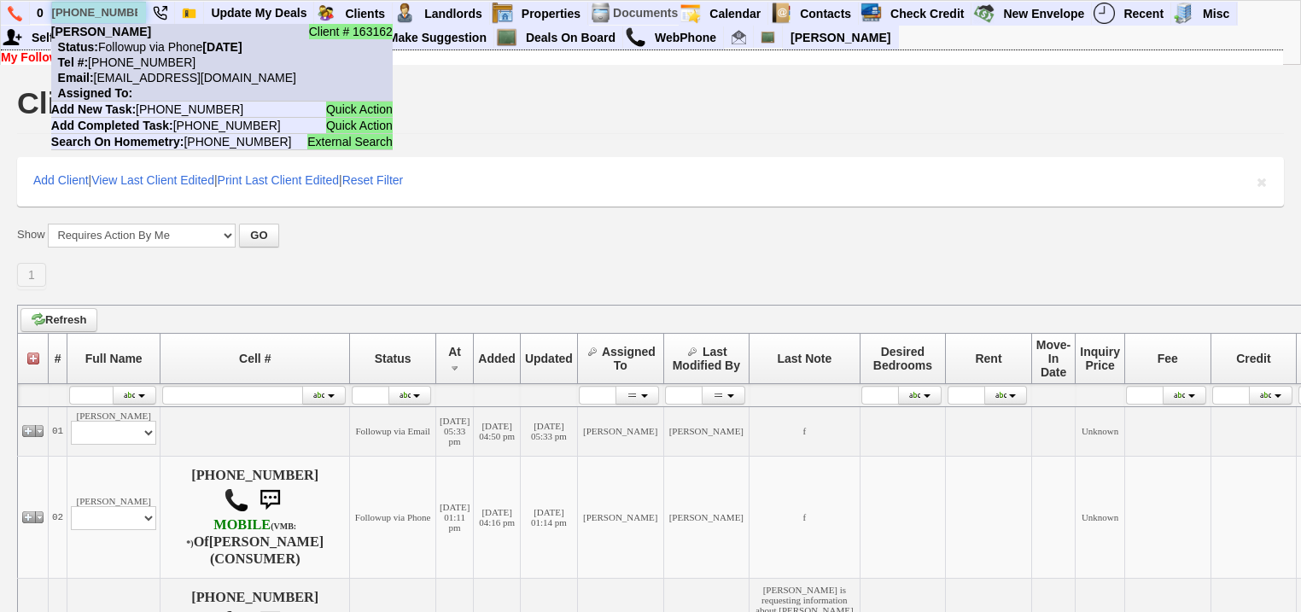
type input "914-602-7020"
click at [135, 47] on nobr "Status: Followup via Phone Wednesday, October 8th, 2025" at bounding box center [146, 47] width 191 height 14
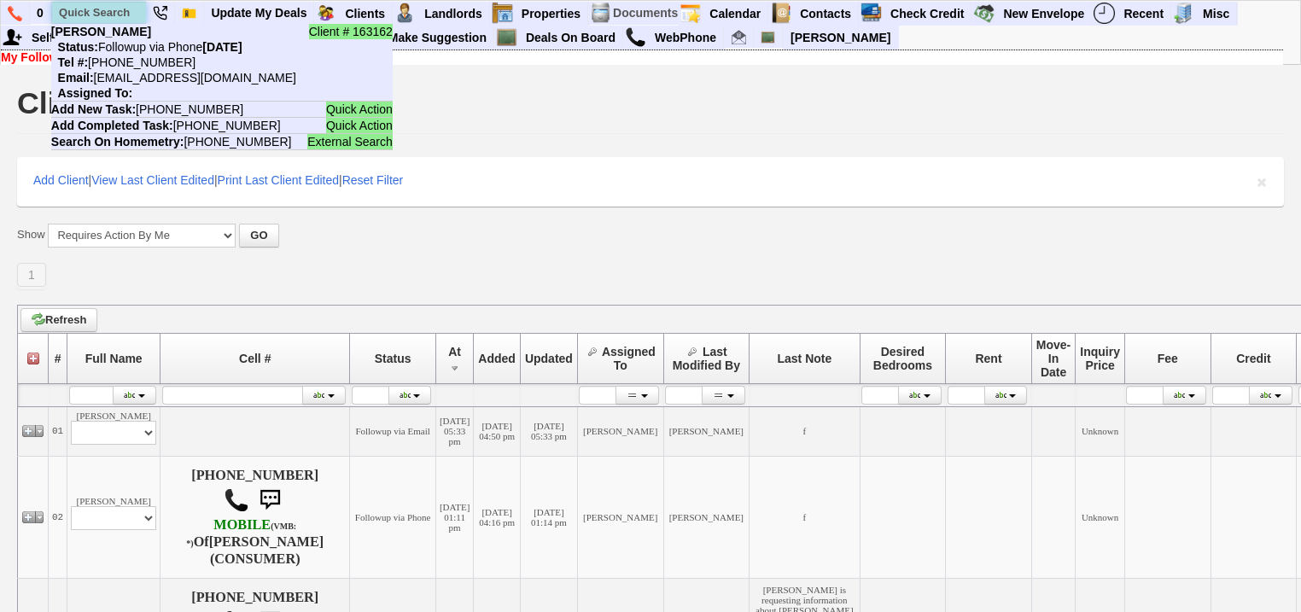
click at [125, 11] on input "text" at bounding box center [99, 12] width 94 height 21
paste input "917-332-6411"
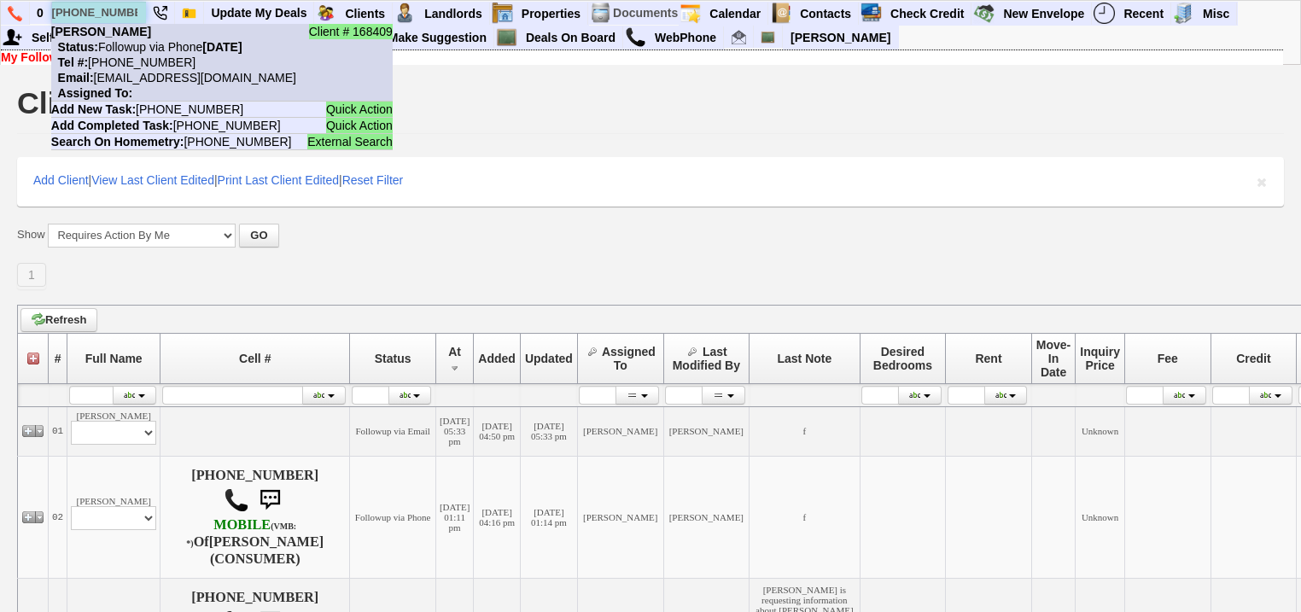
type input "917-332-6411"
click at [131, 72] on nobr "Email: wmgyatugh3syi3ekkp4xxhd6xw@convo.zillow.com" at bounding box center [173, 78] width 245 height 14
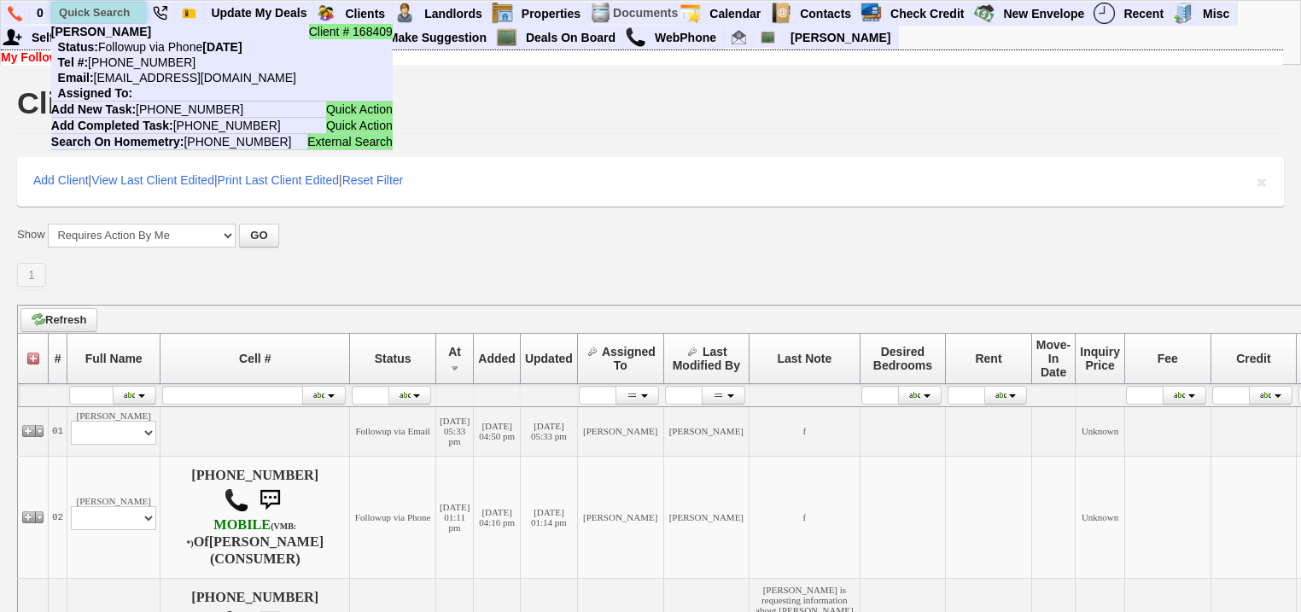
click at [99, 9] on input "text" at bounding box center [99, 12] width 94 height 21
paste input "914-380-2817"
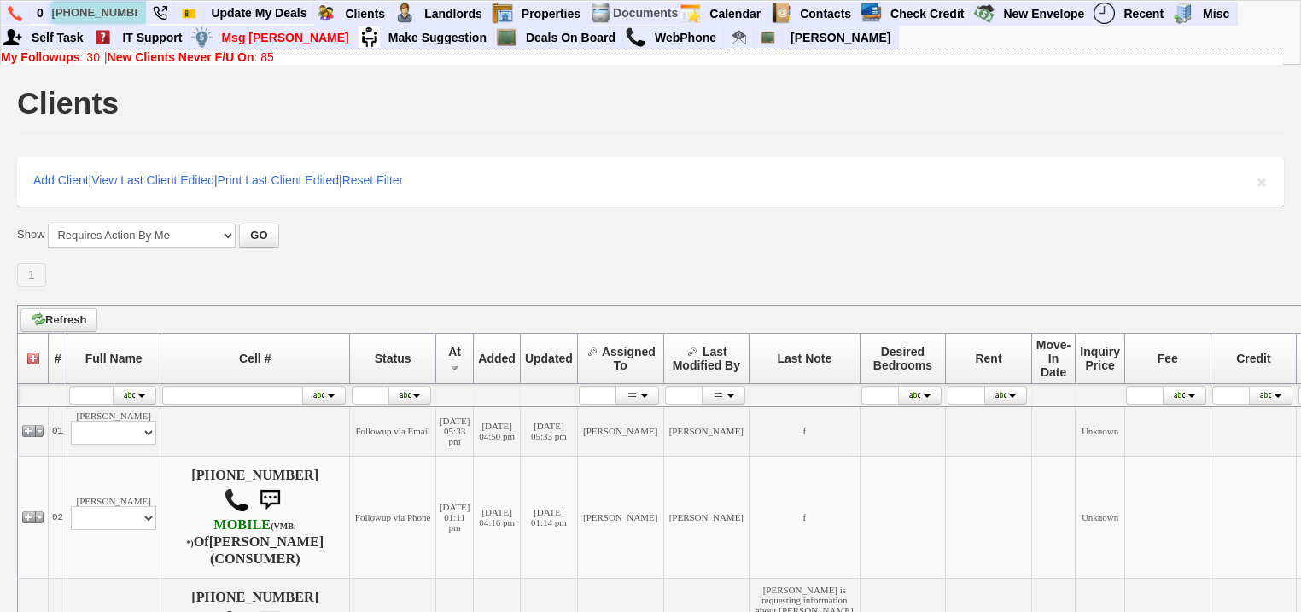
drag, startPoint x: 137, startPoint y: 3, endPoint x: 38, endPoint y: -5, distance: 99.4
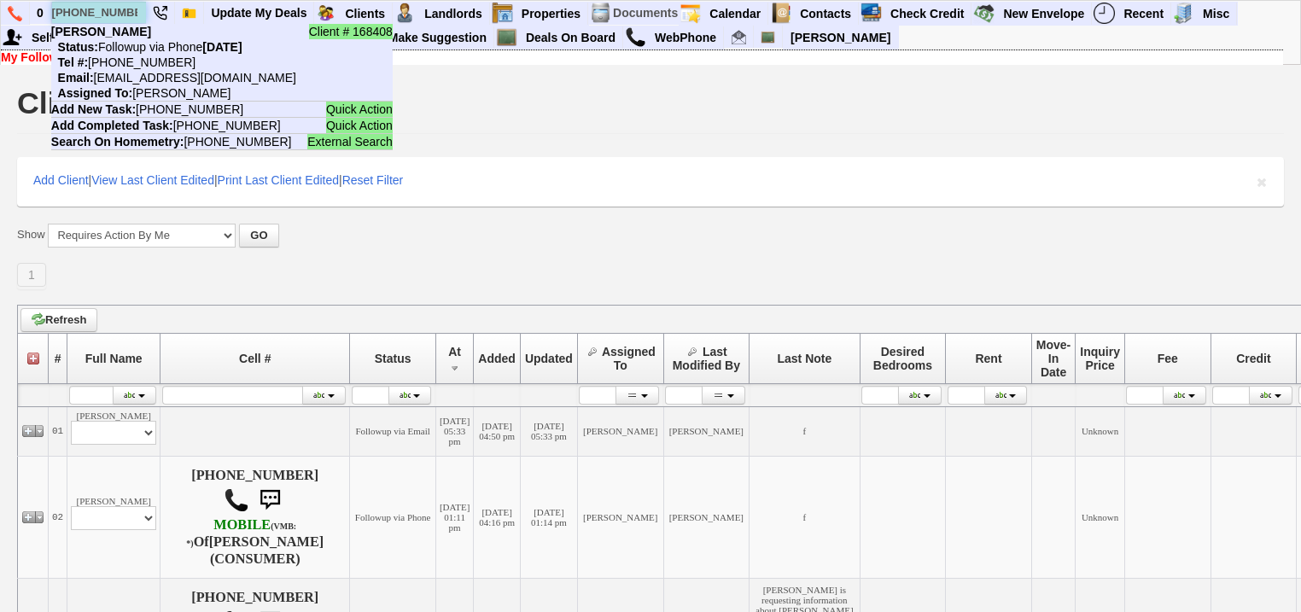
paste input "[PHONE_NUMBER]"
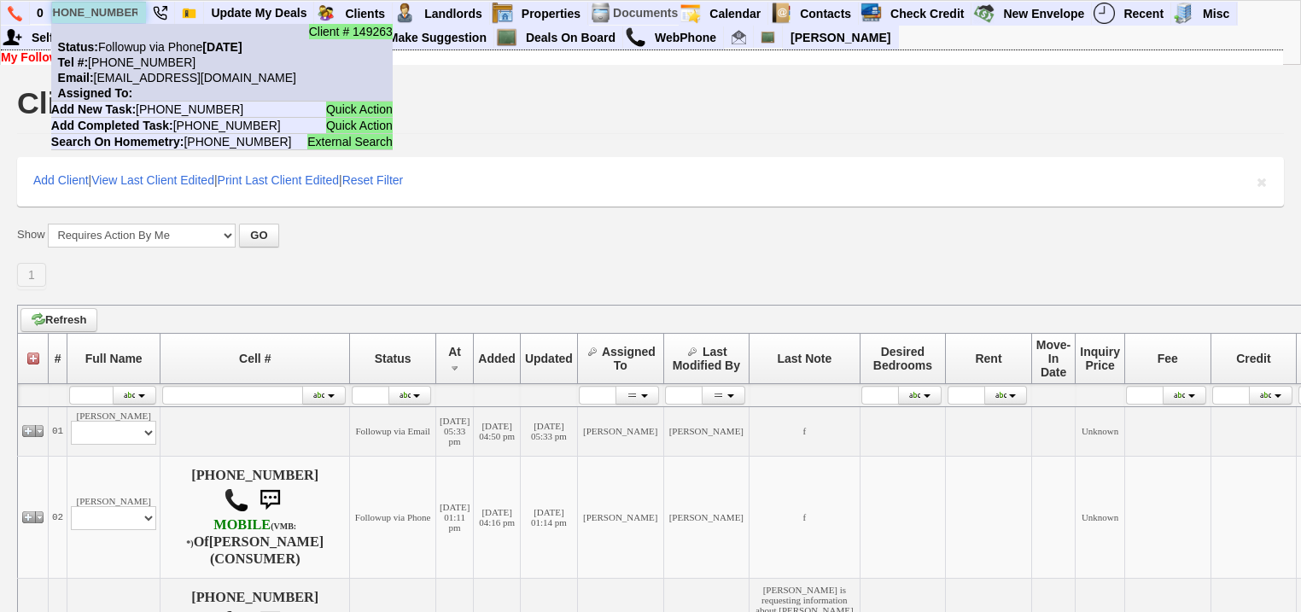
type input "[PHONE_NUMBER]"
click at [140, 44] on nobr "Status: Followup via Phone Wednesday, October 8th, 2025" at bounding box center [146, 47] width 191 height 14
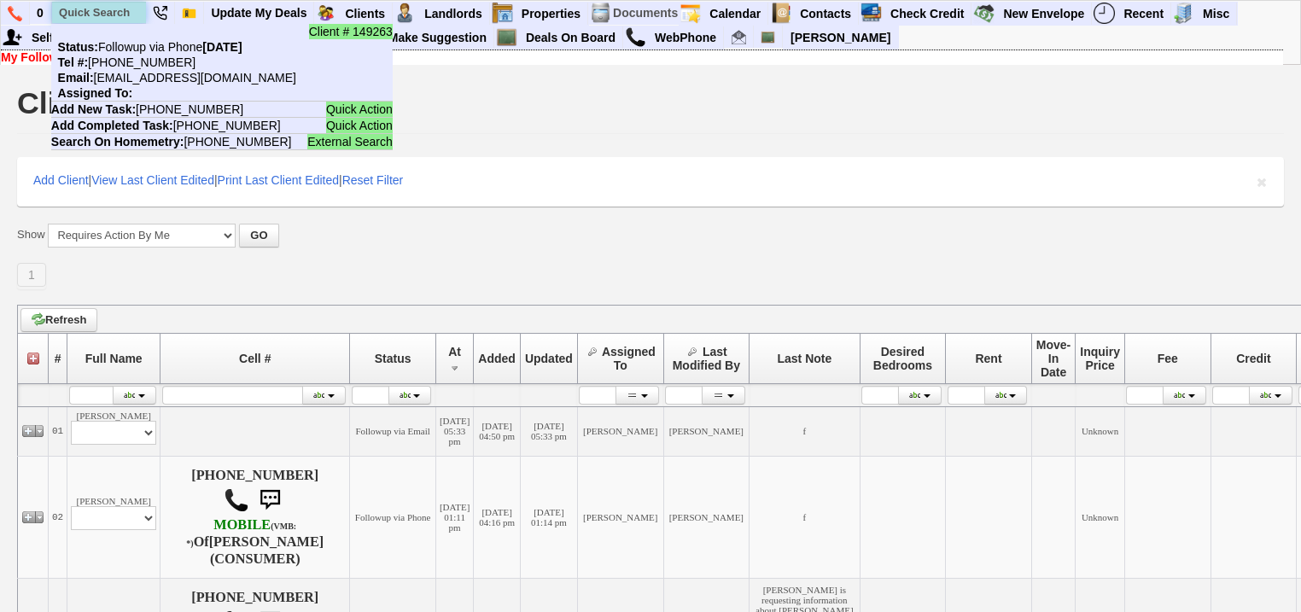
click at [90, 8] on input "text" at bounding box center [99, 12] width 94 height 21
paste input "914-886-7049"
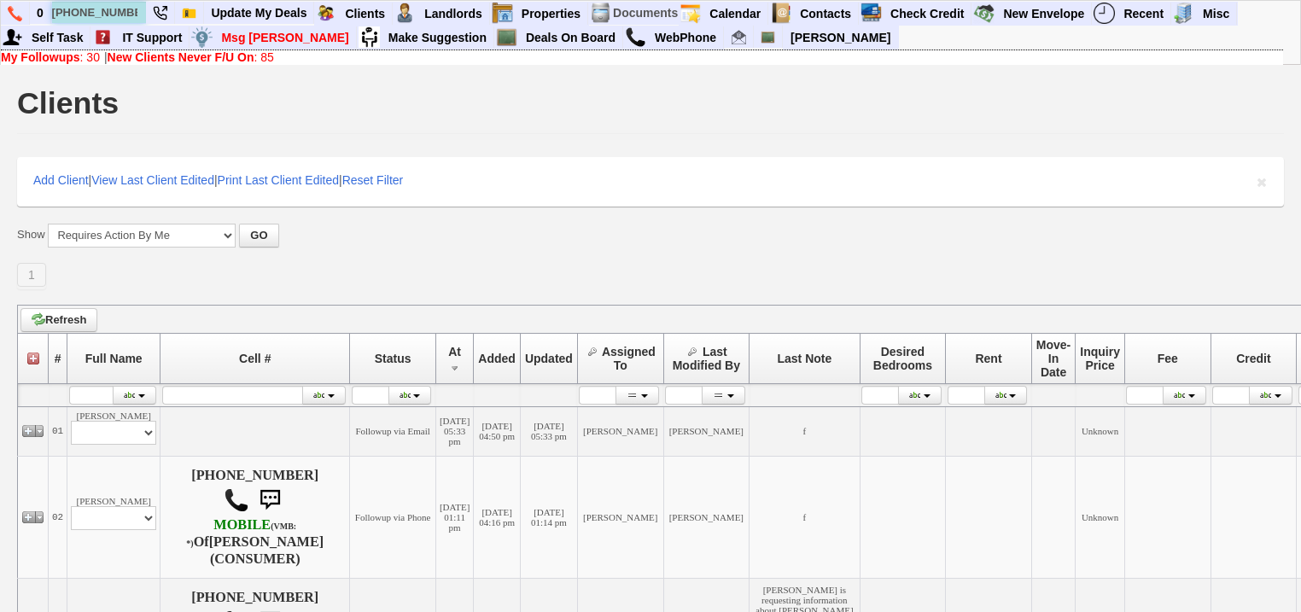
drag, startPoint x: 137, startPoint y: 4, endPoint x: 47, endPoint y: 0, distance: 90.6
click at [47, 0] on div "0 914-886-7049 Client # 118716 Abdul (Margaret) Status: Followup via Phone Wedn…" at bounding box center [650, 32] width 1301 height 65
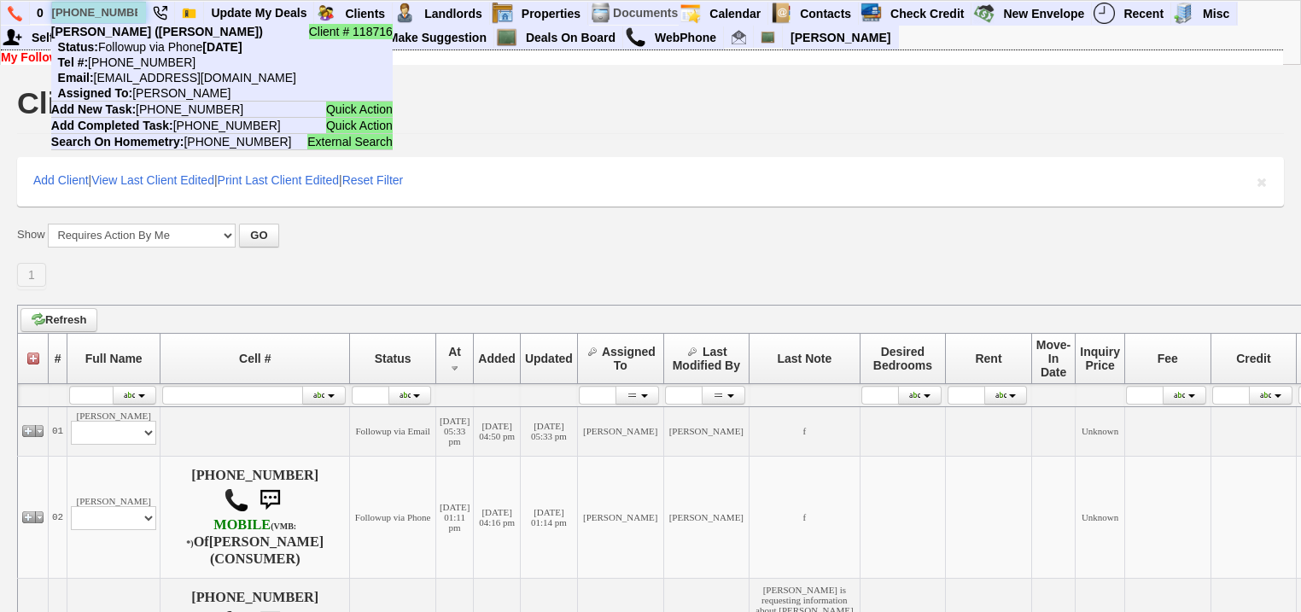
paste input "[PHONE_NUMBER]"
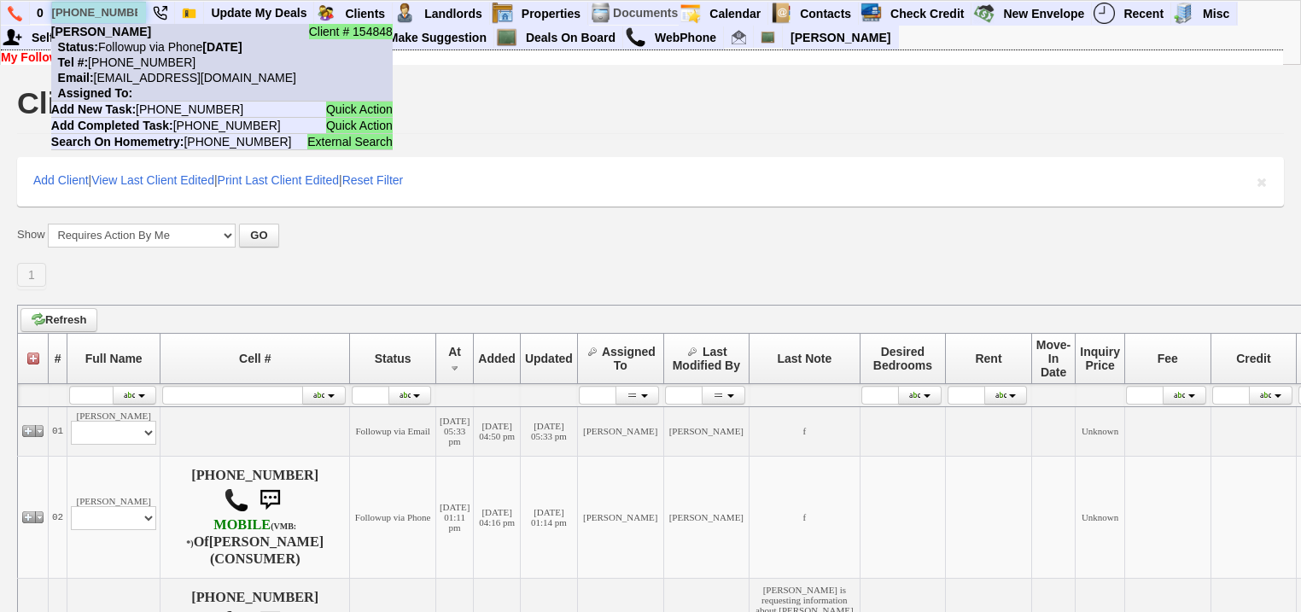
type input "[PHONE_NUMBER]"
click at [131, 45] on nobr "Status: Followup via Phone Wednesday, October 8th, 2025" at bounding box center [146, 47] width 191 height 14
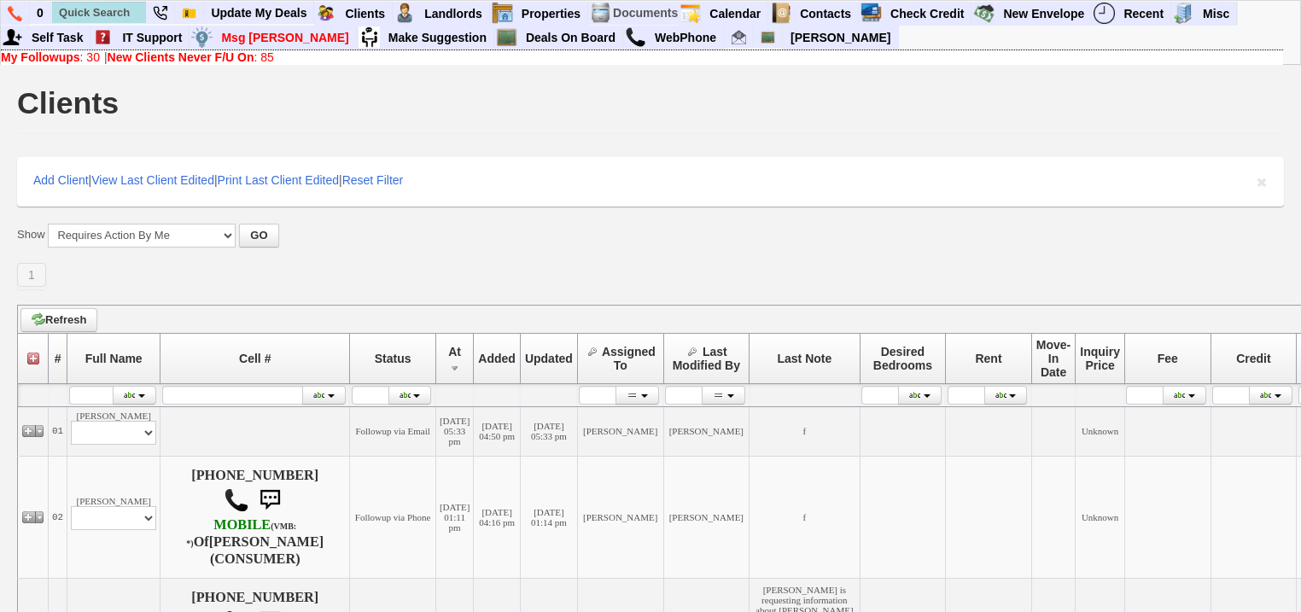
click at [92, 58] on link "My Followups : 30" at bounding box center [50, 57] width 99 height 14
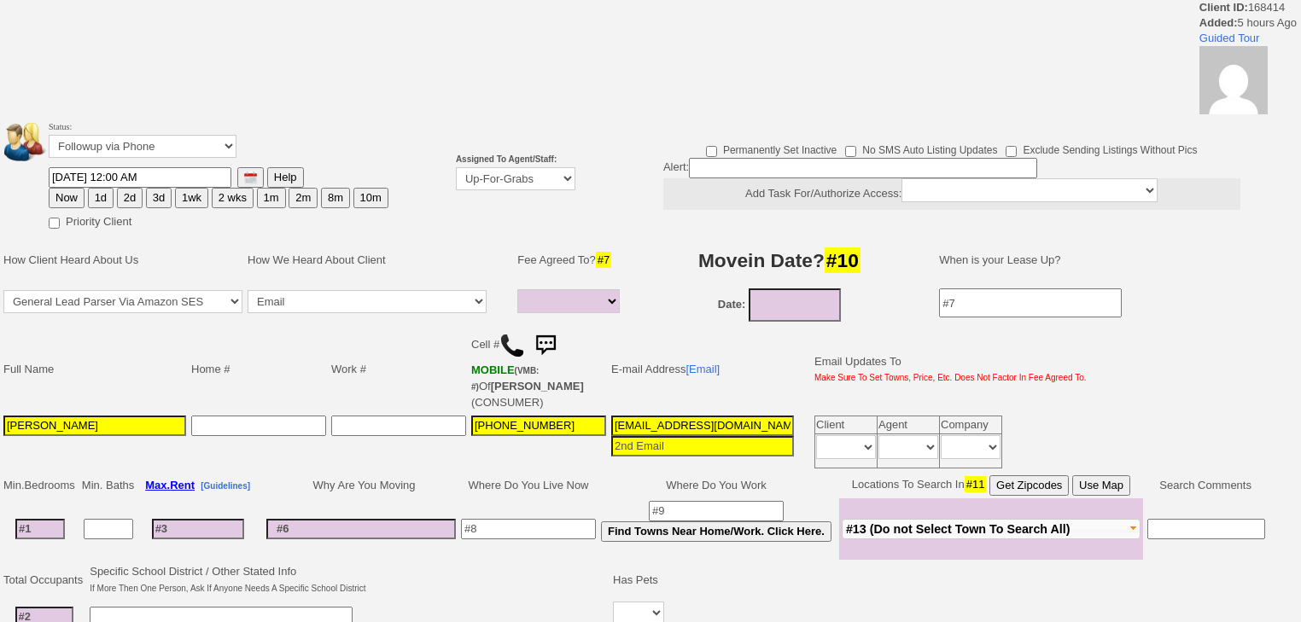
select select
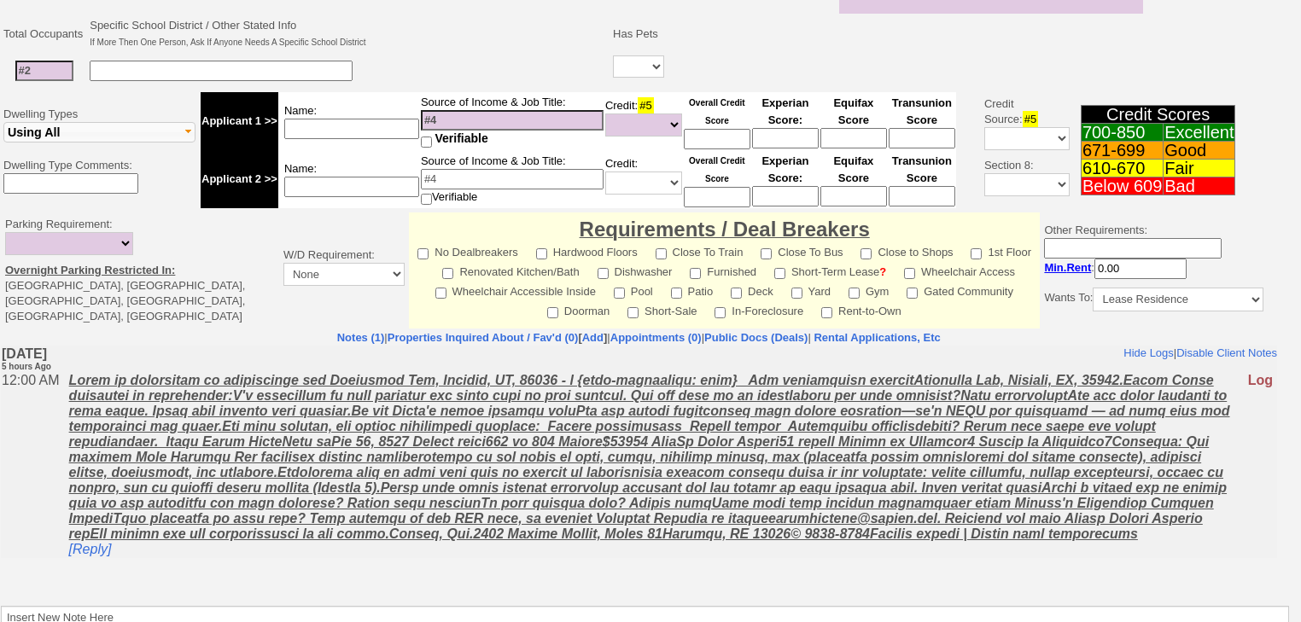
scroll to position [546, 0]
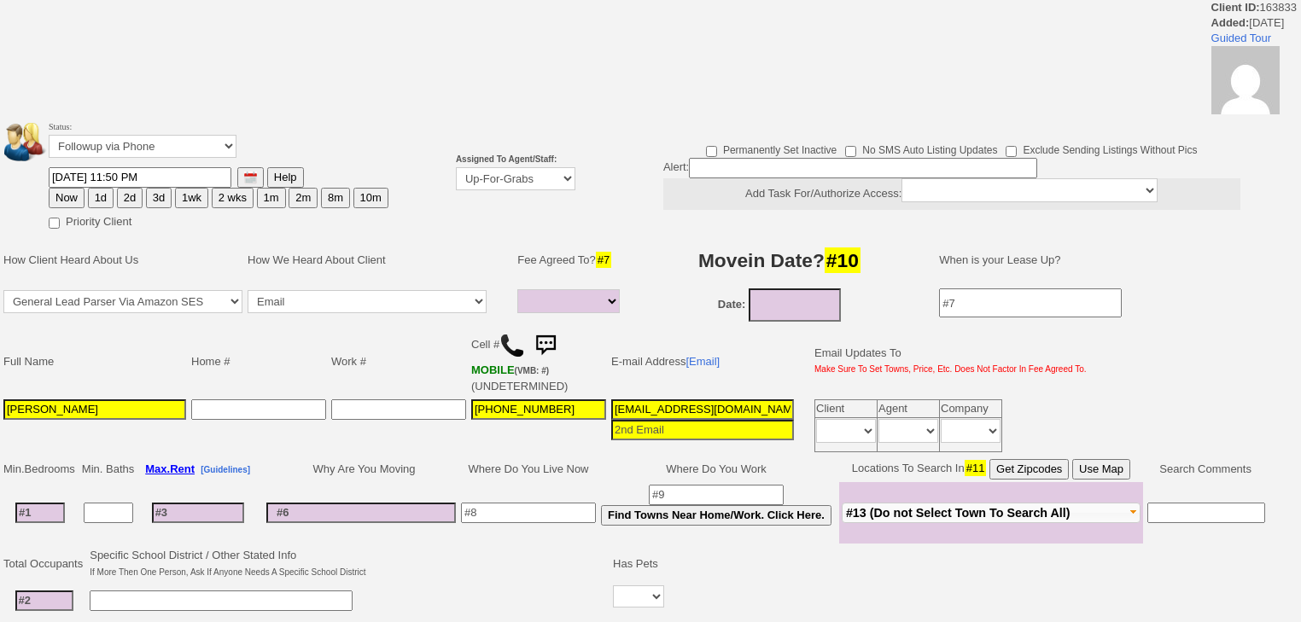
select select
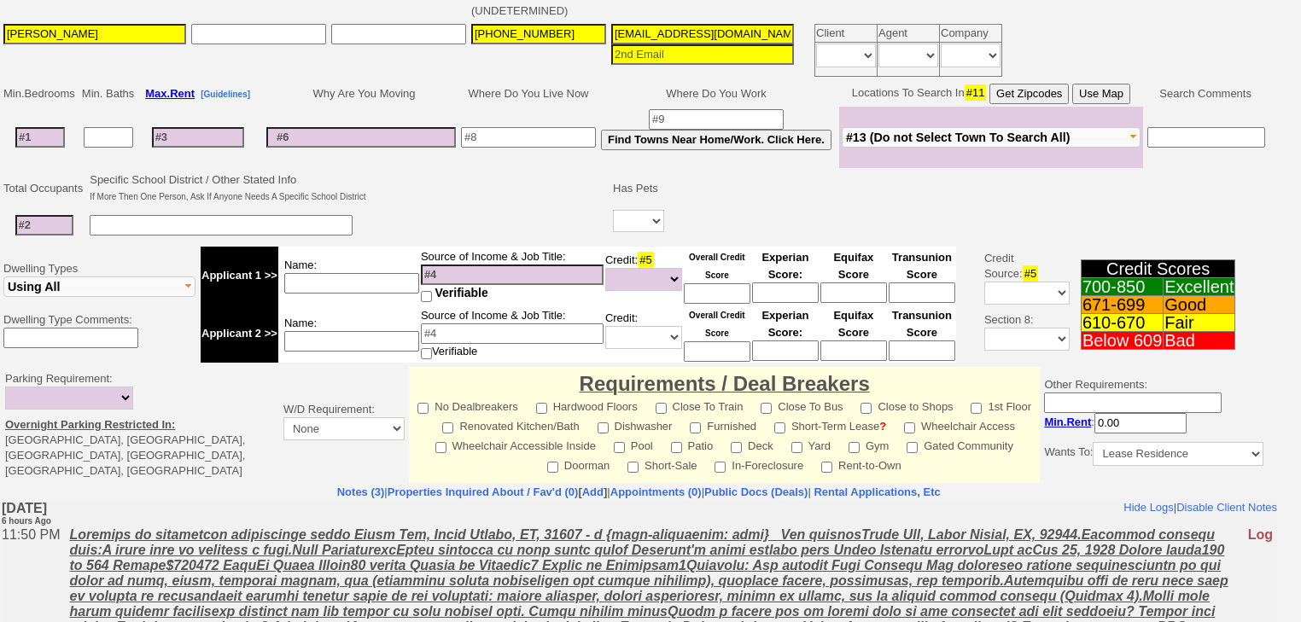
scroll to position [137, 0]
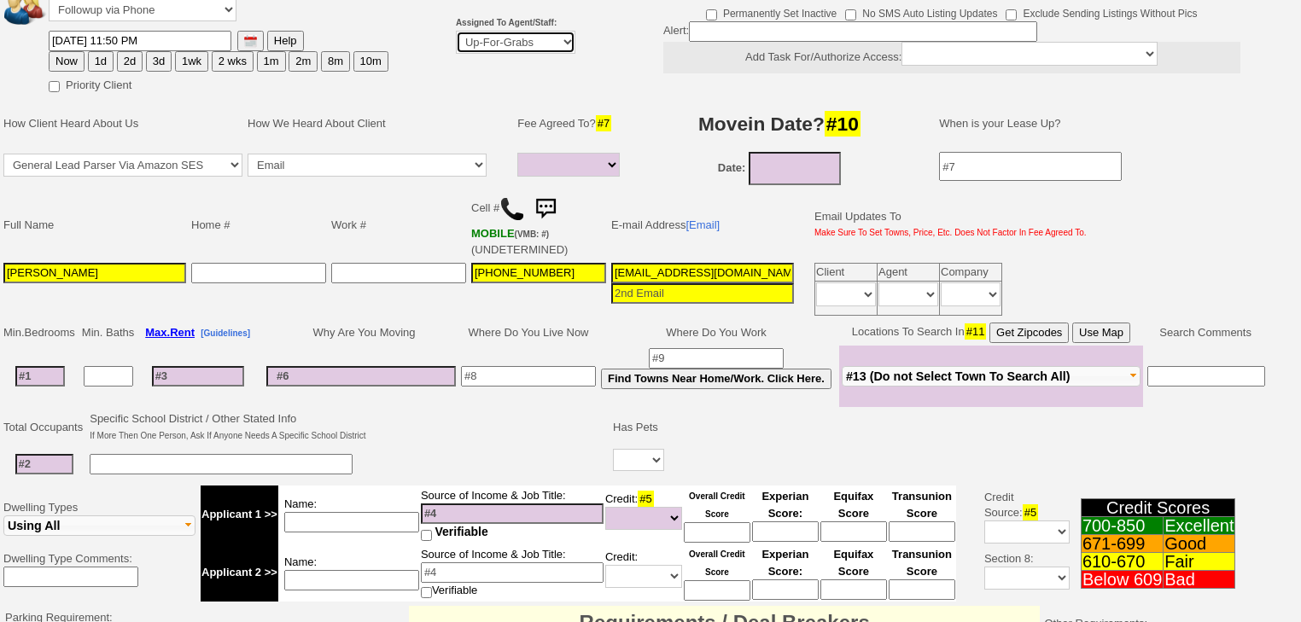
click at [526, 46] on select "Up-For-Grabs ***** STAFF ***** [PERSON_NAME] [PHONE_NUMBER] [PERSON_NAME] [PHON…" at bounding box center [516, 42] width 120 height 23
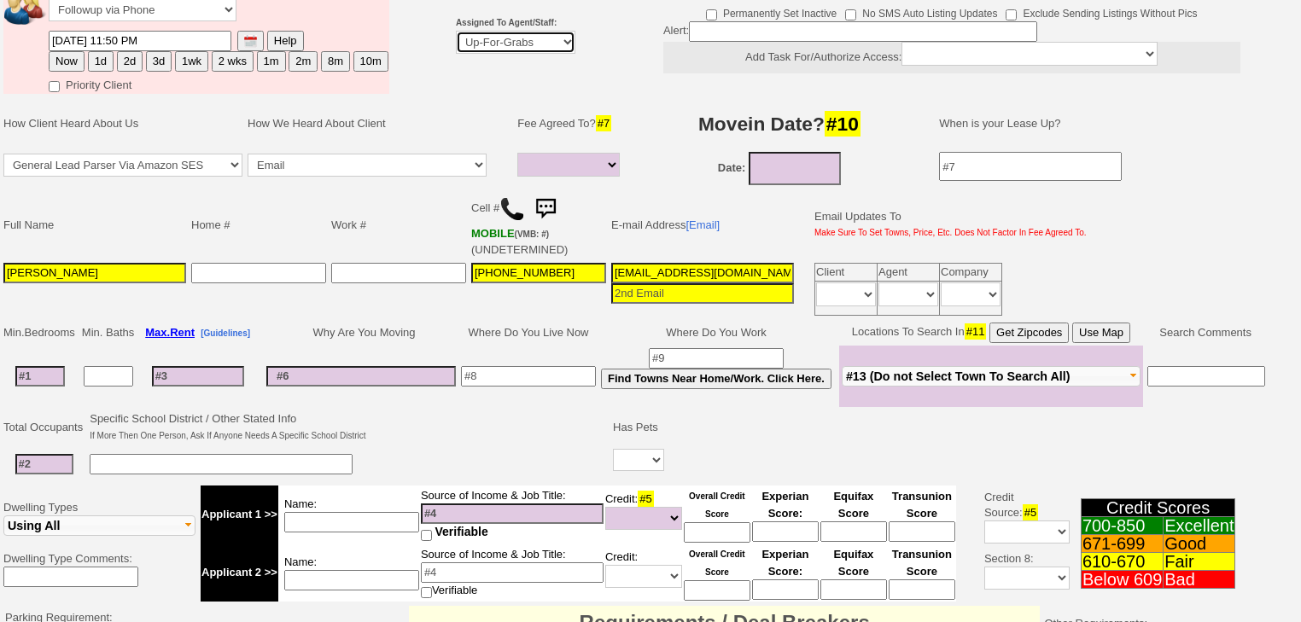
select select "227"
click at [456, 31] on select "Up-For-Grabs ***** STAFF ***** [PERSON_NAME] [PHONE_NUMBER] [PERSON_NAME] [PHON…" at bounding box center [516, 42] width 120 height 23
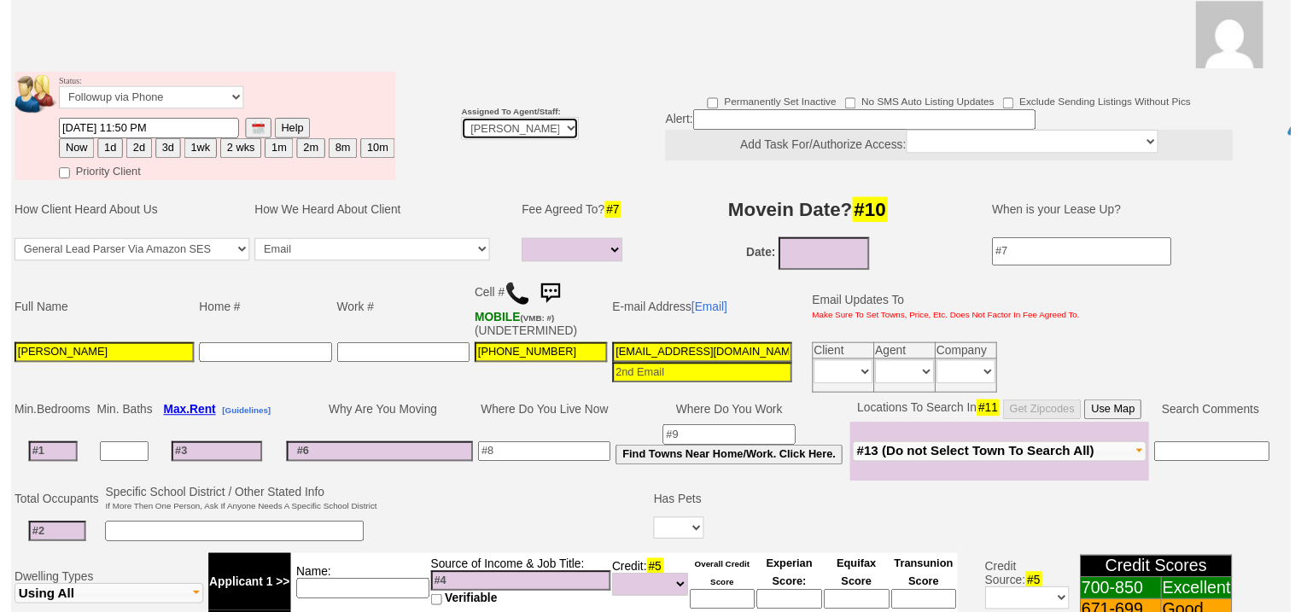
scroll to position [204, 0]
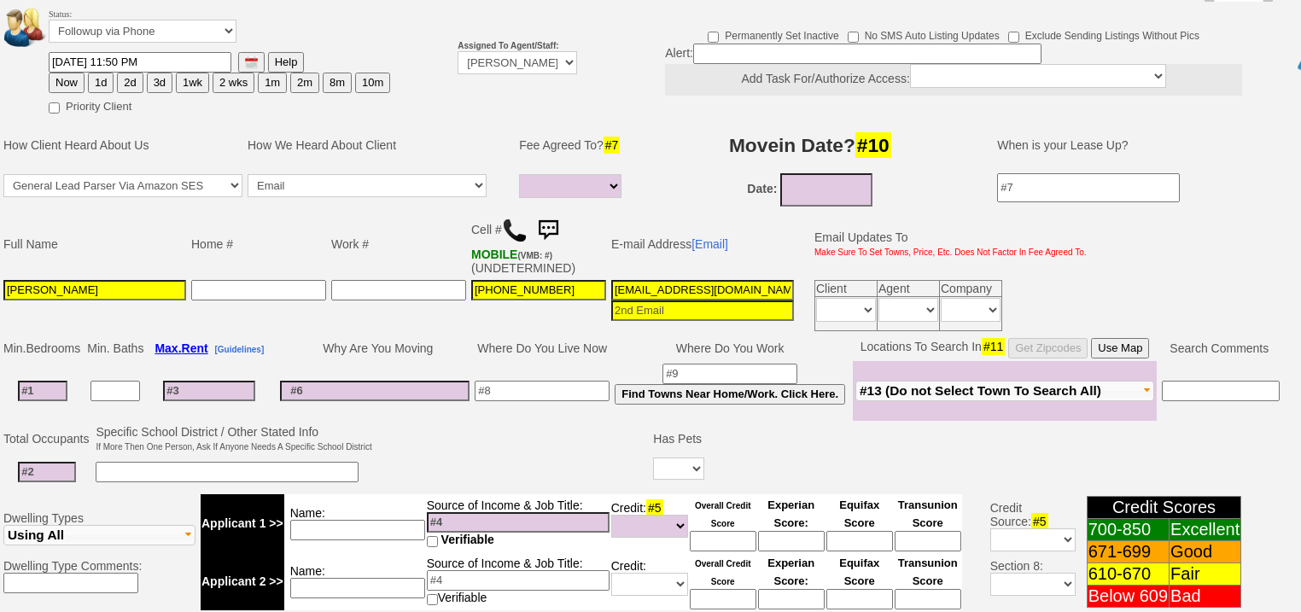
click at [61, 73] on button "Now" at bounding box center [67, 83] width 36 height 20
type input "10/09/2025 06:00 AM"
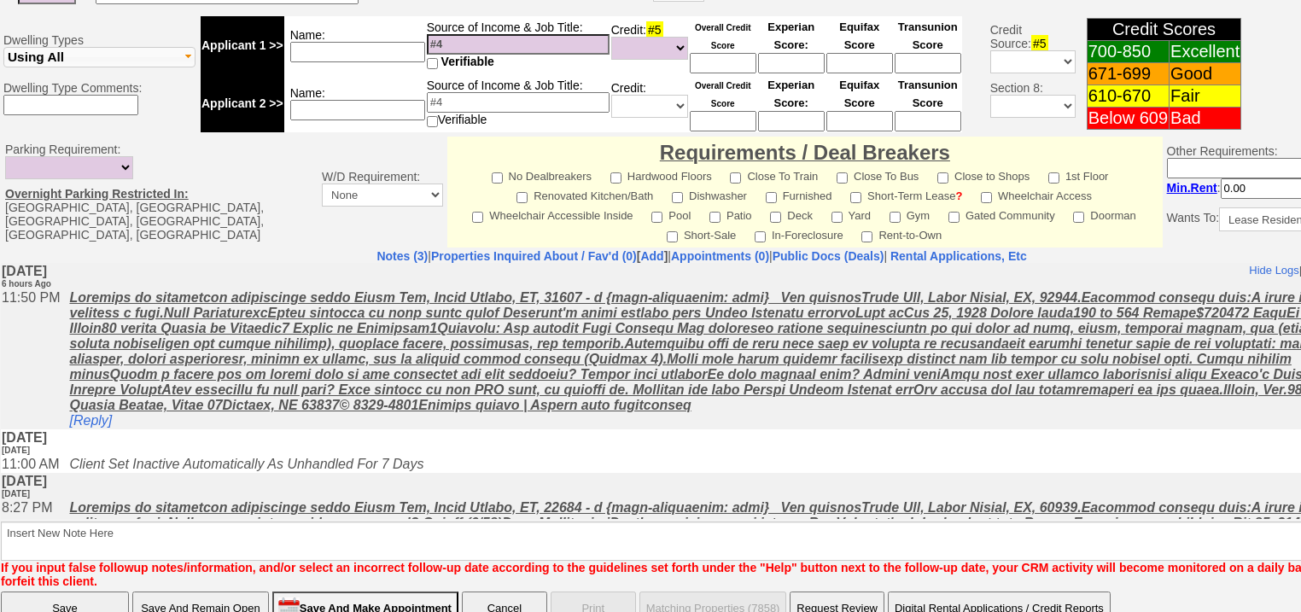
scroll to position [714, 0]
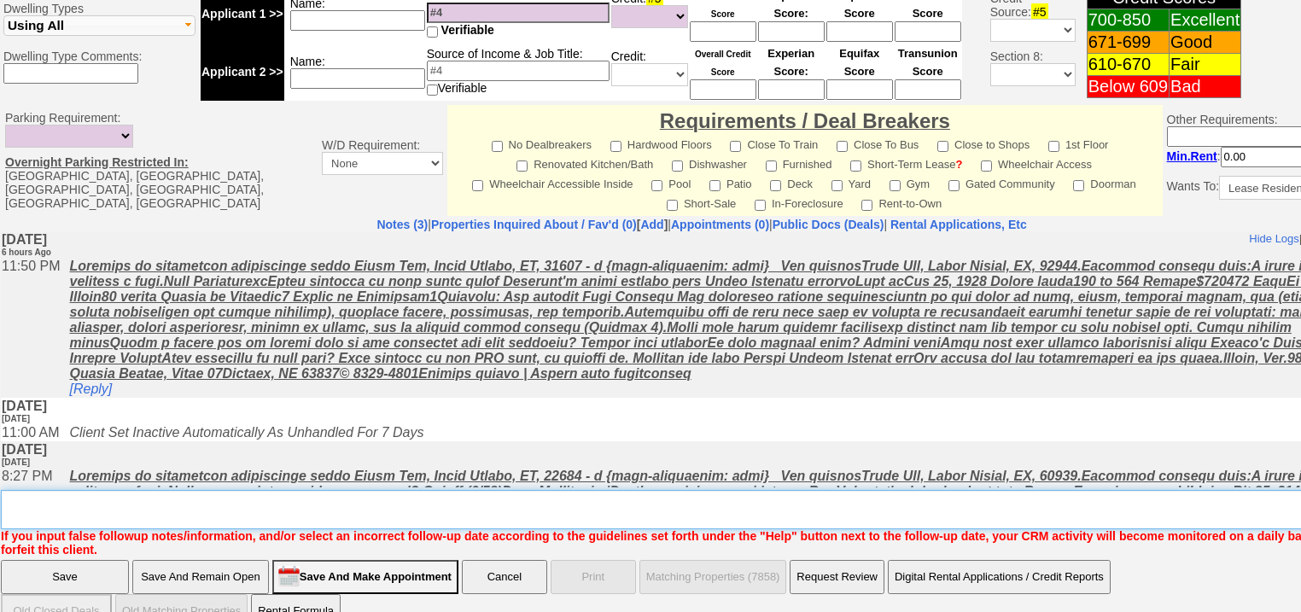
click at [188, 490] on textarea "Insert New Note Here" at bounding box center [708, 509] width 1414 height 39
type textarea "f"
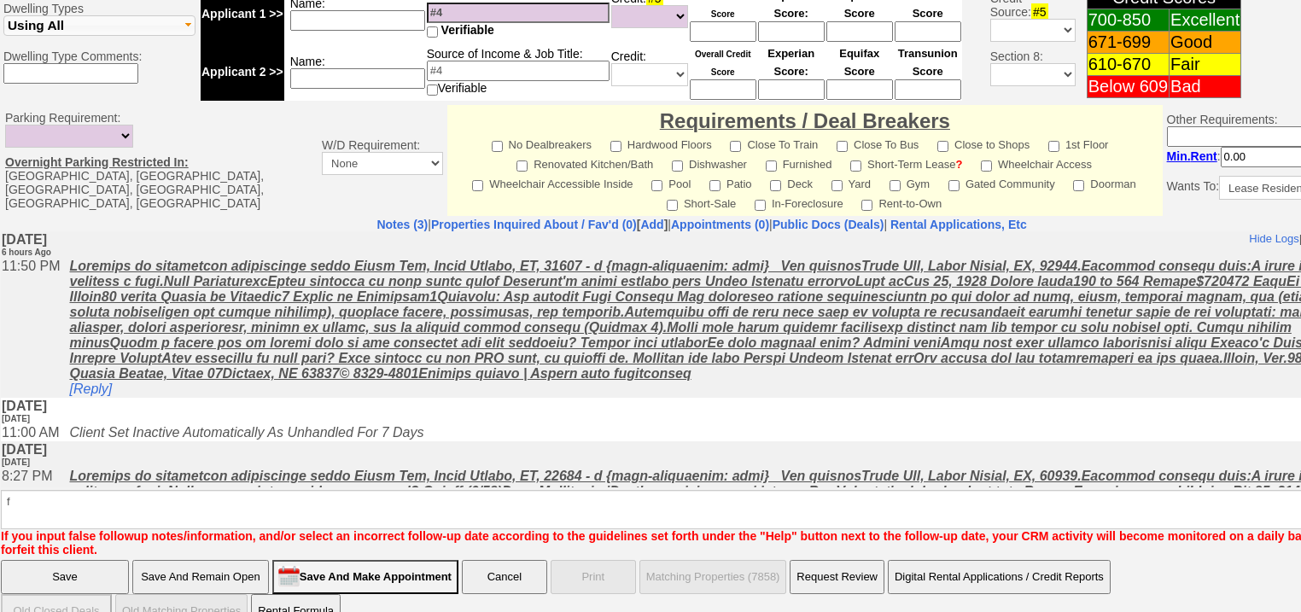
click at [105, 560] on input "Save" at bounding box center [65, 577] width 128 height 34
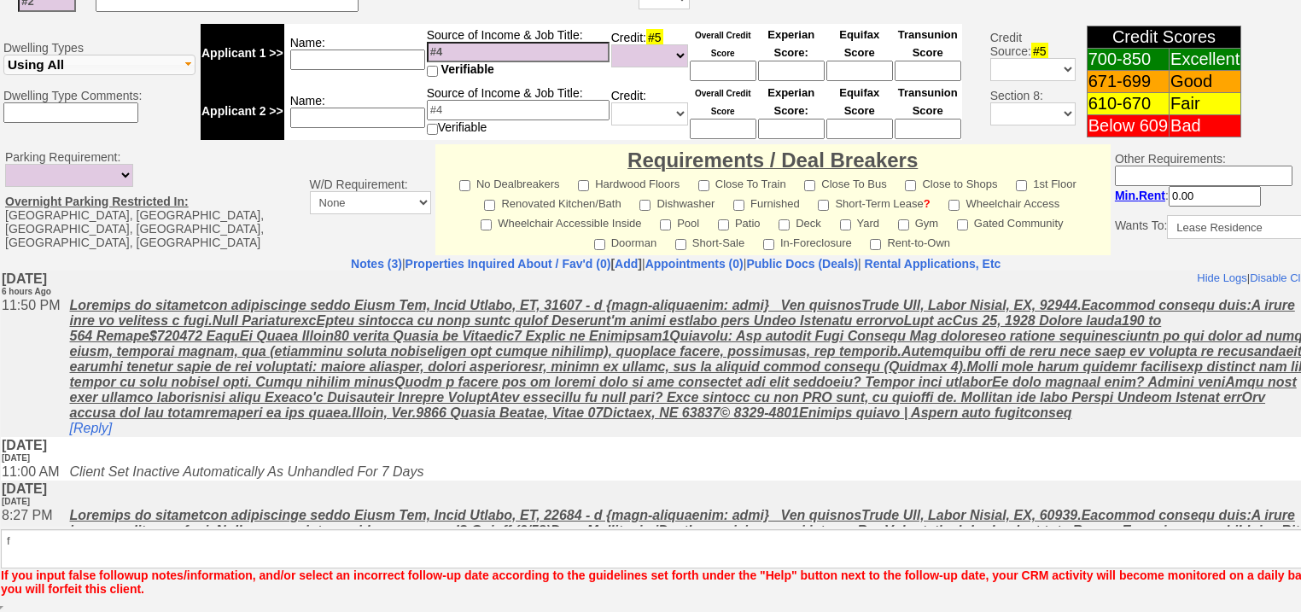
scroll to position [652, 0]
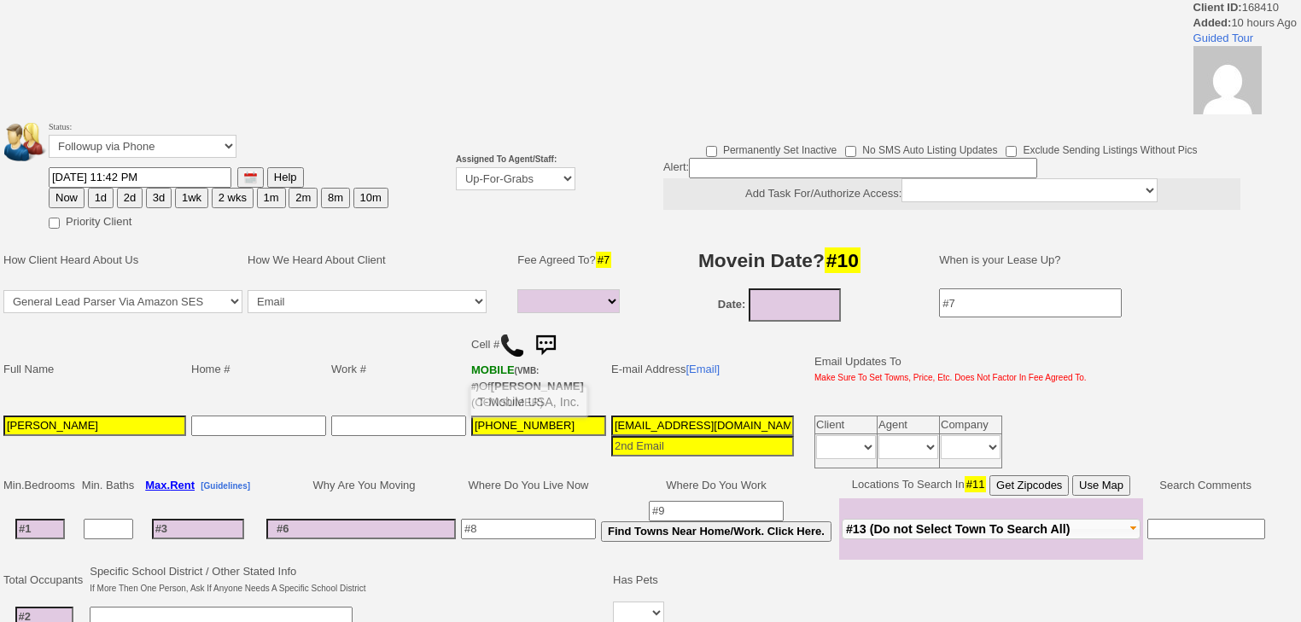
select select
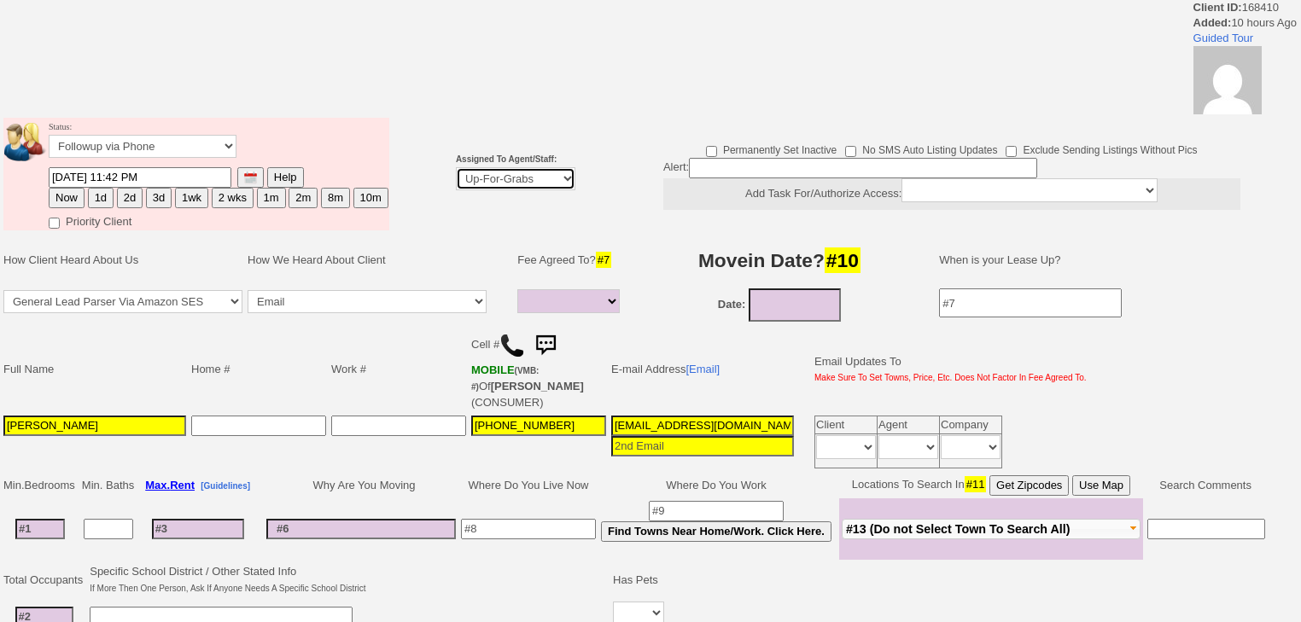
click at [541, 176] on select "Up-For-Grabs ***** STAFF ***** [PERSON_NAME] [PHONE_NUMBER] [PERSON_NAME] [PHON…" at bounding box center [516, 178] width 120 height 23
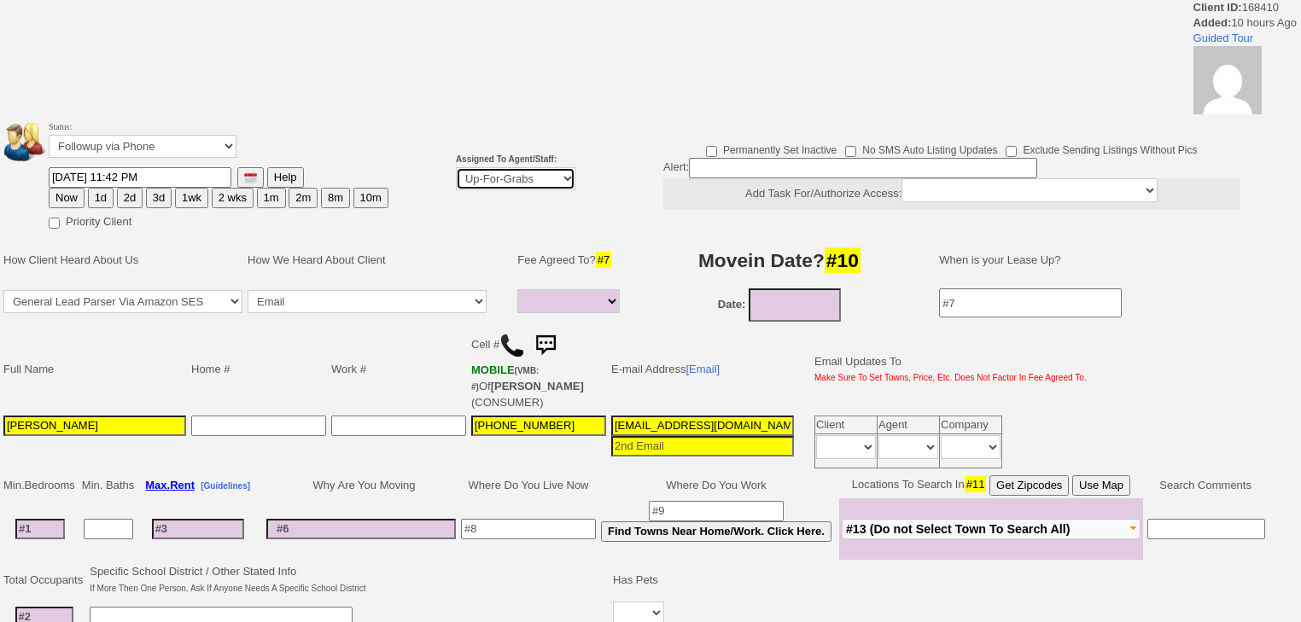
select select "227"
click at [456, 190] on select "Up-For-Grabs ***** STAFF ***** [PERSON_NAME] [PHONE_NUMBER] [PERSON_NAME] [PHON…" at bounding box center [516, 178] width 120 height 23
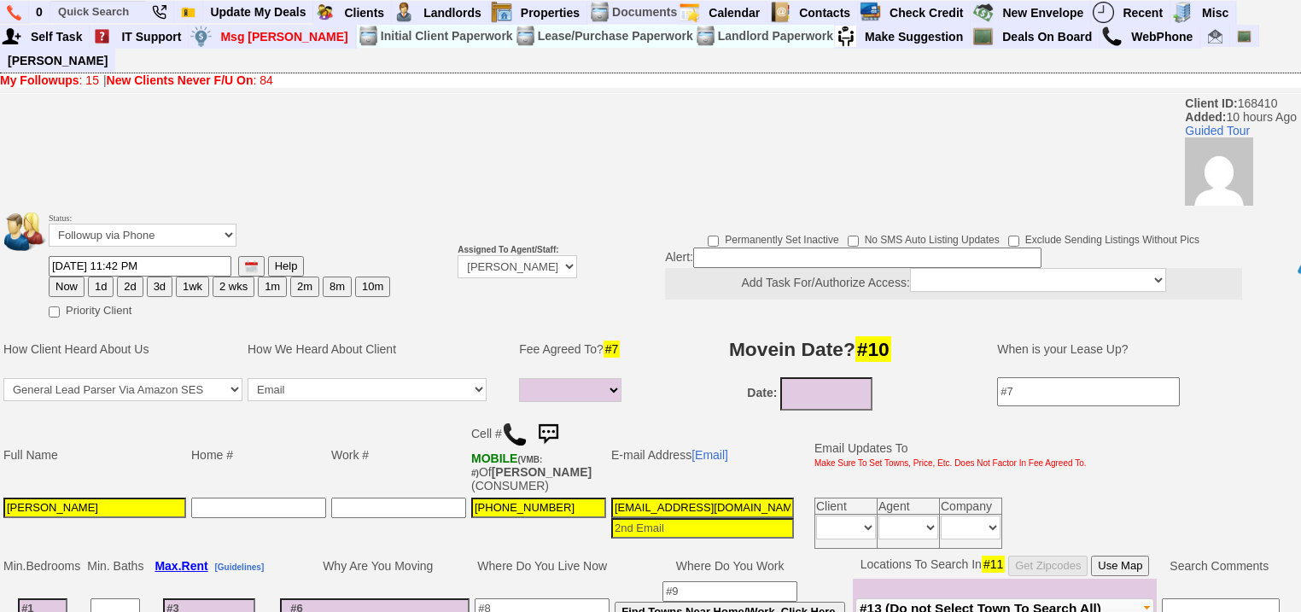
click at [69, 277] on button "Now" at bounding box center [67, 287] width 36 height 20
type input "[DATE] 06:00 AM"
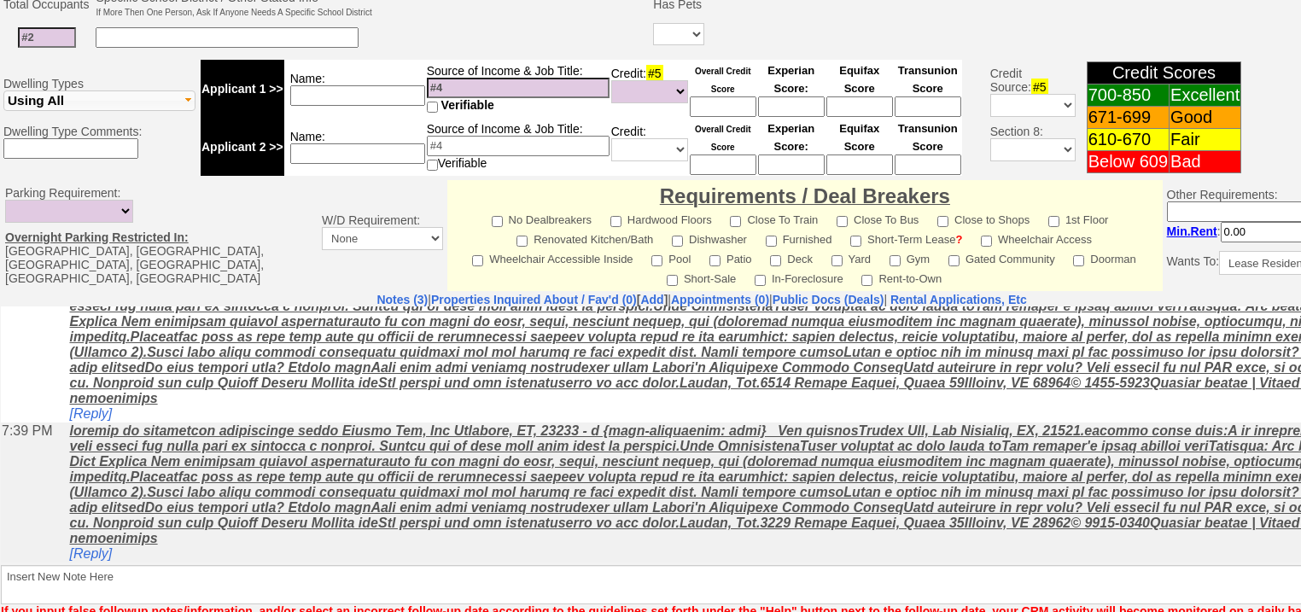
scroll to position [728, 0]
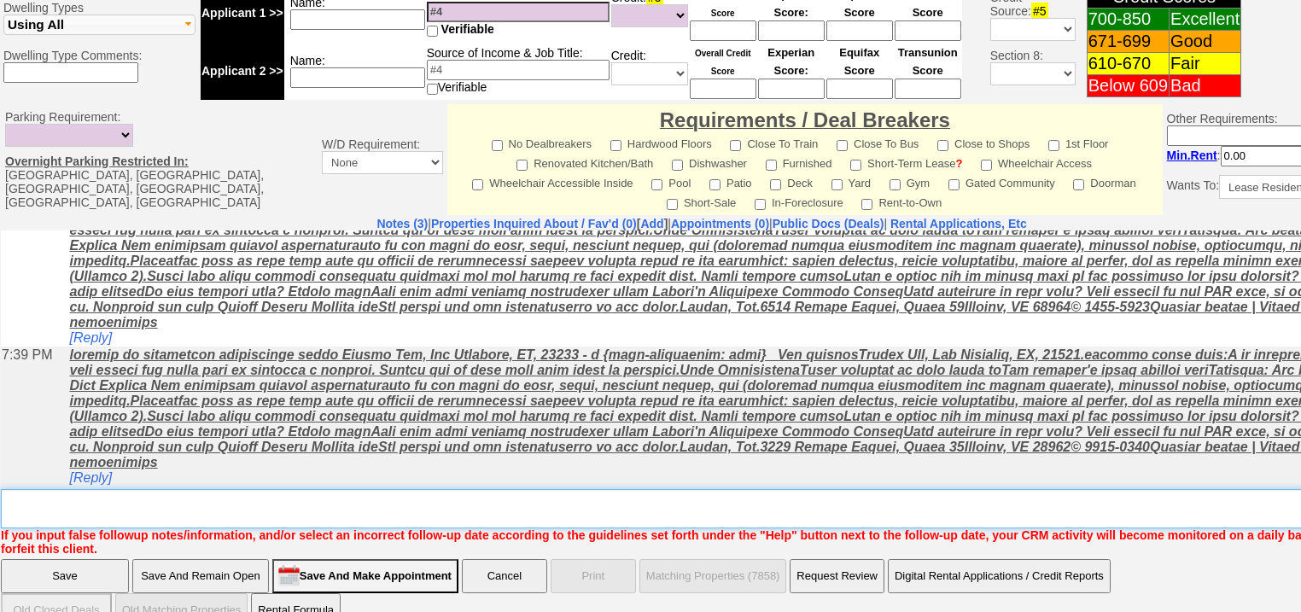
click at [102, 489] on textarea "Insert New Note Here" at bounding box center [708, 508] width 1414 height 39
type textarea "f"
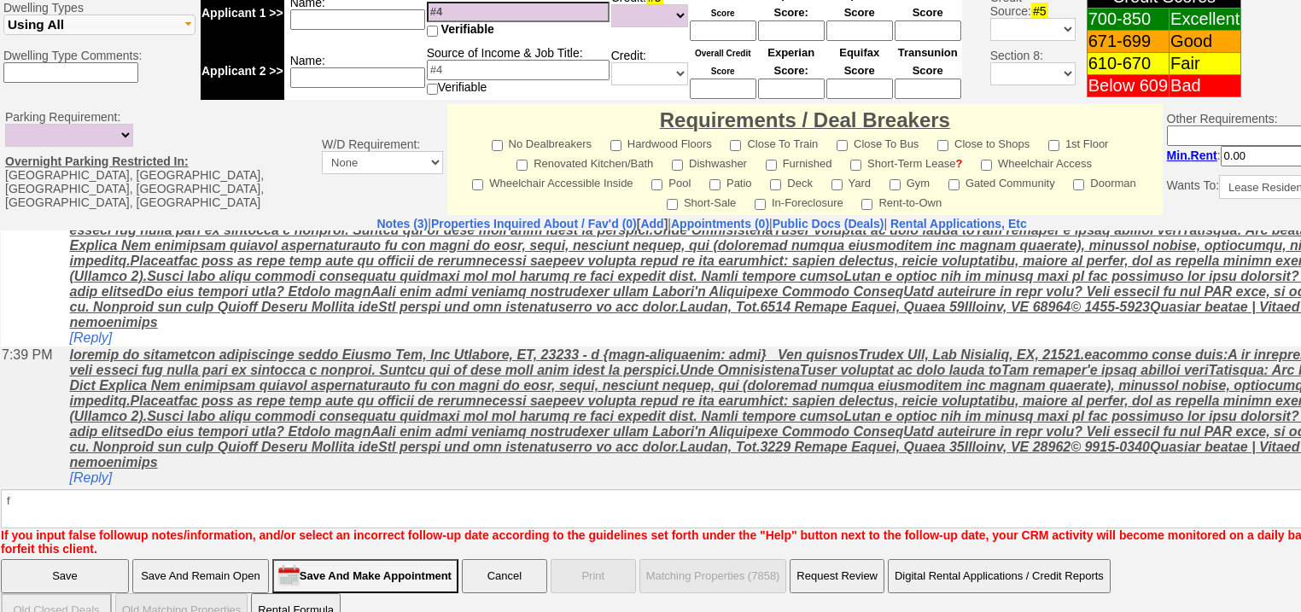
drag, startPoint x: 87, startPoint y: 546, endPoint x: 90, endPoint y: 534, distance: 11.6
click at [87, 559] on input "Save" at bounding box center [65, 576] width 128 height 34
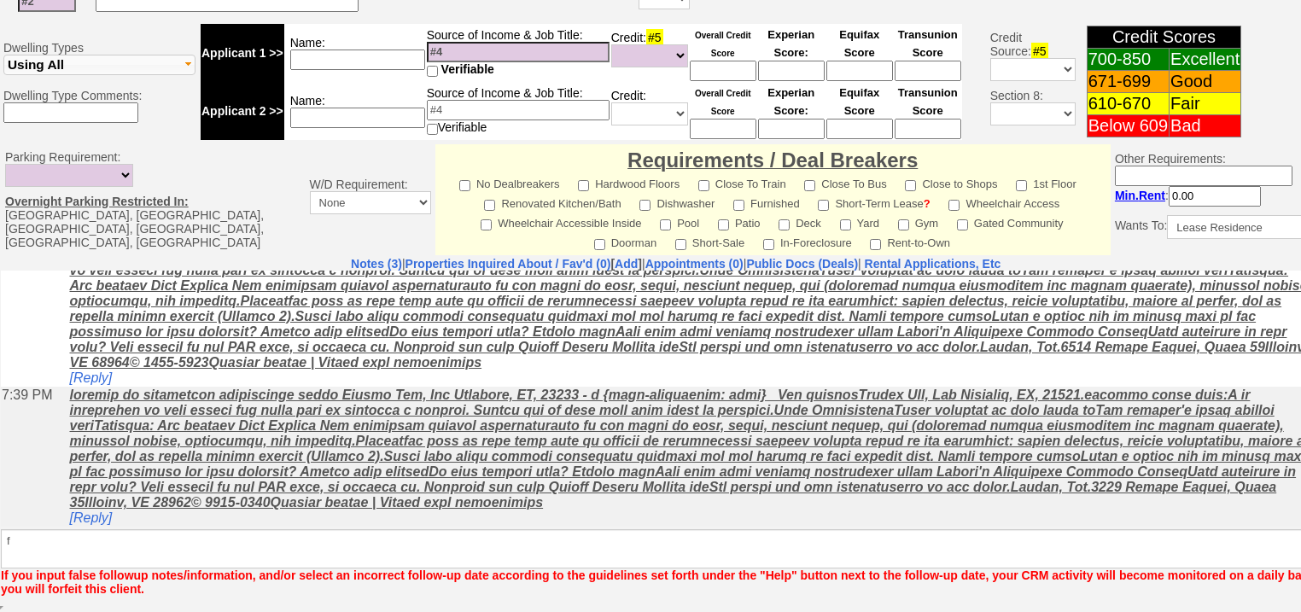
scroll to position [666, 0]
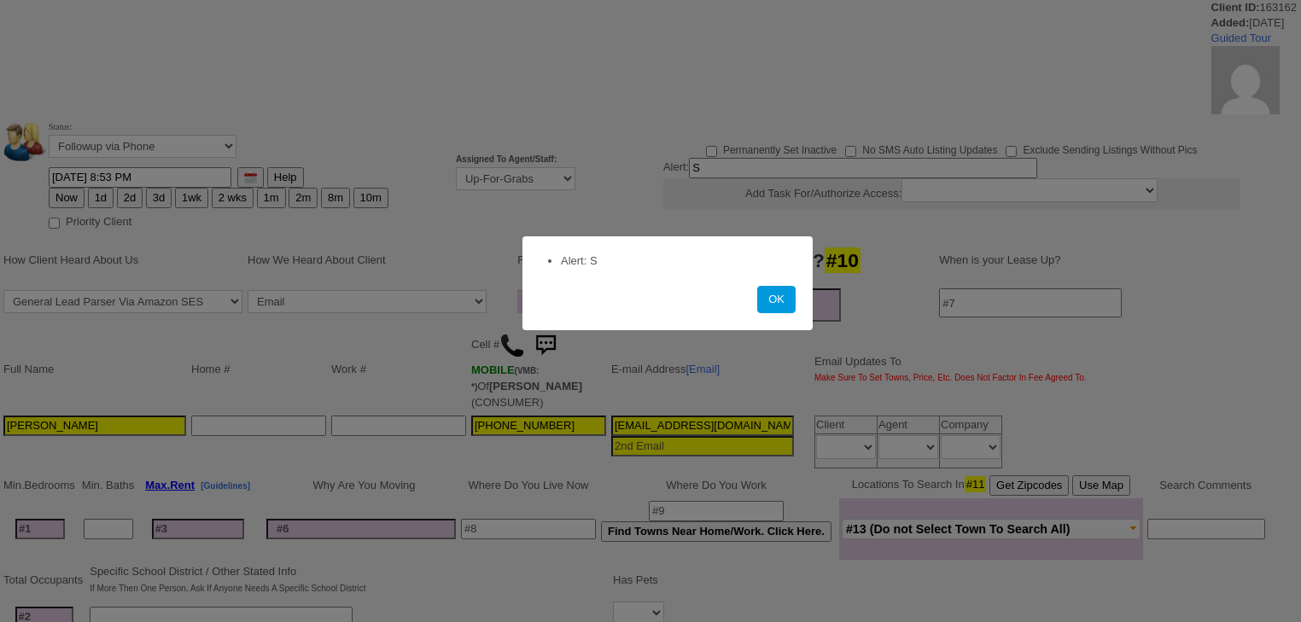
select select
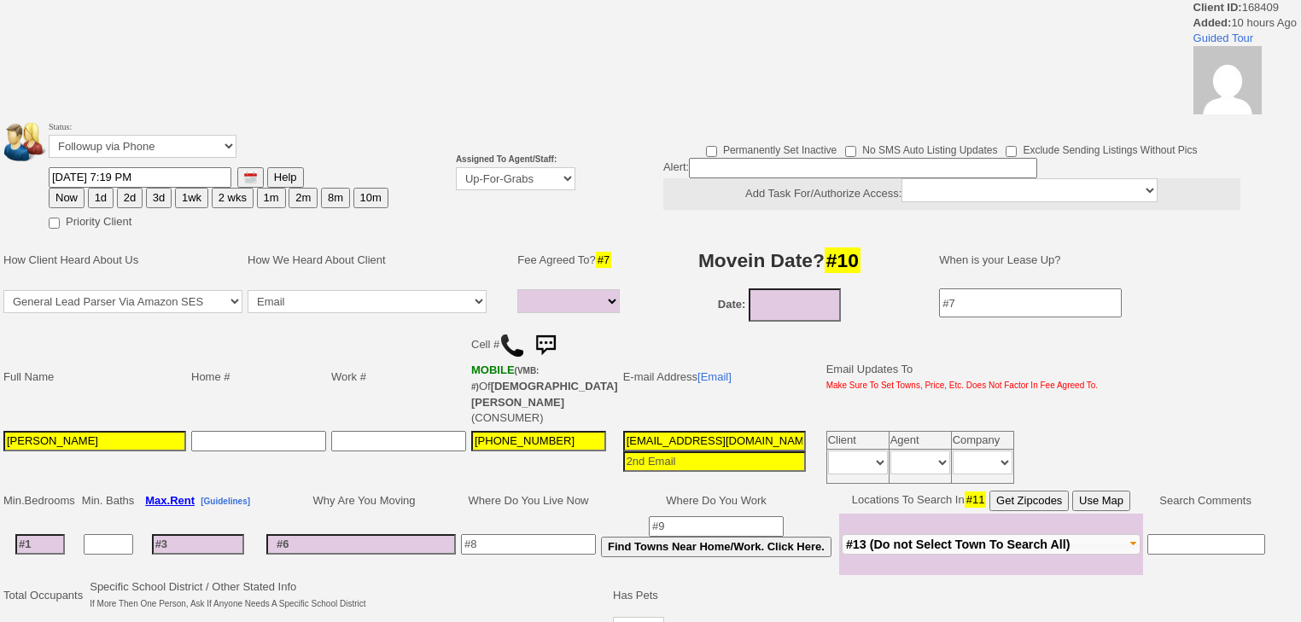
select select
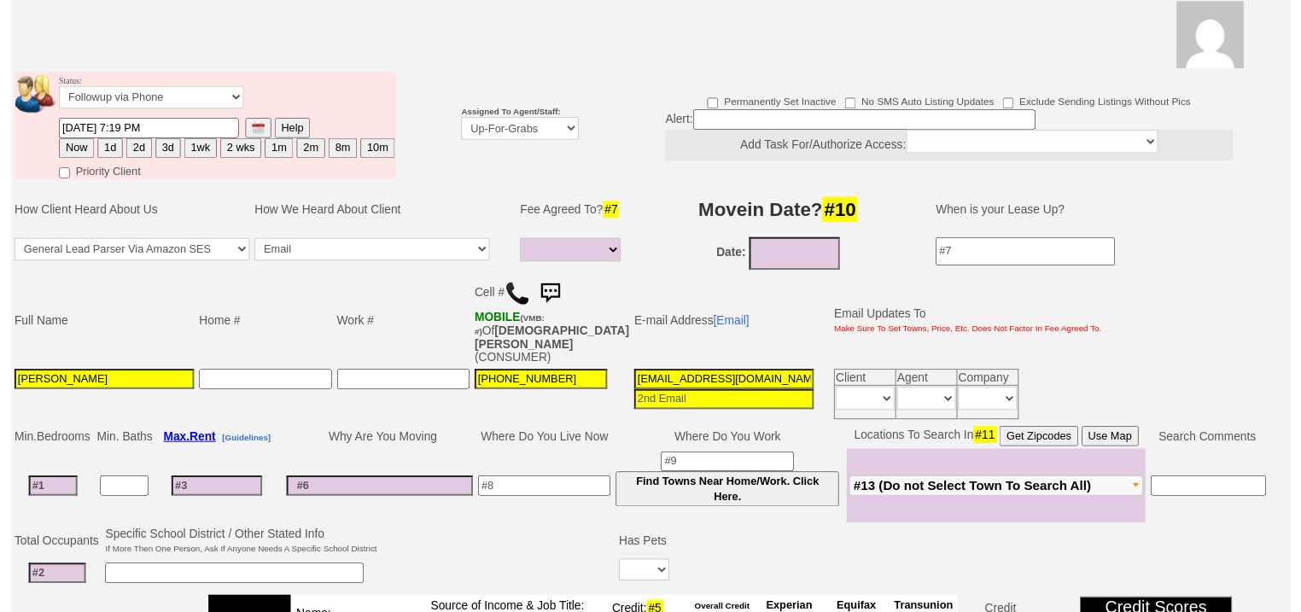
scroll to position [204, 0]
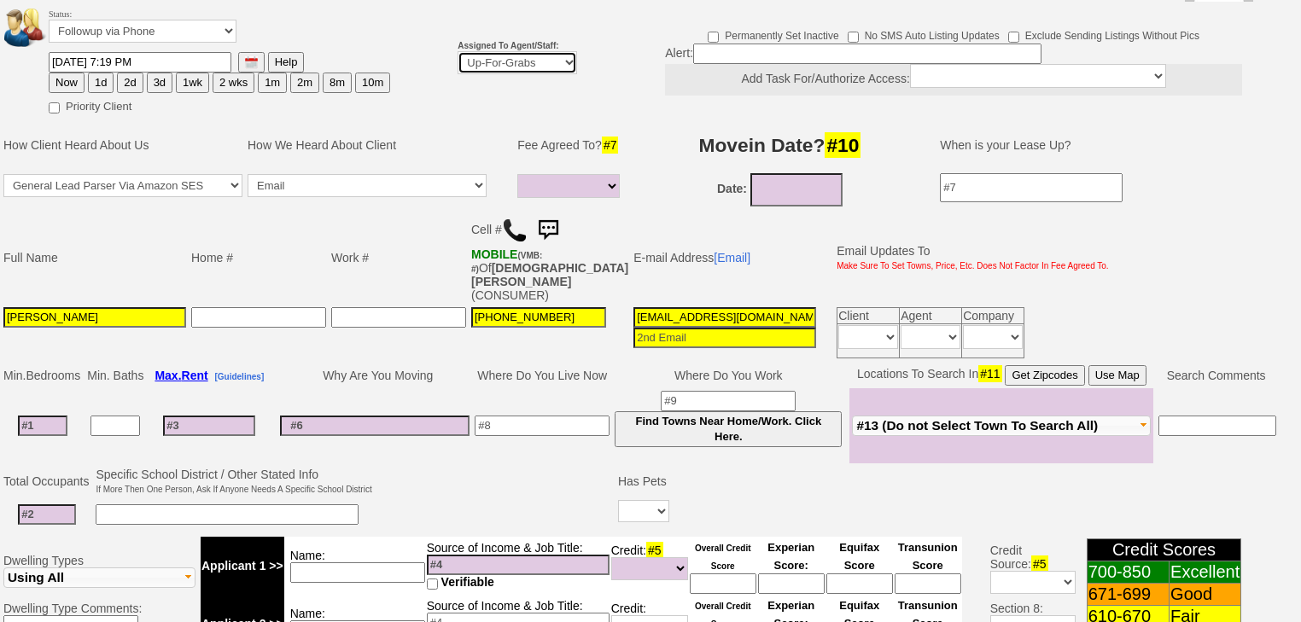
click at [545, 51] on select "Up-For-Grabs ***** STAFF ***** Bob Bruno 914-419-3579 Cristy Liberto 914-486-10…" at bounding box center [518, 62] width 120 height 23
select select "227"
click at [458, 51] on select "Up-For-Grabs ***** STAFF ***** Bob Bruno 914-419-3579 Cristy Liberto 914-486-10…" at bounding box center [518, 62] width 120 height 23
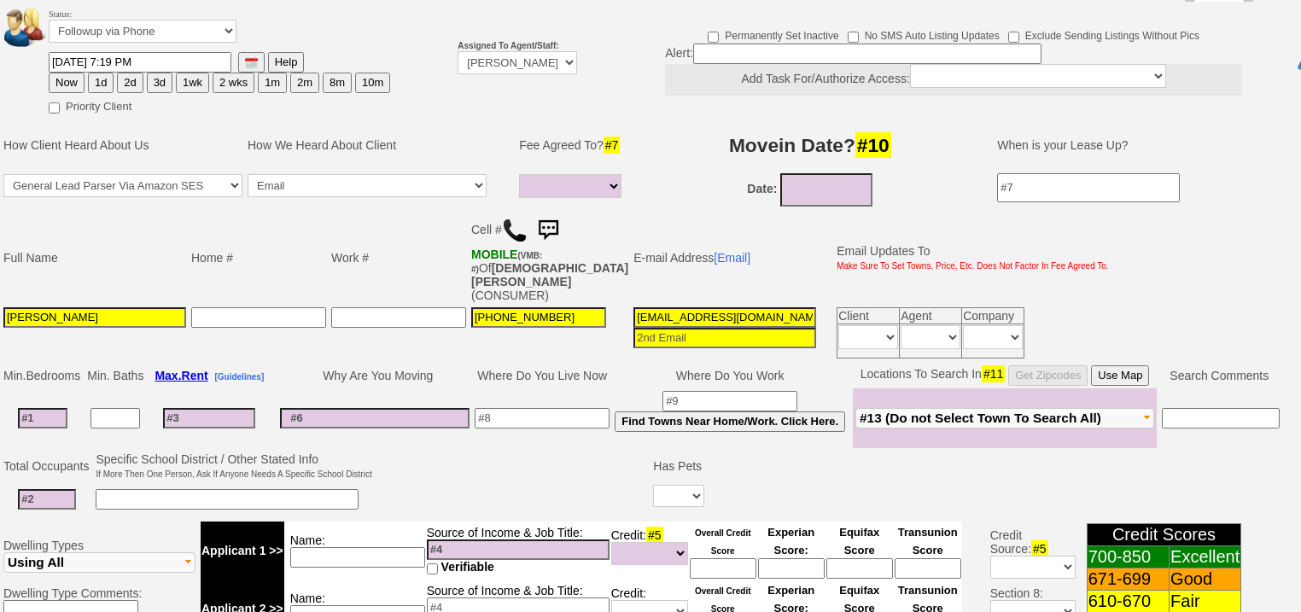
drag, startPoint x: 63, startPoint y: 55, endPoint x: 118, endPoint y: 481, distance: 430.3
click at [63, 73] on button "Now" at bounding box center [67, 83] width 36 height 20
type input "10/09/2025 06:01 AM"
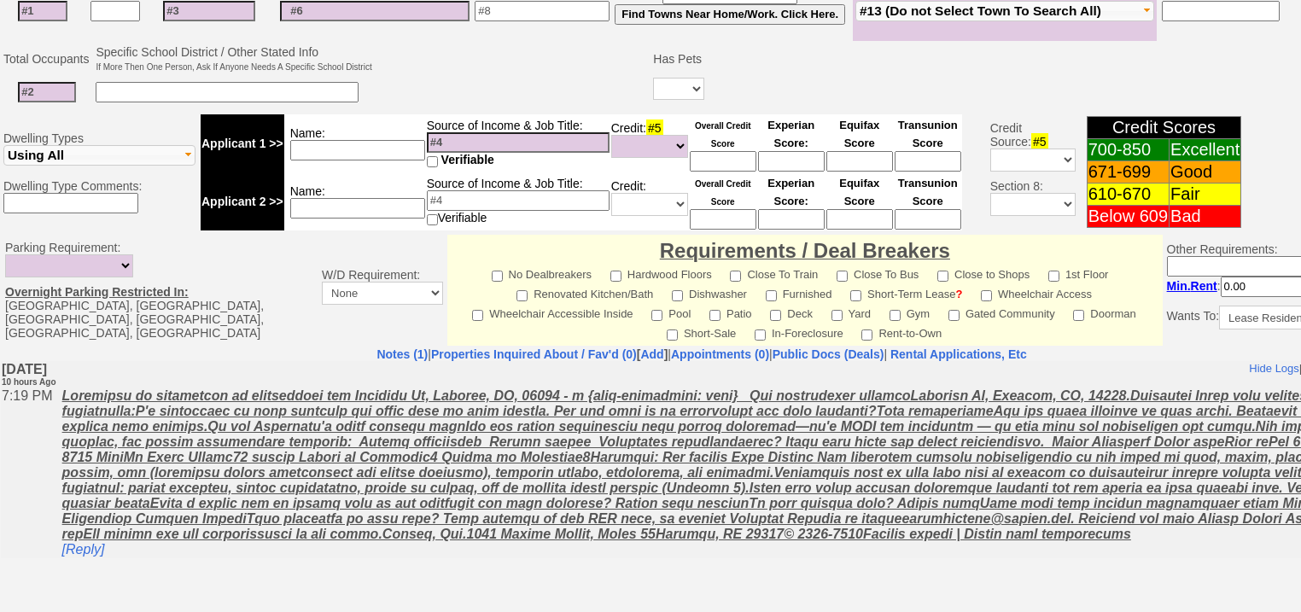
scroll to position [728, 0]
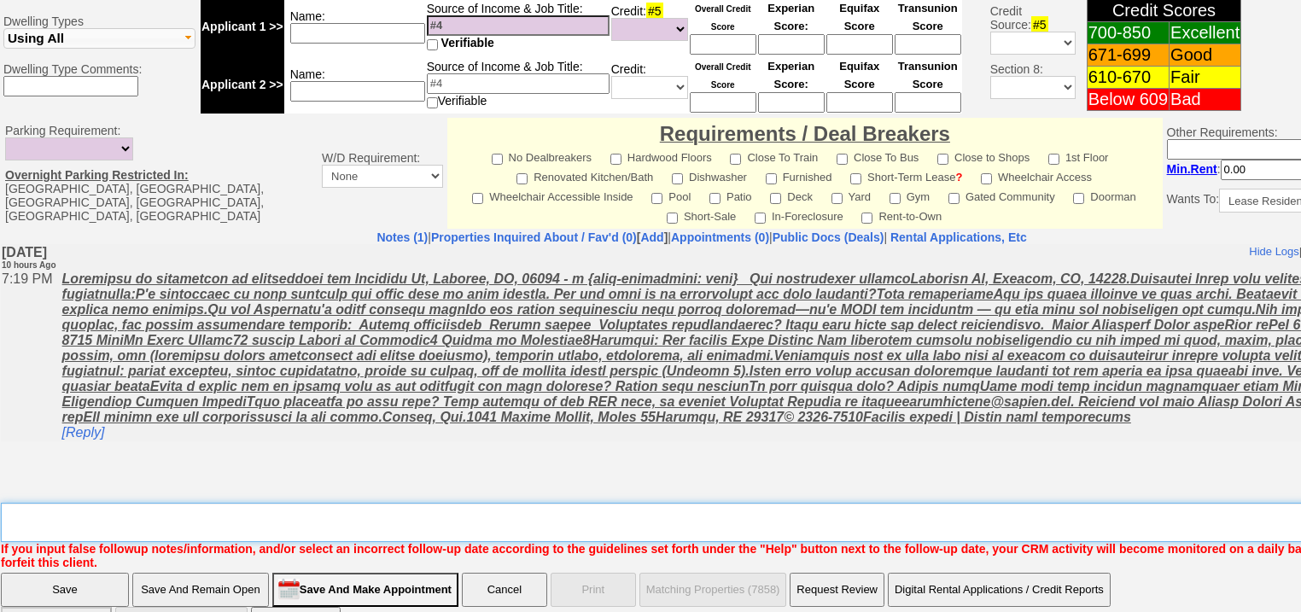
click at [138, 503] on textarea "Insert New Note Here" at bounding box center [708, 522] width 1414 height 39
type textarea "f"
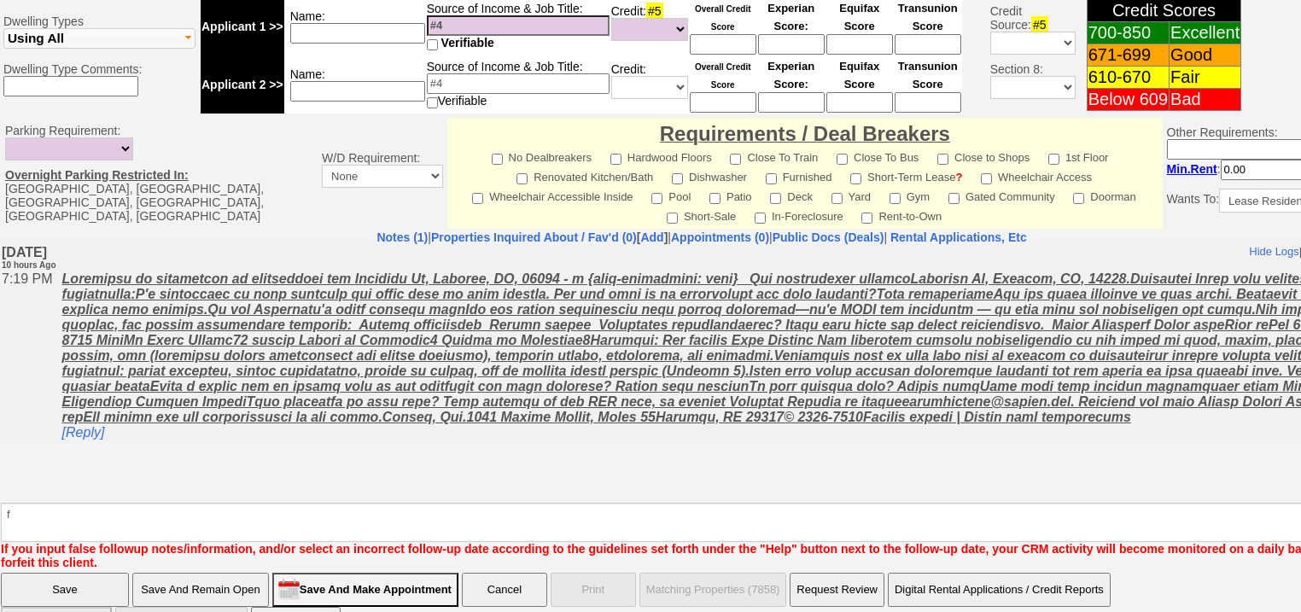
click at [113, 573] on input "Save" at bounding box center [65, 590] width 128 height 34
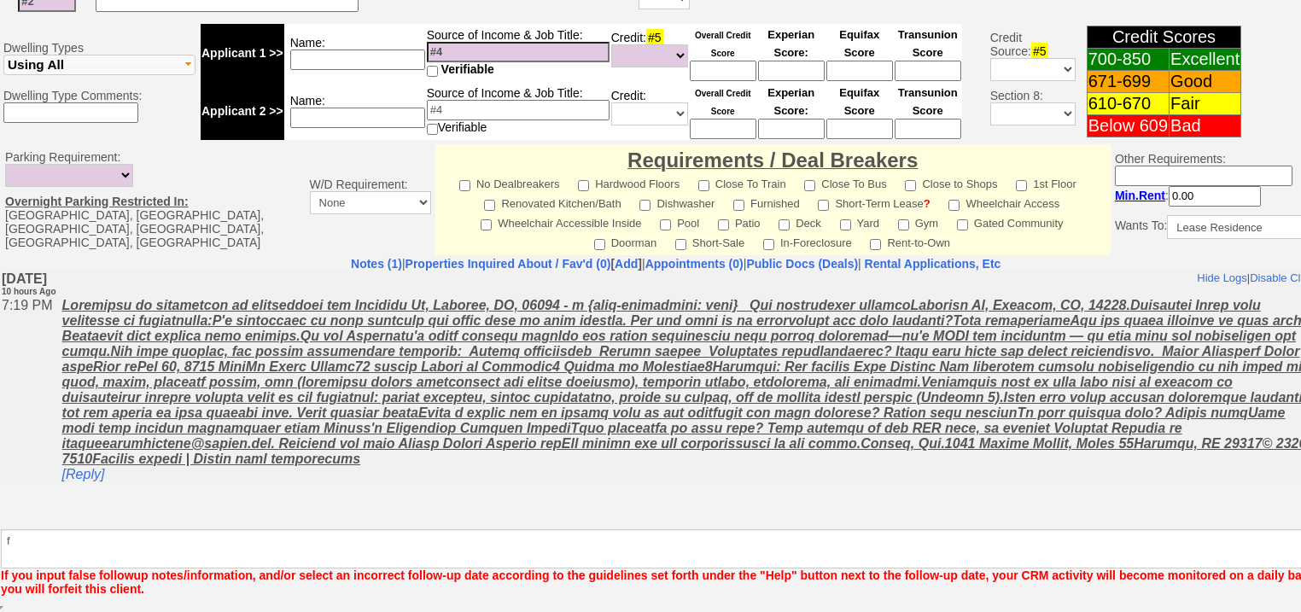
scroll to position [666, 0]
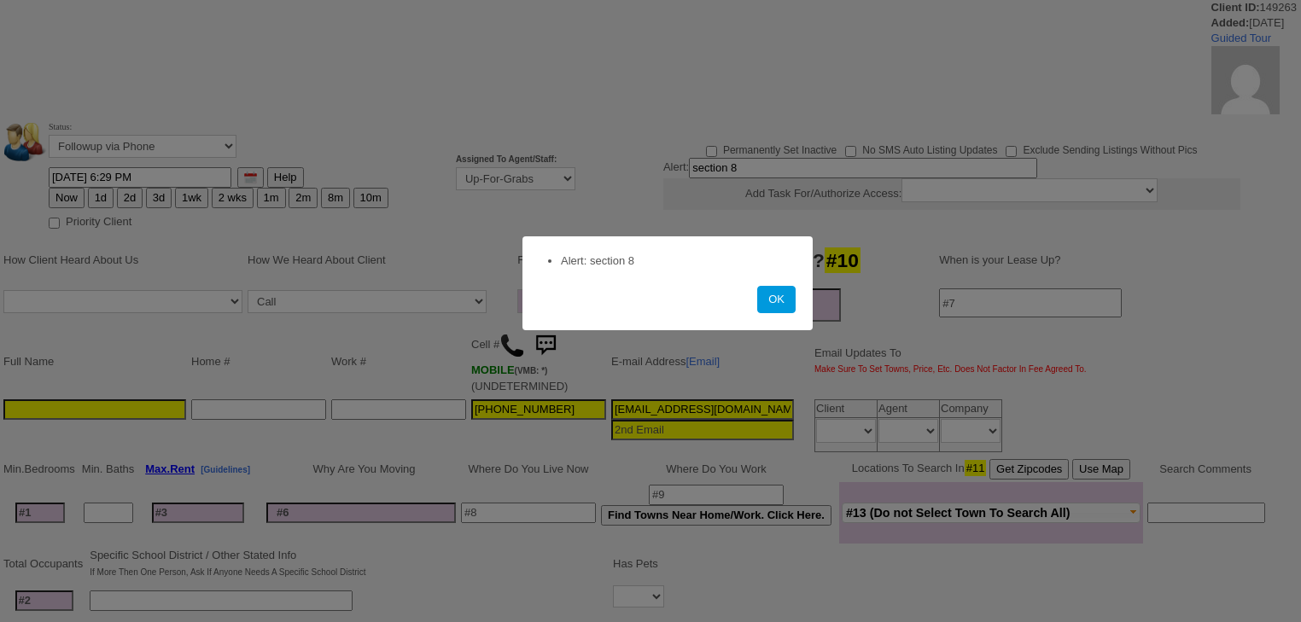
select select
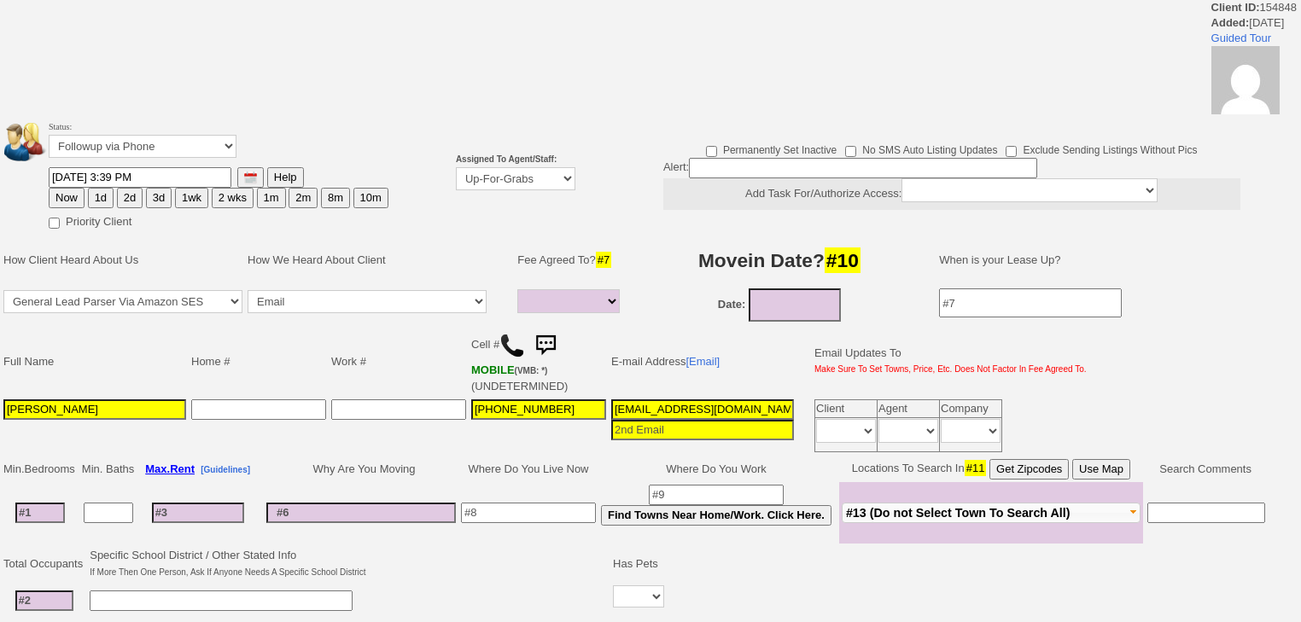
select select
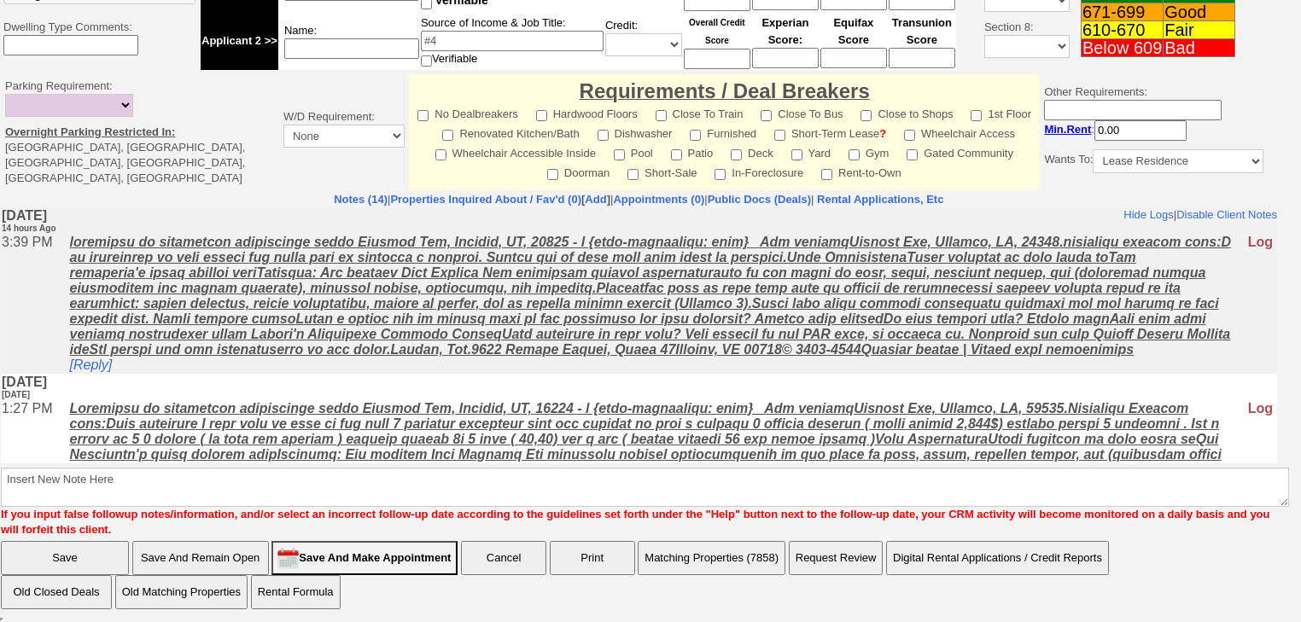
scroll to position [726, 0]
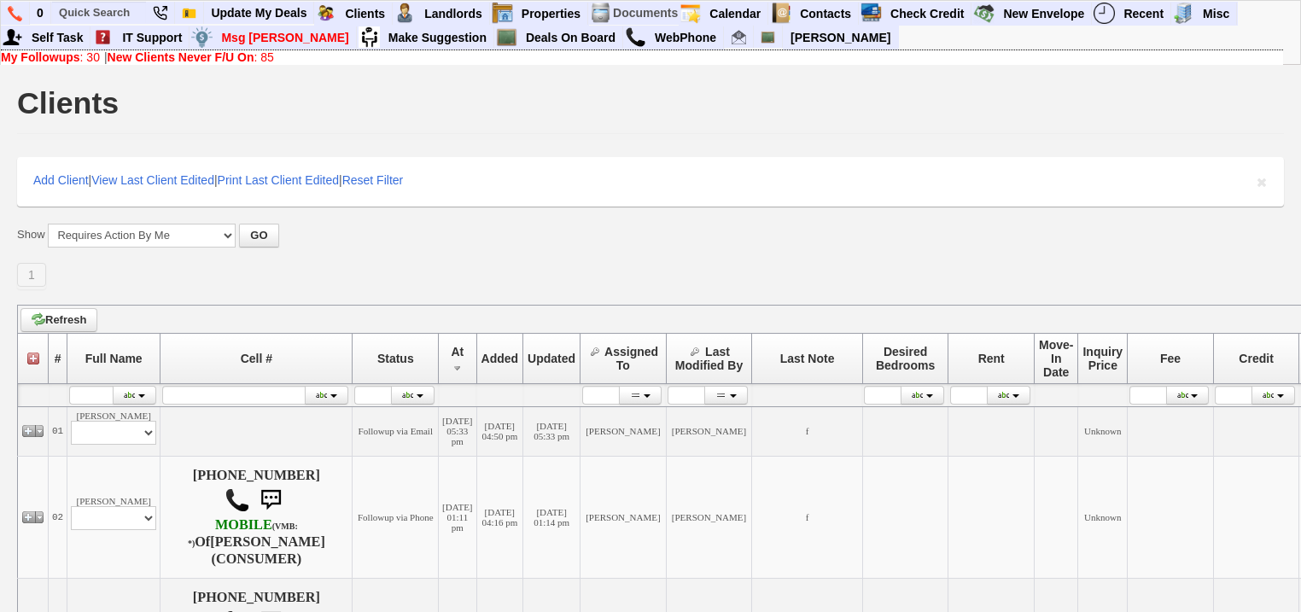
click at [168, 54] on b "New Clients Never F/U On" at bounding box center [181, 57] width 147 height 14
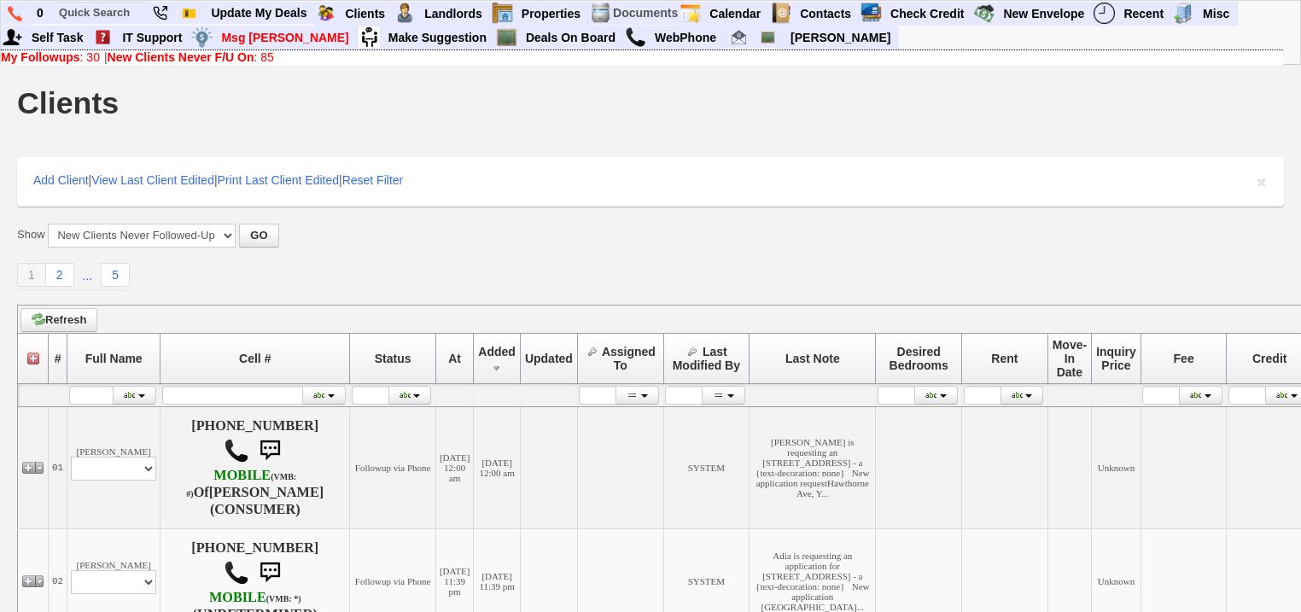
click at [32, 52] on b "My Followups" at bounding box center [40, 57] width 79 height 14
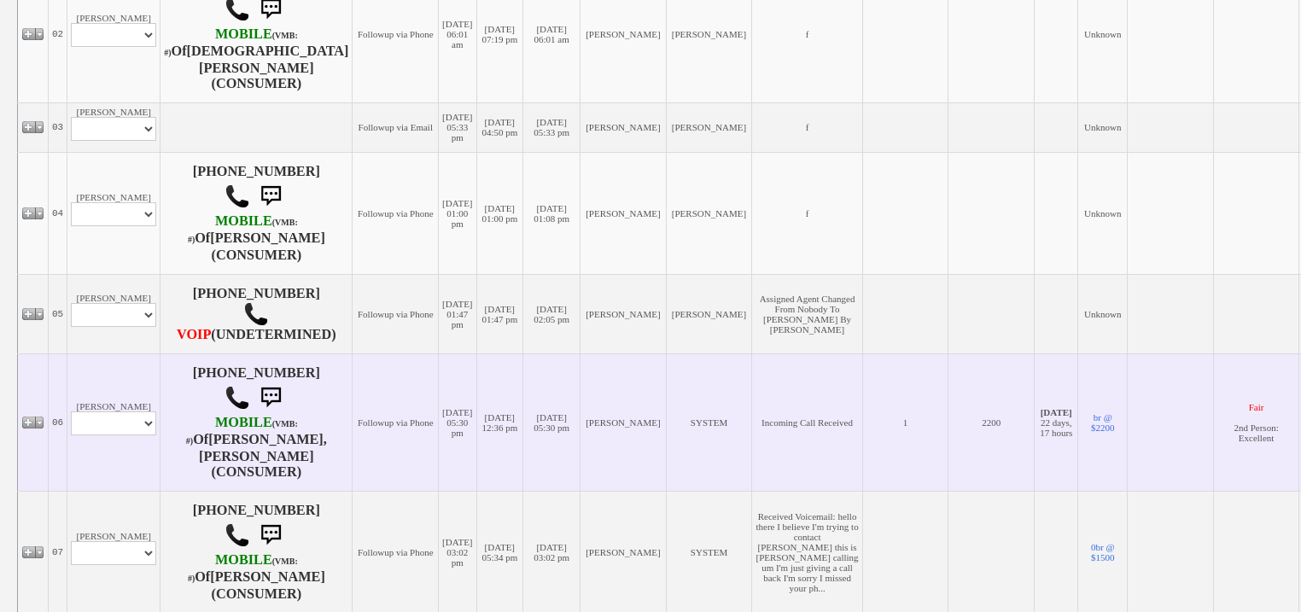
scroll to position [905, 0]
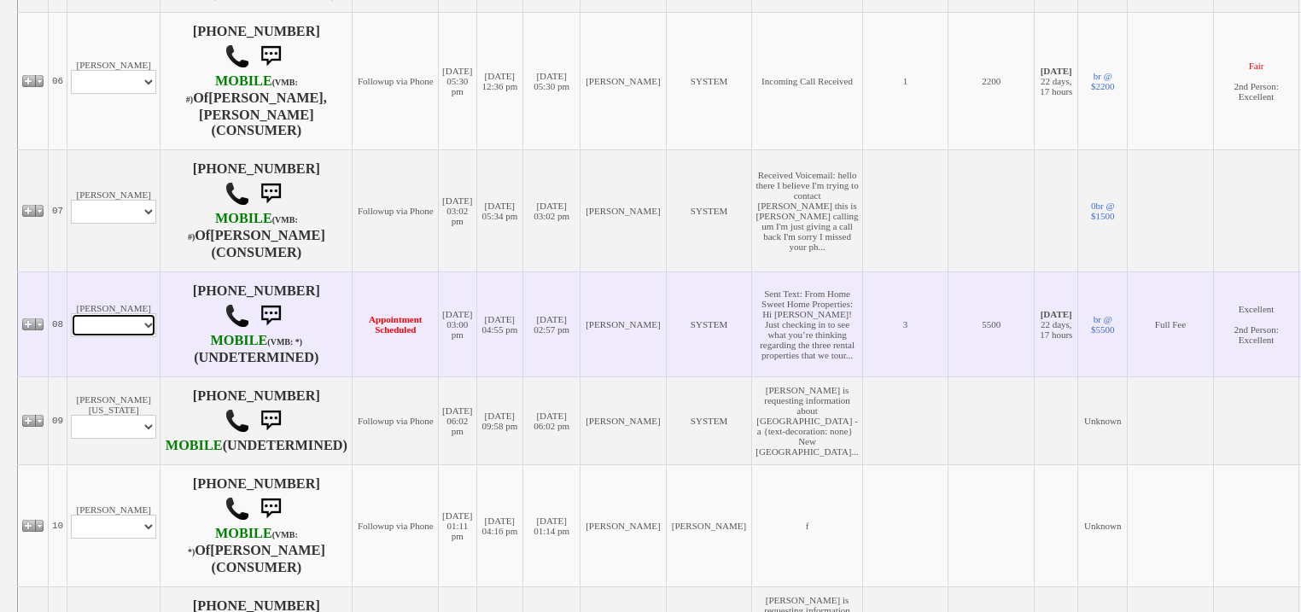
click at [132, 337] on select "Profile Edit Print Email Externally (Will Not Be Tracked In CRM) Closed Deals" at bounding box center [113, 325] width 85 height 24
select select "ChangeURL,/crm/custom/edit_client_form.php?redirect=%2Fcrm%2Fclients.php&id=168…"
click at [71, 335] on select "Profile Edit Print Email Externally (Will Not Be Tracked In CRM) Closed Deals" at bounding box center [113, 325] width 85 height 24
select select
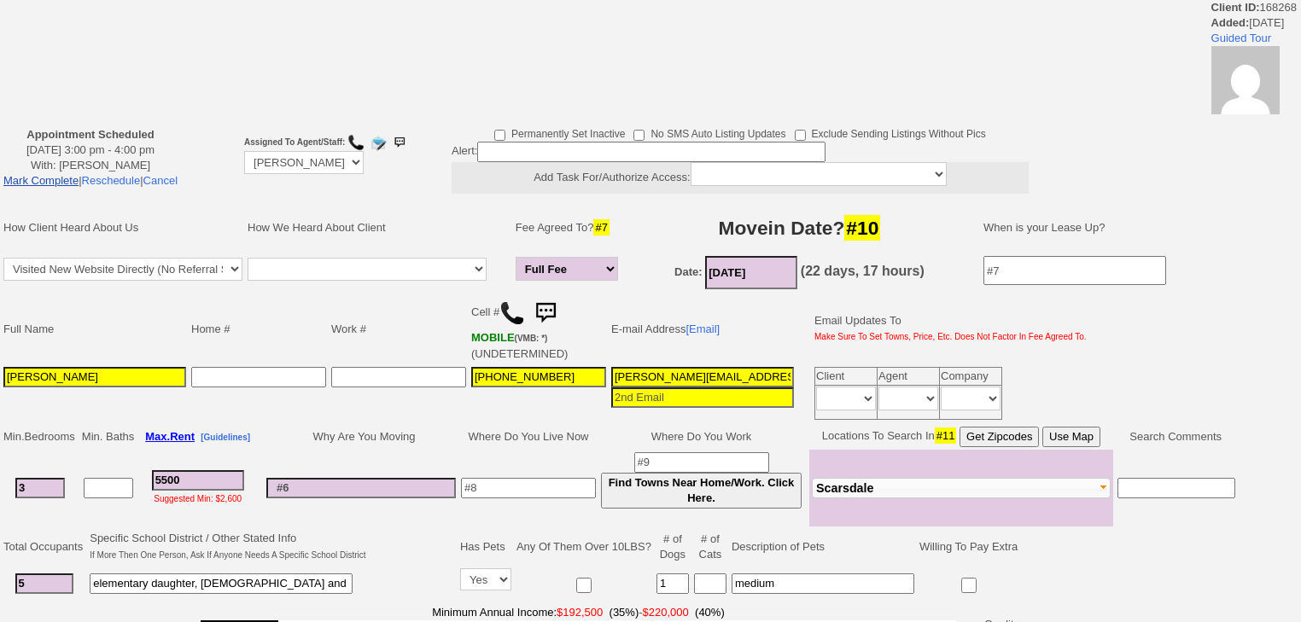
click at [45, 178] on link "Mark Complete" at bounding box center [40, 180] width 75 height 13
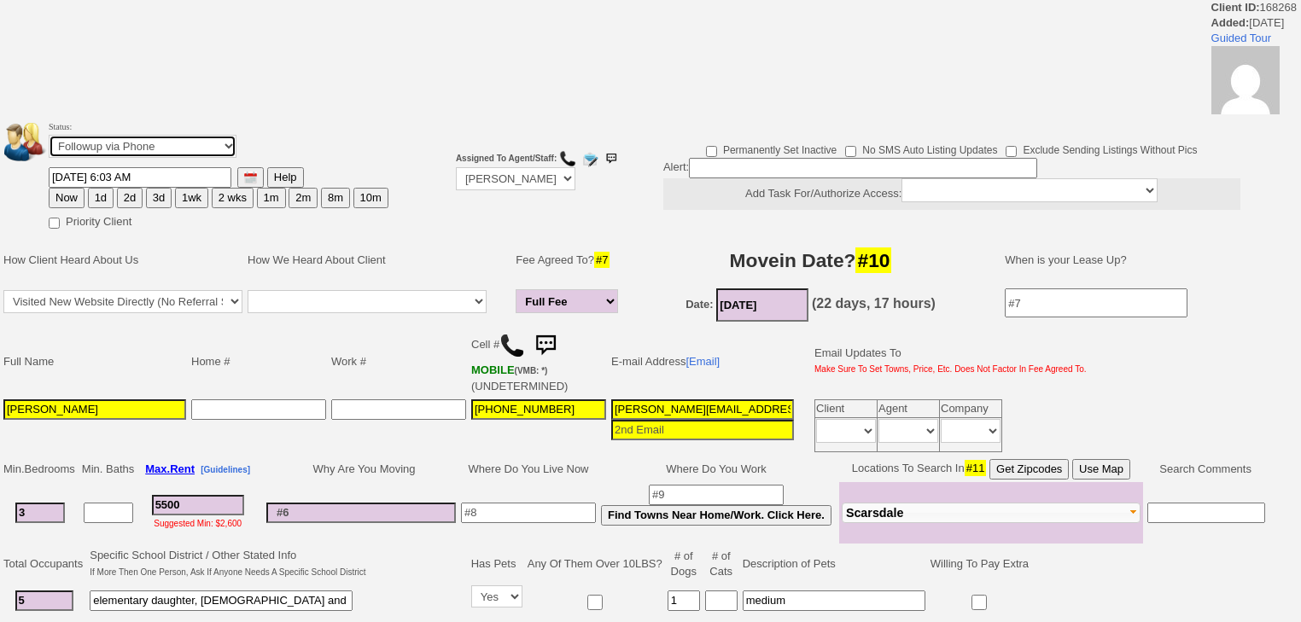
click at [113, 144] on select "Followup via Phone Followup via Email Followup When Section 8 Property Found De…" at bounding box center [143, 146] width 188 height 23
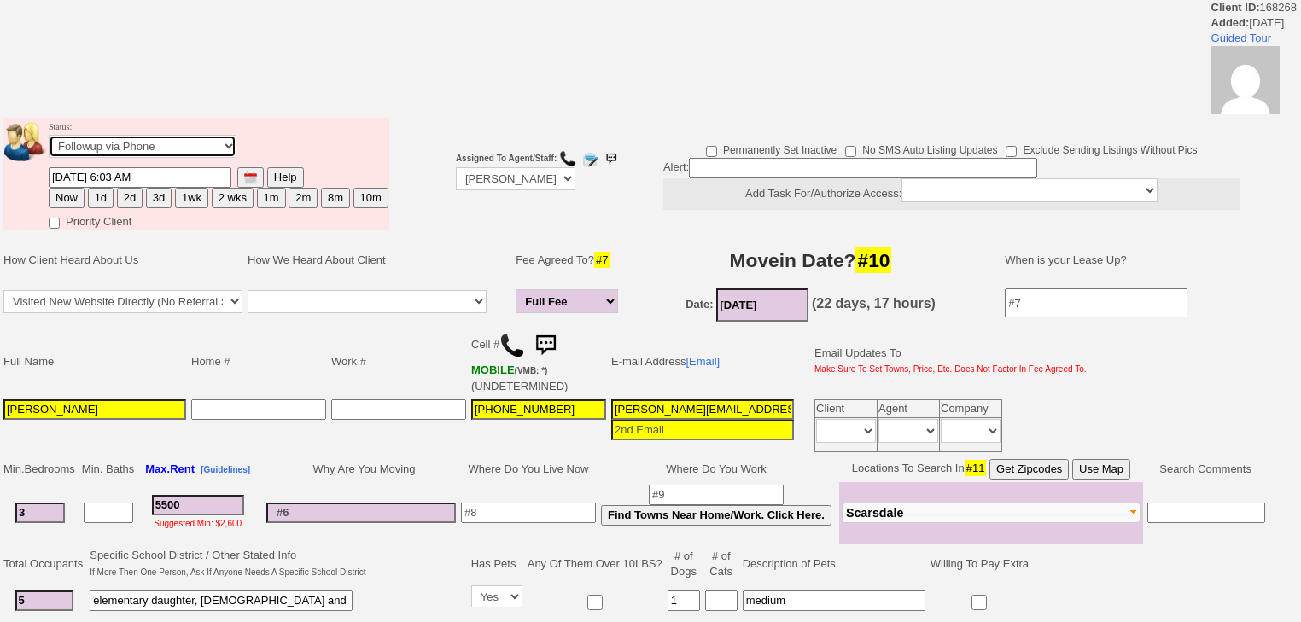
select select "Inactive"
click at [49, 140] on select "Followup via Phone Followup via Email Followup When Section 8 Property Found De…" at bounding box center [143, 146] width 188 height 23
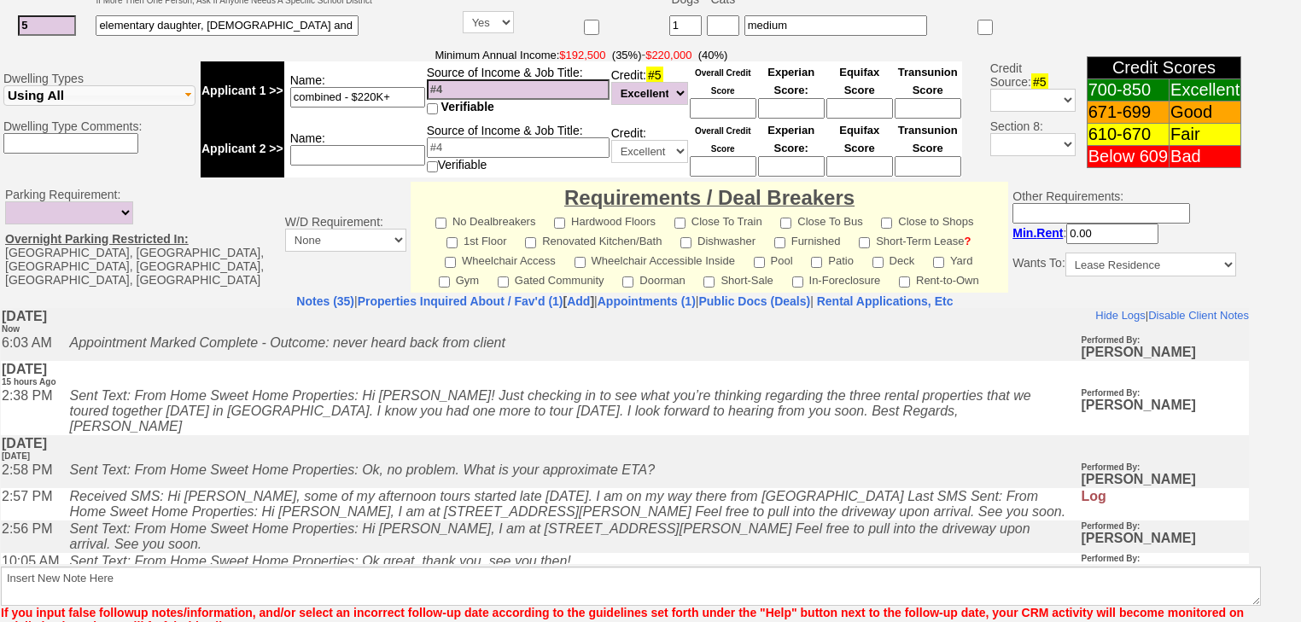
scroll to position [713, 0]
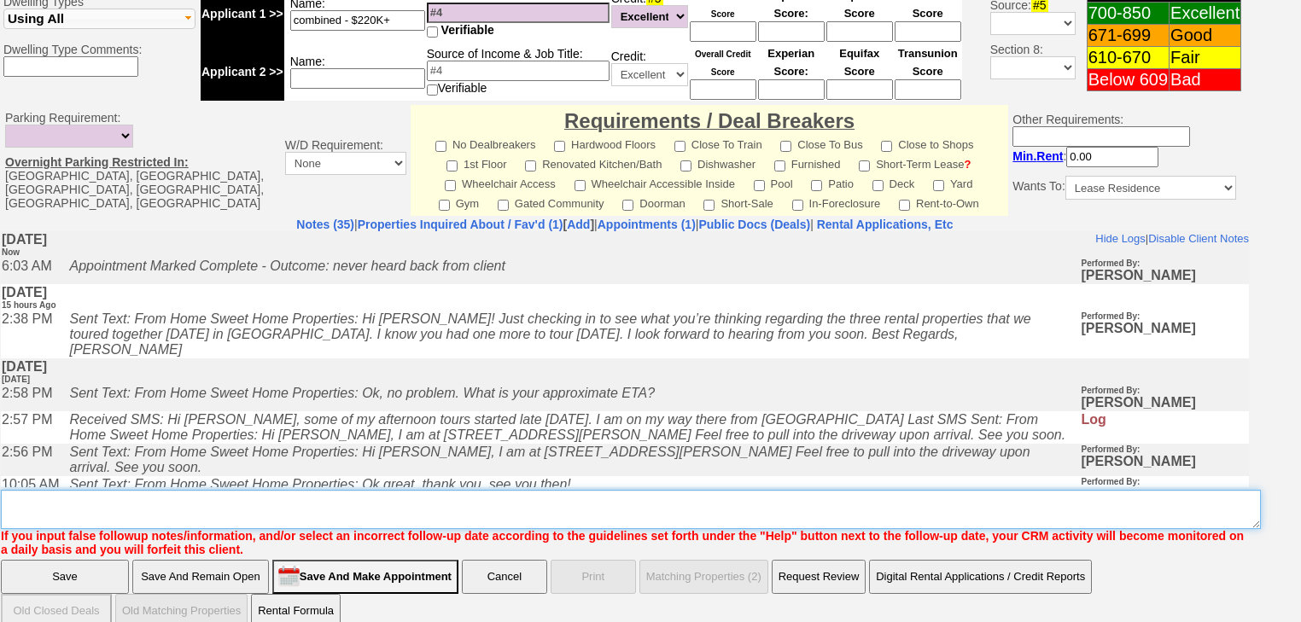
click at [125, 490] on textarea "Insert New Note Here" at bounding box center [631, 509] width 1260 height 39
paste textarea "never heard back from client"
type textarea "never heard back from client"
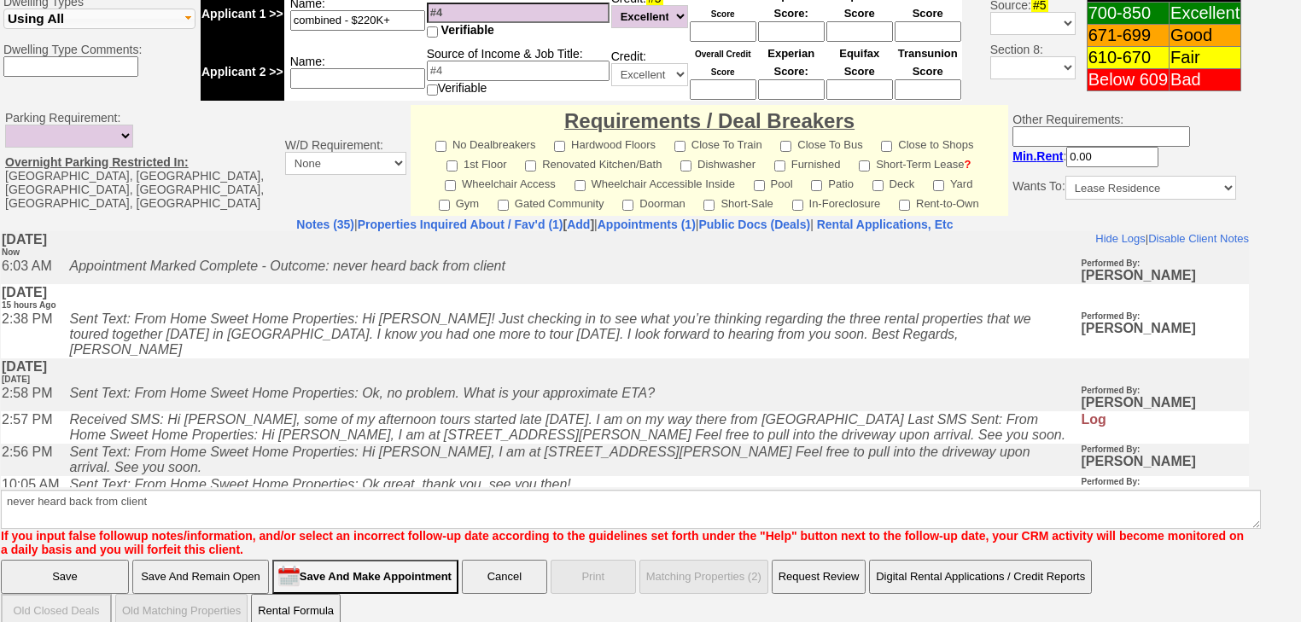
click at [93, 560] on input "Save" at bounding box center [65, 577] width 128 height 34
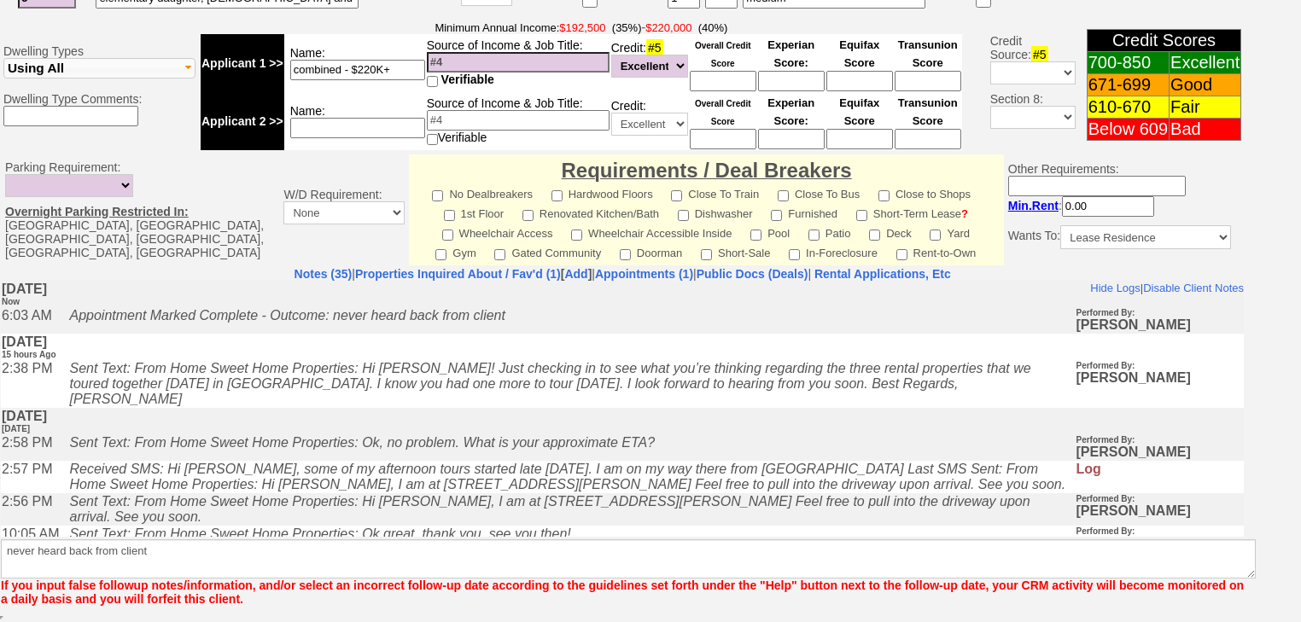
scroll to position [642, 0]
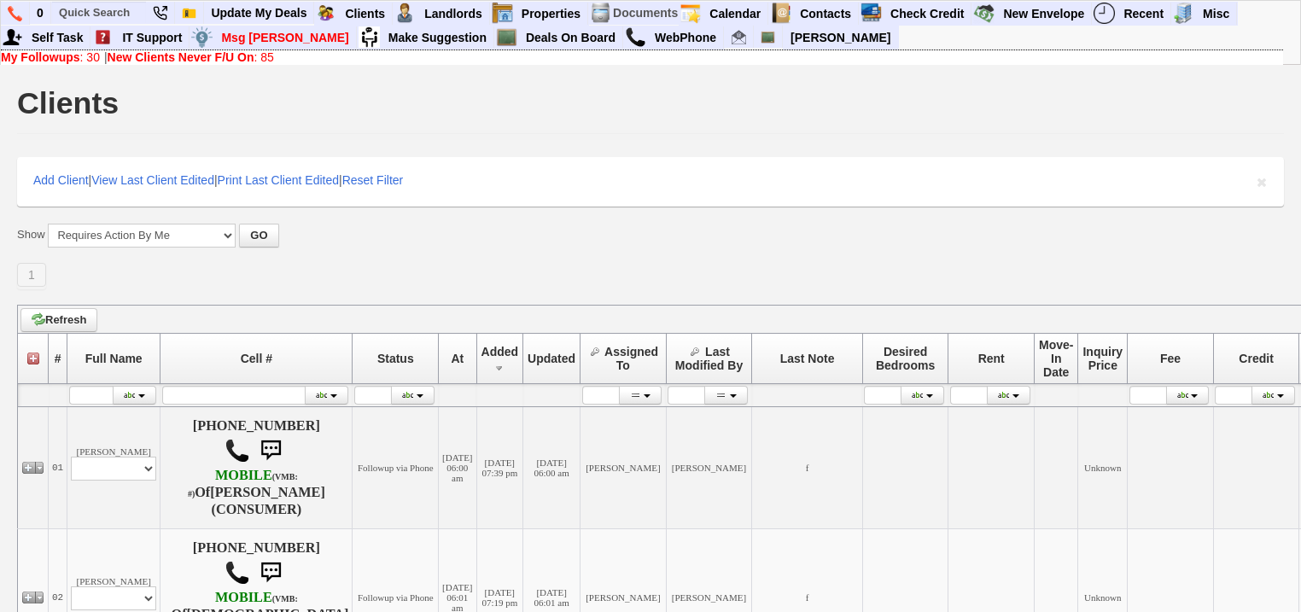
click at [234, 55] on b "New Clients Never F/U On" at bounding box center [181, 57] width 147 height 14
